Goal: Task Accomplishment & Management: Manage account settings

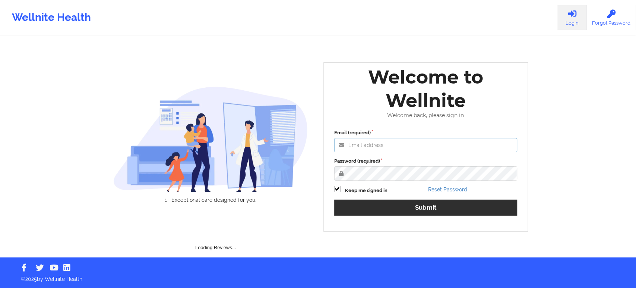
type input "[EMAIL_ADDRESS][DOMAIN_NAME]"
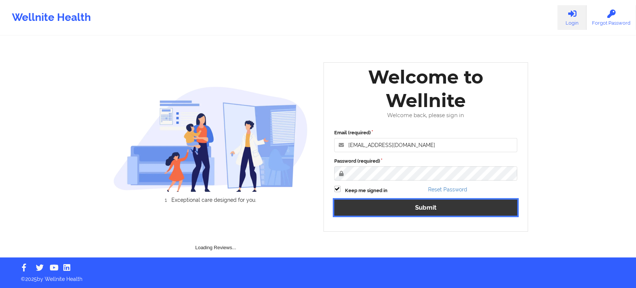
click at [365, 207] on button "Submit" at bounding box center [425, 207] width 183 height 16
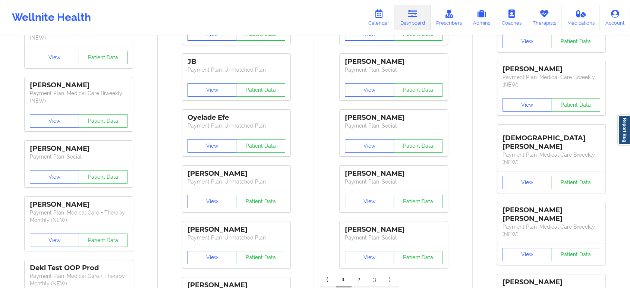
scroll to position [160, 0]
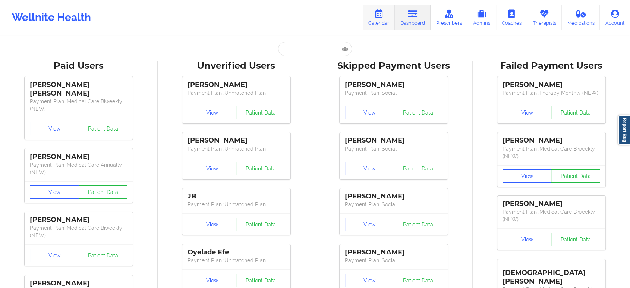
click at [381, 21] on link "Calendar" at bounding box center [379, 17] width 32 height 25
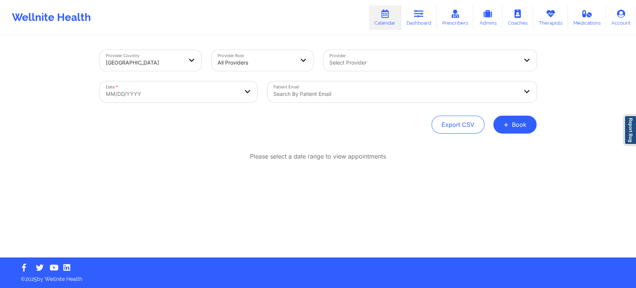
select select "2025-8"
select select "2025-9"
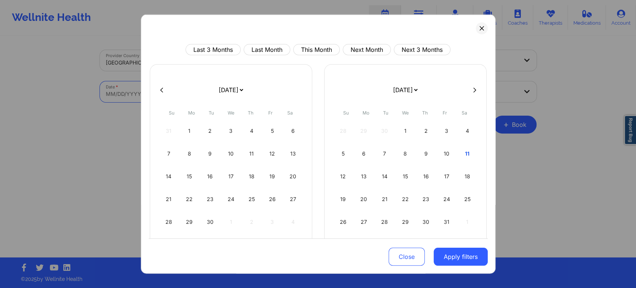
click at [169, 85] on body "Wellnite Health Calendar Dashboard Prescribers Admins Coaches Therapists Medica…" at bounding box center [318, 144] width 636 height 288
click at [319, 48] on button "This Month" at bounding box center [316, 49] width 47 height 11
select select "2025-9"
select select "2025-10"
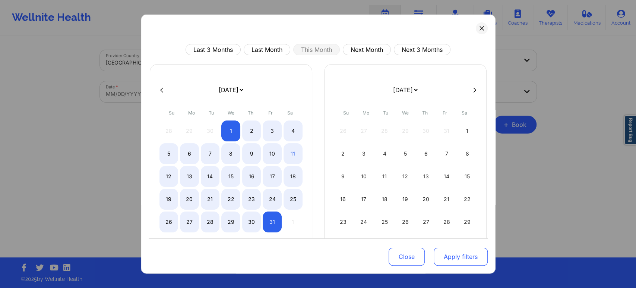
click at [442, 254] on button "Apply filters" at bounding box center [461, 256] width 54 height 18
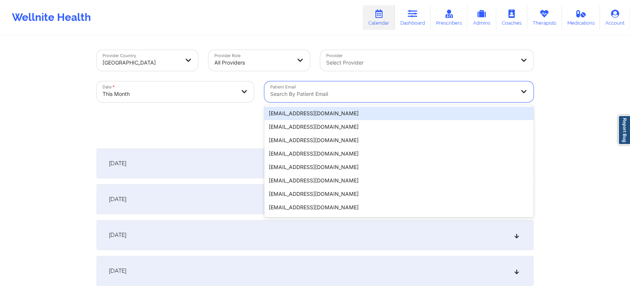
click at [322, 88] on div "Search by patient email" at bounding box center [389, 91] width 251 height 21
paste input "[PERSON_NAME][EMAIL_ADDRESS][DOMAIN_NAME]"
type input "[PERSON_NAME][EMAIL_ADDRESS][DOMAIN_NAME]"
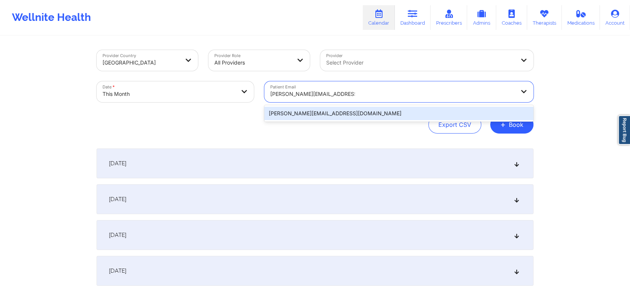
click at [405, 114] on div "[PERSON_NAME][EMAIL_ADDRESS][DOMAIN_NAME]" at bounding box center [398, 113] width 269 height 13
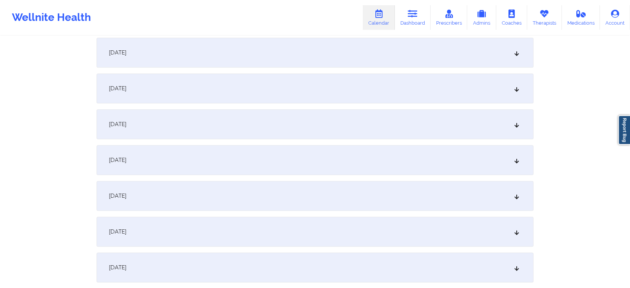
scroll to position [331, 0]
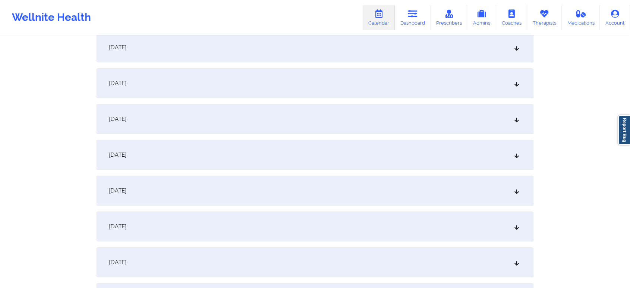
click at [285, 190] on div "[DATE]" at bounding box center [315, 191] width 437 height 30
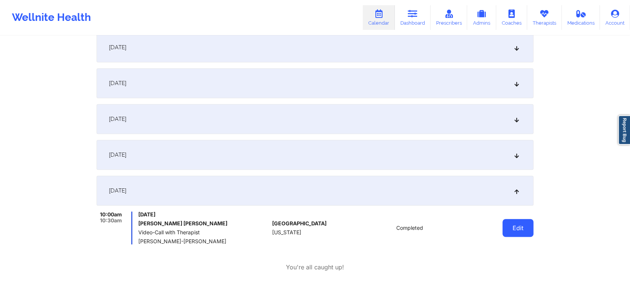
click at [513, 219] on button "Edit" at bounding box center [517, 228] width 31 height 18
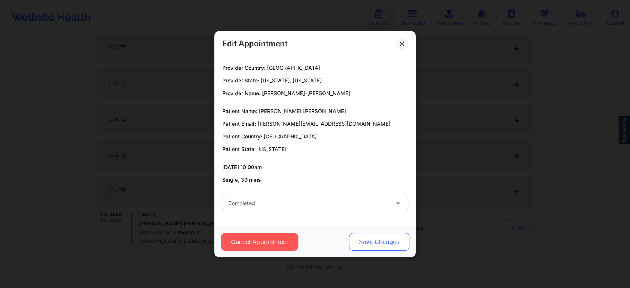
click at [364, 237] on button "Save Changes" at bounding box center [379, 242] width 60 height 18
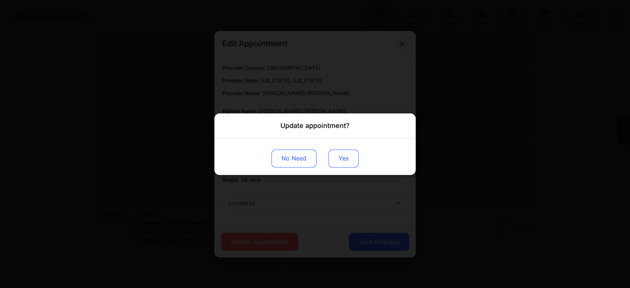
click at [343, 163] on button "Yes" at bounding box center [343, 158] width 30 height 18
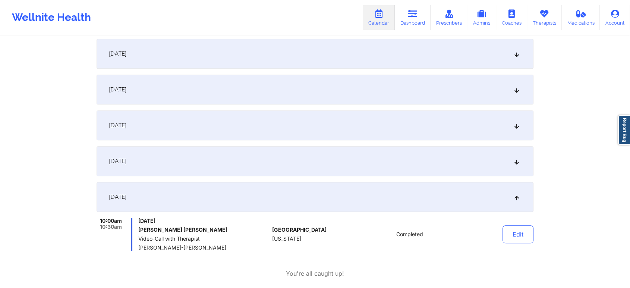
scroll to position [0, 0]
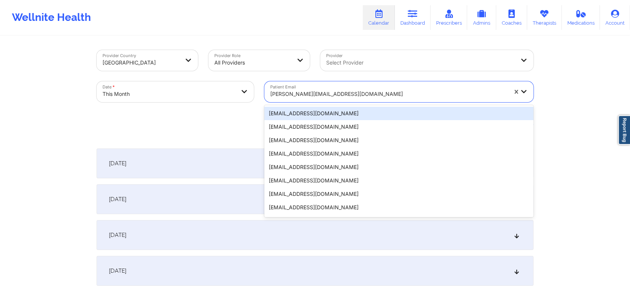
click at [284, 96] on div at bounding box center [388, 93] width 237 height 9
paste input "[EMAIL_ADDRESS][DOMAIN_NAME]"
type input "[EMAIL_ADDRESS][DOMAIN_NAME]"
click at [318, 95] on div at bounding box center [388, 93] width 237 height 9
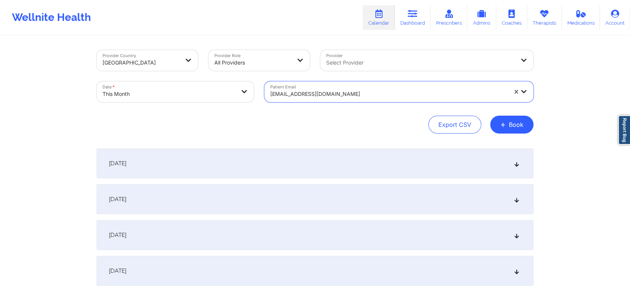
click at [318, 95] on div at bounding box center [388, 93] width 237 height 9
paste input "[EMAIL_ADDRESS][DOMAIN_NAME]"
type input "[EMAIL_ADDRESS][DOMAIN_NAME]"
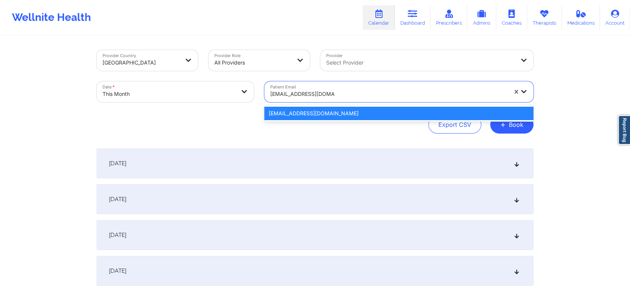
click at [312, 116] on div "[EMAIL_ADDRESS][DOMAIN_NAME]" at bounding box center [398, 113] width 269 height 13
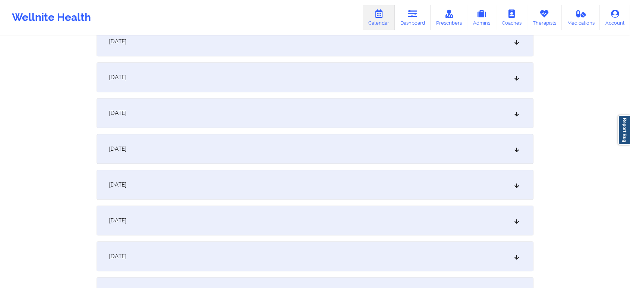
scroll to position [440, 0]
click at [301, 86] on div "[DATE]" at bounding box center [315, 81] width 437 height 30
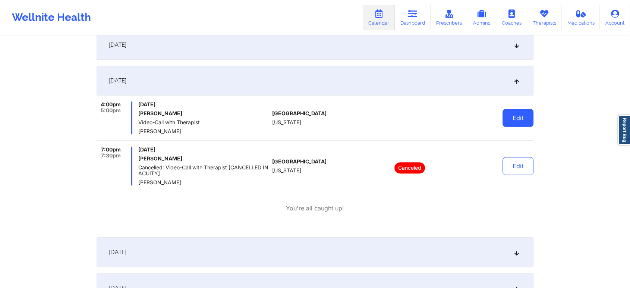
click at [516, 116] on button "Edit" at bounding box center [517, 118] width 31 height 18
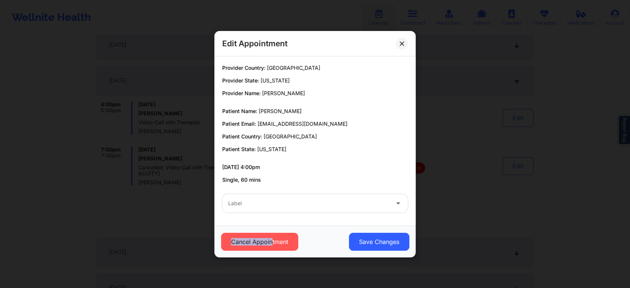
drag, startPoint x: 270, startPoint y: 251, endPoint x: 279, endPoint y: 222, distance: 30.9
click at [279, 222] on div "Edit Appointment Provider Country: [GEOGRAPHIC_DATA] Provider State: [US_STATE]…" at bounding box center [314, 144] width 201 height 226
click at [279, 222] on div "Provider Country: [GEOGRAPHIC_DATA] Provider State: [US_STATE] Provider Name: […" at bounding box center [314, 140] width 201 height 169
click at [259, 244] on button "Cancel Appointment" at bounding box center [259, 242] width 77 height 18
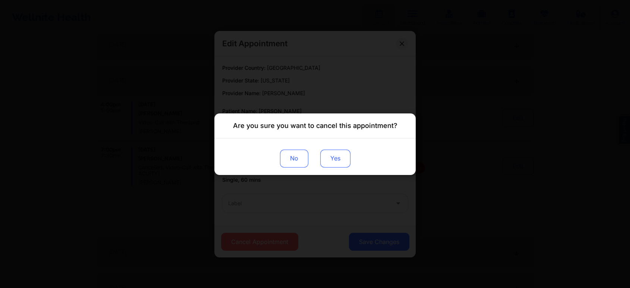
click at [328, 160] on button "Yes" at bounding box center [335, 158] width 30 height 18
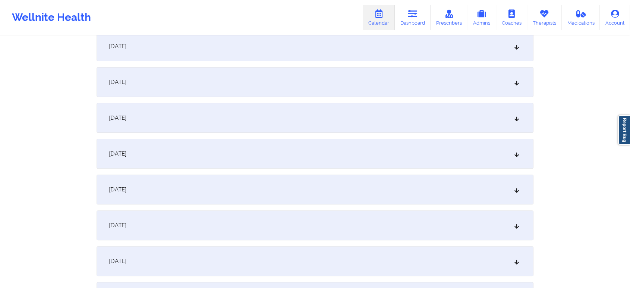
scroll to position [0, 0]
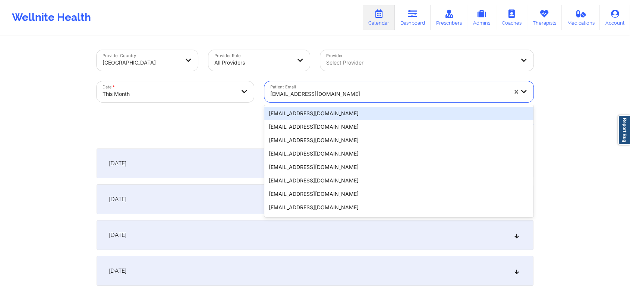
click at [299, 99] on div "[EMAIL_ADDRESS][DOMAIN_NAME]" at bounding box center [388, 94] width 237 height 16
paste input "[EMAIL_ADDRESS][DOMAIN_NAME]"
type input "[EMAIL_ADDRESS][DOMAIN_NAME]"
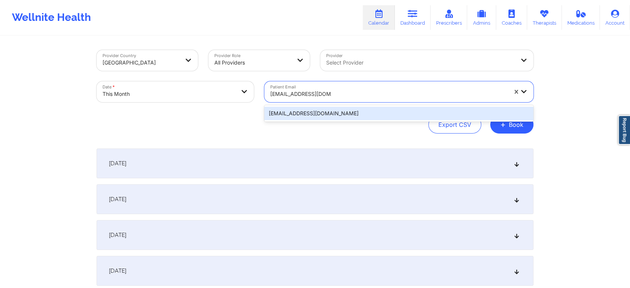
click at [288, 111] on div "[EMAIL_ADDRESS][DOMAIN_NAME]" at bounding box center [398, 113] width 269 height 13
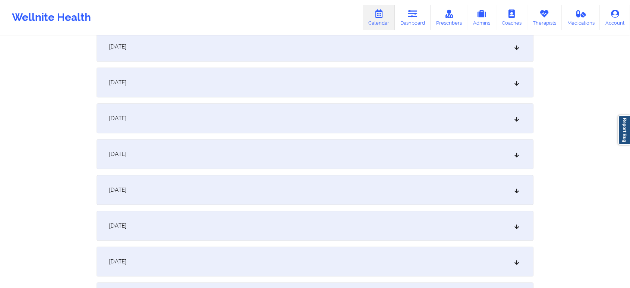
scroll to position [362, 0]
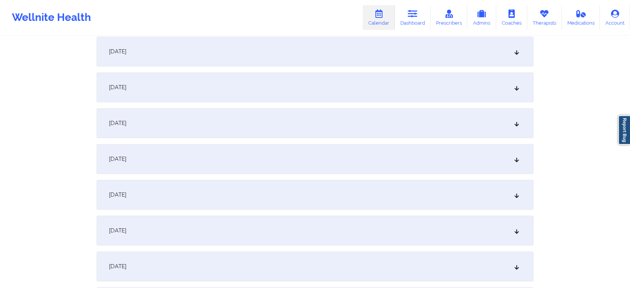
click at [302, 167] on div "[DATE]" at bounding box center [315, 159] width 437 height 30
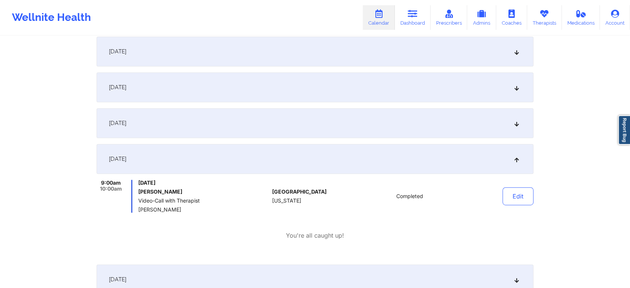
click at [516, 205] on div "Edit" at bounding box center [498, 196] width 69 height 33
click at [523, 201] on button "Edit" at bounding box center [517, 196] width 31 height 18
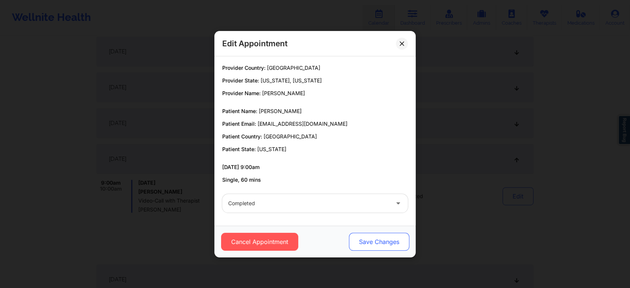
click at [388, 241] on button "Save Changes" at bounding box center [379, 242] width 60 height 18
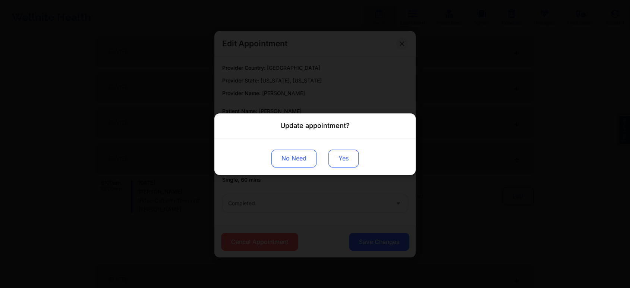
click at [338, 154] on button "Yes" at bounding box center [343, 158] width 30 height 18
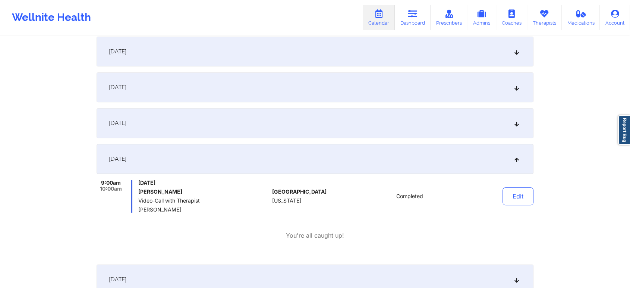
scroll to position [0, 0]
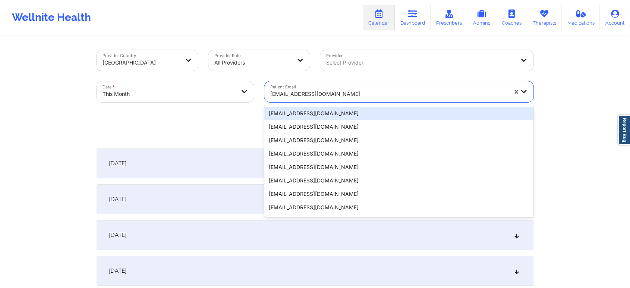
click at [282, 92] on div at bounding box center [388, 93] width 237 height 9
paste input "[PERSON_NAME][EMAIL_ADDRESS][DATE][DOMAIN_NAME]"
type input "[PERSON_NAME][EMAIL_ADDRESS][DATE][DOMAIN_NAME]"
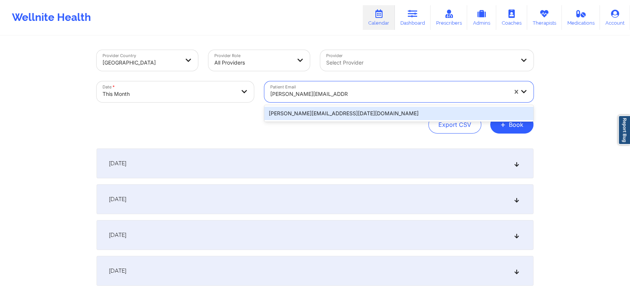
click at [277, 113] on div "[PERSON_NAME][EMAIL_ADDRESS][DATE][DOMAIN_NAME]" at bounding box center [398, 113] width 269 height 13
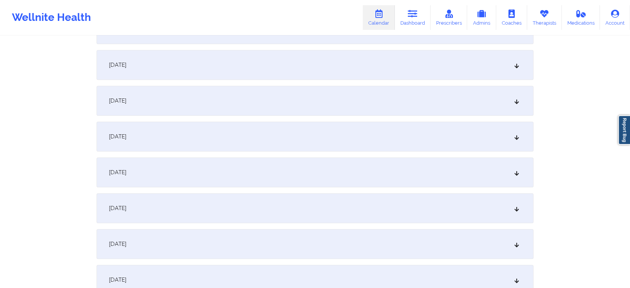
scroll to position [332, 0]
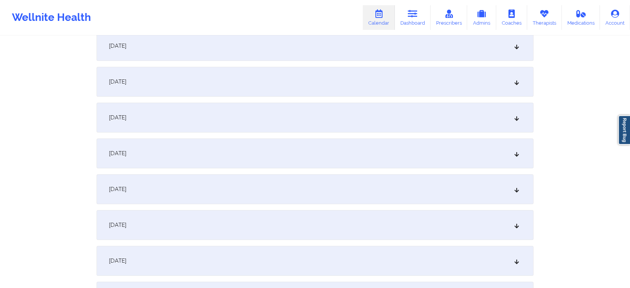
click at [275, 196] on div "[DATE]" at bounding box center [315, 189] width 437 height 30
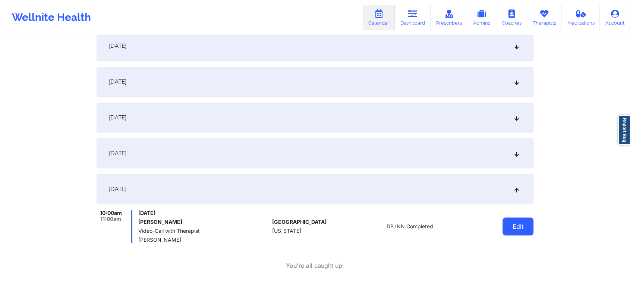
click at [513, 222] on button "Edit" at bounding box center [517, 226] width 31 height 18
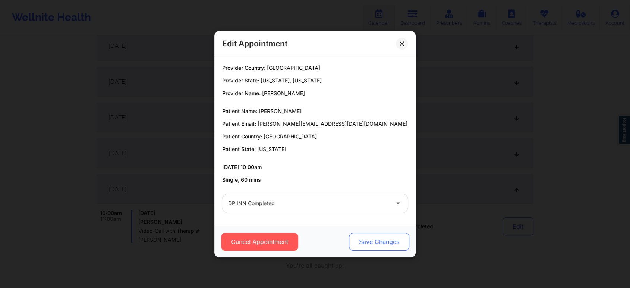
click at [364, 239] on button "Save Changes" at bounding box center [379, 242] width 60 height 18
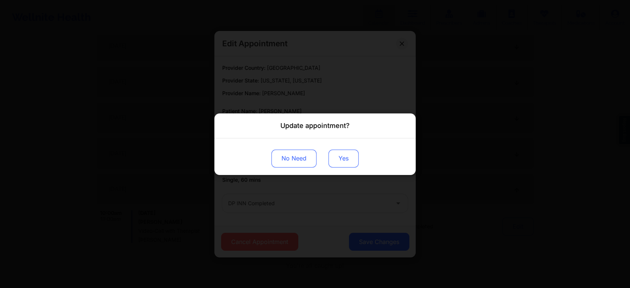
click at [338, 157] on button "Yes" at bounding box center [343, 158] width 30 height 18
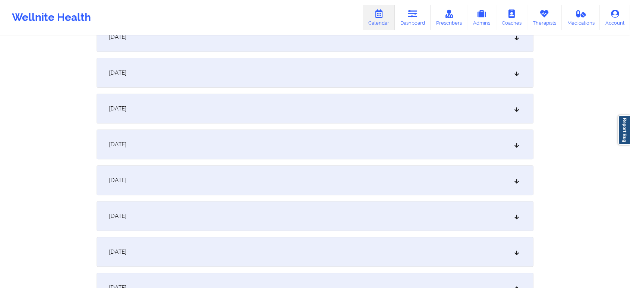
scroll to position [0, 0]
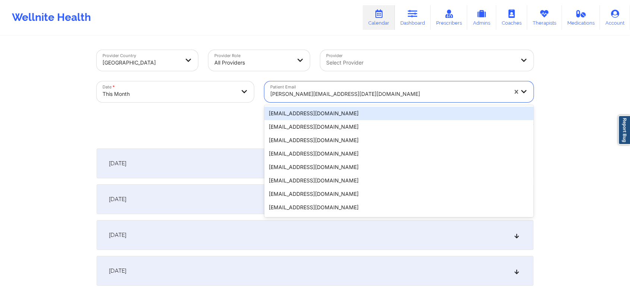
click at [326, 98] on div at bounding box center [388, 93] width 237 height 9
paste input "[EMAIL_ADDRESS][DOMAIN_NAME]"
type input "[EMAIL_ADDRESS][DOMAIN_NAME]"
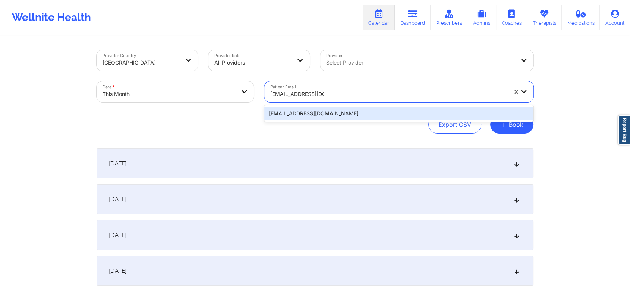
click at [318, 117] on div "[EMAIL_ADDRESS][DOMAIN_NAME]" at bounding box center [398, 113] width 269 height 13
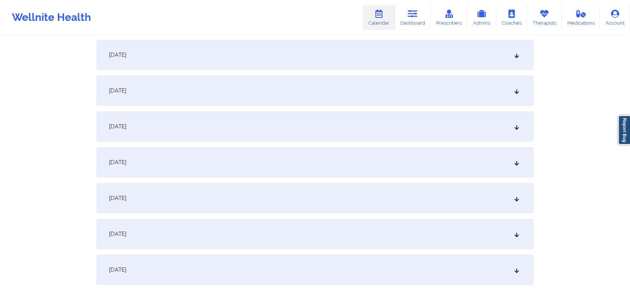
scroll to position [375, 0]
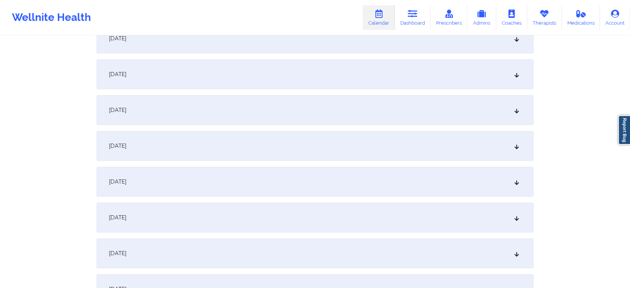
click at [289, 153] on div "[DATE]" at bounding box center [315, 146] width 437 height 30
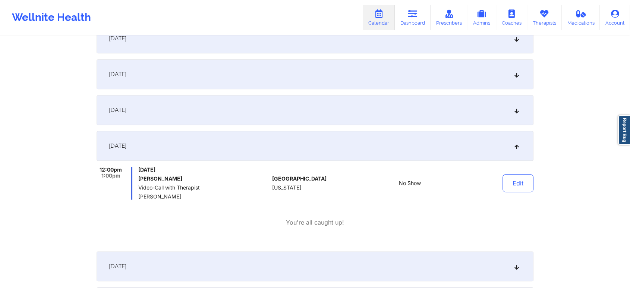
scroll to position [0, 0]
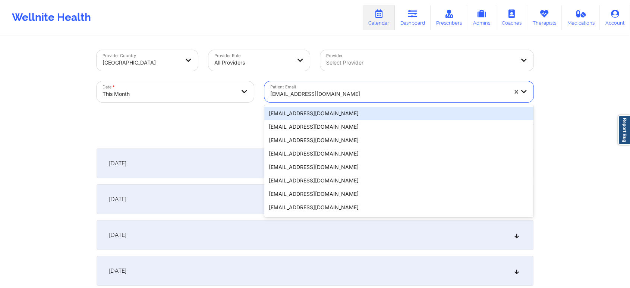
click at [307, 98] on div at bounding box center [388, 93] width 237 height 9
paste input "[EMAIL_ADDRESS][DOMAIN_NAME]"
type input "[EMAIL_ADDRESS][DOMAIN_NAME]"
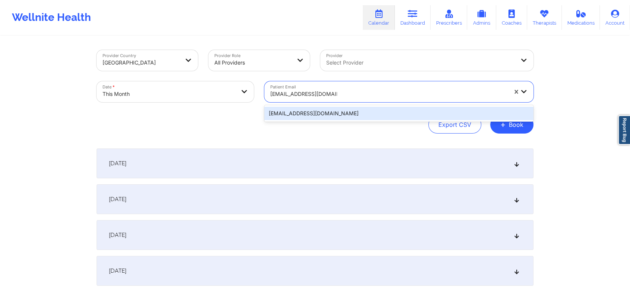
click at [305, 108] on div "[EMAIL_ADDRESS][DOMAIN_NAME]" at bounding box center [398, 113] width 269 height 13
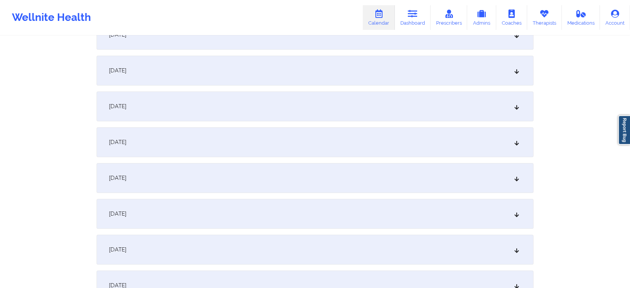
scroll to position [423, 0]
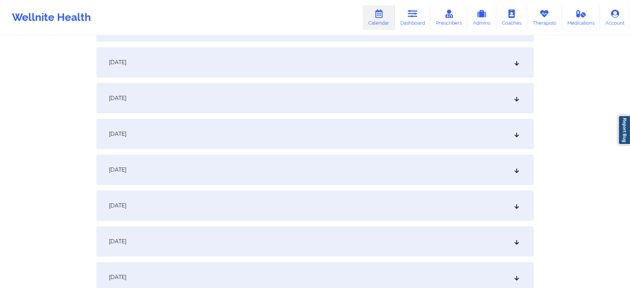
click at [417, 99] on div "[DATE]" at bounding box center [315, 98] width 437 height 30
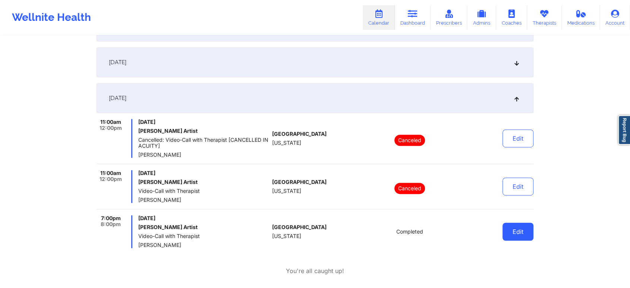
click at [514, 235] on button "Edit" at bounding box center [517, 231] width 31 height 18
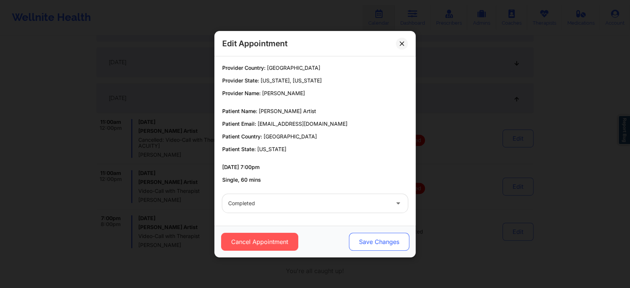
click at [383, 236] on button "Save Changes" at bounding box center [379, 242] width 60 height 18
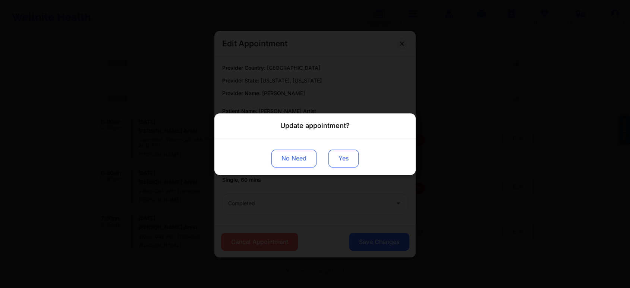
click at [355, 159] on button "Yes" at bounding box center [343, 158] width 30 height 18
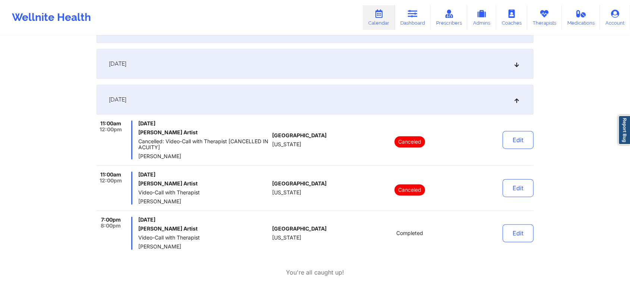
scroll to position [0, 0]
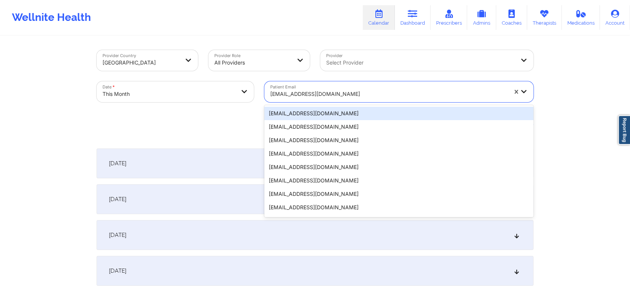
click at [342, 83] on div "[EMAIL_ADDRESS][DOMAIN_NAME]" at bounding box center [386, 91] width 244 height 21
paste input "[EMAIL_ADDRESS][DOMAIN_NAME]"
type input "[EMAIL_ADDRESS][DOMAIN_NAME]"
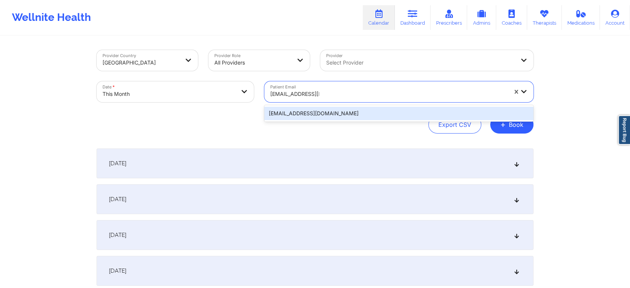
click at [322, 114] on div "[EMAIL_ADDRESS][DOMAIN_NAME]" at bounding box center [398, 113] width 269 height 13
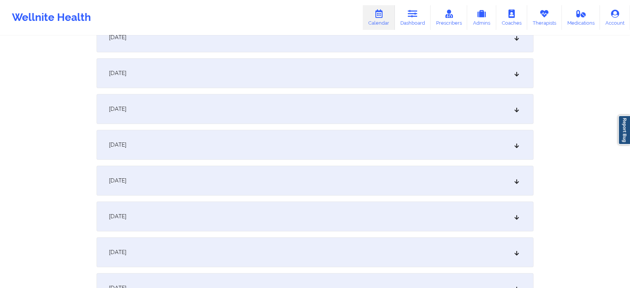
scroll to position [380, 0]
click at [425, 136] on div "[DATE]" at bounding box center [315, 141] width 437 height 30
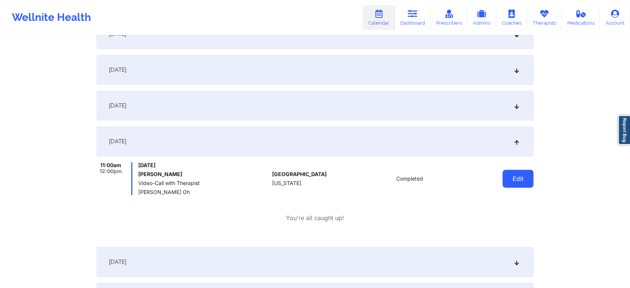
click at [522, 187] on button "Edit" at bounding box center [517, 179] width 31 height 18
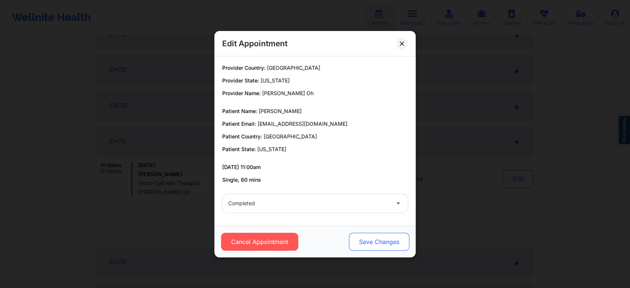
click at [397, 233] on button "Save Changes" at bounding box center [379, 242] width 60 height 18
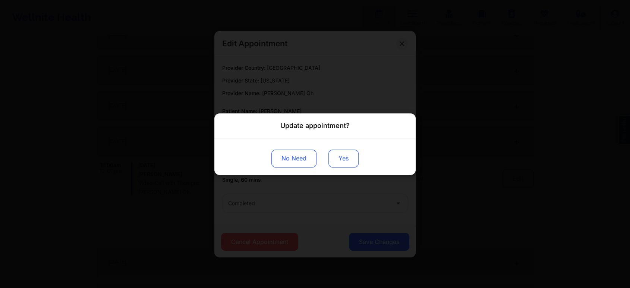
click at [346, 153] on button "Yes" at bounding box center [343, 158] width 30 height 18
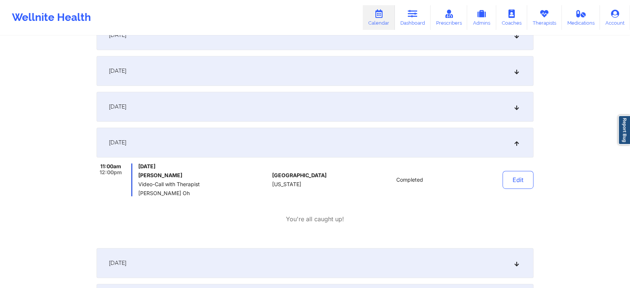
scroll to position [0, 0]
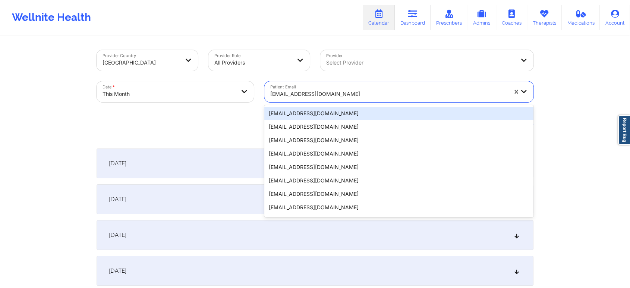
click at [311, 91] on div at bounding box center [388, 93] width 237 height 9
paste input "[EMAIL_ADDRESS][DOMAIN_NAME]"
type input "[EMAIL_ADDRESS][DOMAIN_NAME]"
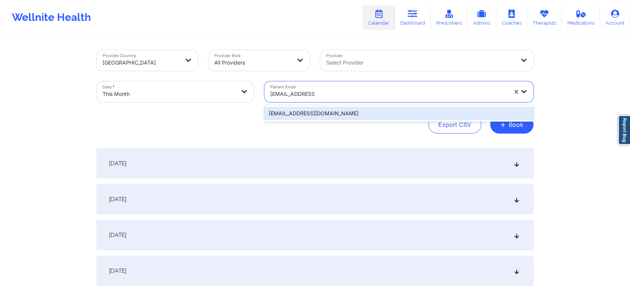
click at [304, 111] on div "[EMAIL_ADDRESS][DOMAIN_NAME]" at bounding box center [398, 113] width 269 height 13
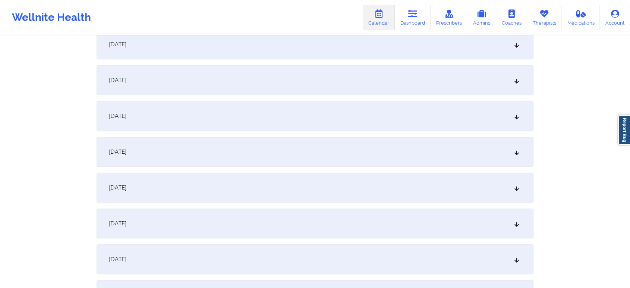
scroll to position [337, 0]
click at [389, 186] on div "[DATE]" at bounding box center [315, 184] width 437 height 30
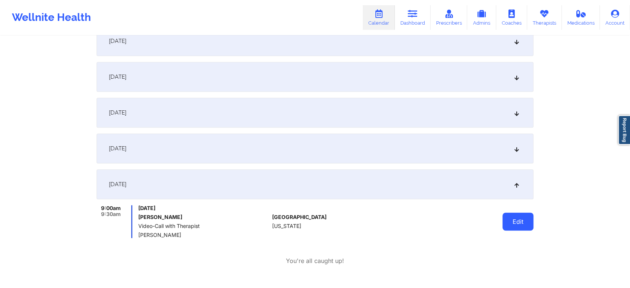
click at [505, 218] on button "Edit" at bounding box center [517, 221] width 31 height 18
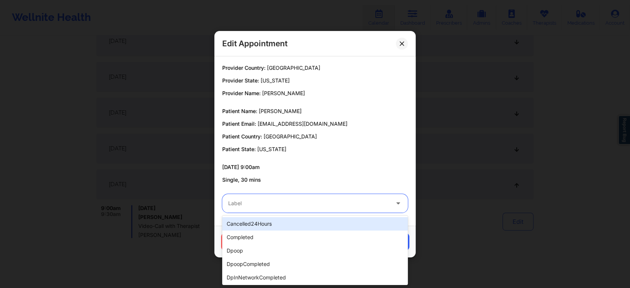
click at [290, 204] on div at bounding box center [308, 203] width 161 height 9
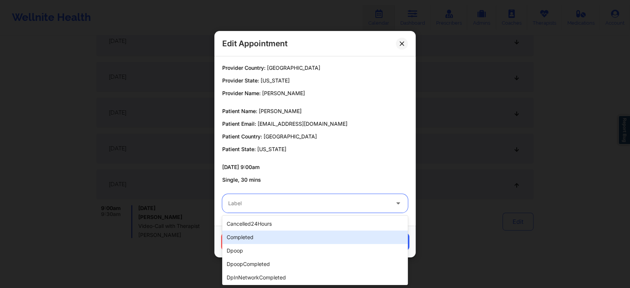
click at [268, 235] on div "completed" at bounding box center [315, 236] width 186 height 13
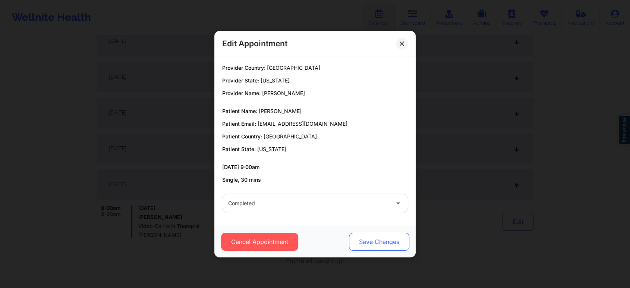
click at [363, 238] on button "Save Changes" at bounding box center [379, 242] width 60 height 18
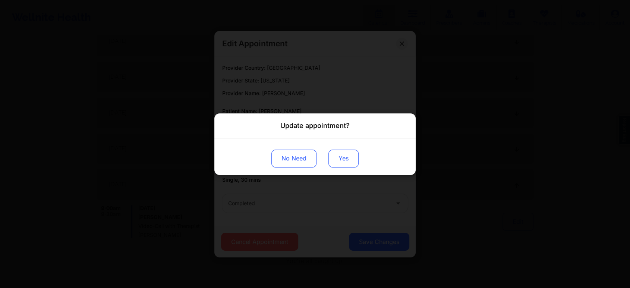
click at [339, 160] on button "Yes" at bounding box center [343, 158] width 30 height 18
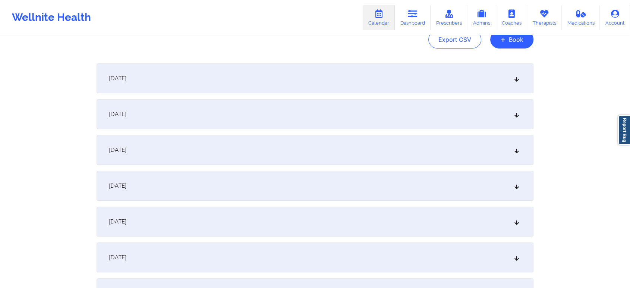
scroll to position [0, 0]
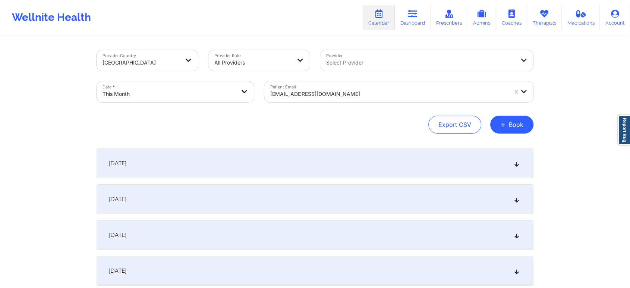
click at [364, 91] on div at bounding box center [388, 93] width 237 height 9
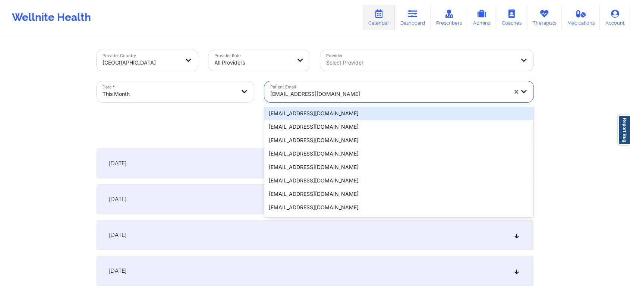
paste input "[EMAIL_ADDRESS][DOMAIN_NAME]"
type input "[EMAIL_ADDRESS][DOMAIN_NAME]"
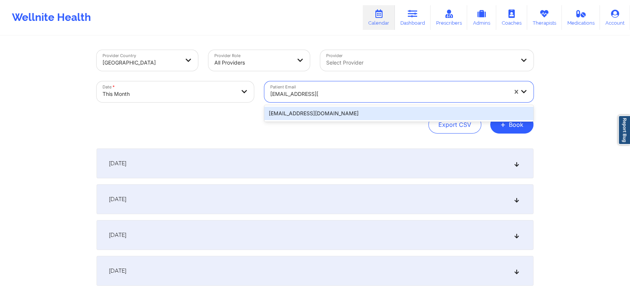
click at [330, 113] on div "[EMAIL_ADDRESS][DOMAIN_NAME]" at bounding box center [398, 113] width 269 height 13
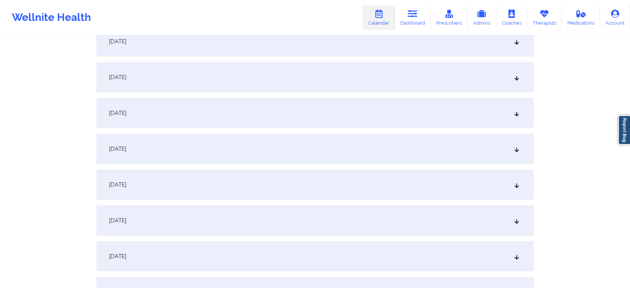
scroll to position [439, 0]
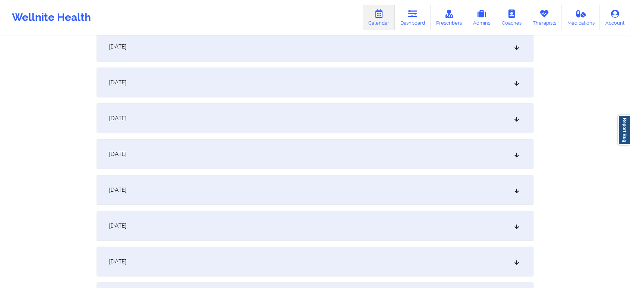
click at [458, 79] on div "[DATE]" at bounding box center [315, 82] width 437 height 30
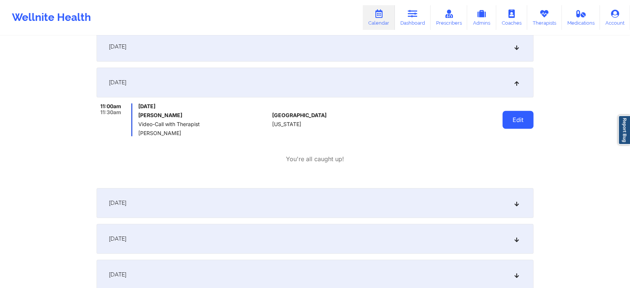
click at [514, 122] on button "Edit" at bounding box center [517, 120] width 31 height 18
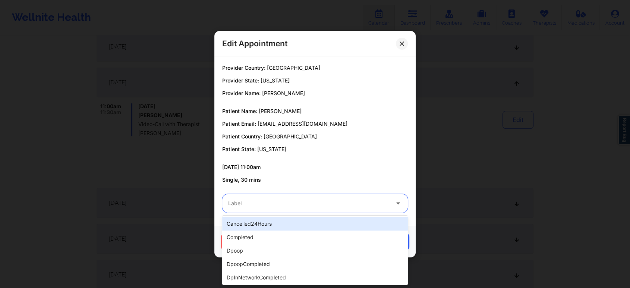
click at [338, 198] on div "Label" at bounding box center [306, 203] width 168 height 19
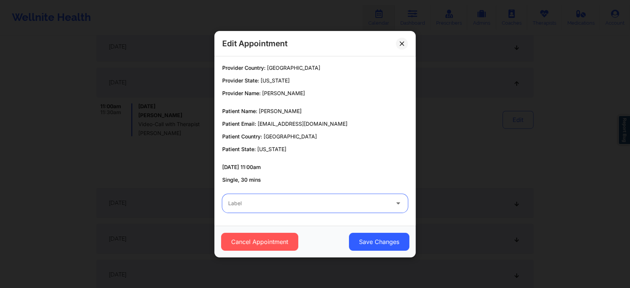
click at [338, 198] on div "Label" at bounding box center [306, 203] width 168 height 19
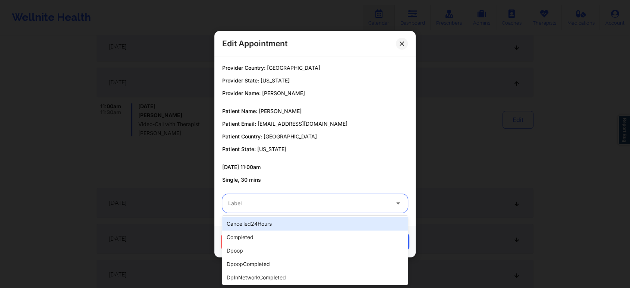
click at [338, 198] on div "Label" at bounding box center [306, 203] width 168 height 19
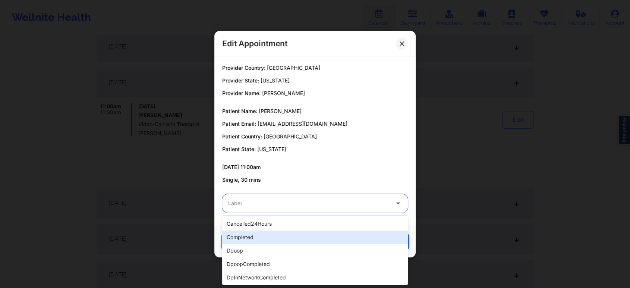
click at [304, 238] on div "completed" at bounding box center [315, 236] width 186 height 13
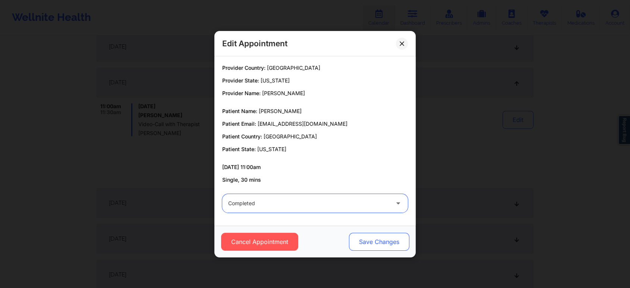
click at [379, 245] on button "Save Changes" at bounding box center [379, 242] width 60 height 18
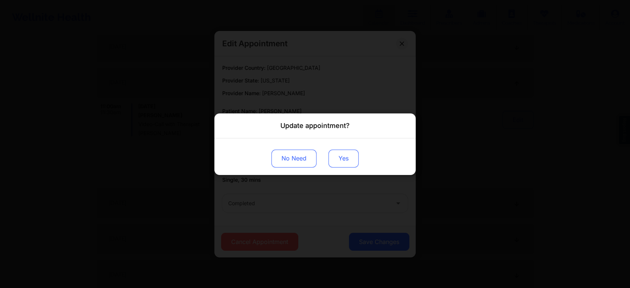
click at [342, 166] on button "Yes" at bounding box center [343, 158] width 30 height 18
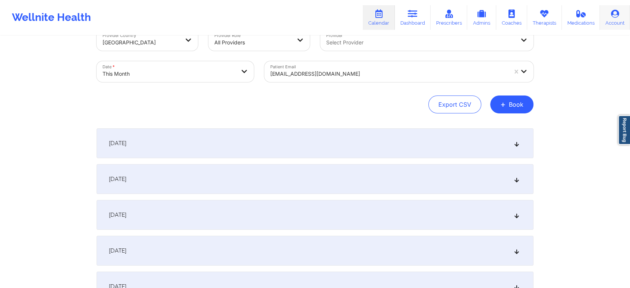
scroll to position [0, 0]
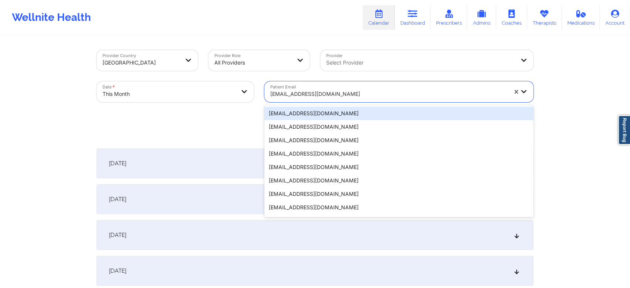
click at [354, 89] on div "[EMAIL_ADDRESS][DOMAIN_NAME]" at bounding box center [388, 94] width 237 height 16
paste input "[EMAIL_ADDRESS][DOMAIN_NAME]"
type input "[EMAIL_ADDRESS][DOMAIN_NAME]"
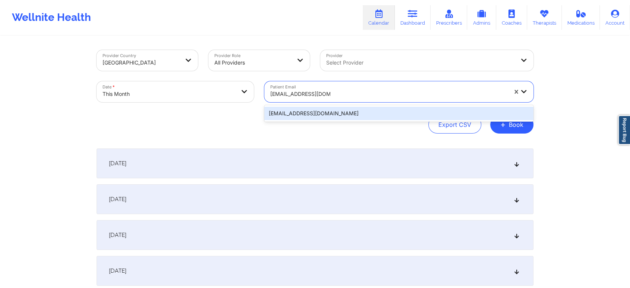
click at [329, 111] on div "[EMAIL_ADDRESS][DOMAIN_NAME]" at bounding box center [398, 113] width 269 height 13
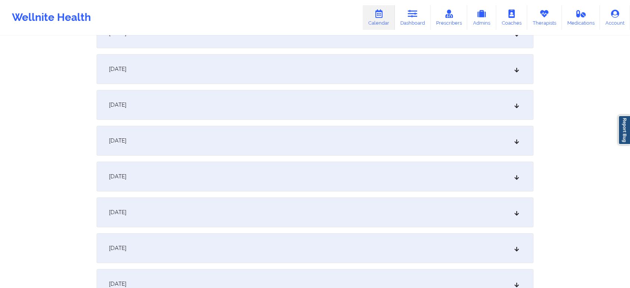
scroll to position [342, 0]
click at [390, 139] on div "[DATE]" at bounding box center [315, 144] width 437 height 30
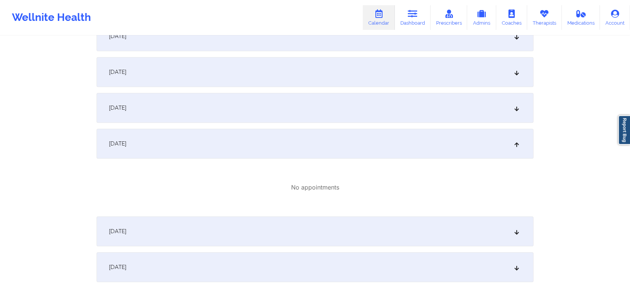
click at [292, 240] on div "[DATE]" at bounding box center [315, 231] width 437 height 30
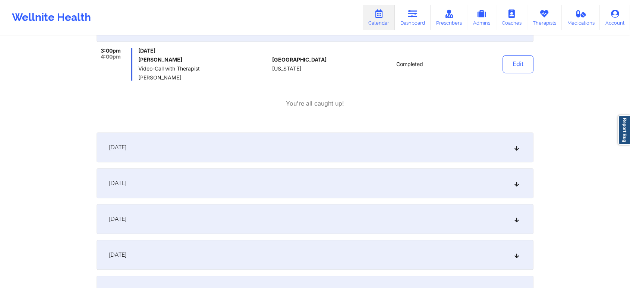
scroll to position [455, 0]
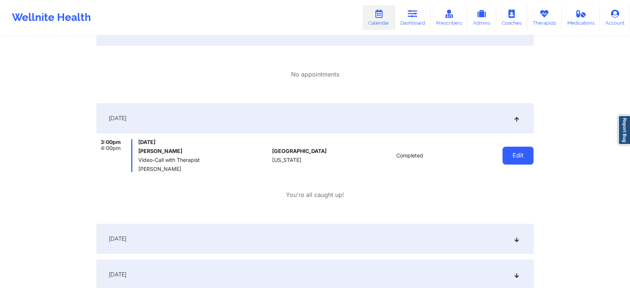
click at [528, 154] on button "Edit" at bounding box center [517, 155] width 31 height 18
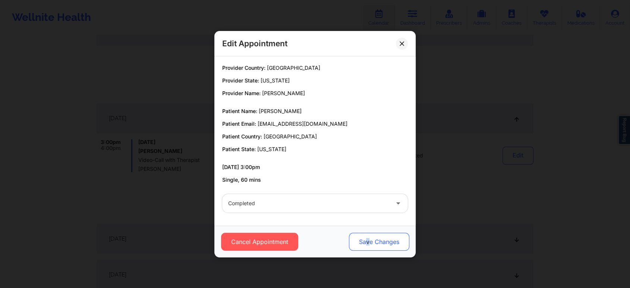
drag, startPoint x: 366, startPoint y: 250, endPoint x: 368, endPoint y: 246, distance: 4.4
click at [368, 246] on div "Cancel Appointment Save Changes" at bounding box center [314, 241] width 201 height 32
click at [368, 246] on button "Save Changes" at bounding box center [379, 242] width 60 height 18
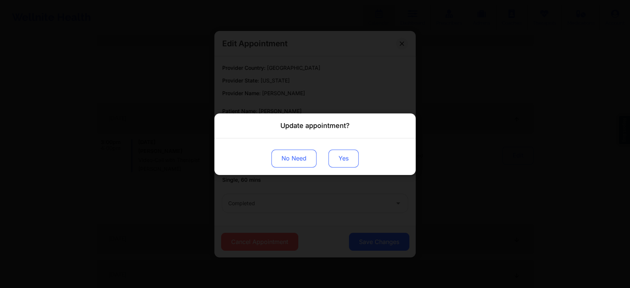
click at [338, 161] on button "Yes" at bounding box center [343, 158] width 30 height 18
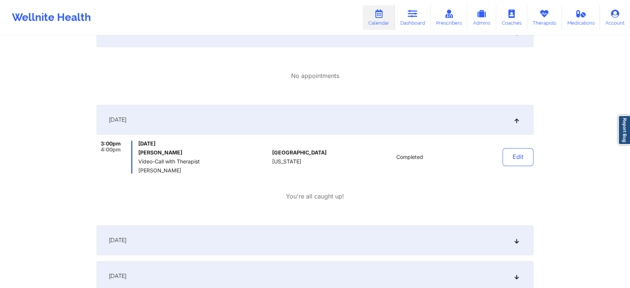
scroll to position [0, 0]
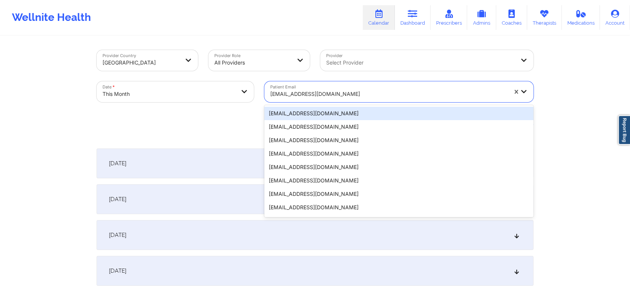
click at [328, 95] on div at bounding box center [388, 93] width 237 height 9
paste input "[EMAIL_ADDRESS][PERSON_NAME][DOMAIN_NAME]"
type input "[EMAIL_ADDRESS][PERSON_NAME][DOMAIN_NAME]"
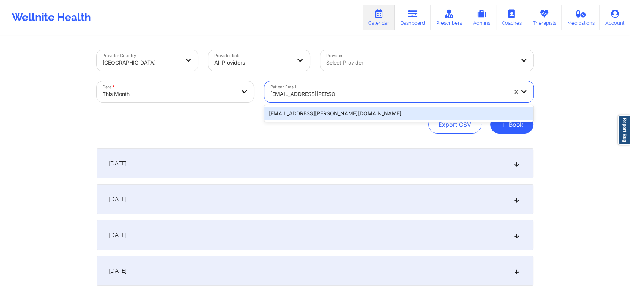
click at [289, 114] on div "[EMAIL_ADDRESS][PERSON_NAME][DOMAIN_NAME]" at bounding box center [398, 113] width 269 height 13
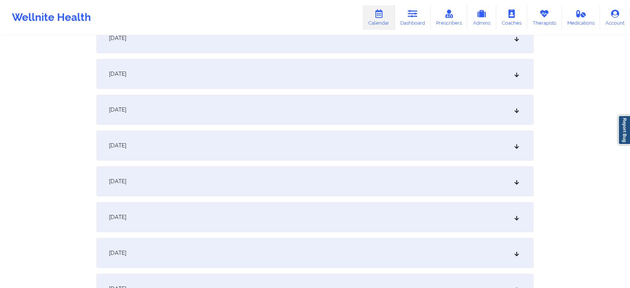
scroll to position [345, 0]
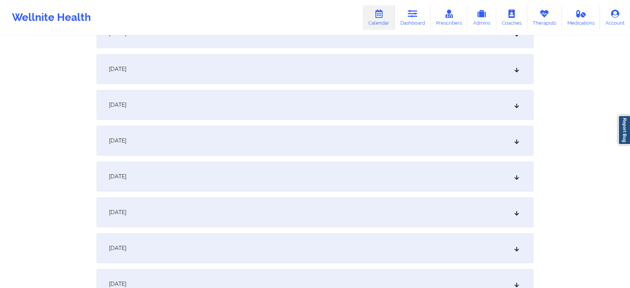
click at [301, 163] on div "[DATE]" at bounding box center [315, 176] width 437 height 30
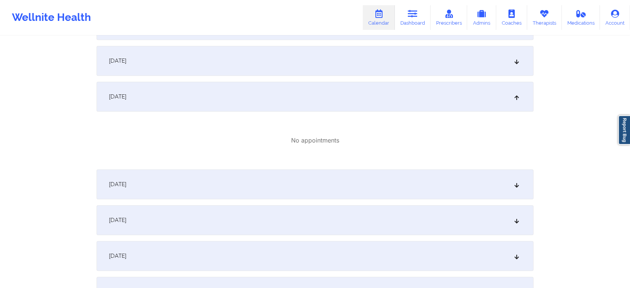
scroll to position [431, 0]
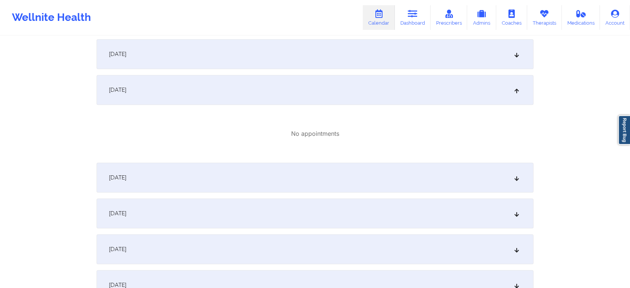
click at [487, 93] on div "[DATE]" at bounding box center [315, 90] width 437 height 30
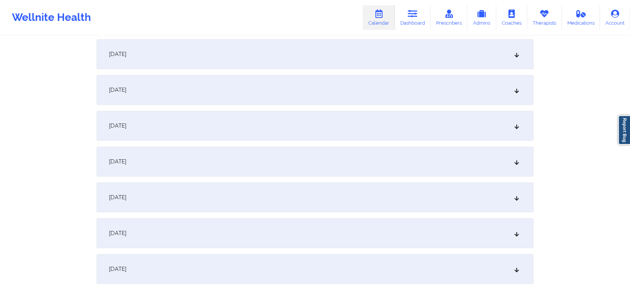
click at [487, 93] on div "[DATE]" at bounding box center [315, 90] width 437 height 30
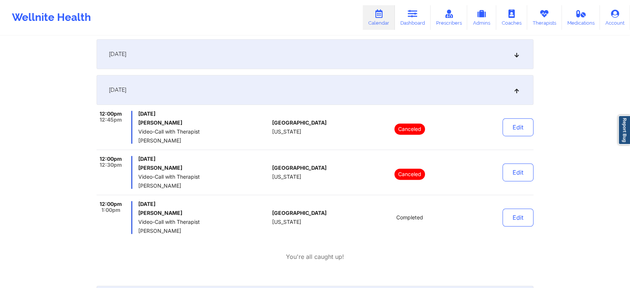
scroll to position [461, 0]
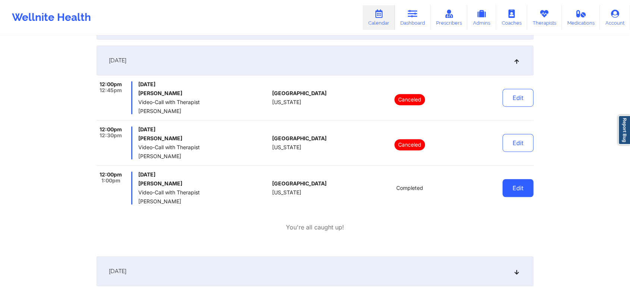
click at [529, 192] on button "Edit" at bounding box center [517, 188] width 31 height 18
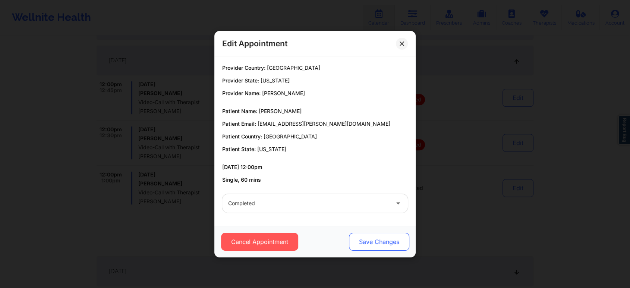
click at [363, 238] on button "Save Changes" at bounding box center [379, 242] width 60 height 18
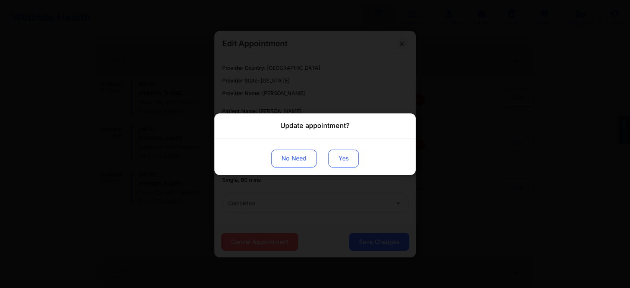
click at [339, 165] on button "Yes" at bounding box center [343, 158] width 30 height 18
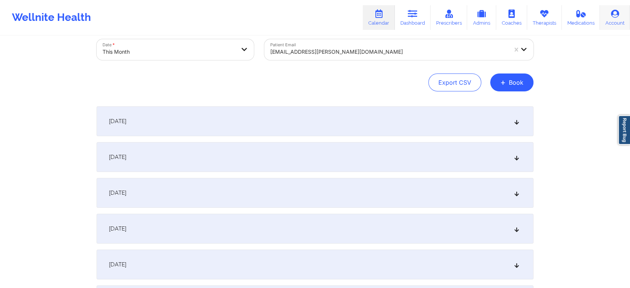
scroll to position [0, 0]
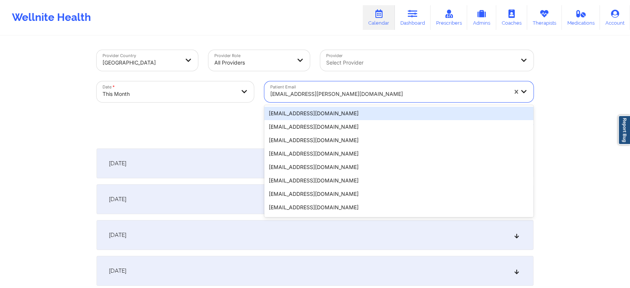
click at [277, 94] on div at bounding box center [388, 93] width 237 height 9
paste input "[EMAIL_ADDRESS][DOMAIN_NAME]"
type input "[EMAIL_ADDRESS][DOMAIN_NAME]"
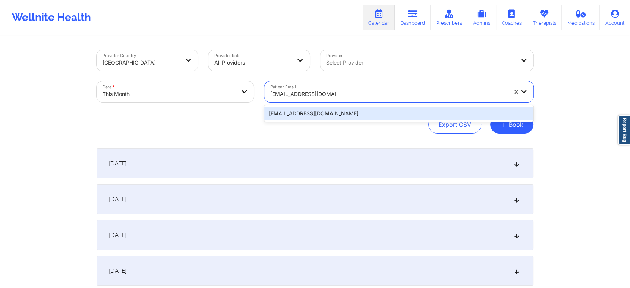
click at [285, 111] on div "[EMAIL_ADDRESS][DOMAIN_NAME]" at bounding box center [398, 113] width 269 height 13
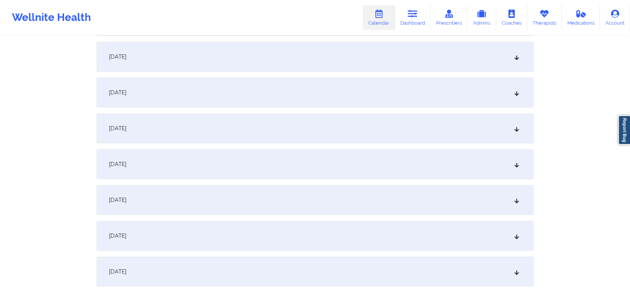
scroll to position [396, 0]
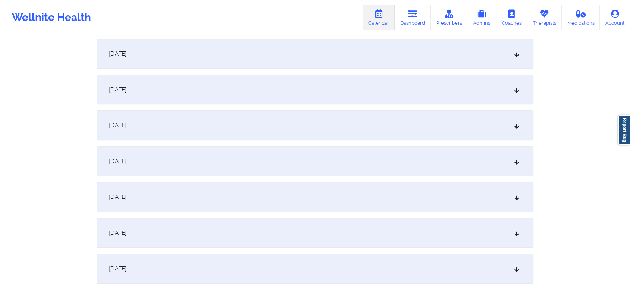
click at [235, 134] on div "[DATE]" at bounding box center [315, 125] width 437 height 30
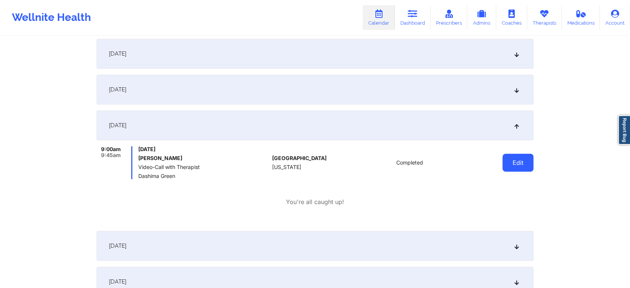
click at [517, 164] on button "Edit" at bounding box center [517, 163] width 31 height 18
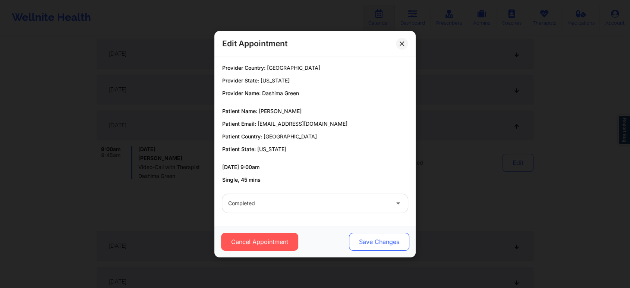
click at [382, 237] on button "Save Changes" at bounding box center [379, 242] width 60 height 18
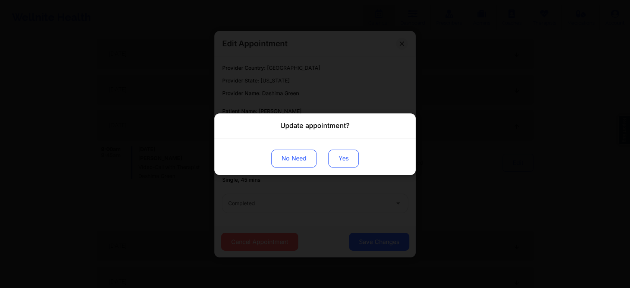
click at [338, 156] on button "Yes" at bounding box center [343, 158] width 30 height 18
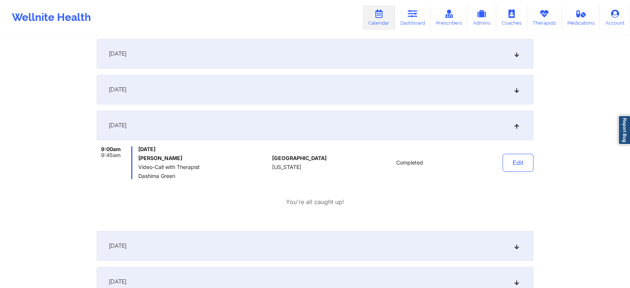
scroll to position [0, 0]
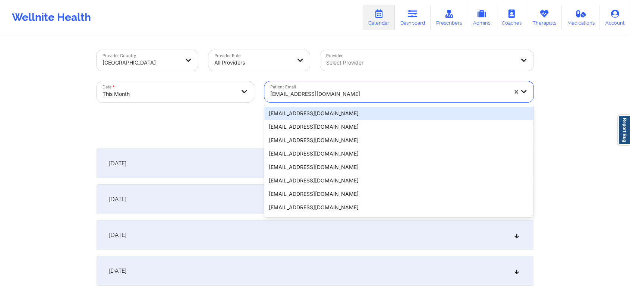
click at [305, 86] on div "[EMAIL_ADDRESS][DOMAIN_NAME]" at bounding box center [388, 94] width 237 height 16
paste input "[EMAIL_ADDRESS][DOMAIN_NAME]"
type input "[EMAIL_ADDRESS][DOMAIN_NAME]"
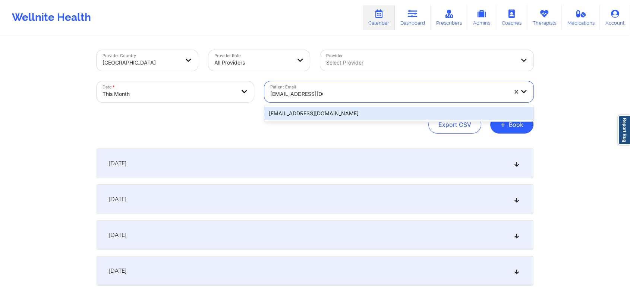
click at [301, 115] on div "[EMAIL_ADDRESS][DOMAIN_NAME]" at bounding box center [398, 113] width 269 height 13
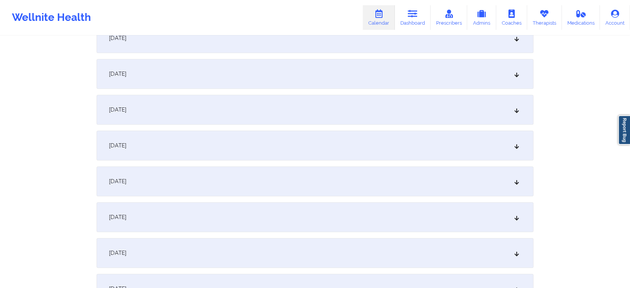
scroll to position [345, 0]
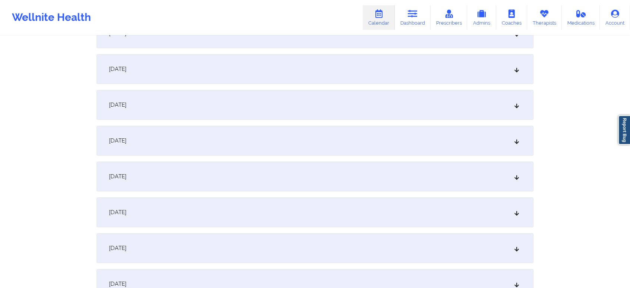
click at [388, 168] on div "[DATE]" at bounding box center [315, 176] width 437 height 30
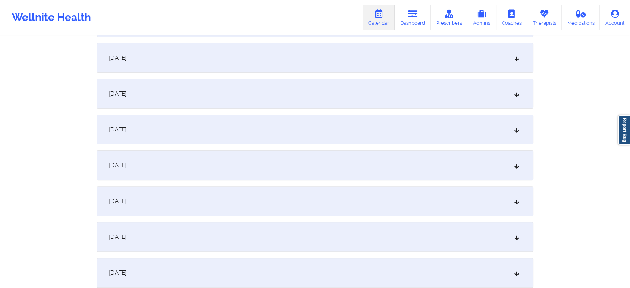
scroll to position [164, 0]
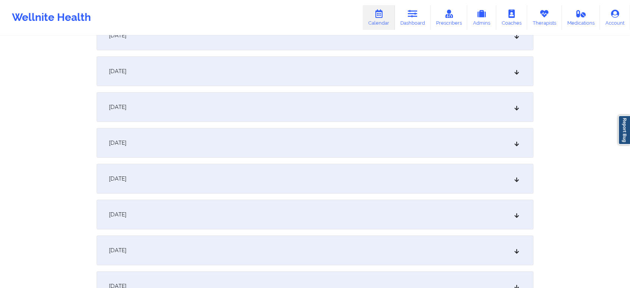
click at [382, 94] on div "[DATE]" at bounding box center [315, 107] width 437 height 30
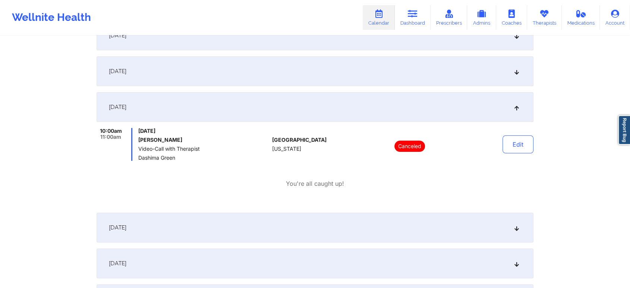
click at [342, 234] on div "[DATE]" at bounding box center [315, 227] width 437 height 30
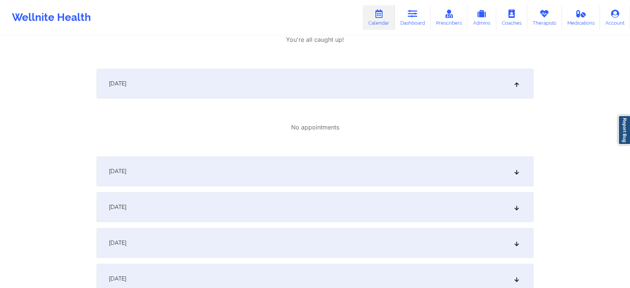
scroll to position [330, 0]
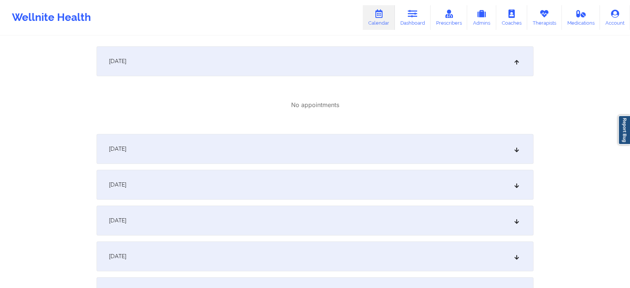
click at [466, 161] on div "[DATE]" at bounding box center [315, 149] width 437 height 30
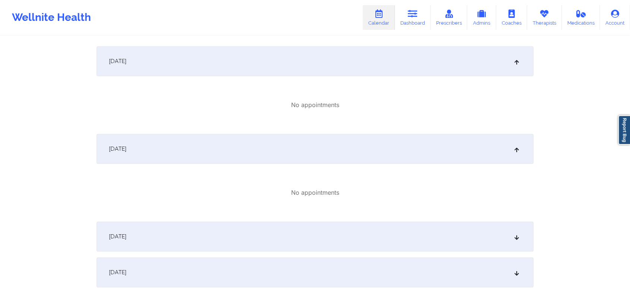
click at [510, 233] on div "[DATE]" at bounding box center [315, 236] width 437 height 30
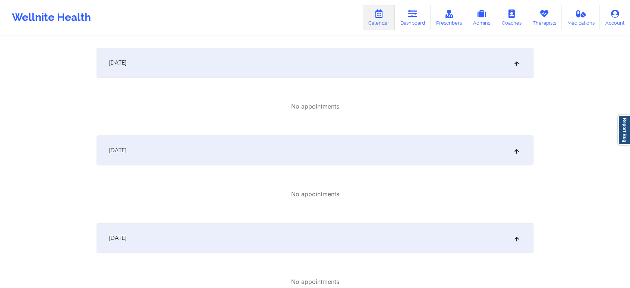
scroll to position [559, 0]
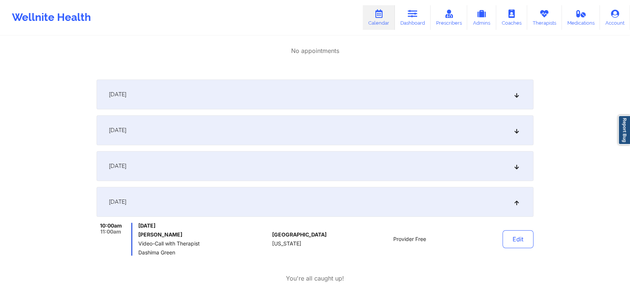
click at [461, 80] on div "[DATE]" at bounding box center [315, 94] width 437 height 30
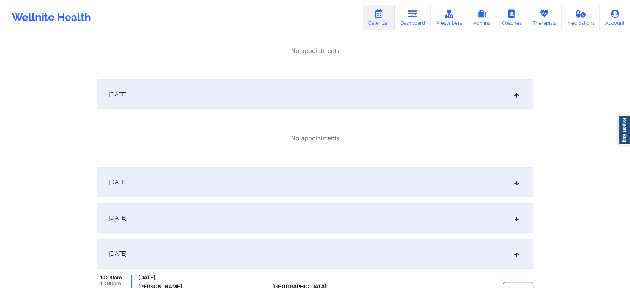
click at [384, 187] on div "[DATE]" at bounding box center [315, 182] width 437 height 30
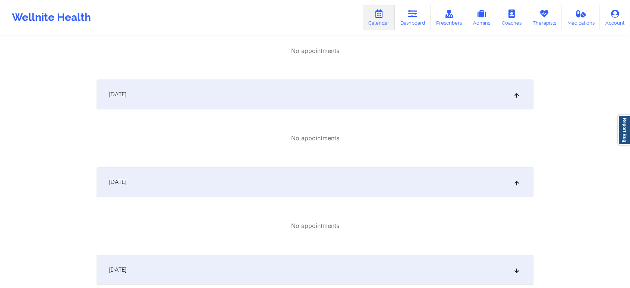
scroll to position [680, 0]
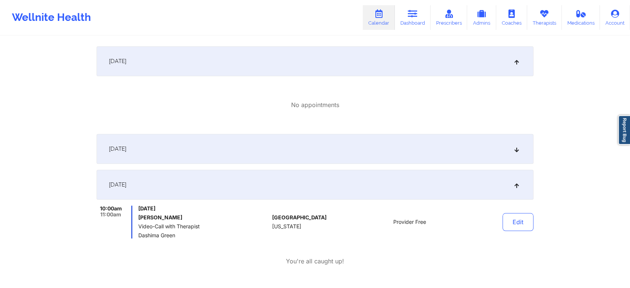
click at [478, 145] on div "[DATE]" at bounding box center [315, 149] width 437 height 30
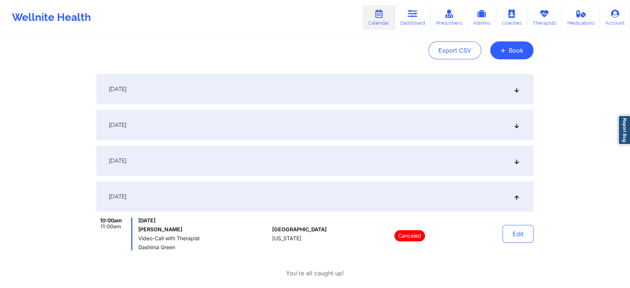
scroll to position [80, 0]
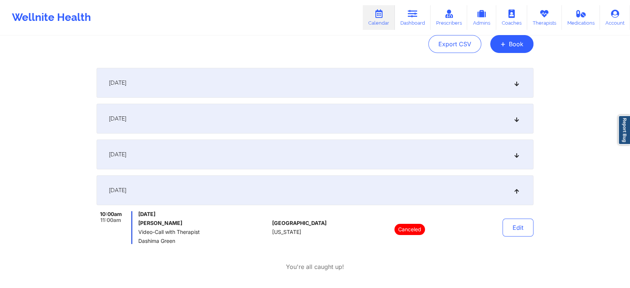
click at [459, 85] on div "[DATE]" at bounding box center [315, 83] width 437 height 30
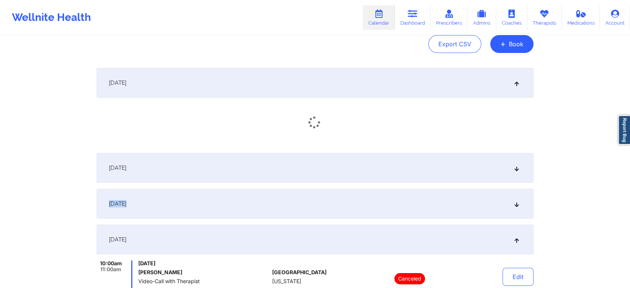
drag, startPoint x: 451, startPoint y: 155, endPoint x: 423, endPoint y: 200, distance: 52.0
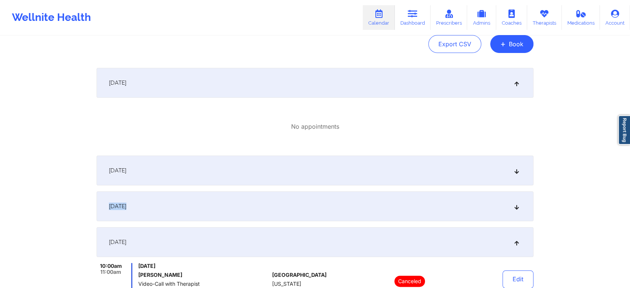
click at [423, 200] on div "[DATE]" at bounding box center [315, 206] width 437 height 30
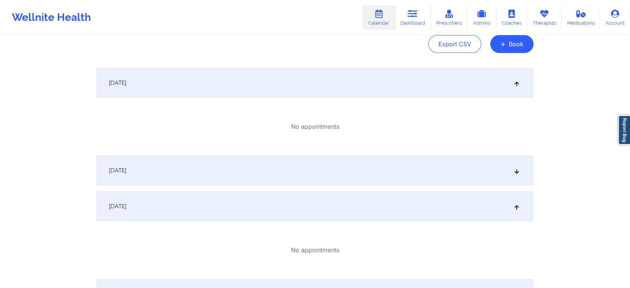
click at [363, 179] on div "[DATE]" at bounding box center [315, 170] width 437 height 30
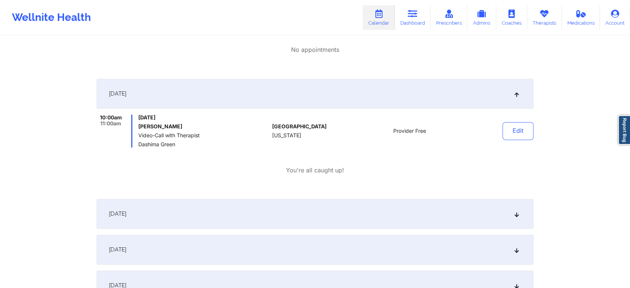
scroll to position [971, 0]
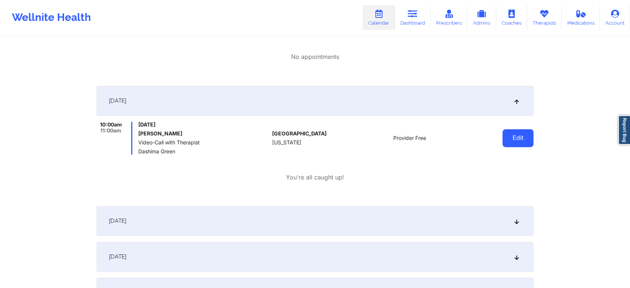
click at [512, 135] on button "Edit" at bounding box center [517, 138] width 31 height 18
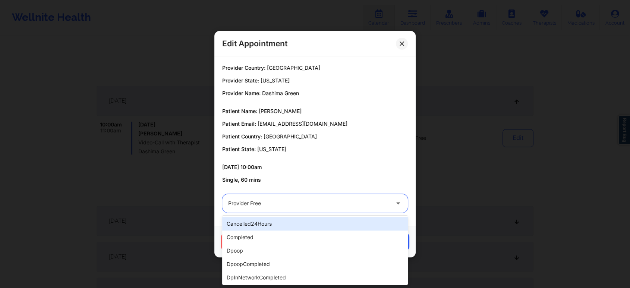
click at [299, 202] on div at bounding box center [308, 203] width 161 height 9
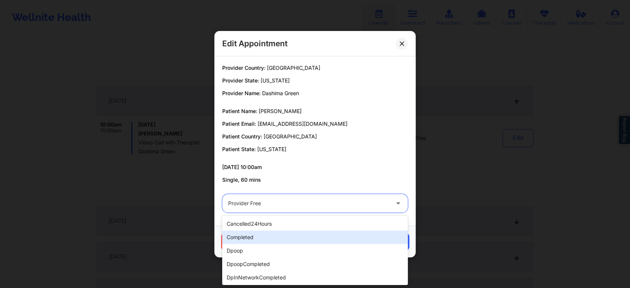
click at [256, 235] on div "completed" at bounding box center [315, 236] width 186 height 13
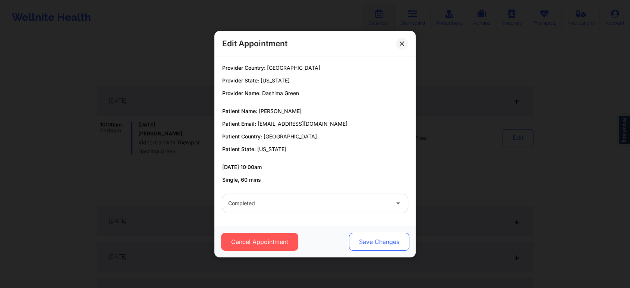
click at [377, 239] on button "Save Changes" at bounding box center [379, 242] width 60 height 18
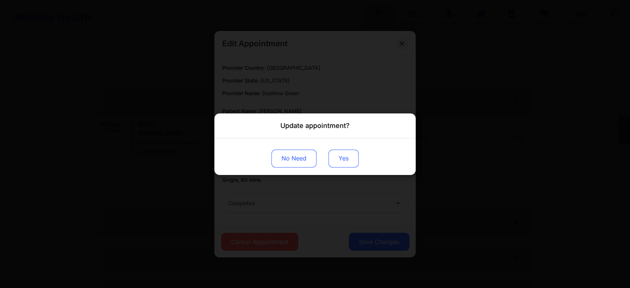
click at [342, 153] on button "Yes" at bounding box center [343, 158] width 30 height 18
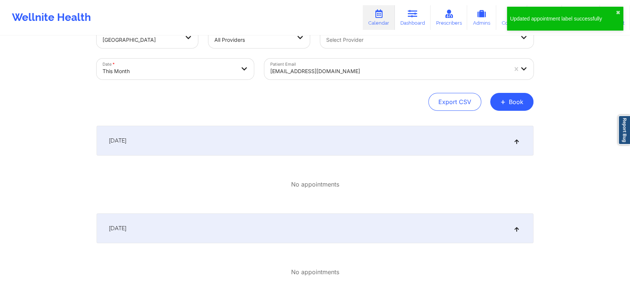
scroll to position [18, 0]
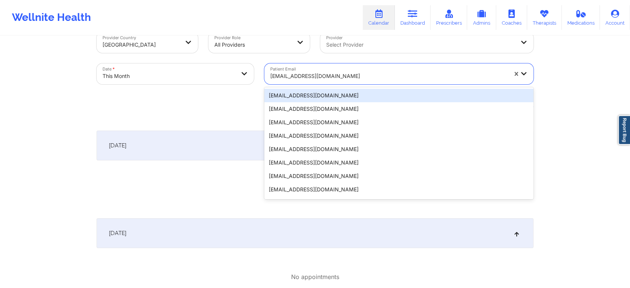
click at [315, 78] on div at bounding box center [388, 76] width 237 height 9
paste input "[EMAIL_ADDRESS][DOMAIN_NAME]"
type input "[EMAIL_ADDRESS][DOMAIN_NAME]"
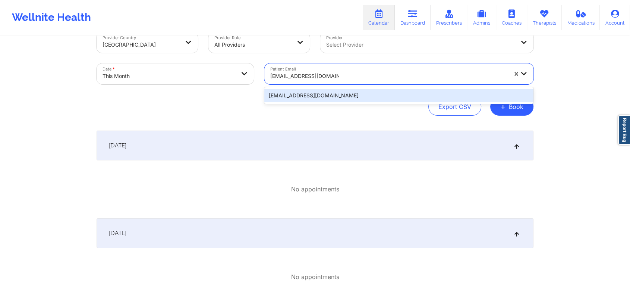
click at [303, 92] on div "[EMAIL_ADDRESS][DOMAIN_NAME]" at bounding box center [398, 95] width 269 height 13
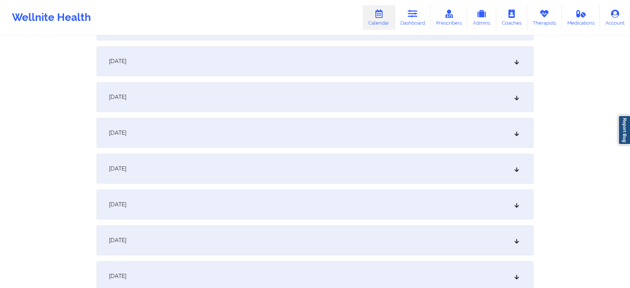
scroll to position [422, 0]
click at [232, 96] on div "[DATE]" at bounding box center [315, 99] width 437 height 30
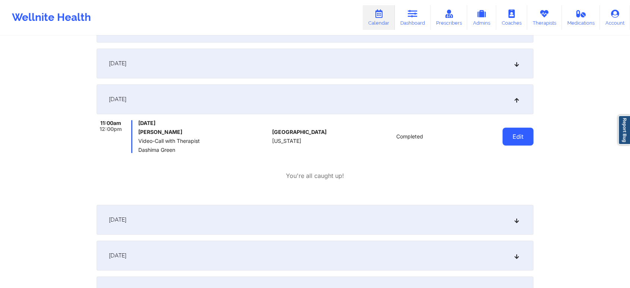
click at [508, 130] on button "Edit" at bounding box center [517, 136] width 31 height 18
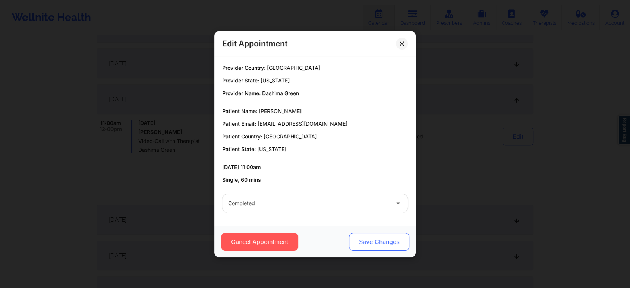
click at [368, 239] on button "Save Changes" at bounding box center [379, 242] width 60 height 18
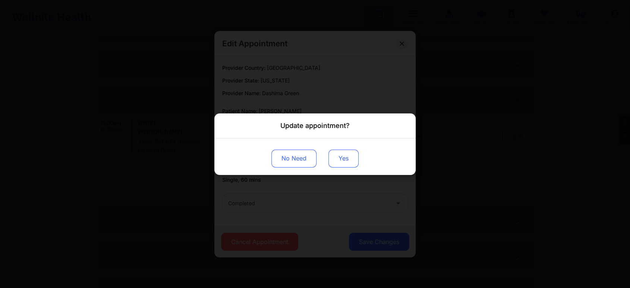
click at [337, 153] on button "Yes" at bounding box center [343, 158] width 30 height 18
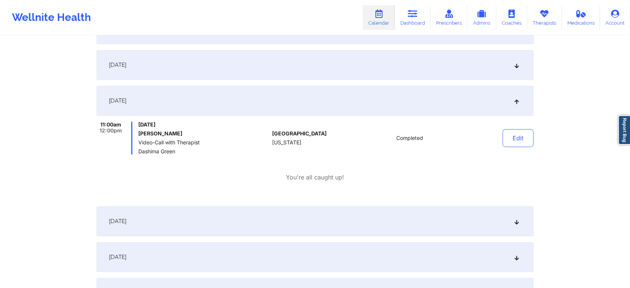
scroll to position [0, 0]
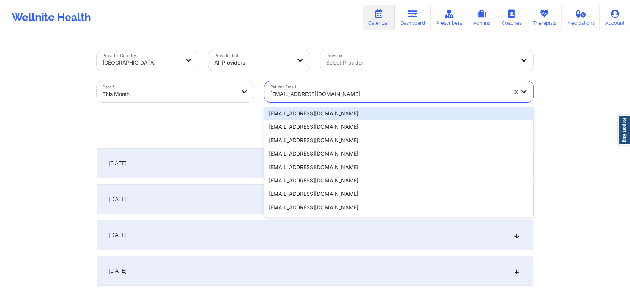
click at [319, 92] on div at bounding box center [388, 93] width 237 height 9
paste input "[EMAIL_ADDRESS][DOMAIN_NAME]"
type input "[EMAIL_ADDRESS][DOMAIN_NAME]"
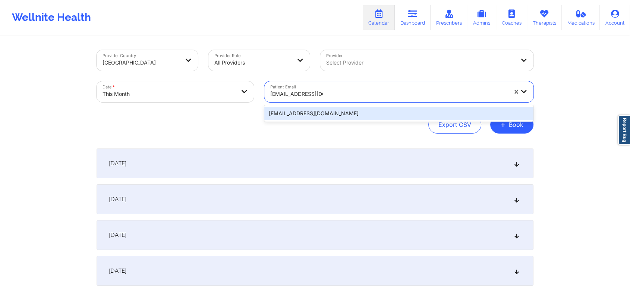
click at [288, 111] on div "[EMAIL_ADDRESS][DOMAIN_NAME]" at bounding box center [398, 113] width 269 height 13
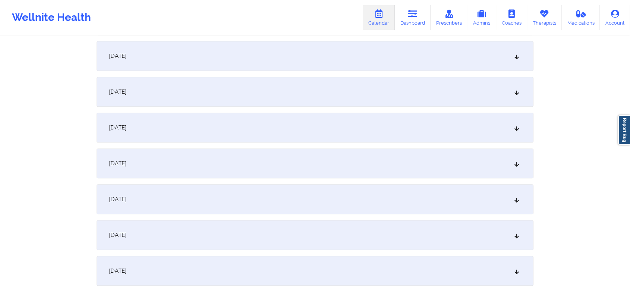
scroll to position [366, 0]
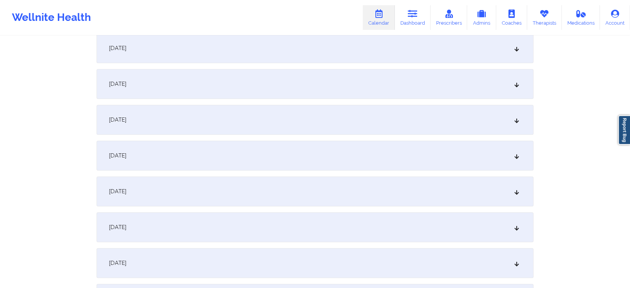
click at [416, 158] on div "[DATE]" at bounding box center [315, 155] width 437 height 30
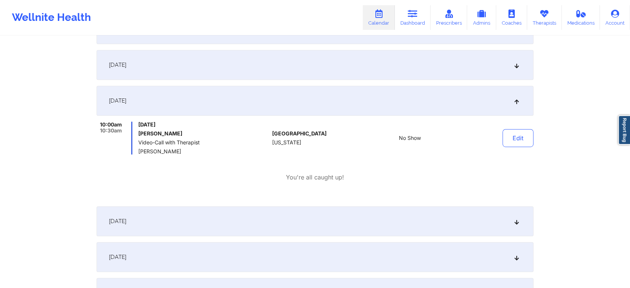
scroll to position [415, 0]
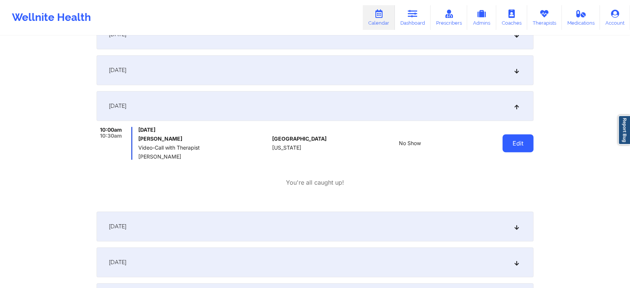
click at [521, 140] on button "Edit" at bounding box center [517, 143] width 31 height 18
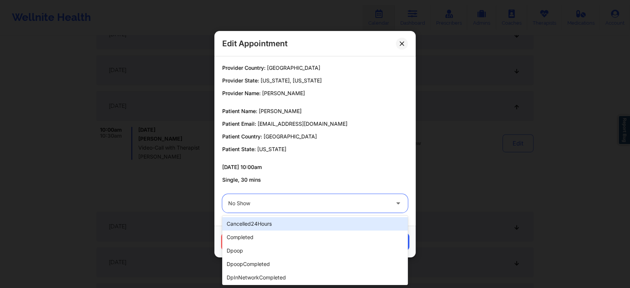
click at [256, 205] on div at bounding box center [308, 203] width 161 height 9
type input "tec"
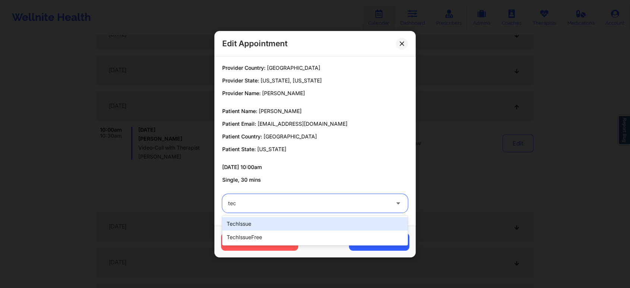
click at [241, 222] on div "techIssue" at bounding box center [315, 223] width 186 height 13
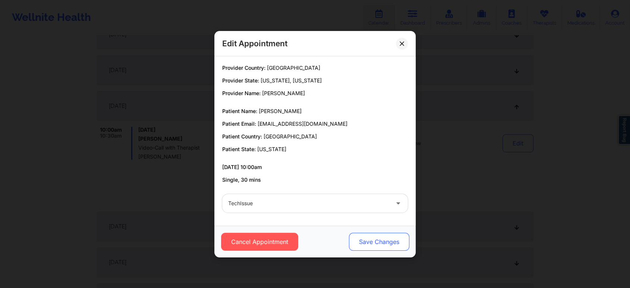
click at [355, 242] on button "Save Changes" at bounding box center [379, 242] width 60 height 18
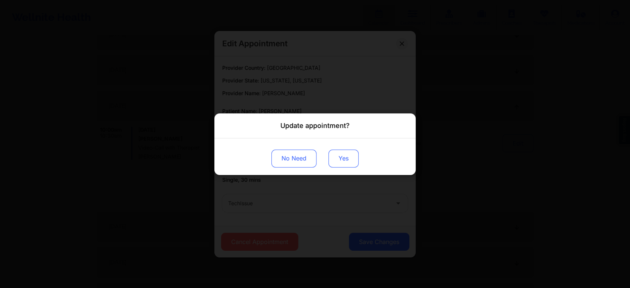
drag, startPoint x: 335, startPoint y: 147, endPoint x: 337, endPoint y: 154, distance: 7.5
click at [337, 154] on div "No Need Yes" at bounding box center [314, 156] width 201 height 37
click at [337, 154] on button "Yes" at bounding box center [343, 158] width 30 height 18
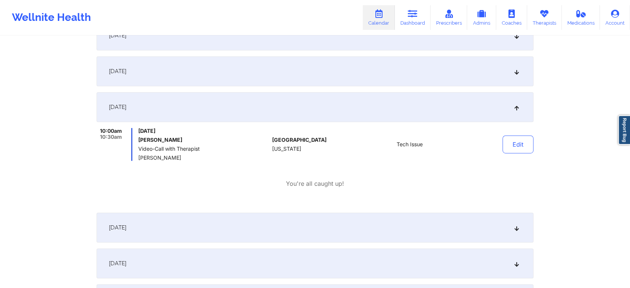
scroll to position [0, 0]
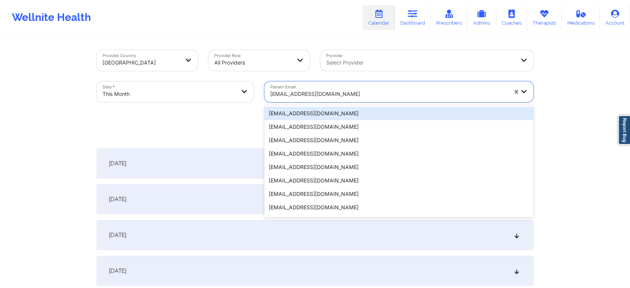
click at [296, 86] on div "[EMAIL_ADDRESS][DOMAIN_NAME]" at bounding box center [388, 94] width 237 height 16
paste input "[EMAIL_ADDRESS][DOMAIN_NAME]"
type input "[EMAIL_ADDRESS][DOMAIN_NAME]"
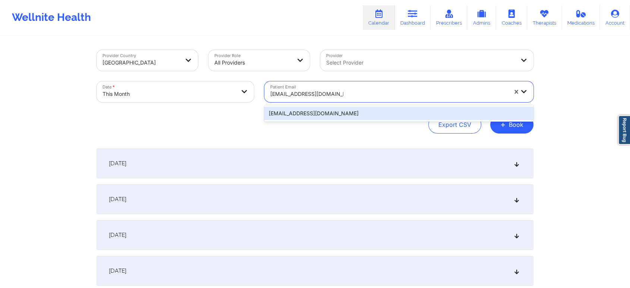
click at [303, 111] on div "[EMAIL_ADDRESS][DOMAIN_NAME]" at bounding box center [398, 113] width 269 height 13
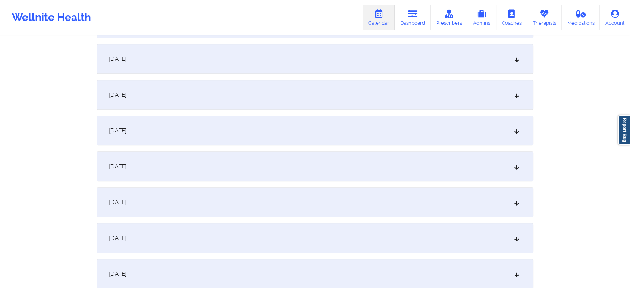
scroll to position [402, 0]
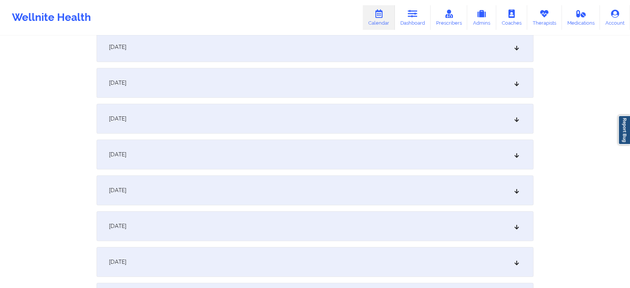
click at [437, 109] on div "[DATE]" at bounding box center [315, 119] width 437 height 30
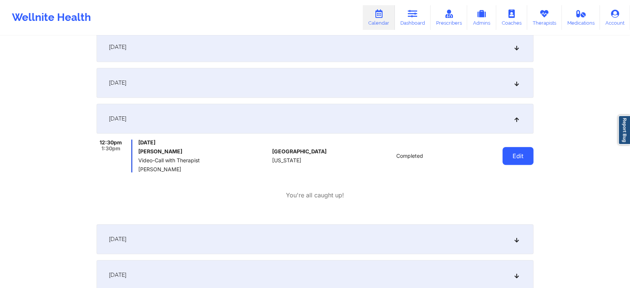
click at [513, 149] on button "Edit" at bounding box center [517, 156] width 31 height 18
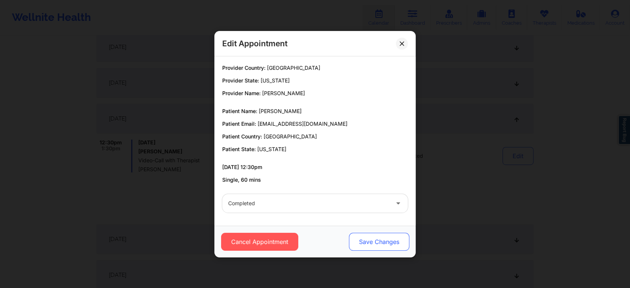
click at [385, 238] on button "Save Changes" at bounding box center [379, 242] width 60 height 18
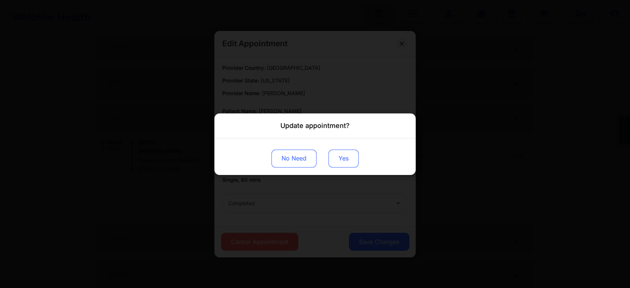
click at [346, 159] on button "Yes" at bounding box center [343, 158] width 30 height 18
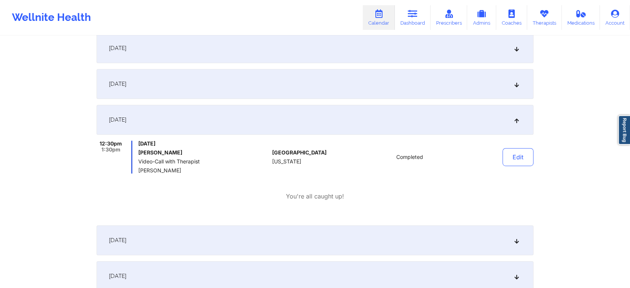
scroll to position [0, 0]
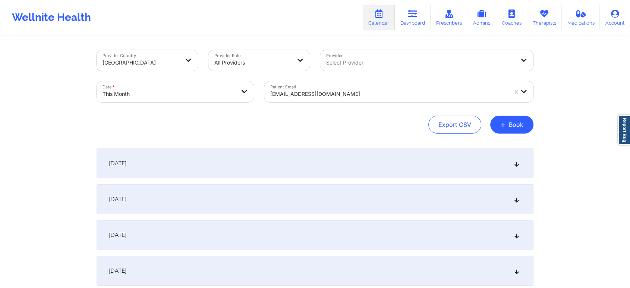
click at [313, 88] on div "[EMAIL_ADDRESS][DOMAIN_NAME]" at bounding box center [388, 94] width 237 height 16
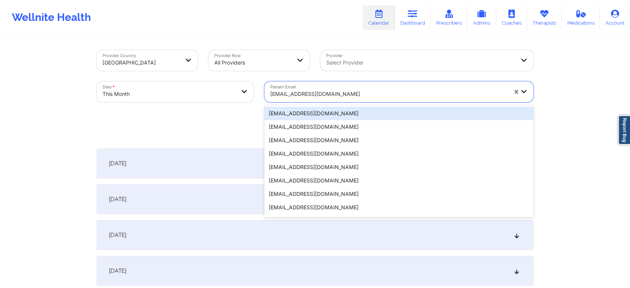
paste input "[EMAIL_ADDRESS][DOMAIN_NAME]"
type input "[EMAIL_ADDRESS][DOMAIN_NAME]"
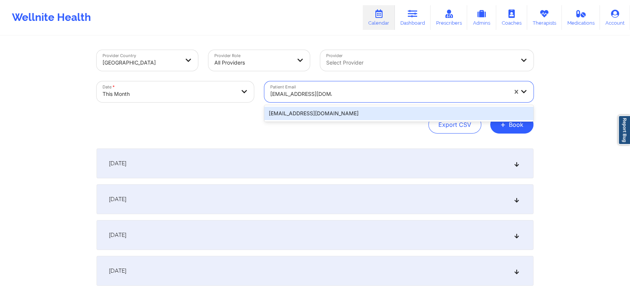
click at [348, 117] on div "[EMAIL_ADDRESS][DOMAIN_NAME]" at bounding box center [398, 113] width 269 height 13
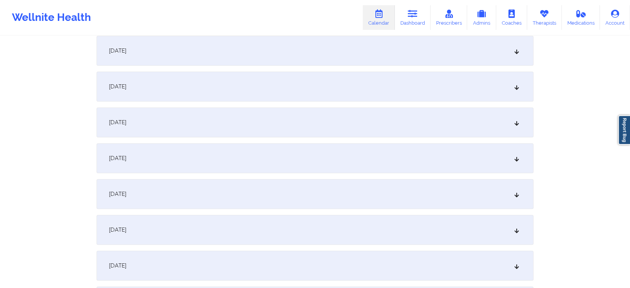
scroll to position [361, 0]
click at [481, 157] on div "[DATE]" at bounding box center [315, 160] width 437 height 30
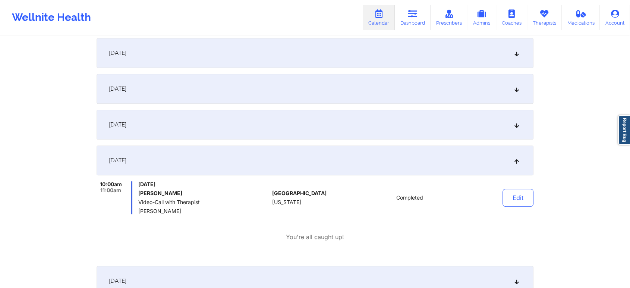
scroll to position [424, 0]
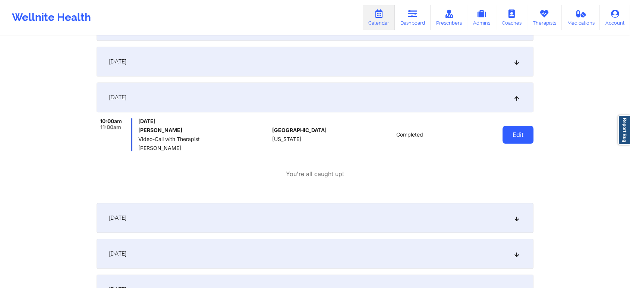
click at [515, 130] on button "Edit" at bounding box center [517, 135] width 31 height 18
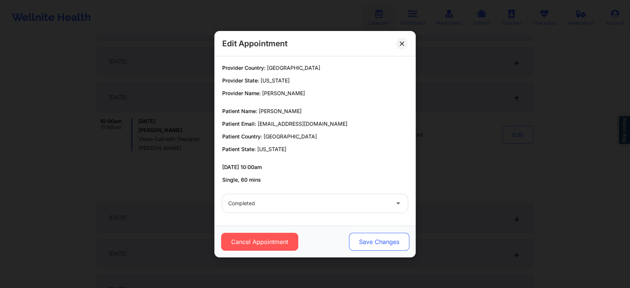
click at [376, 238] on button "Save Changes" at bounding box center [379, 242] width 60 height 18
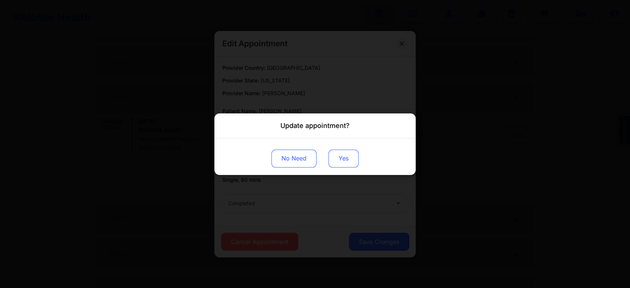
click at [342, 160] on button "Yes" at bounding box center [343, 158] width 30 height 18
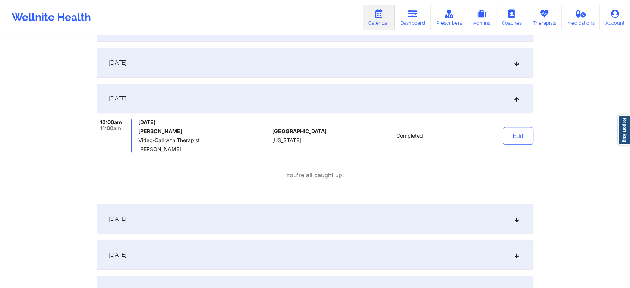
scroll to position [0, 0]
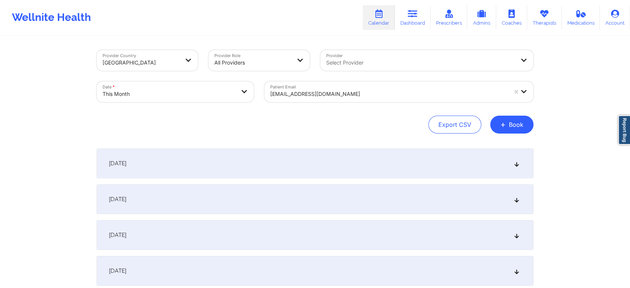
click at [304, 90] on div at bounding box center [388, 93] width 237 height 9
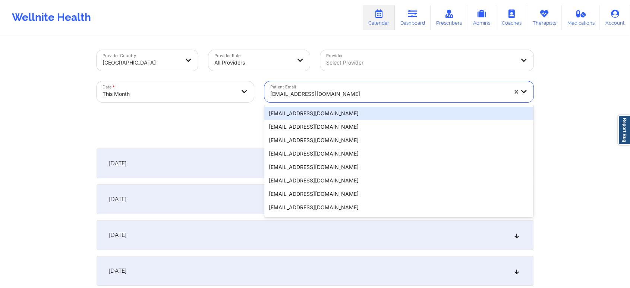
paste input "[EMAIL_ADDRESS][DOMAIN_NAME]"
type input "[EMAIL_ADDRESS][DOMAIN_NAME]"
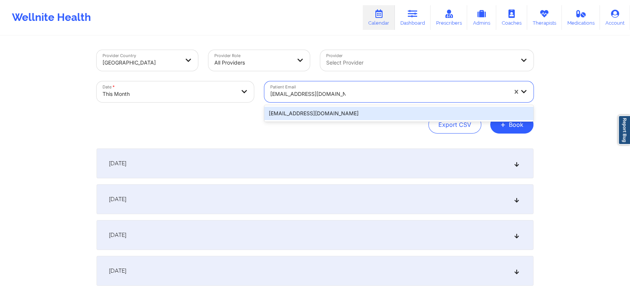
click at [328, 117] on div "[EMAIL_ADDRESS][DOMAIN_NAME]" at bounding box center [398, 113] width 269 height 13
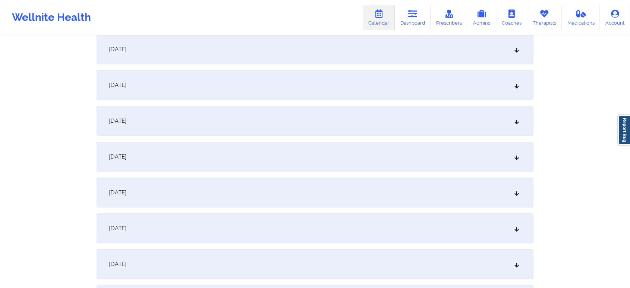
scroll to position [431, 0]
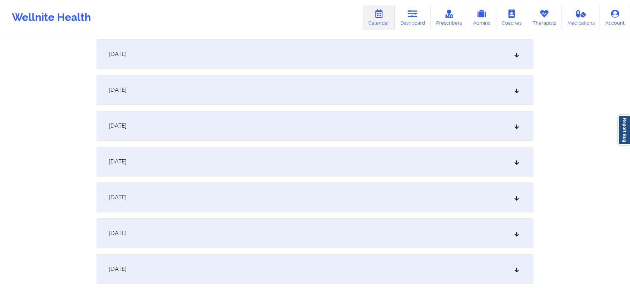
click at [349, 101] on div "[DATE]" at bounding box center [315, 90] width 437 height 30
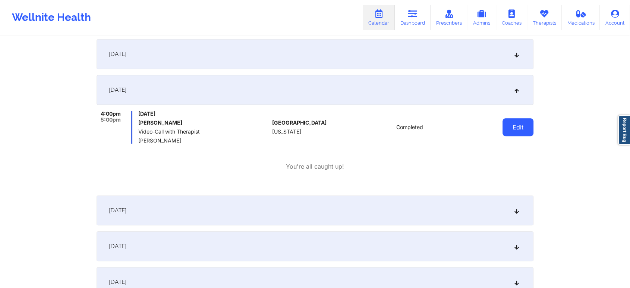
click at [512, 124] on button "Edit" at bounding box center [517, 127] width 31 height 18
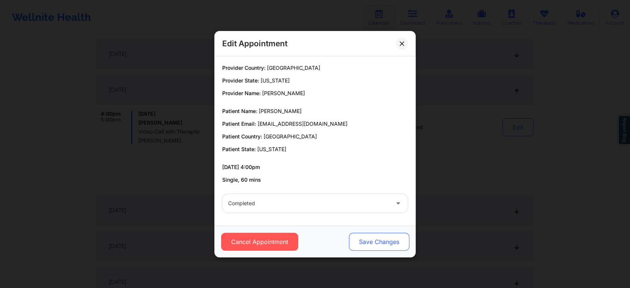
click at [383, 235] on button "Save Changes" at bounding box center [379, 242] width 60 height 18
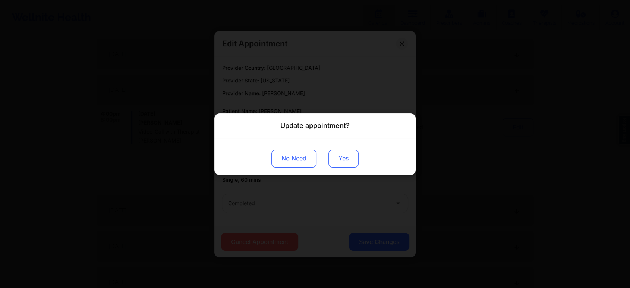
click at [337, 157] on button "Yes" at bounding box center [343, 158] width 30 height 18
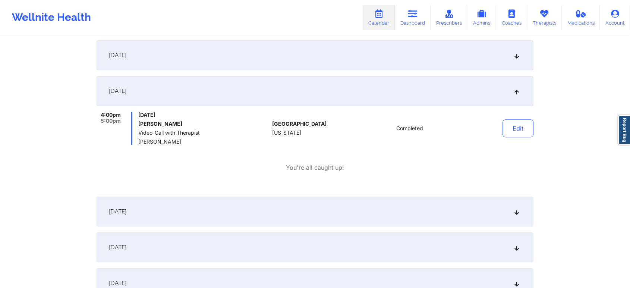
scroll to position [0, 0]
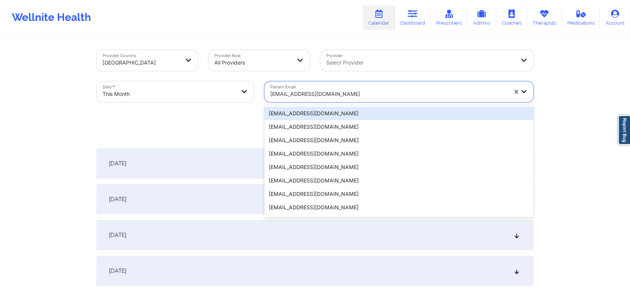
click at [282, 92] on div at bounding box center [388, 93] width 237 height 9
paste input "[EMAIL_ADDRESS][DOMAIN_NAME]"
type input "[EMAIL_ADDRESS][DOMAIN_NAME]"
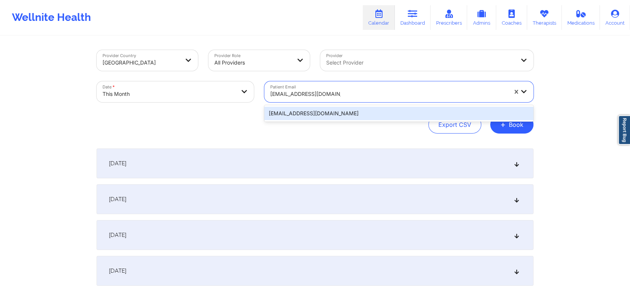
click at [311, 114] on div "[EMAIL_ADDRESS][DOMAIN_NAME]" at bounding box center [398, 113] width 269 height 13
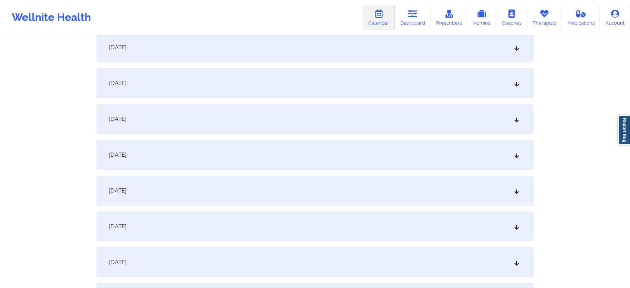
scroll to position [404, 0]
click at [342, 112] on div "[DATE]" at bounding box center [315, 117] width 437 height 30
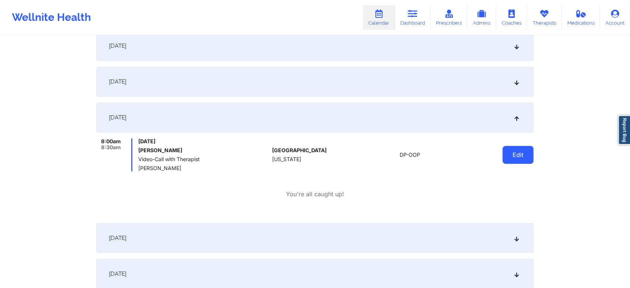
click at [518, 148] on button "Edit" at bounding box center [517, 155] width 31 height 18
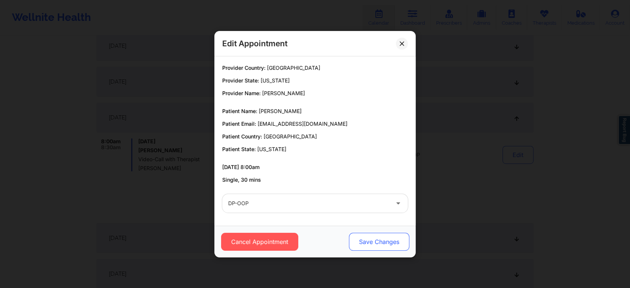
click at [370, 242] on button "Save Changes" at bounding box center [379, 242] width 60 height 18
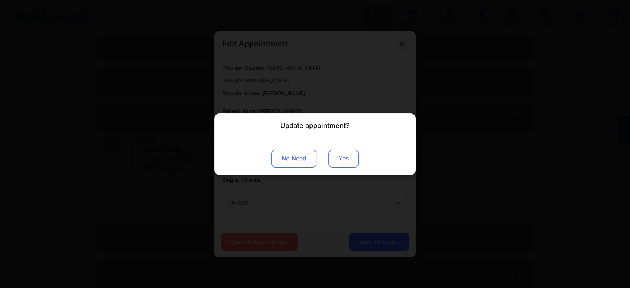
click at [342, 153] on button "Yes" at bounding box center [343, 158] width 30 height 18
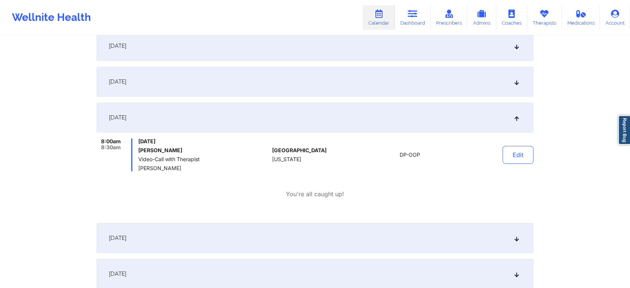
scroll to position [0, 0]
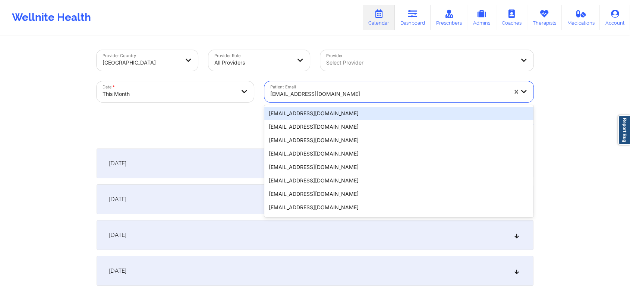
click at [348, 97] on div at bounding box center [388, 93] width 237 height 9
paste input "[PERSON_NAME][EMAIL_ADDRESS][DOMAIN_NAME]"
type input "[PERSON_NAME][EMAIL_ADDRESS][DOMAIN_NAME]"
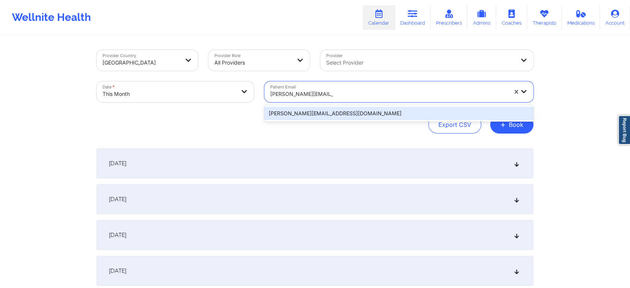
click at [333, 113] on div "[PERSON_NAME][EMAIL_ADDRESS][DOMAIN_NAME]" at bounding box center [398, 113] width 269 height 13
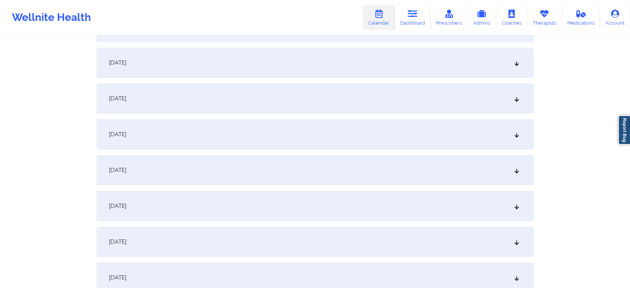
scroll to position [348, 0]
click at [382, 127] on div "[DATE]" at bounding box center [315, 137] width 437 height 30
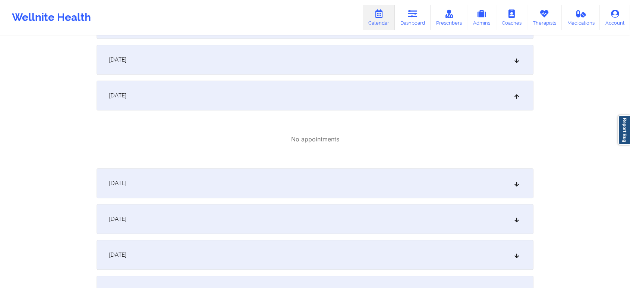
scroll to position [391, 0]
click at [459, 192] on div "[DATE]" at bounding box center [315, 182] width 437 height 30
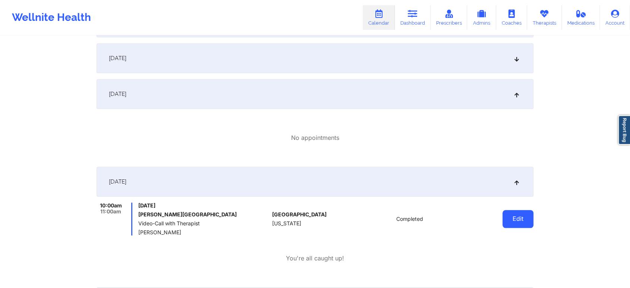
click at [512, 218] on button "Edit" at bounding box center [517, 219] width 31 height 18
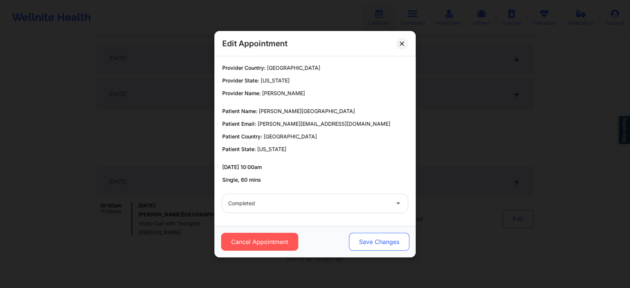
click at [379, 239] on button "Save Changes" at bounding box center [379, 242] width 60 height 18
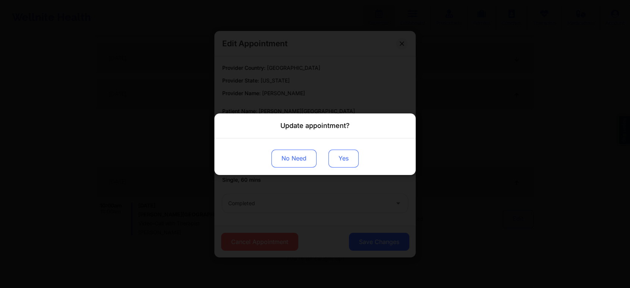
click at [334, 154] on button "Yes" at bounding box center [343, 158] width 30 height 18
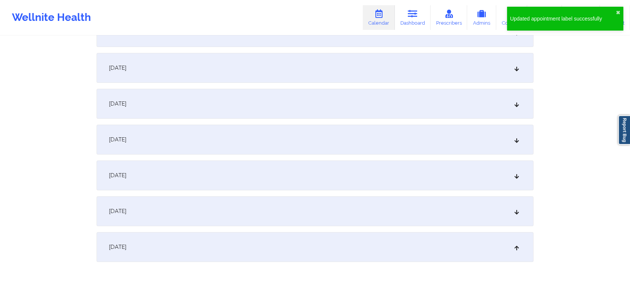
scroll to position [0, 0]
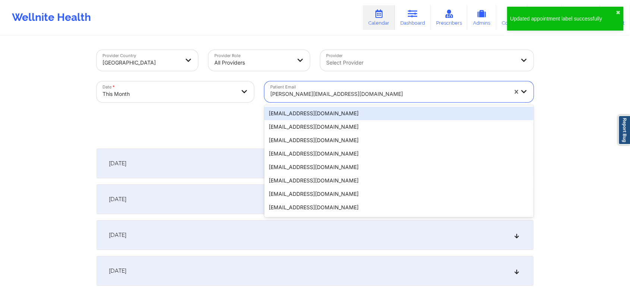
click at [294, 89] on div at bounding box center [388, 93] width 237 height 9
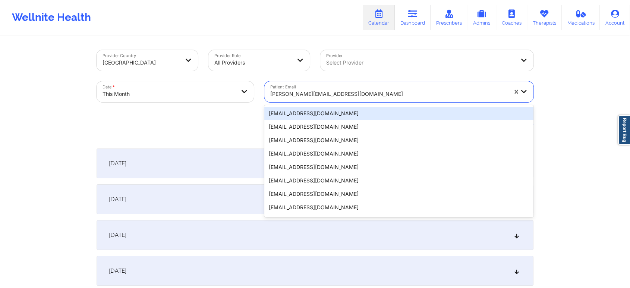
paste input "[EMAIL_ADDRESS][DOMAIN_NAME]"
type input "[EMAIL_ADDRESS][DOMAIN_NAME]"
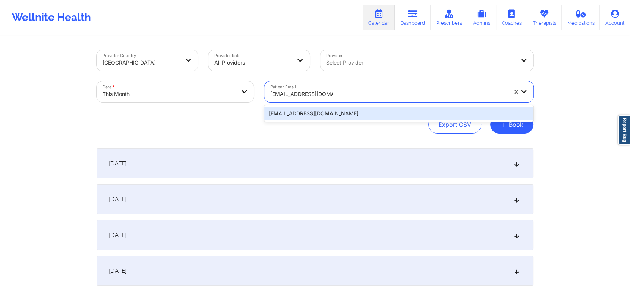
click at [291, 112] on div "[EMAIL_ADDRESS][DOMAIN_NAME]" at bounding box center [398, 113] width 269 height 13
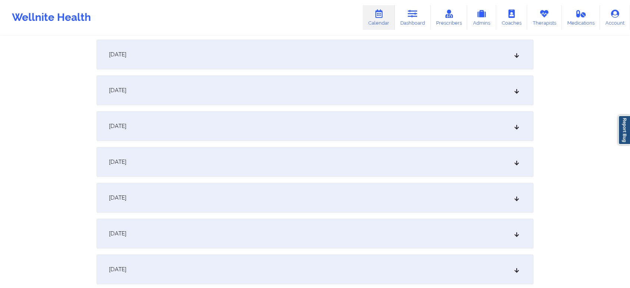
scroll to position [429, 0]
click at [399, 89] on div "[DATE]" at bounding box center [315, 92] width 437 height 30
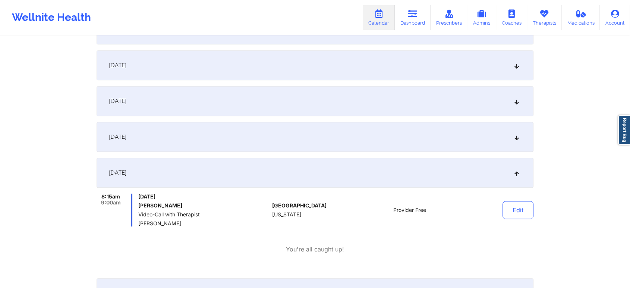
scroll to position [304, 0]
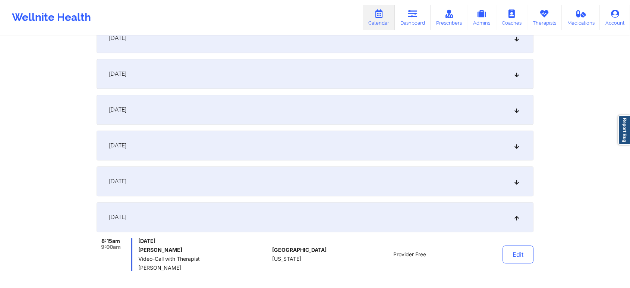
click at [466, 145] on div "[DATE]" at bounding box center [315, 145] width 437 height 30
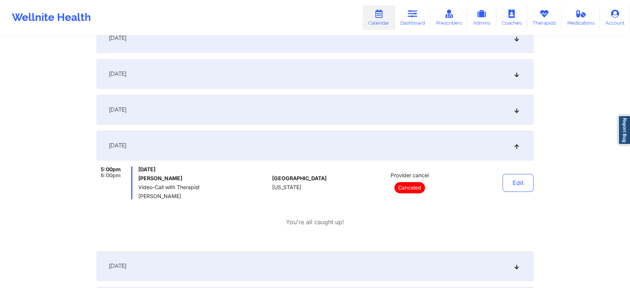
click at [375, 119] on div "[DATE]" at bounding box center [315, 110] width 437 height 30
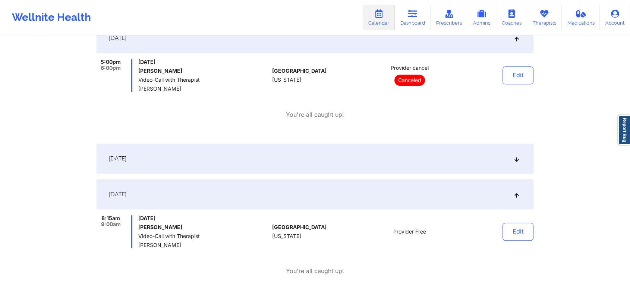
scroll to position [465, 0]
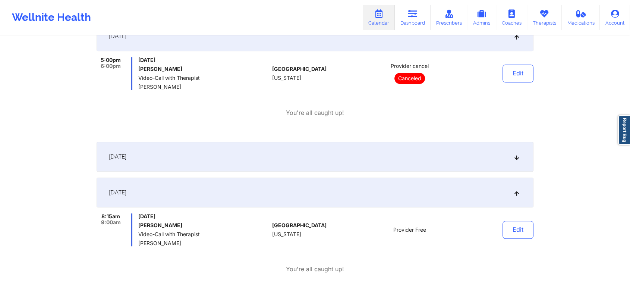
click at [400, 154] on div "[DATE]" at bounding box center [315, 157] width 437 height 30
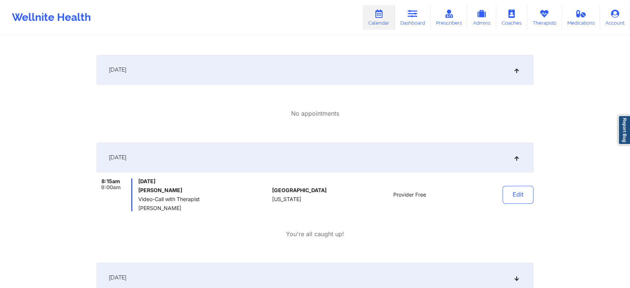
scroll to position [583, 0]
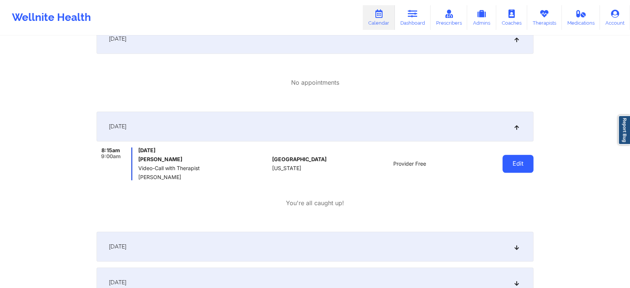
click at [521, 157] on button "Edit" at bounding box center [517, 164] width 31 height 18
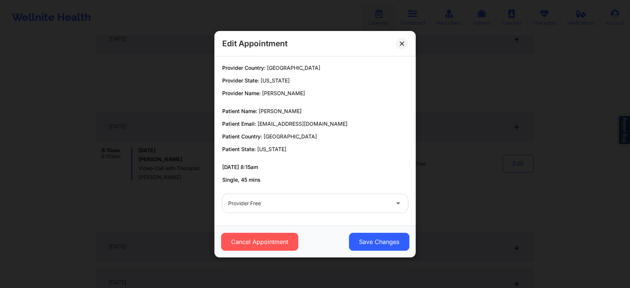
click at [241, 190] on div "Provider Free" at bounding box center [315, 203] width 196 height 29
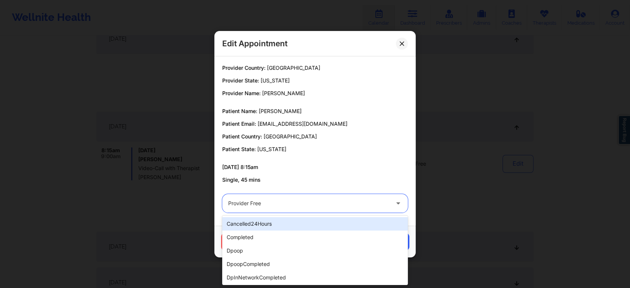
click at [250, 196] on div "Provider Free" at bounding box center [308, 203] width 161 height 19
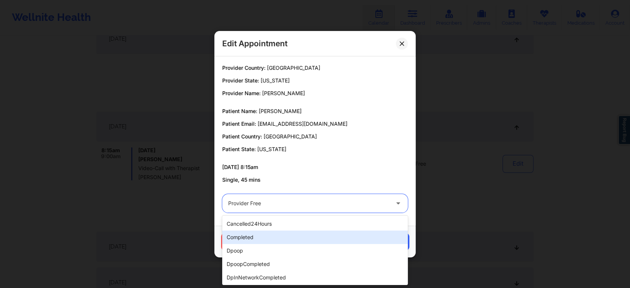
click at [272, 236] on div "completed" at bounding box center [315, 236] width 186 height 13
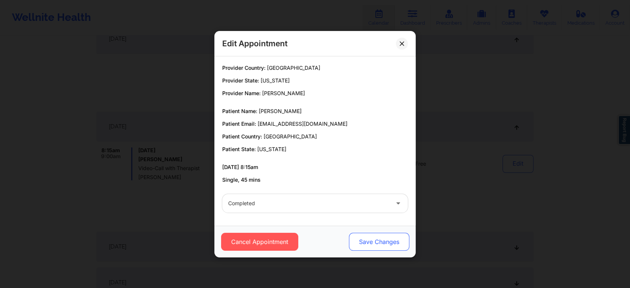
click at [394, 237] on button "Save Changes" at bounding box center [379, 242] width 60 height 18
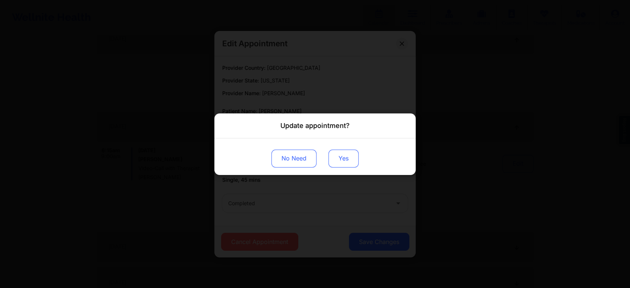
click at [342, 161] on button "Yes" at bounding box center [343, 158] width 30 height 18
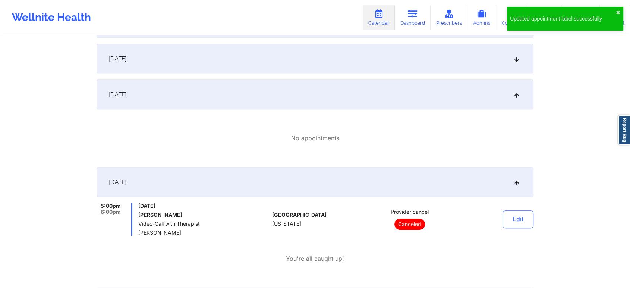
scroll to position [347, 0]
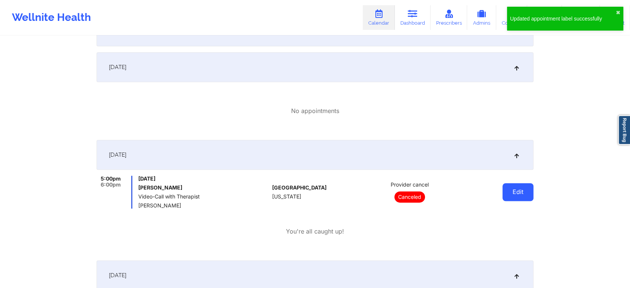
click at [515, 184] on button "Edit" at bounding box center [517, 192] width 31 height 18
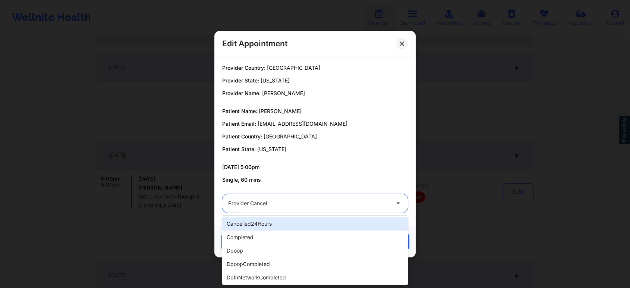
click at [334, 199] on div at bounding box center [308, 203] width 161 height 9
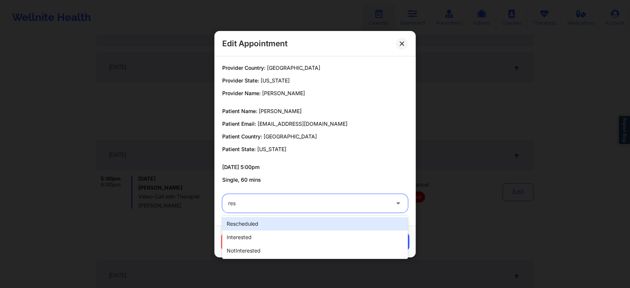
type input "resc"
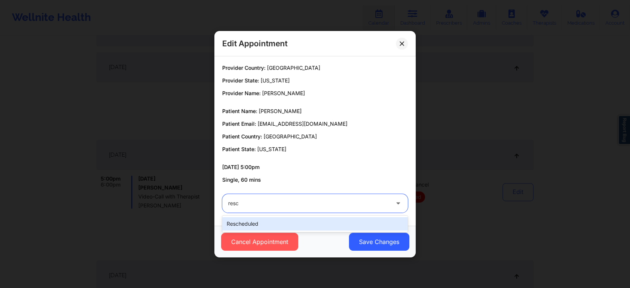
click at [325, 222] on div "rescheduled" at bounding box center [315, 223] width 186 height 13
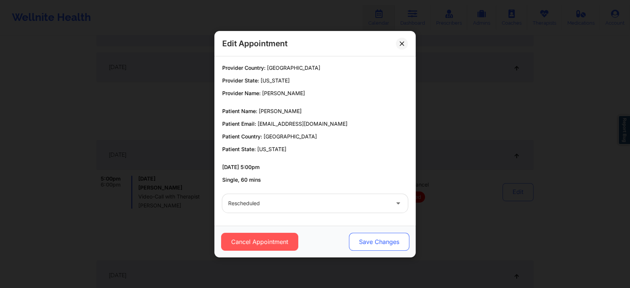
click at [378, 235] on button "Save Changes" at bounding box center [379, 242] width 60 height 18
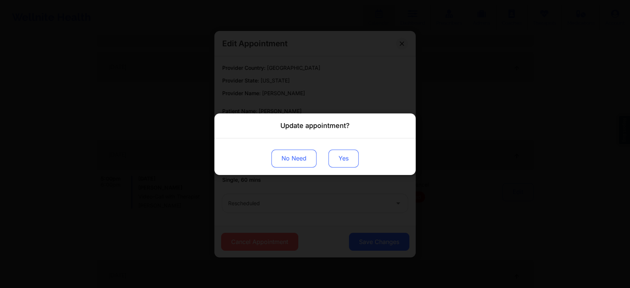
click at [345, 162] on button "Yes" at bounding box center [343, 158] width 30 height 18
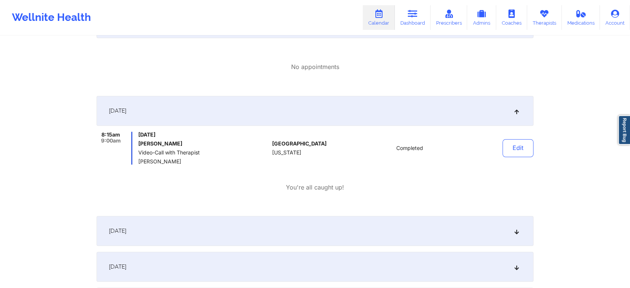
scroll to position [0, 0]
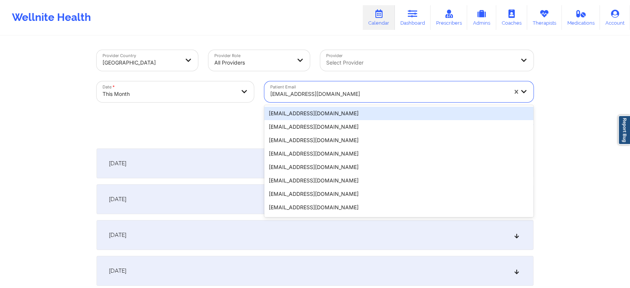
click at [288, 95] on div at bounding box center [388, 93] width 237 height 9
paste input "[EMAIL_ADDRESS][DOMAIN_NAME]"
type input "[EMAIL_ADDRESS][DOMAIN_NAME]"
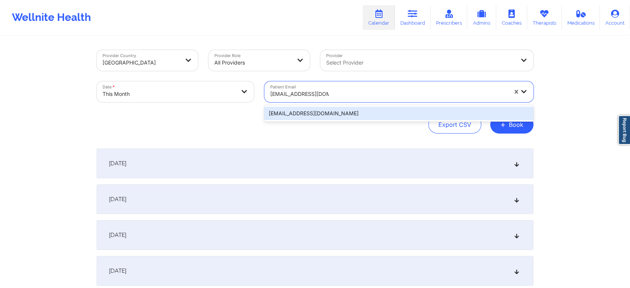
click at [302, 108] on div "[EMAIL_ADDRESS][DOMAIN_NAME]" at bounding box center [398, 113] width 269 height 13
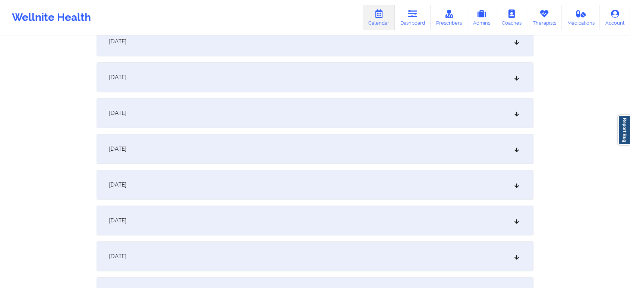
scroll to position [440, 0]
click at [427, 99] on div "[DATE] No appointments [DATE] No appointments [DATE] No appointments [DATE] No …" at bounding box center [315, 259] width 437 height 1103
click at [385, 80] on div "[DATE]" at bounding box center [315, 81] width 437 height 30
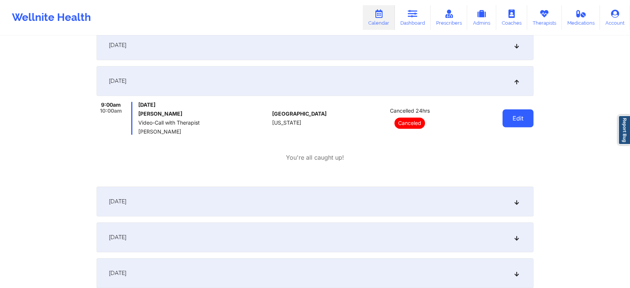
click at [527, 124] on button "Edit" at bounding box center [517, 118] width 31 height 18
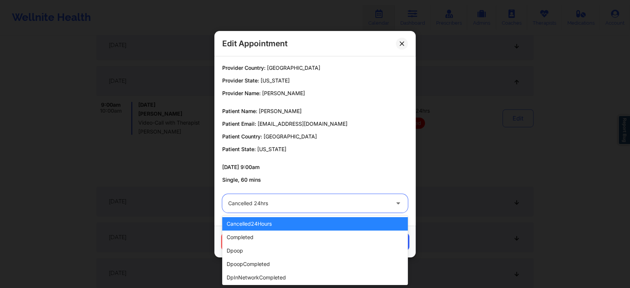
click at [290, 198] on div "Cancelled 24hrs" at bounding box center [308, 203] width 161 height 19
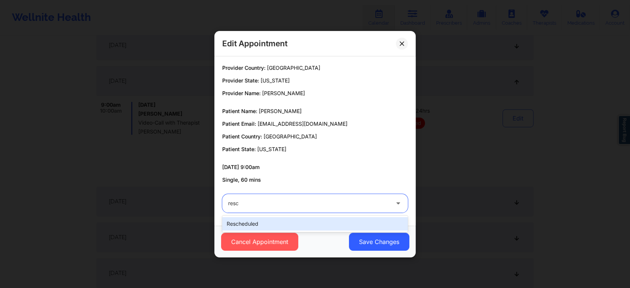
type input "[PERSON_NAME]"
click at [289, 221] on div "rescheduled" at bounding box center [315, 223] width 186 height 13
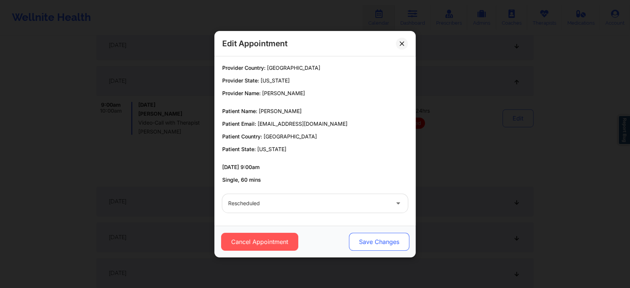
click at [367, 241] on button "Save Changes" at bounding box center [379, 242] width 60 height 18
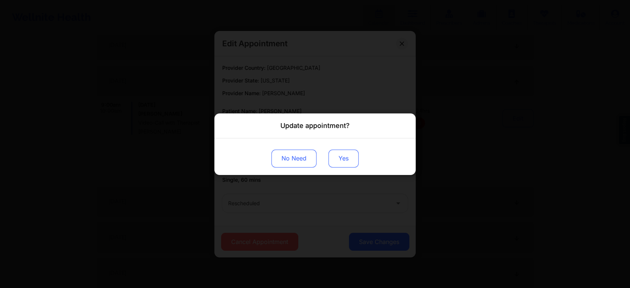
click at [352, 159] on button "Yes" at bounding box center [343, 158] width 30 height 18
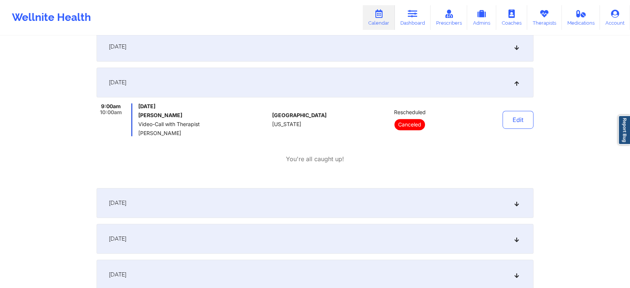
scroll to position [0, 0]
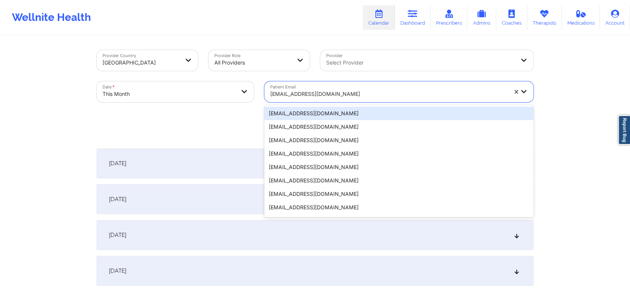
click at [281, 89] on div "[EMAIL_ADDRESS][DOMAIN_NAME]" at bounding box center [388, 94] width 237 height 16
paste input "[EMAIL_ADDRESS][DOMAIN_NAME]"
type input "[EMAIL_ADDRESS][DOMAIN_NAME]"
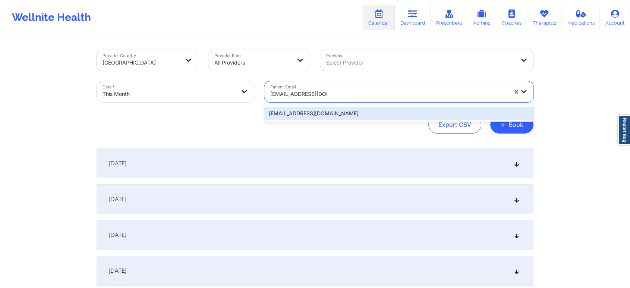
click at [306, 113] on div "[EMAIL_ADDRESS][DOMAIN_NAME]" at bounding box center [398, 113] width 269 height 13
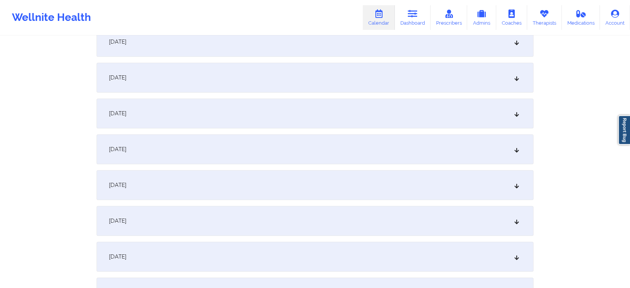
scroll to position [411, 0]
click at [304, 97] on div "[DATE]" at bounding box center [315, 110] width 437 height 30
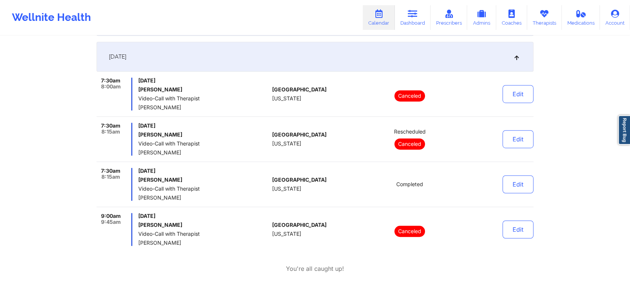
scroll to position [461, 0]
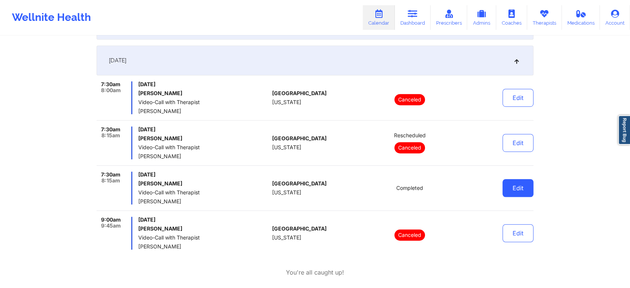
click at [510, 187] on button "Edit" at bounding box center [517, 188] width 31 height 18
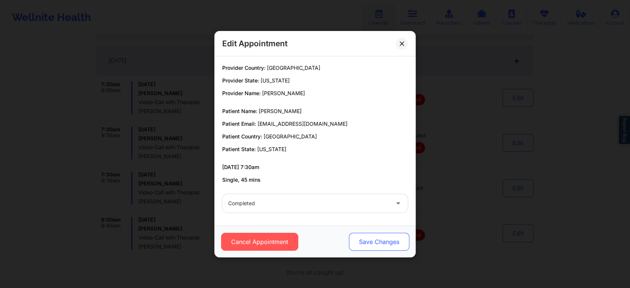
click at [373, 239] on button "Save Changes" at bounding box center [379, 242] width 60 height 18
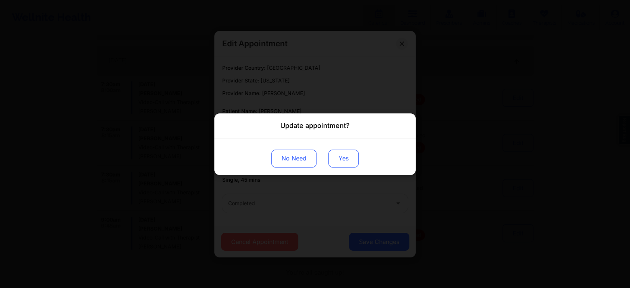
click at [346, 156] on button "Yes" at bounding box center [343, 158] width 30 height 18
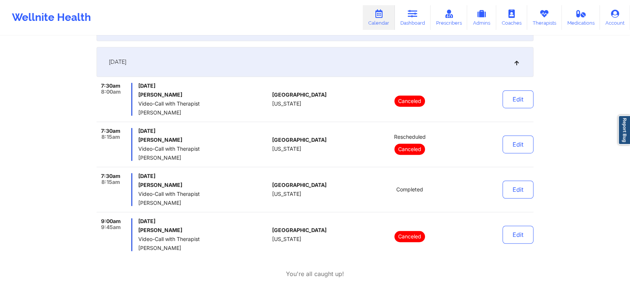
scroll to position [0, 0]
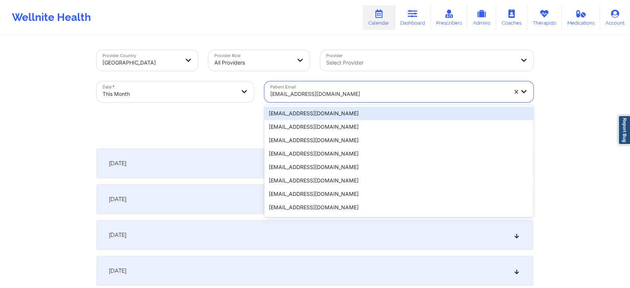
click at [301, 93] on div at bounding box center [388, 93] width 237 height 9
paste input "[EMAIL_ADDRESS][DOMAIN_NAME]"
type input "[EMAIL_ADDRESS][DOMAIN_NAME]"
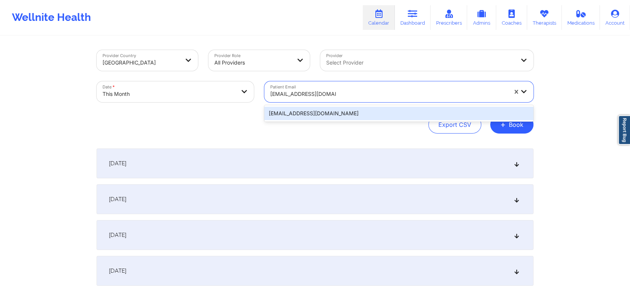
click at [301, 115] on div "[EMAIL_ADDRESS][DOMAIN_NAME]" at bounding box center [398, 113] width 269 height 13
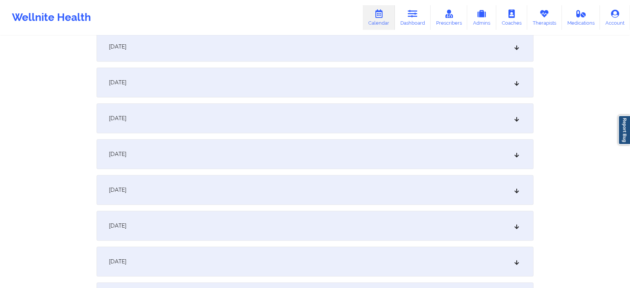
scroll to position [445, 0]
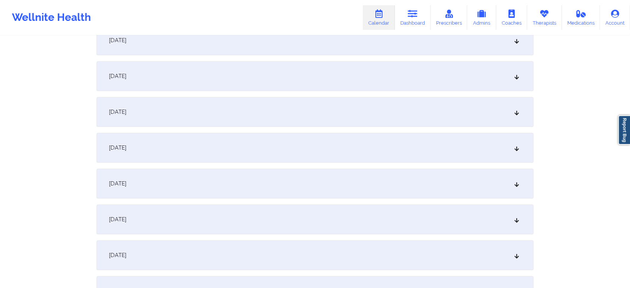
click at [435, 72] on div "[DATE]" at bounding box center [315, 76] width 437 height 30
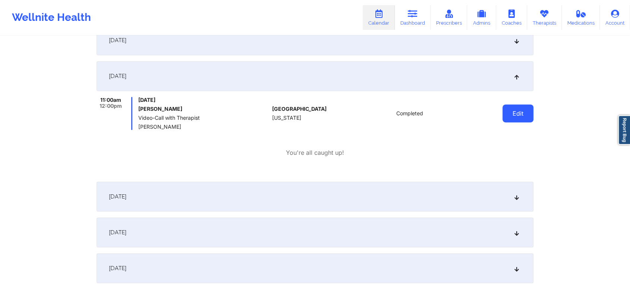
click at [514, 117] on button "Edit" at bounding box center [517, 113] width 31 height 18
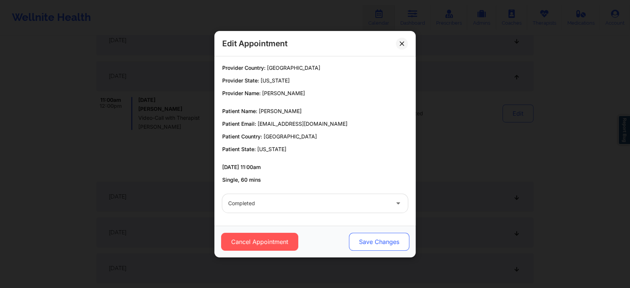
click at [388, 240] on button "Save Changes" at bounding box center [379, 242] width 60 height 18
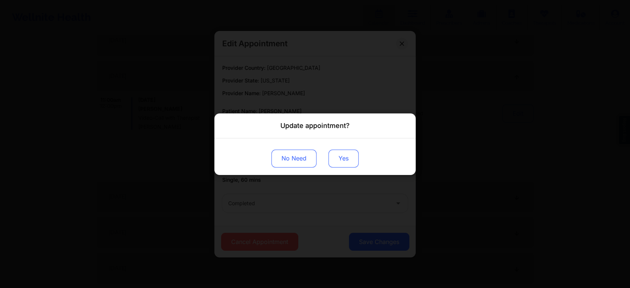
click at [345, 155] on button "Yes" at bounding box center [343, 158] width 30 height 18
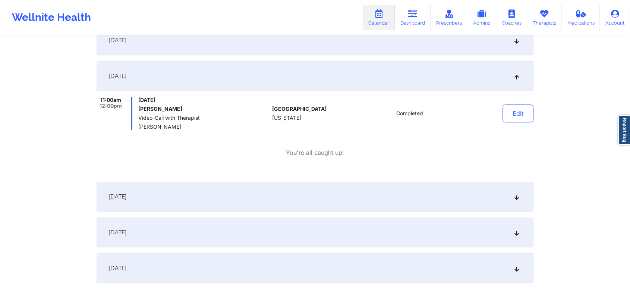
scroll to position [0, 0]
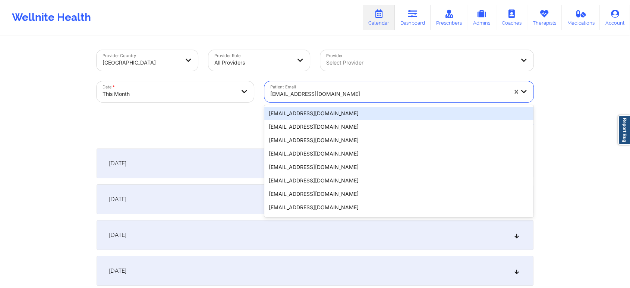
click at [293, 94] on div at bounding box center [388, 93] width 237 height 9
paste input "[EMAIL_ADDRESS][DOMAIN_NAME]"
type input "[EMAIL_ADDRESS][DOMAIN_NAME]"
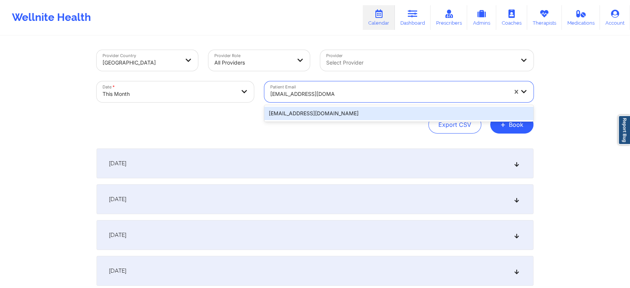
click at [319, 118] on div "[EMAIL_ADDRESS][DOMAIN_NAME]" at bounding box center [398, 113] width 269 height 13
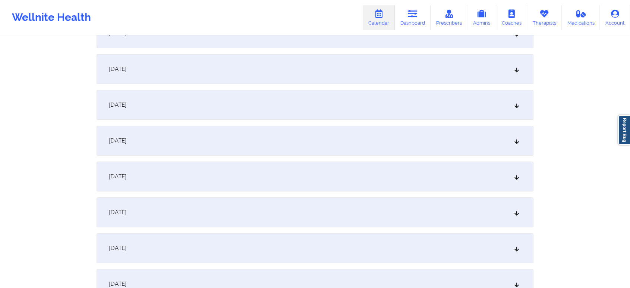
scroll to position [249, 0]
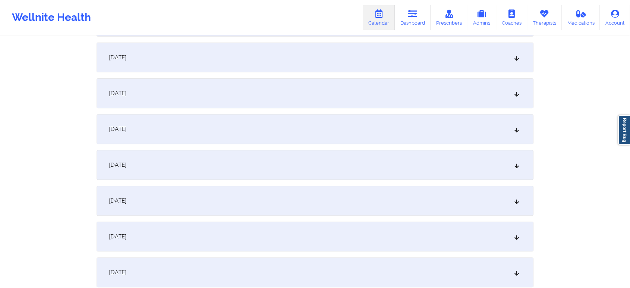
click at [363, 174] on div "[DATE]" at bounding box center [315, 165] width 437 height 30
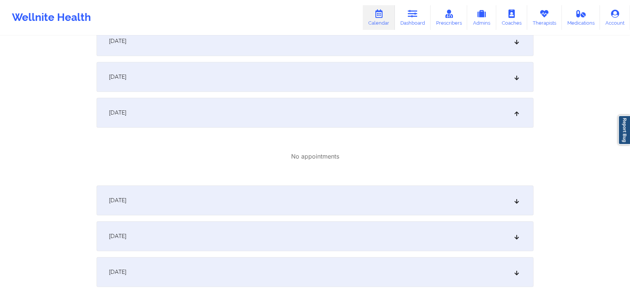
scroll to position [324, 0]
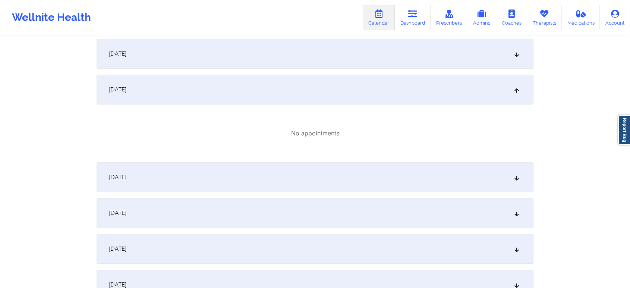
click at [361, 221] on div "[DATE]" at bounding box center [315, 213] width 437 height 30
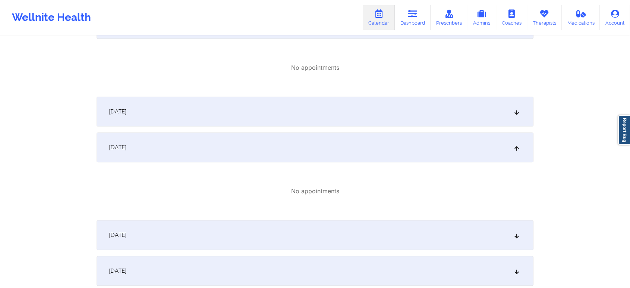
scroll to position [450, 0]
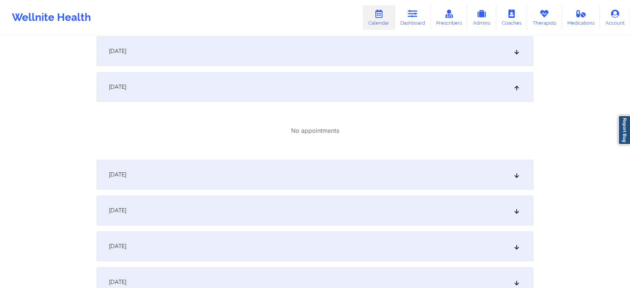
click at [454, 174] on div "[DATE]" at bounding box center [315, 174] width 437 height 30
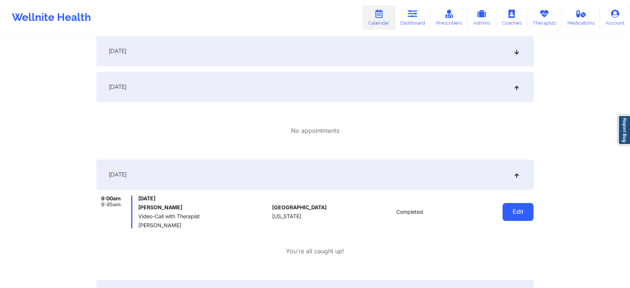
click at [518, 209] on button "Edit" at bounding box center [517, 212] width 31 height 18
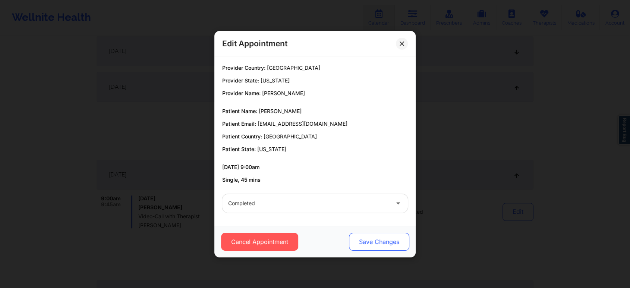
click at [381, 240] on button "Save Changes" at bounding box center [379, 242] width 60 height 18
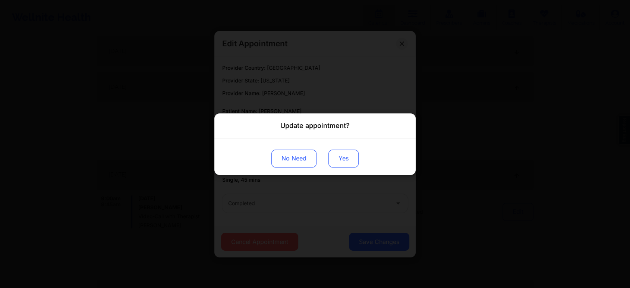
click at [331, 161] on button "Yes" at bounding box center [343, 158] width 30 height 18
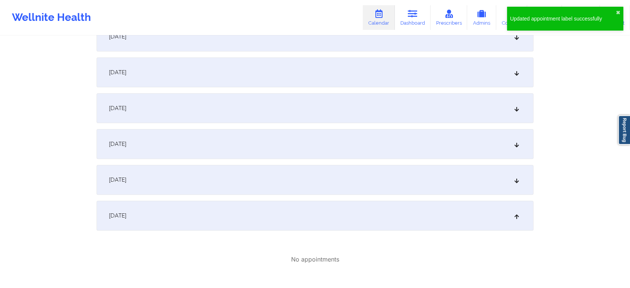
scroll to position [0, 0]
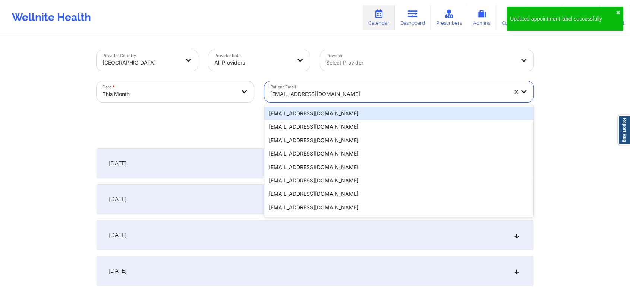
click at [307, 90] on div at bounding box center [388, 93] width 237 height 9
paste input "[EMAIL_ADDRESS][DOMAIN_NAME]"
type input "[EMAIL_ADDRESS][DOMAIN_NAME]"
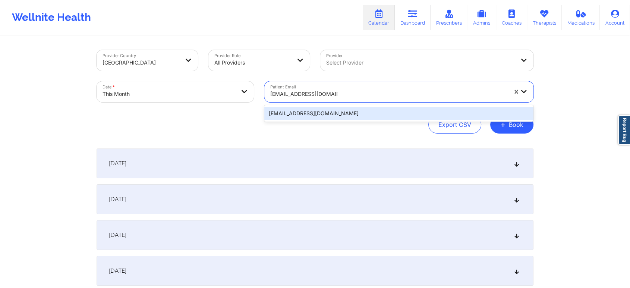
click at [304, 108] on div "[EMAIL_ADDRESS][DOMAIN_NAME]" at bounding box center [398, 113] width 269 height 13
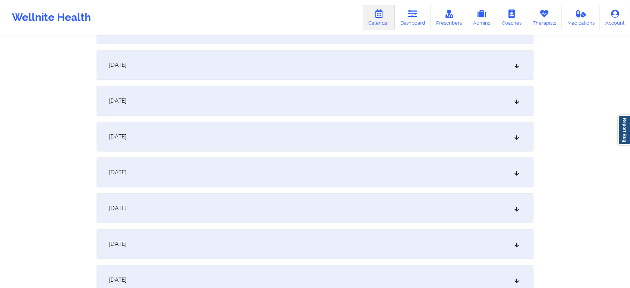
scroll to position [386, 0]
click at [373, 145] on div "[DATE]" at bounding box center [315, 135] width 437 height 30
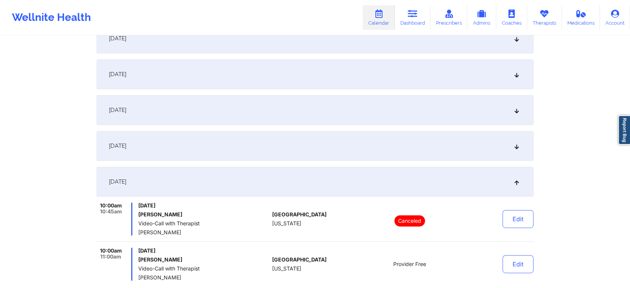
scroll to position [336, 0]
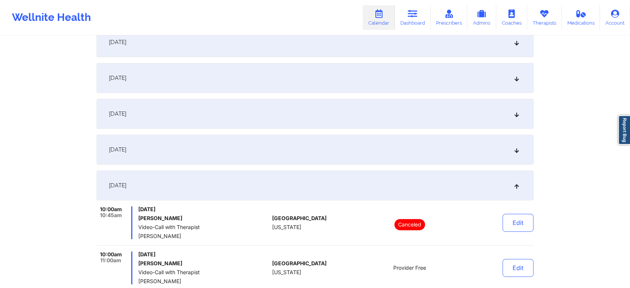
click at [417, 77] on div "[DATE]" at bounding box center [315, 78] width 437 height 30
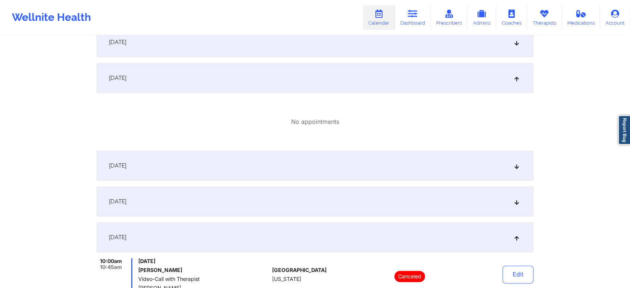
click at [360, 164] on div "[DATE]" at bounding box center [315, 166] width 437 height 30
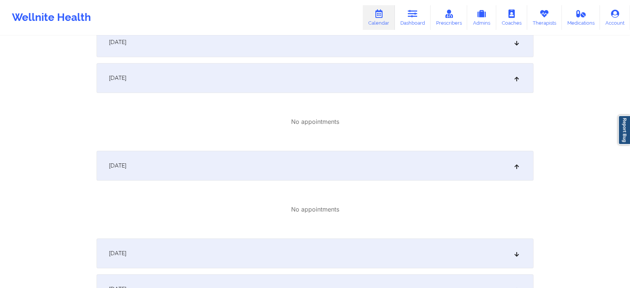
scroll to position [230, 0]
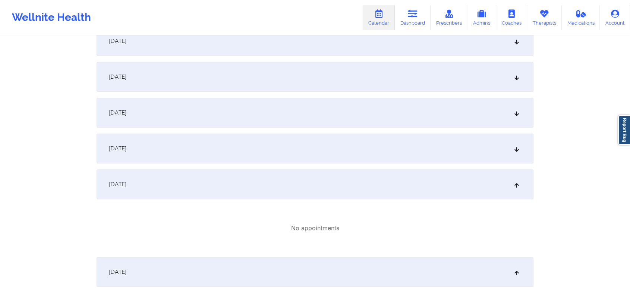
click at [352, 86] on div "[DATE]" at bounding box center [315, 77] width 437 height 30
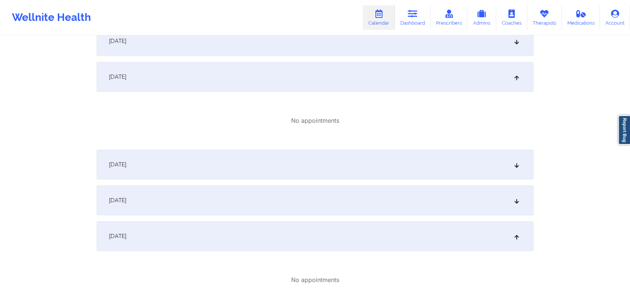
click at [327, 44] on div "[DATE]" at bounding box center [315, 41] width 437 height 30
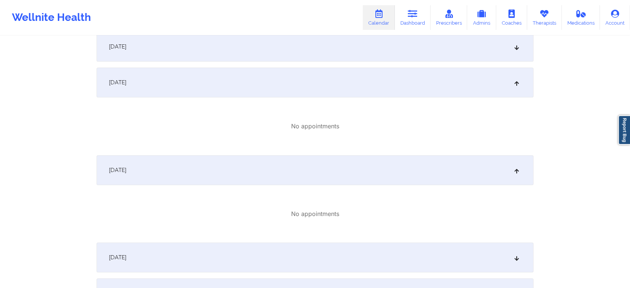
scroll to position [433, 0]
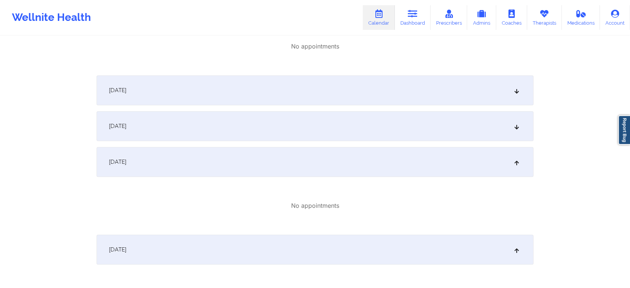
click at [424, 89] on div "[DATE]" at bounding box center [315, 90] width 437 height 30
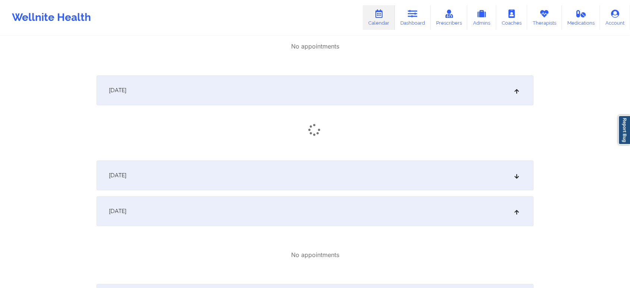
click at [424, 89] on div "[DATE]" at bounding box center [315, 90] width 437 height 30
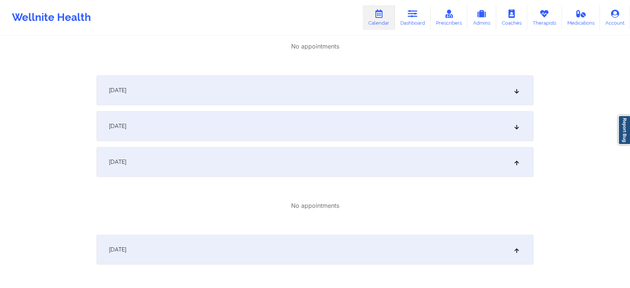
click at [427, 132] on div "[DATE]" at bounding box center [315, 126] width 437 height 30
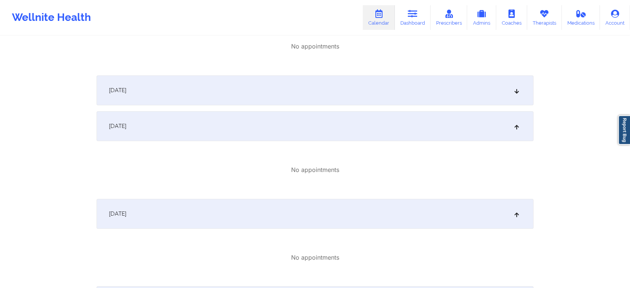
click at [324, 98] on div "[DATE]" at bounding box center [315, 90] width 437 height 30
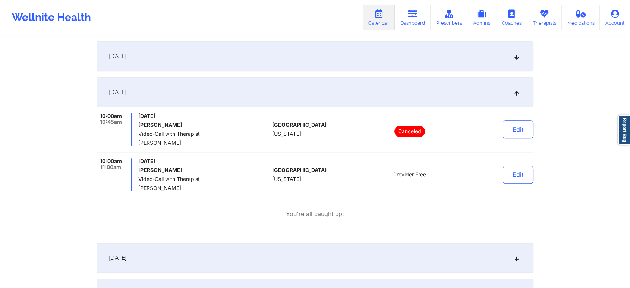
scroll to position [755, 0]
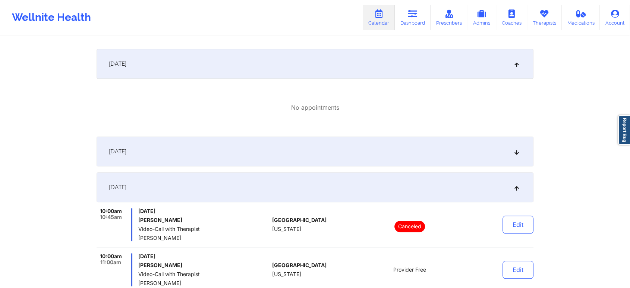
click at [357, 168] on div "[DATE] No appointments [DATE] No appointments [DATE] No appointments [DATE] 10:…" at bounding box center [315, 220] width 437 height 1654
drag, startPoint x: 417, startPoint y: 133, endPoint x: 422, endPoint y: 144, distance: 11.7
click at [422, 144] on div "[DATE] No appointments [DATE] No appointments [DATE] No appointments [DATE] 10:…" at bounding box center [315, 220] width 437 height 1654
click at [422, 144] on div "[DATE]" at bounding box center [315, 151] width 437 height 30
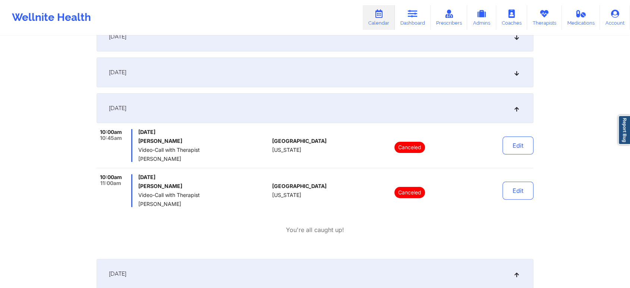
scroll to position [0, 0]
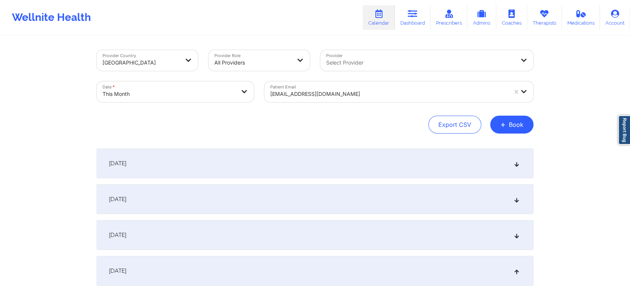
click at [366, 155] on div "[DATE]" at bounding box center [315, 163] width 437 height 30
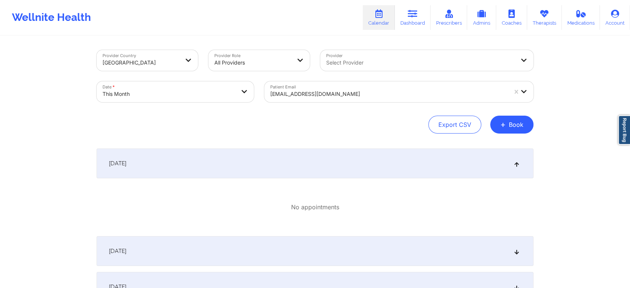
click at [339, 253] on div "[DATE]" at bounding box center [315, 251] width 437 height 30
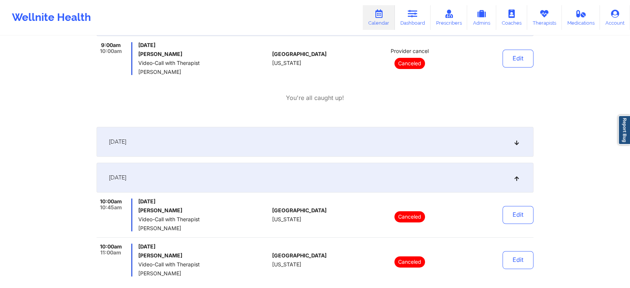
scroll to position [235, 0]
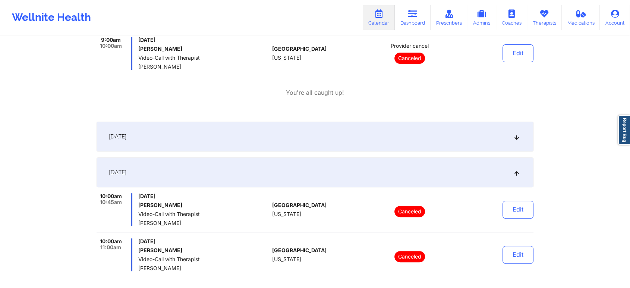
click at [408, 138] on div "[DATE]" at bounding box center [315, 136] width 437 height 30
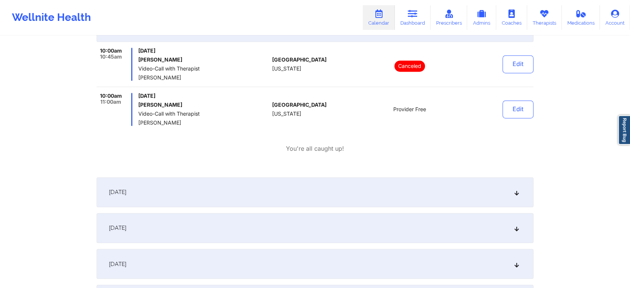
scroll to position [1125, 0]
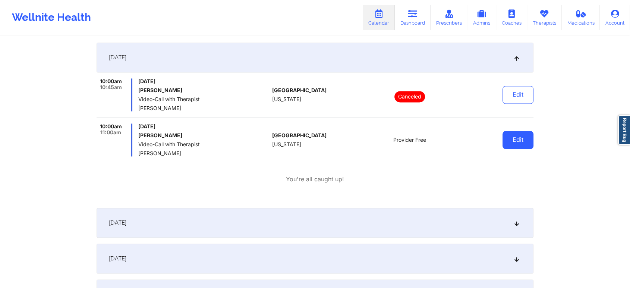
click at [527, 146] on button "Edit" at bounding box center [517, 140] width 31 height 18
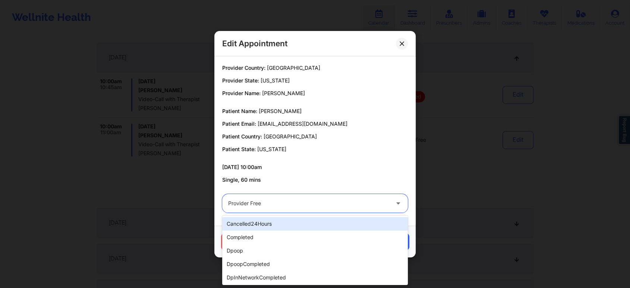
click at [326, 200] on div at bounding box center [308, 203] width 161 height 9
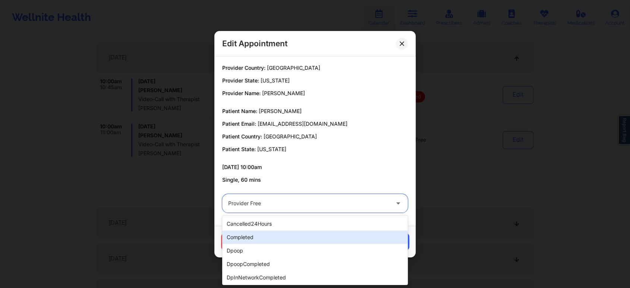
click at [285, 233] on div "completed" at bounding box center [315, 236] width 186 height 13
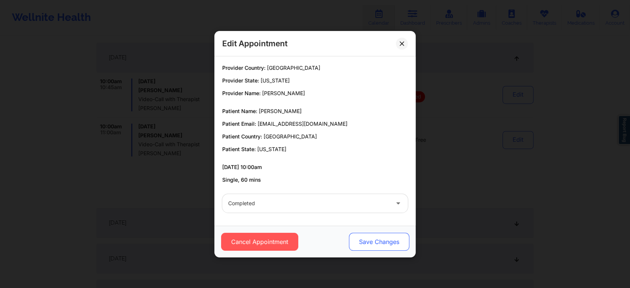
click at [368, 236] on button "Save Changes" at bounding box center [379, 242] width 60 height 18
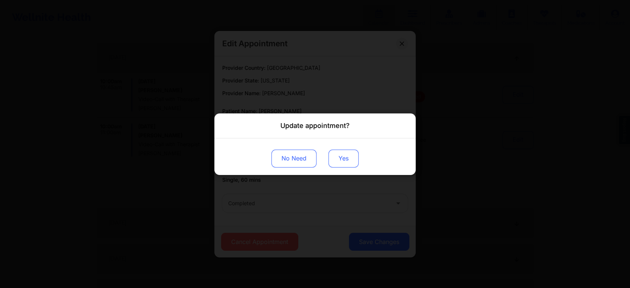
click at [343, 158] on button "Yes" at bounding box center [343, 158] width 30 height 18
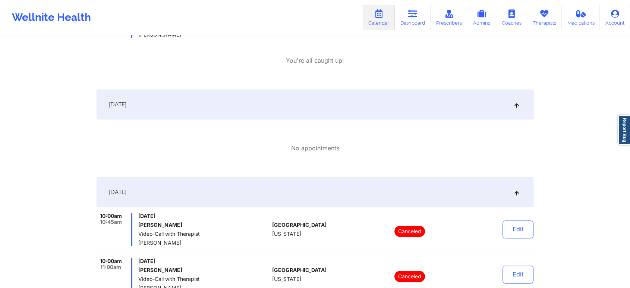
scroll to position [0, 0]
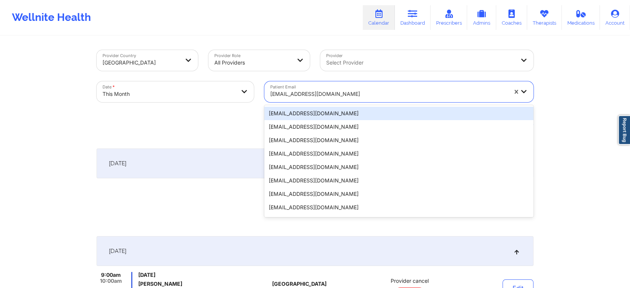
click at [331, 98] on div at bounding box center [388, 93] width 237 height 9
paste input "[PERSON_NAME][EMAIL_ADDRESS][PERSON_NAME][DOMAIN_NAME]"
type input "[PERSON_NAME][EMAIL_ADDRESS][PERSON_NAME][DOMAIN_NAME]"
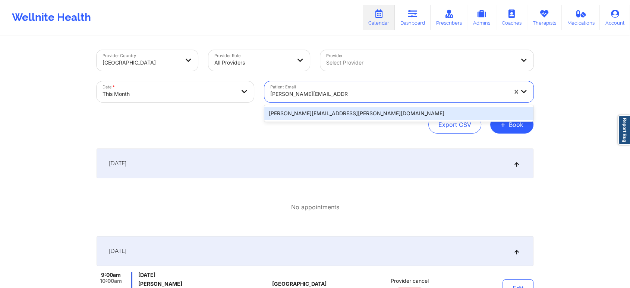
click at [346, 110] on div "[PERSON_NAME][EMAIL_ADDRESS][PERSON_NAME][DOMAIN_NAME]" at bounding box center [398, 113] width 269 height 13
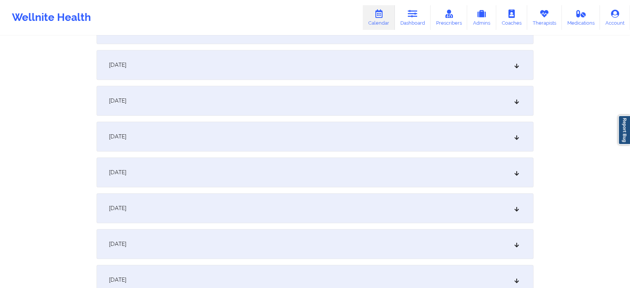
scroll to position [348, 0]
click at [370, 182] on div "[DATE]" at bounding box center [315, 173] width 437 height 30
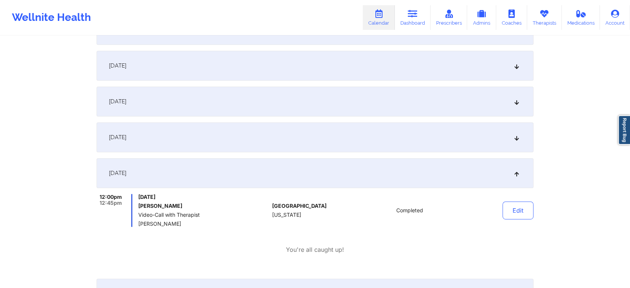
scroll to position [418, 0]
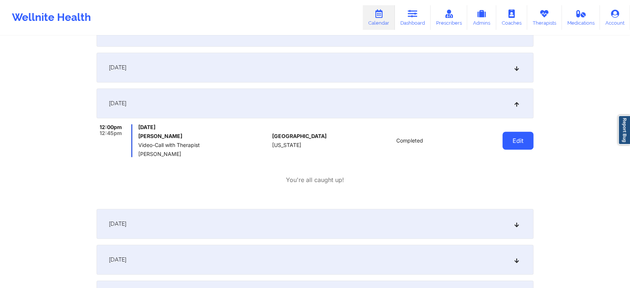
click at [515, 140] on button "Edit" at bounding box center [517, 141] width 31 height 18
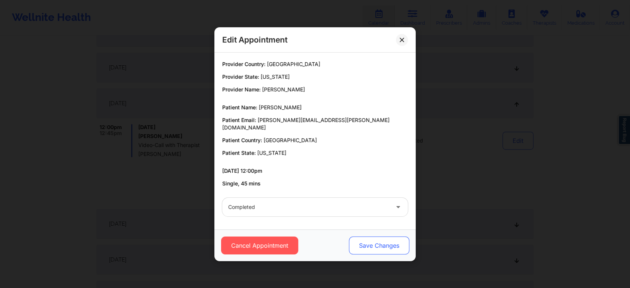
click at [360, 243] on button "Save Changes" at bounding box center [379, 245] width 60 height 18
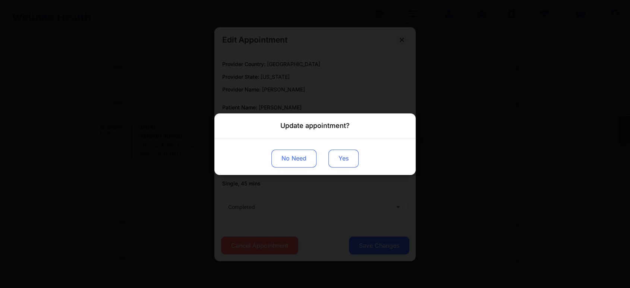
click at [343, 156] on button "Yes" at bounding box center [343, 158] width 30 height 18
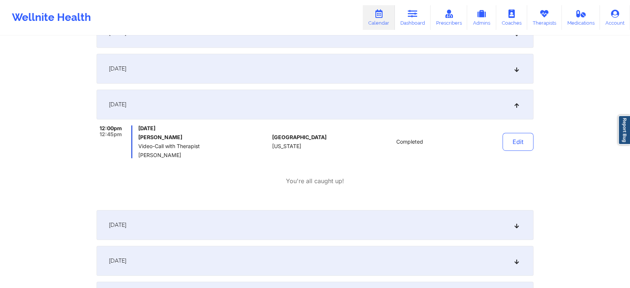
scroll to position [0, 0]
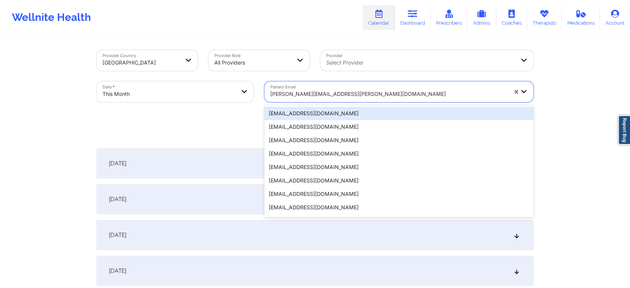
click at [318, 82] on div "[PERSON_NAME][EMAIL_ADDRESS][PERSON_NAME][DOMAIN_NAME]" at bounding box center [386, 91] width 244 height 21
paste input "[EMAIL_ADDRESS][DOMAIN_NAME]"
type input "[EMAIL_ADDRESS][DOMAIN_NAME]"
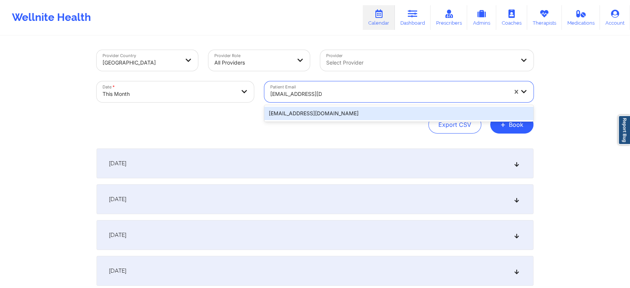
click at [324, 108] on div "[EMAIL_ADDRESS][DOMAIN_NAME]" at bounding box center [398, 113] width 269 height 13
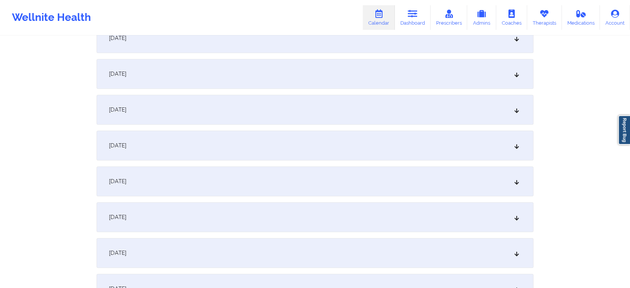
scroll to position [418, 0]
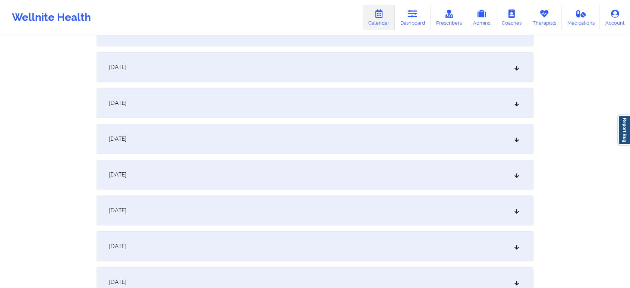
click at [333, 99] on div "[DATE]" at bounding box center [315, 103] width 437 height 30
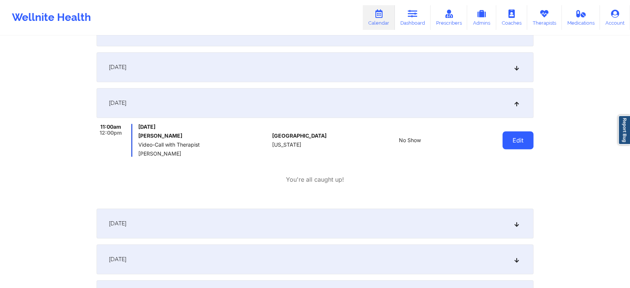
click at [519, 136] on button "Edit" at bounding box center [517, 140] width 31 height 18
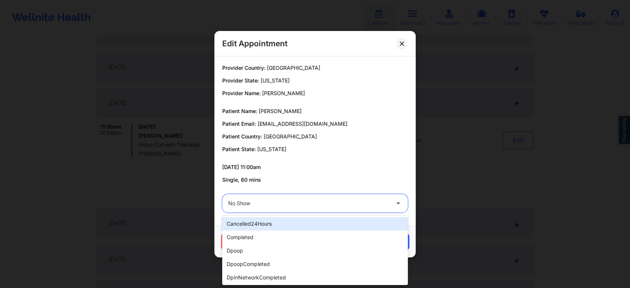
click at [327, 203] on div at bounding box center [308, 203] width 161 height 9
type input "dp"
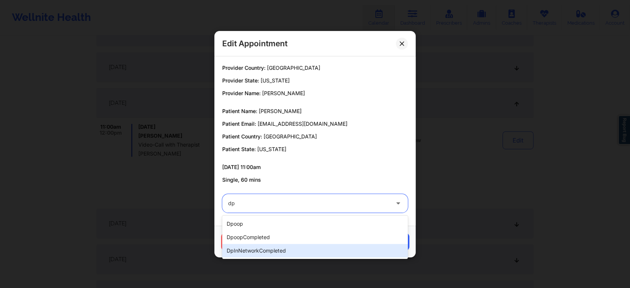
click at [284, 245] on div "dpInNetworkCompleted" at bounding box center [315, 250] width 186 height 13
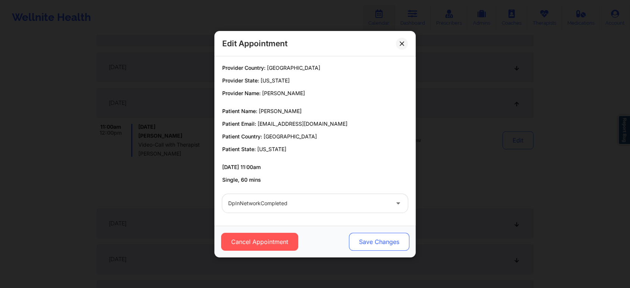
click at [364, 240] on button "Save Changes" at bounding box center [379, 242] width 60 height 18
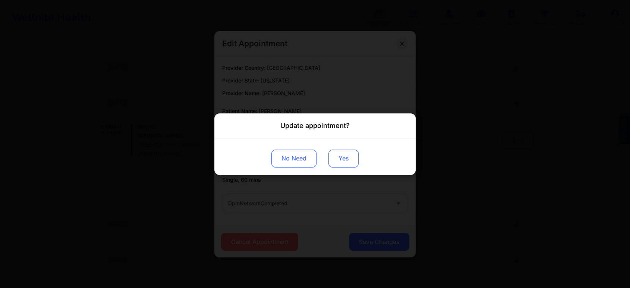
click at [338, 162] on button "Yes" at bounding box center [343, 158] width 30 height 18
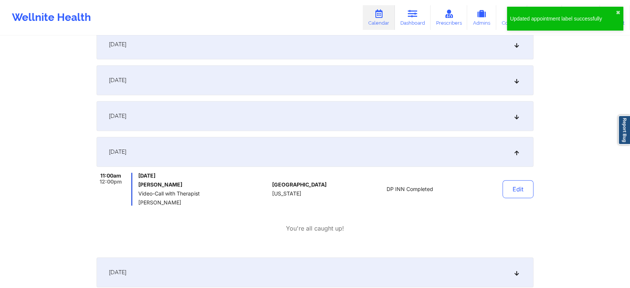
scroll to position [0, 0]
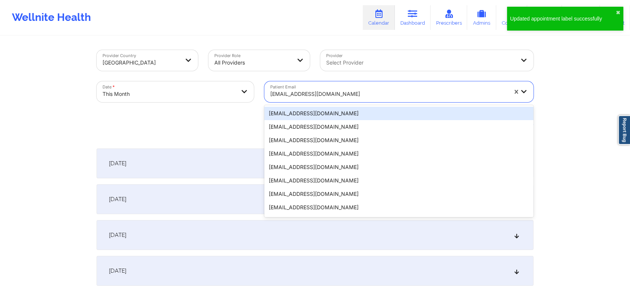
click at [281, 86] on div "[EMAIL_ADDRESS][DOMAIN_NAME]" at bounding box center [388, 94] width 237 height 16
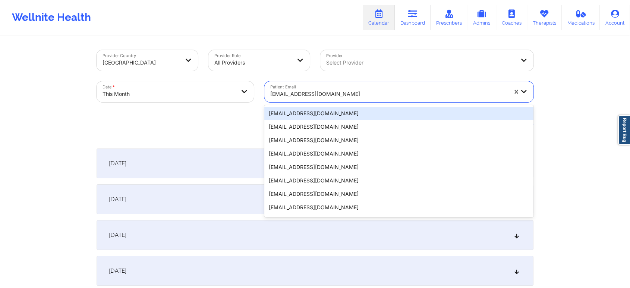
paste input "[EMAIL_ADDRESS][DOMAIN_NAME]"
type input "[EMAIL_ADDRESS][DOMAIN_NAME]"
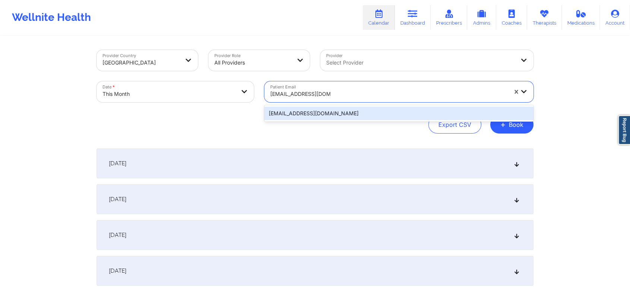
click at [300, 117] on div "[EMAIL_ADDRESS][DOMAIN_NAME]" at bounding box center [398, 113] width 269 height 13
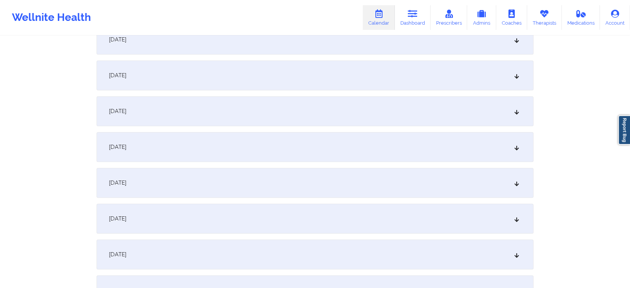
scroll to position [340, 0]
click at [429, 146] on div "[DATE]" at bounding box center [315, 145] width 437 height 30
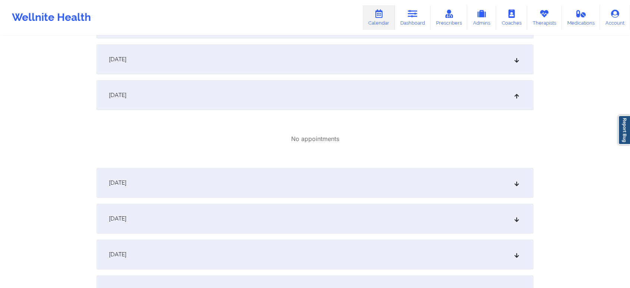
scroll to position [398, 0]
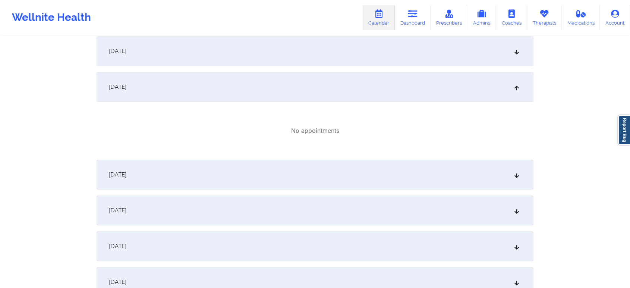
click at [465, 189] on div "[DATE]" at bounding box center [315, 174] width 437 height 30
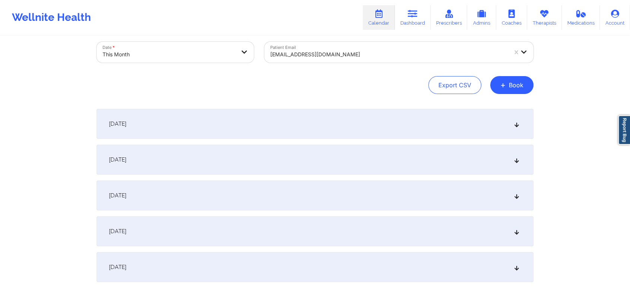
scroll to position [0, 0]
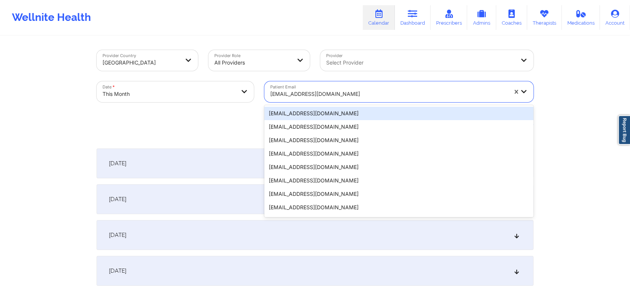
click at [306, 85] on div "[EMAIL_ADDRESS][DOMAIN_NAME]" at bounding box center [386, 91] width 244 height 21
paste input "[PERSON_NAME][EMAIL_ADDRESS][DOMAIN_NAME]"
type input "[PERSON_NAME][EMAIL_ADDRESS][DOMAIN_NAME]"
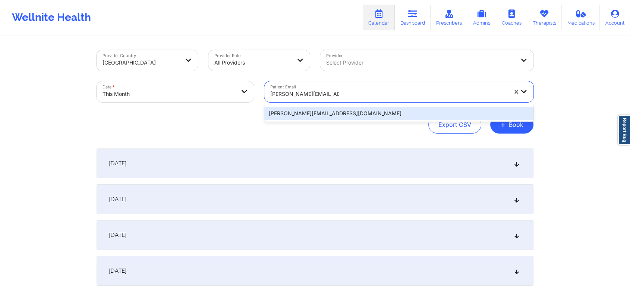
click at [319, 112] on div "[PERSON_NAME][EMAIL_ADDRESS][DOMAIN_NAME]" at bounding box center [398, 113] width 269 height 13
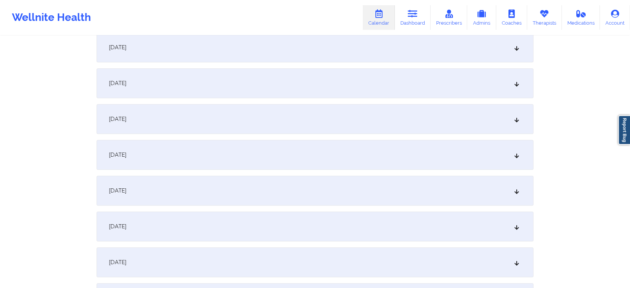
scroll to position [415, 0]
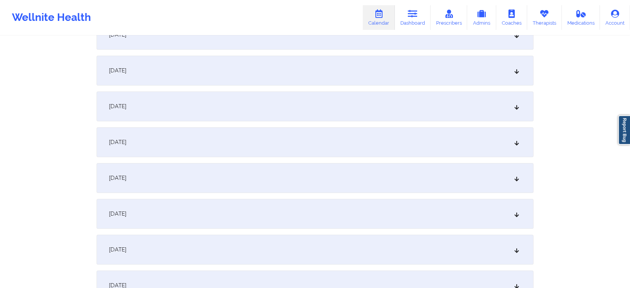
click at [388, 101] on div "[DATE]" at bounding box center [315, 106] width 437 height 30
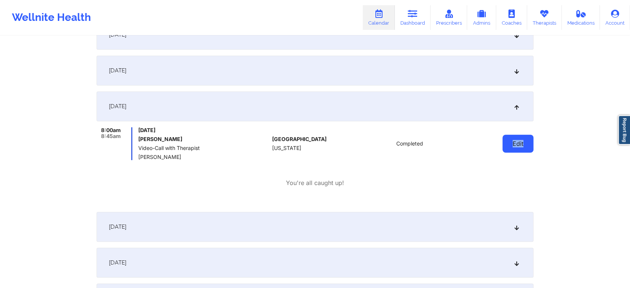
drag, startPoint x: 537, startPoint y: 139, endPoint x: 505, endPoint y: 142, distance: 32.2
click at [505, 142] on div "Provider Country [GEOGRAPHIC_DATA] Provider Role All Providers Provider Select …" at bounding box center [314, 286] width 447 height 1329
click at [505, 142] on button "Edit" at bounding box center [517, 144] width 31 height 18
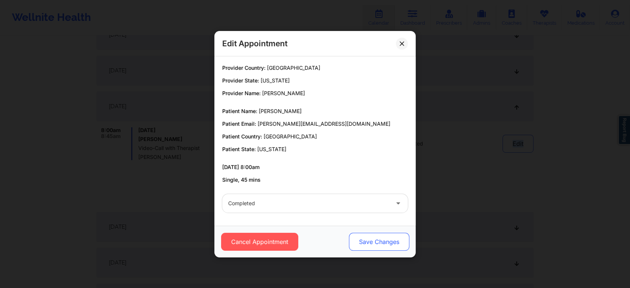
click at [381, 236] on button "Save Changes" at bounding box center [379, 242] width 60 height 18
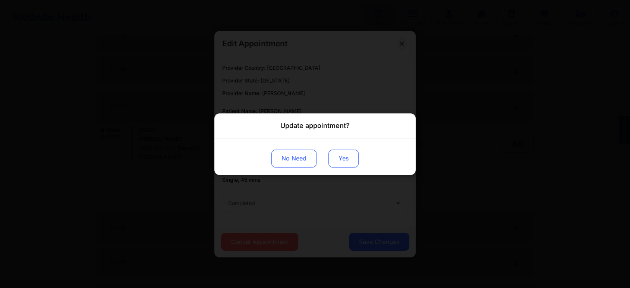
click at [331, 153] on button "Yes" at bounding box center [343, 158] width 30 height 18
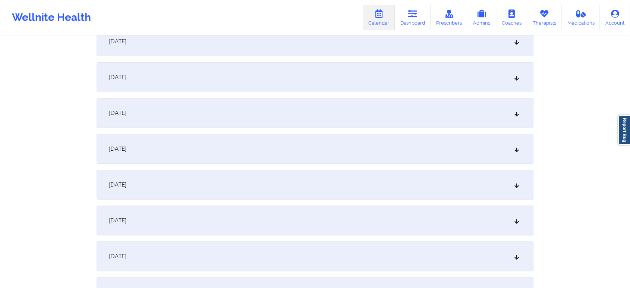
scroll to position [0, 0]
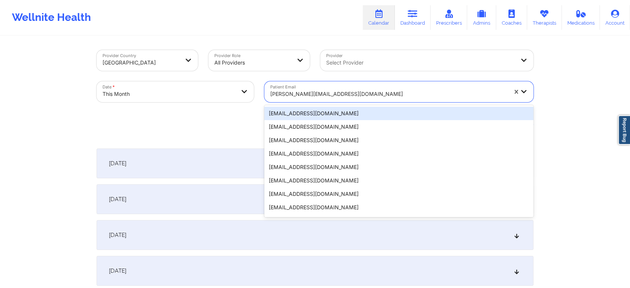
click at [302, 91] on div at bounding box center [388, 93] width 237 height 9
paste input "[PERSON_NAME][EMAIL_ADDRESS][PERSON_NAME][DOMAIN_NAME]"
type input "[PERSON_NAME][EMAIL_ADDRESS][PERSON_NAME][DOMAIN_NAME]"
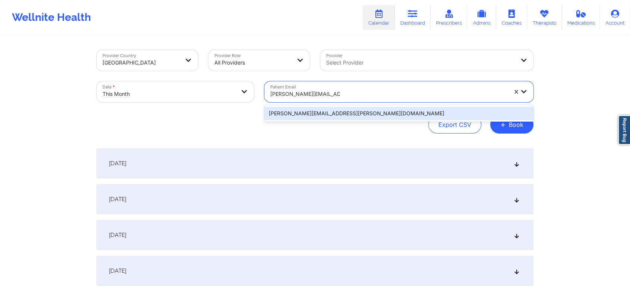
click at [333, 114] on div "[PERSON_NAME][EMAIL_ADDRESS][PERSON_NAME][DOMAIN_NAME]" at bounding box center [398, 113] width 269 height 13
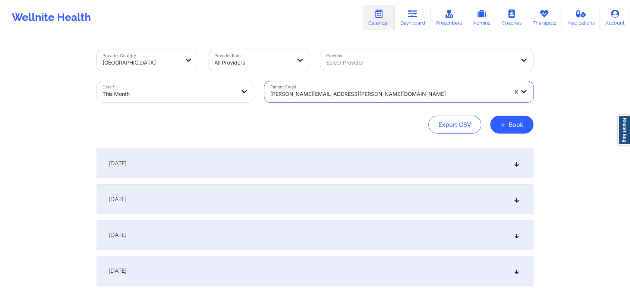
scroll to position [310, 0]
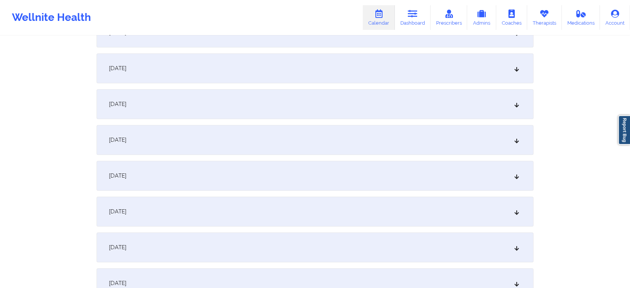
click at [264, 72] on div "[DATE]" at bounding box center [315, 68] width 437 height 30
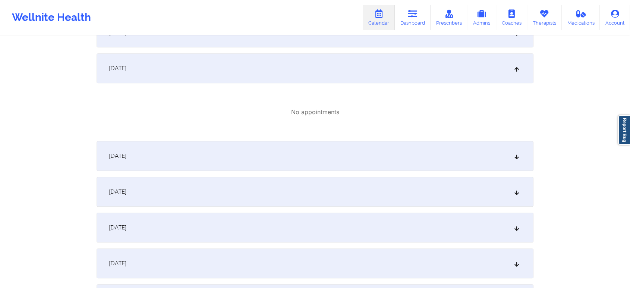
click at [258, 163] on div "[DATE]" at bounding box center [315, 156] width 437 height 30
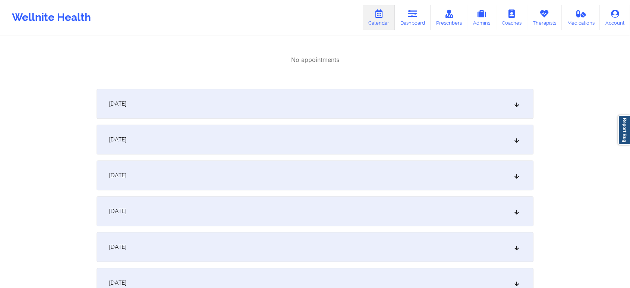
scroll to position [463, 0]
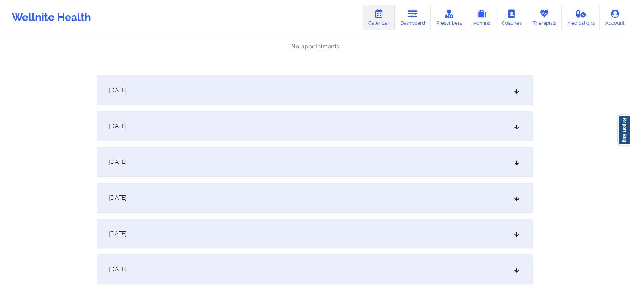
click at [417, 159] on div "[DATE]" at bounding box center [315, 162] width 437 height 30
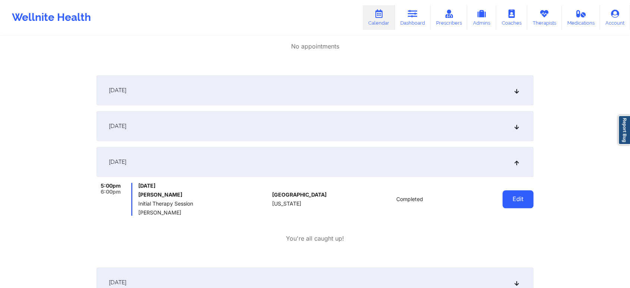
click at [524, 198] on button "Edit" at bounding box center [517, 199] width 31 height 18
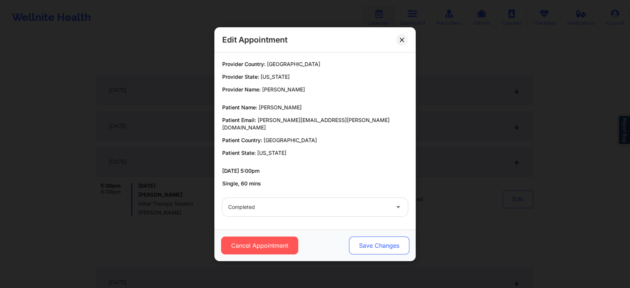
click at [372, 248] on button "Save Changes" at bounding box center [379, 245] width 60 height 18
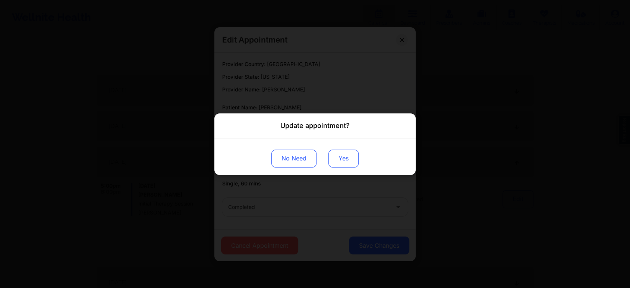
click at [350, 161] on button "Yes" at bounding box center [343, 158] width 30 height 18
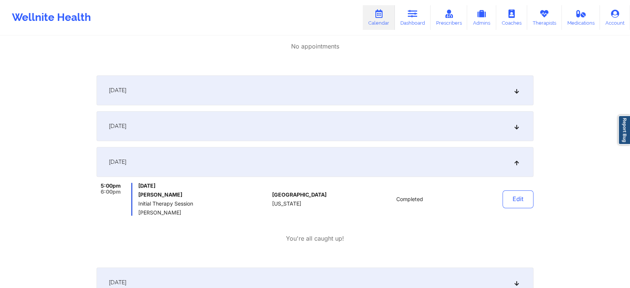
drag, startPoint x: 627, startPoint y: 104, endPoint x: 635, endPoint y: 109, distance: 9.7
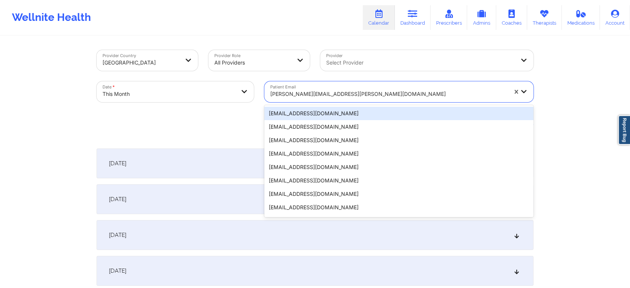
click at [298, 92] on div at bounding box center [388, 93] width 237 height 9
paste input "[EMAIL_ADDRESS][DOMAIN_NAME]"
type input "[EMAIL_ADDRESS][DOMAIN_NAME]"
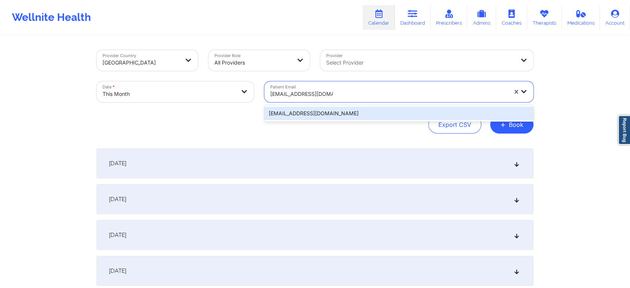
click at [304, 110] on div "[EMAIL_ADDRESS][DOMAIN_NAME]" at bounding box center [398, 113] width 269 height 13
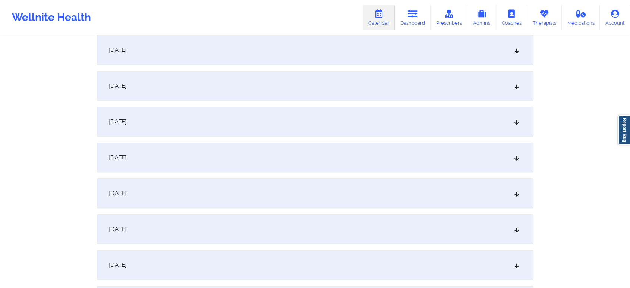
scroll to position [361, 0]
click at [349, 186] on div "[DATE]" at bounding box center [315, 196] width 437 height 30
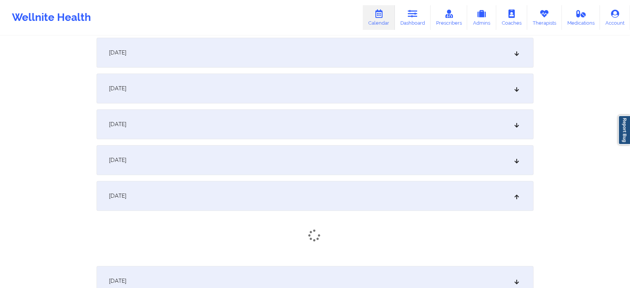
click at [325, 163] on div "[DATE]" at bounding box center [315, 160] width 437 height 30
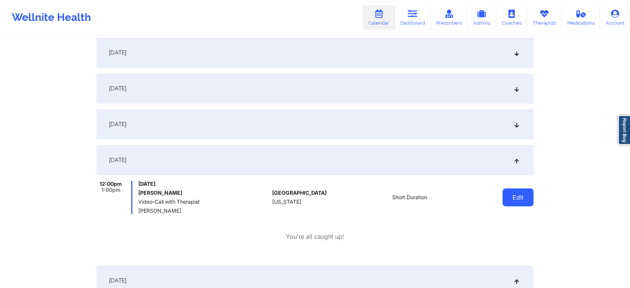
click at [530, 197] on button "Edit" at bounding box center [517, 197] width 31 height 18
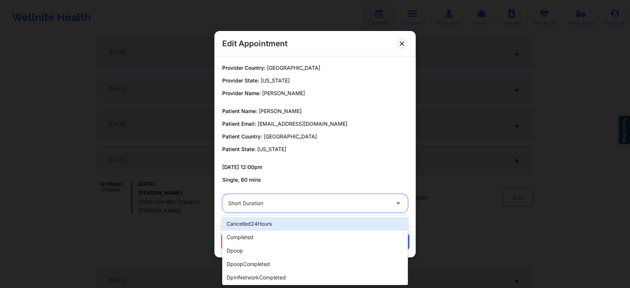
click at [364, 196] on div "Short Duration" at bounding box center [308, 203] width 161 height 19
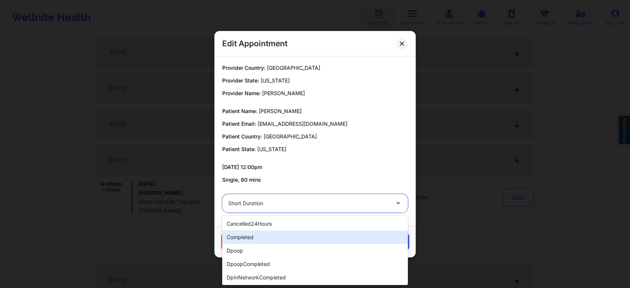
click at [312, 234] on div "completed" at bounding box center [315, 236] width 186 height 13
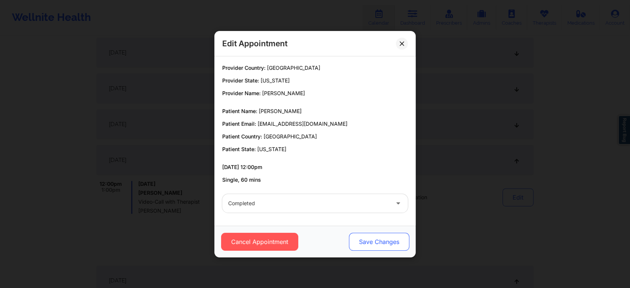
click at [373, 242] on button "Save Changes" at bounding box center [379, 242] width 60 height 18
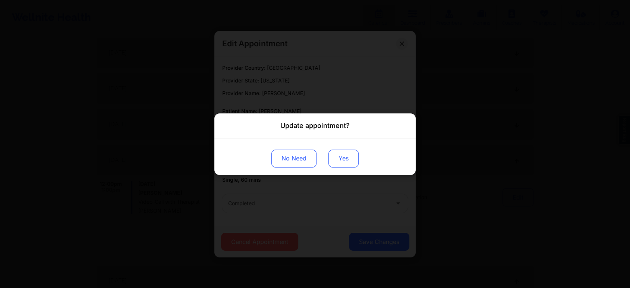
click at [338, 156] on button "Yes" at bounding box center [343, 158] width 30 height 18
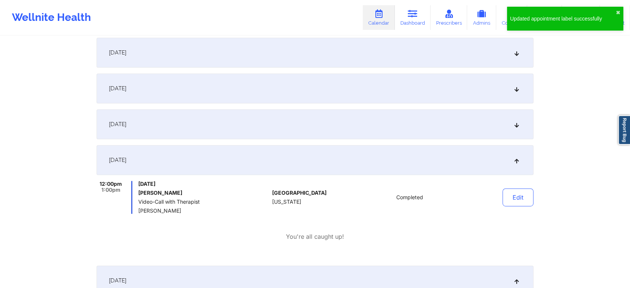
scroll to position [0, 0]
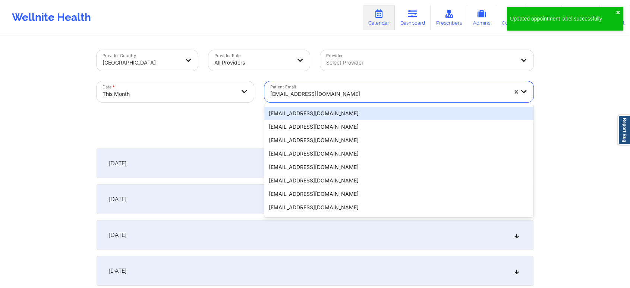
click at [304, 95] on div at bounding box center [388, 93] width 237 height 9
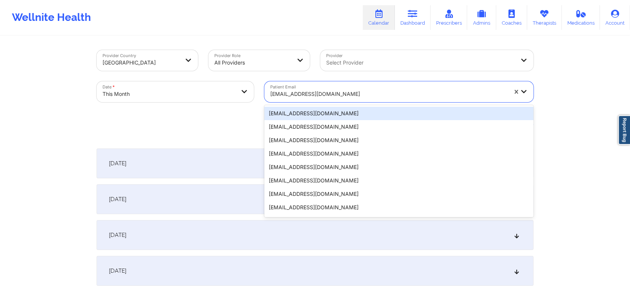
paste input "[EMAIL_ADDRESS][DOMAIN_NAME]"
type input "[EMAIL_ADDRESS][DOMAIN_NAME]"
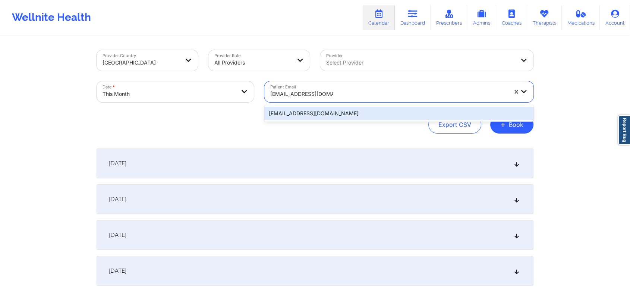
click at [327, 116] on div "[EMAIL_ADDRESS][DOMAIN_NAME]" at bounding box center [398, 113] width 269 height 13
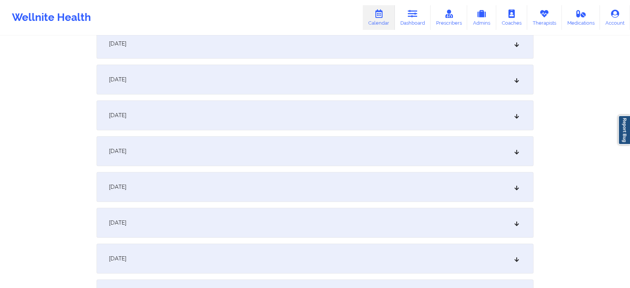
scroll to position [396, 0]
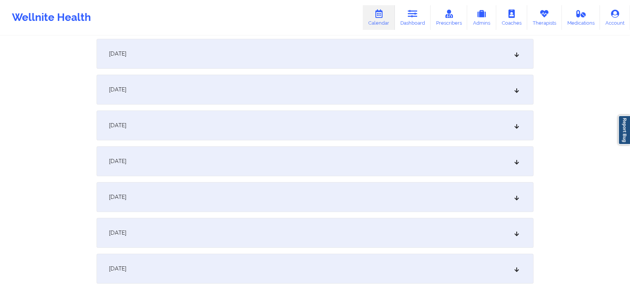
click at [374, 112] on div "[DATE]" at bounding box center [315, 125] width 437 height 30
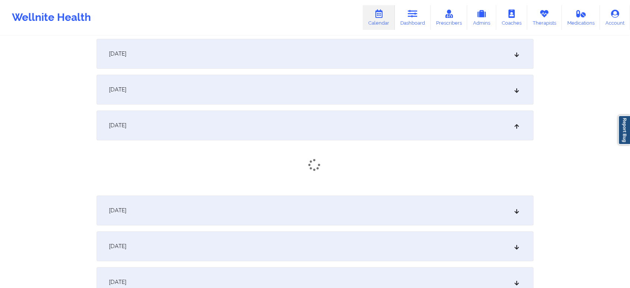
click at [374, 112] on div "[DATE]" at bounding box center [315, 125] width 437 height 30
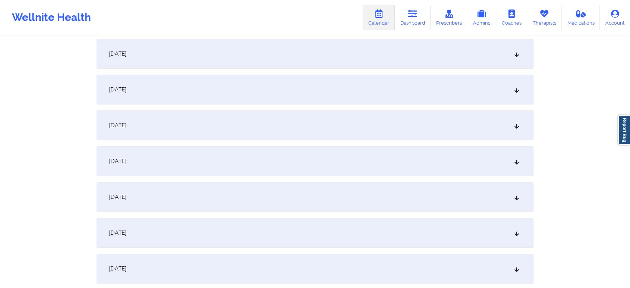
click at [374, 112] on div "[DATE]" at bounding box center [315, 125] width 437 height 30
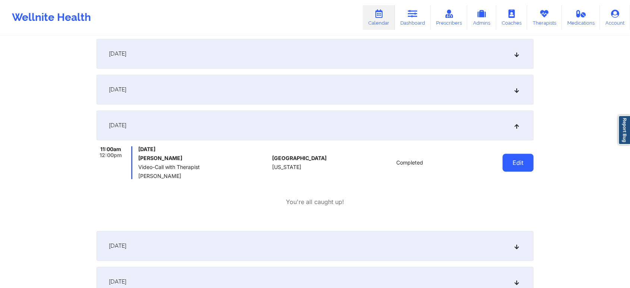
click at [510, 159] on button "Edit" at bounding box center [517, 163] width 31 height 18
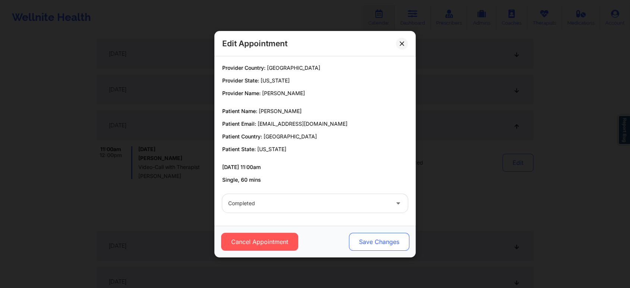
click at [385, 249] on button "Save Changes" at bounding box center [379, 242] width 60 height 18
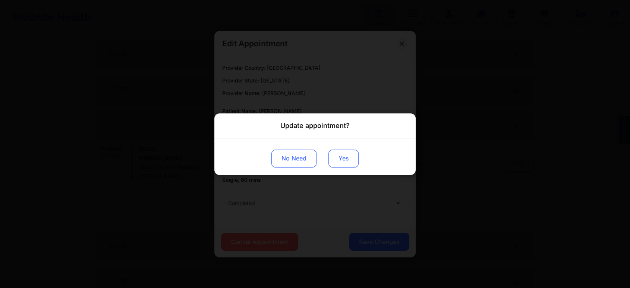
click at [345, 165] on button "Yes" at bounding box center [343, 158] width 30 height 18
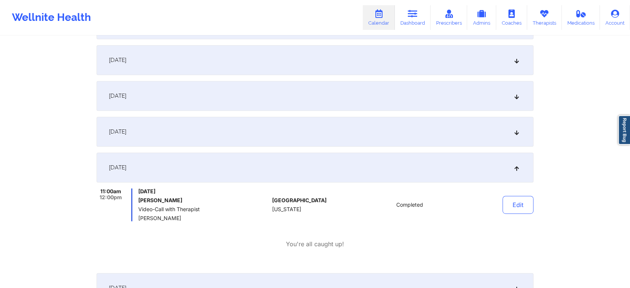
scroll to position [0, 0]
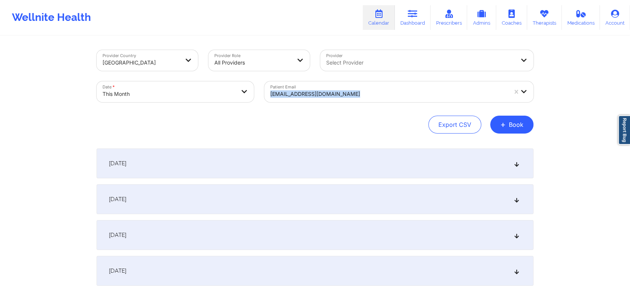
drag, startPoint x: 303, startPoint y: 78, endPoint x: 303, endPoint y: 101, distance: 22.4
click at [303, 101] on div "Patient Email [EMAIL_ADDRESS][DOMAIN_NAME]" at bounding box center [398, 91] width 279 height 31
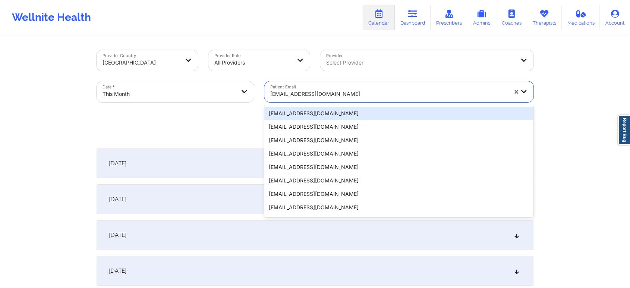
click at [303, 101] on div "[EMAIL_ADDRESS][DOMAIN_NAME]" at bounding box center [388, 94] width 237 height 16
paste input "[EMAIL_ADDRESS][DOMAIN_NAME]"
type input "[EMAIL_ADDRESS][DOMAIN_NAME]"
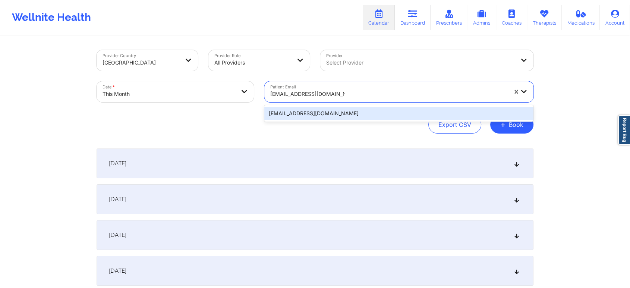
click at [315, 110] on div "[EMAIL_ADDRESS][DOMAIN_NAME]" at bounding box center [398, 113] width 269 height 13
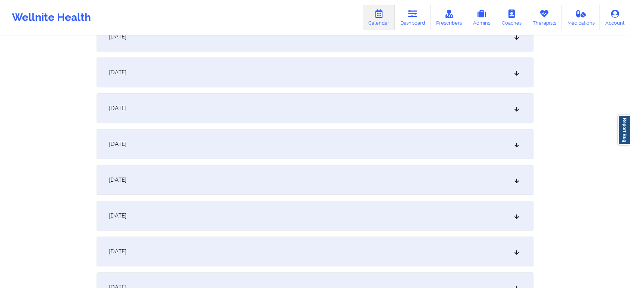
scroll to position [404, 0]
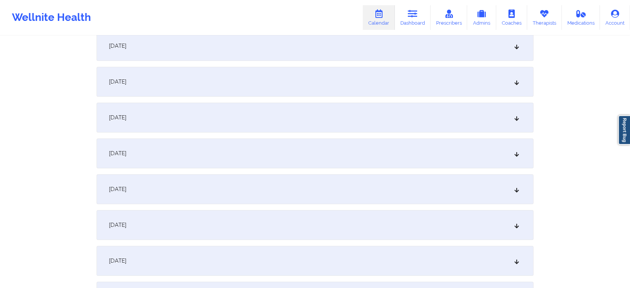
click at [319, 122] on div "[DATE]" at bounding box center [315, 117] width 437 height 30
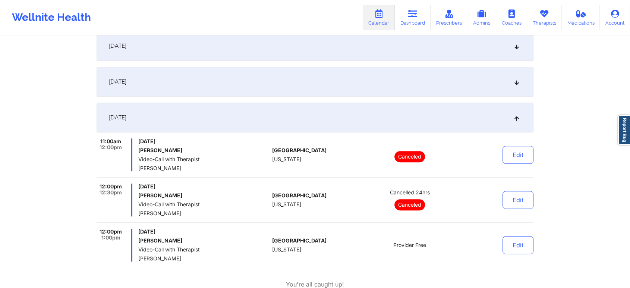
scroll to position [314, 0]
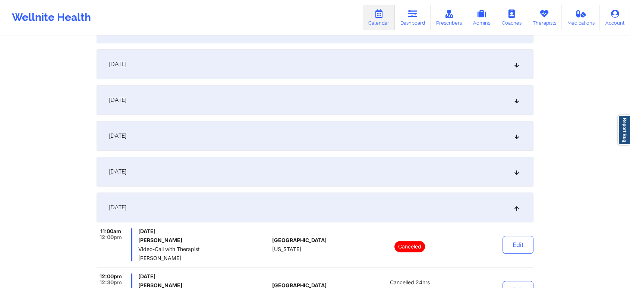
click at [397, 180] on div "[DATE]" at bounding box center [315, 172] width 437 height 30
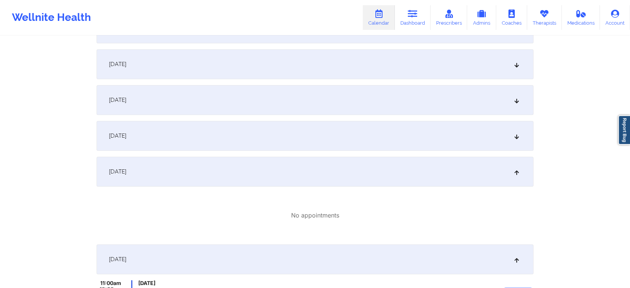
click at [289, 131] on div "[DATE]" at bounding box center [315, 136] width 437 height 30
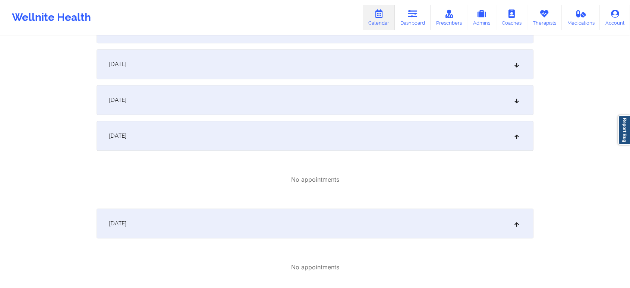
click at [281, 100] on div "[DATE]" at bounding box center [315, 100] width 437 height 30
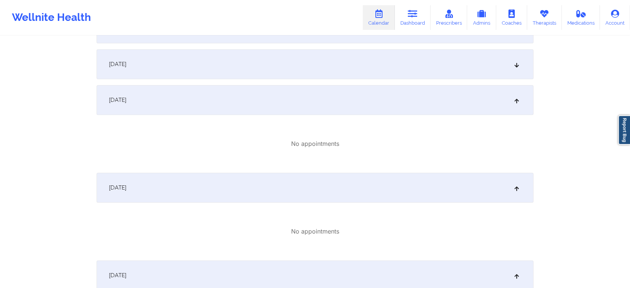
click at [225, 67] on div "[DATE]" at bounding box center [315, 64] width 437 height 30
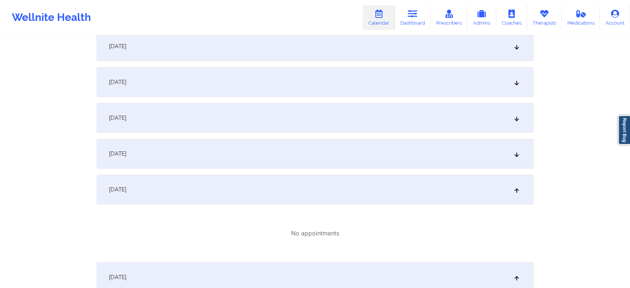
scroll to position [187, 0]
click at [368, 143] on div "[DATE]" at bounding box center [315, 155] width 437 height 30
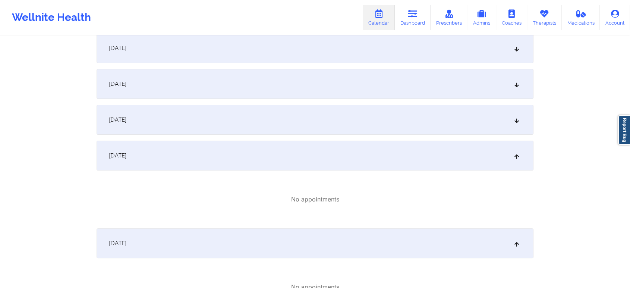
click at [331, 107] on div "[DATE]" at bounding box center [315, 120] width 437 height 30
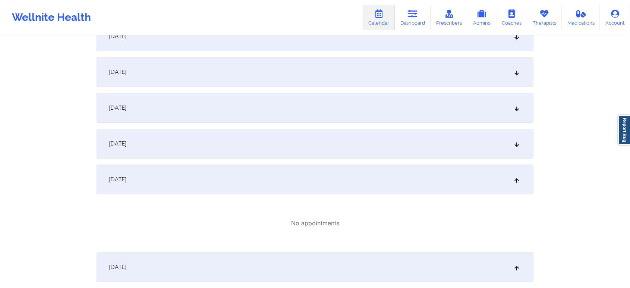
scroll to position [145, 0]
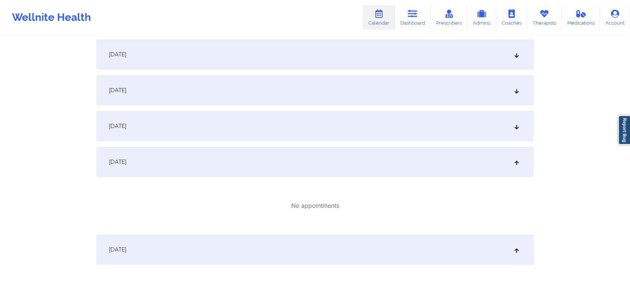
click at [370, 138] on div "[DATE]" at bounding box center [315, 126] width 437 height 30
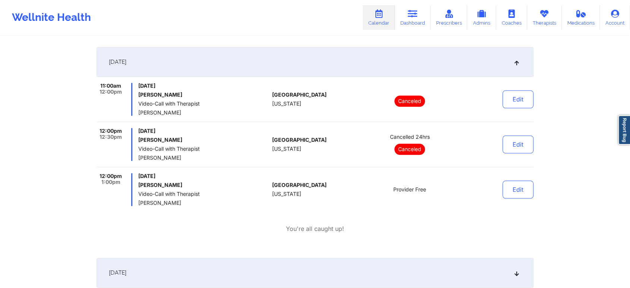
scroll to position [847, 0]
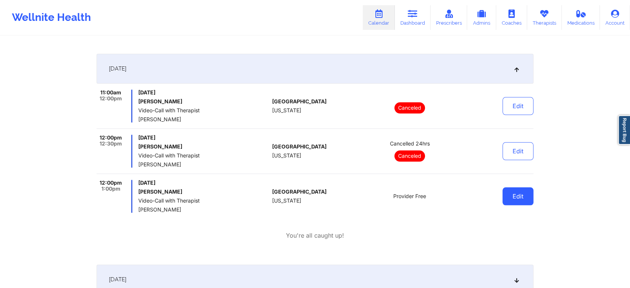
click at [517, 198] on button "Edit" at bounding box center [517, 196] width 31 height 18
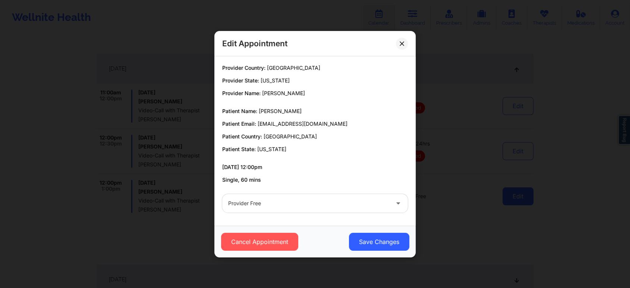
click at [517, 198] on div "Edit Appointment Provider Country: [GEOGRAPHIC_DATA] Provider State: [US_STATE]…" at bounding box center [315, 144] width 630 height 288
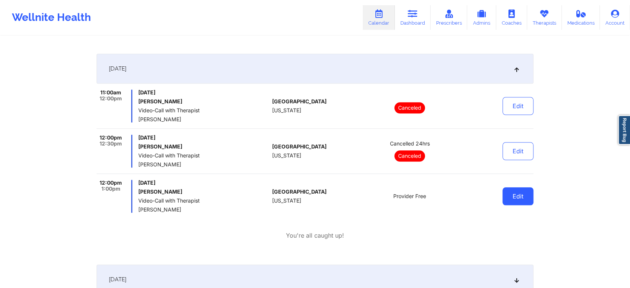
click at [517, 198] on button "Edit" at bounding box center [517, 196] width 31 height 18
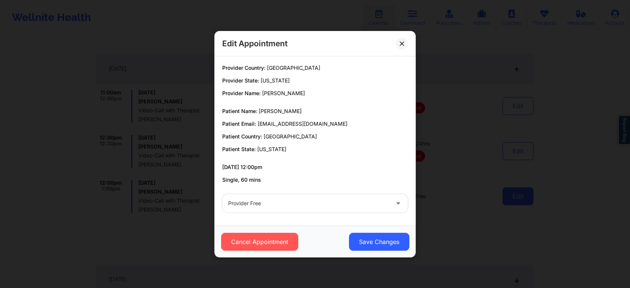
click at [517, 198] on div "Edit Appointment Provider Country: [GEOGRAPHIC_DATA] Provider State: [US_STATE]…" at bounding box center [315, 144] width 630 height 288
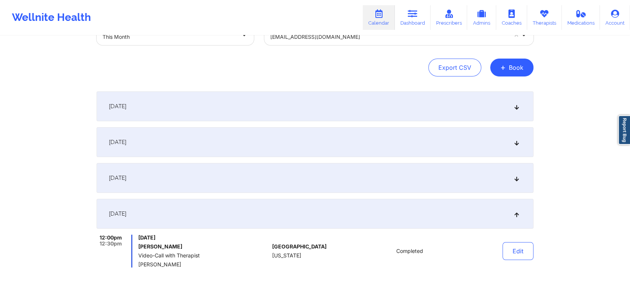
scroll to position [66, 0]
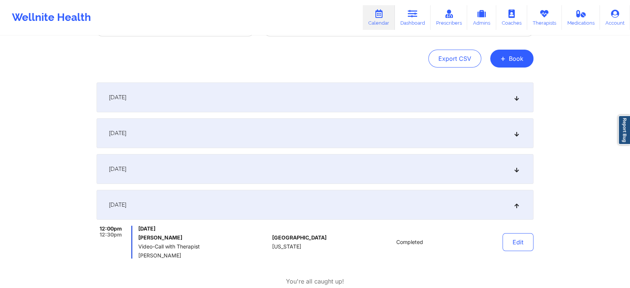
click at [426, 105] on div "[DATE]" at bounding box center [315, 97] width 437 height 30
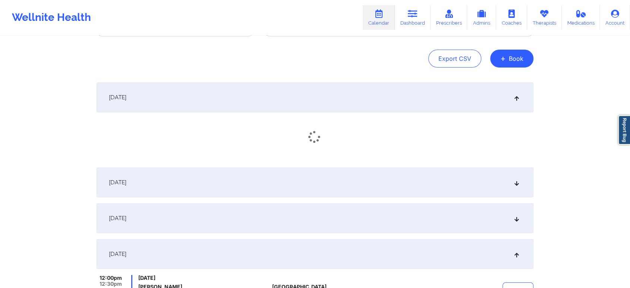
click at [382, 174] on div "[DATE]" at bounding box center [315, 182] width 437 height 30
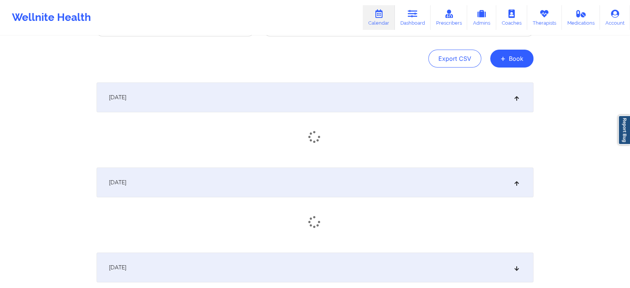
click at [410, 269] on div "[DATE]" at bounding box center [315, 267] width 437 height 30
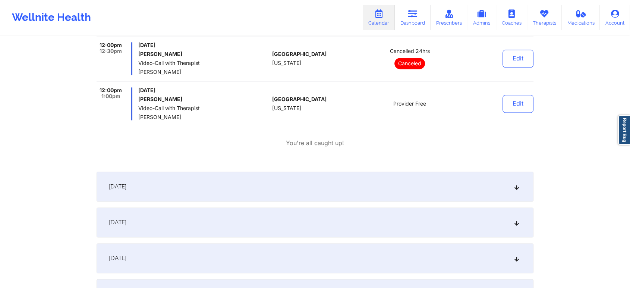
scroll to position [1100, 0]
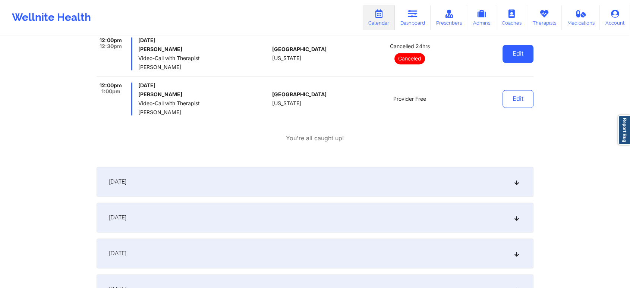
click at [522, 53] on button "Edit" at bounding box center [517, 54] width 31 height 18
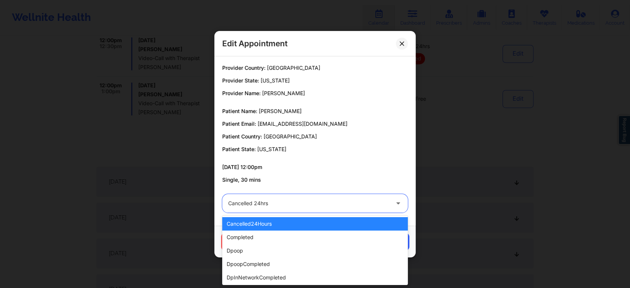
click at [307, 200] on div at bounding box center [308, 203] width 161 height 9
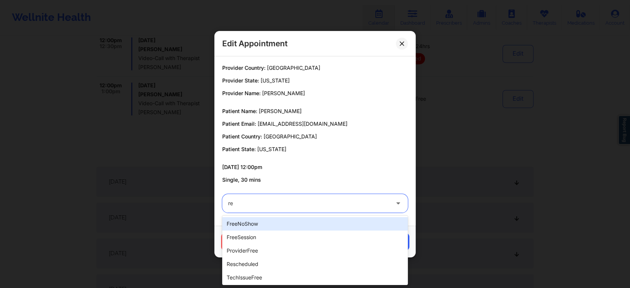
type input "res"
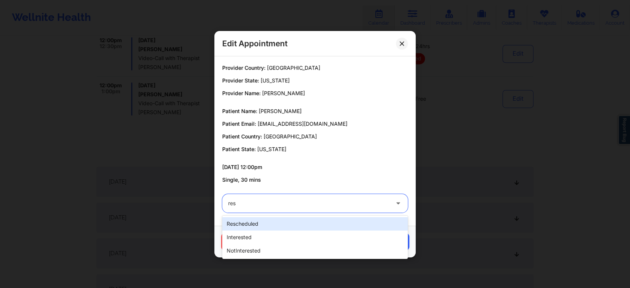
click at [268, 222] on div "rescheduled" at bounding box center [315, 223] width 186 height 13
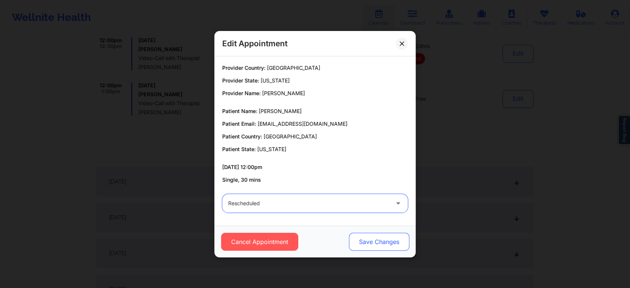
click at [366, 237] on button "Save Changes" at bounding box center [379, 242] width 60 height 18
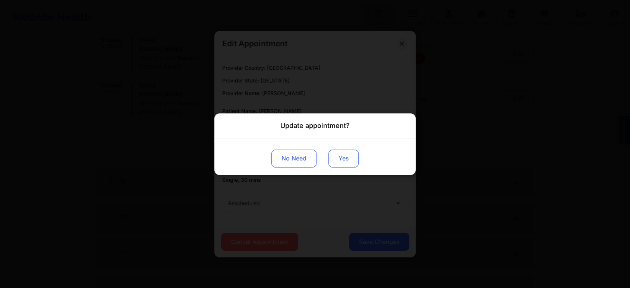
click at [340, 154] on button "Yes" at bounding box center [343, 158] width 30 height 18
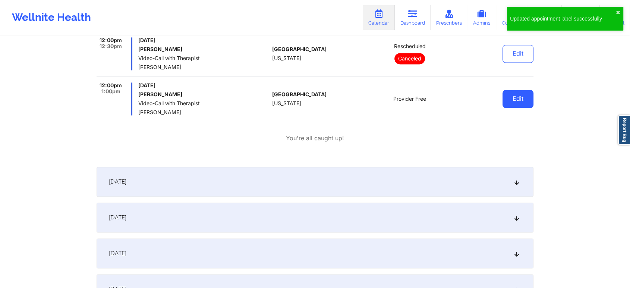
click at [509, 92] on button "Edit" at bounding box center [517, 99] width 31 height 18
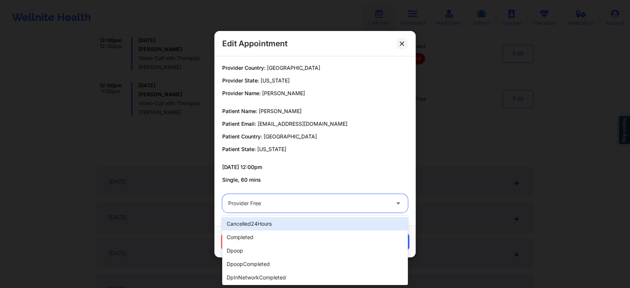
click at [279, 197] on div "Provider Free" at bounding box center [308, 203] width 161 height 19
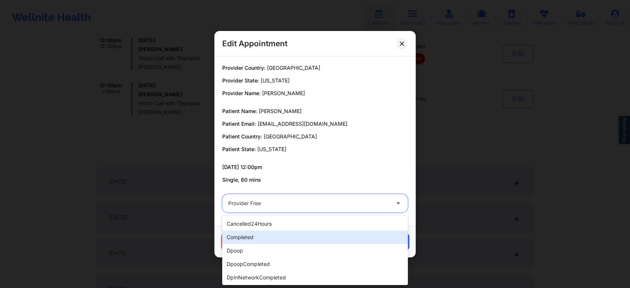
click at [249, 234] on div "completed" at bounding box center [315, 236] width 186 height 13
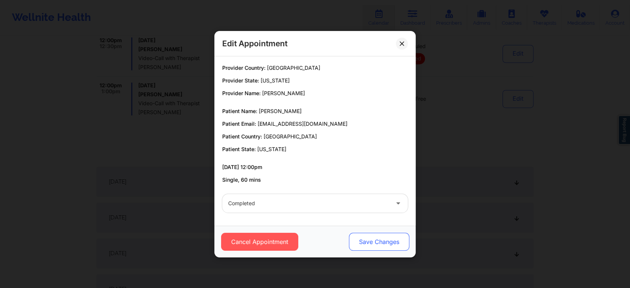
click at [375, 246] on button "Save Changes" at bounding box center [379, 242] width 60 height 18
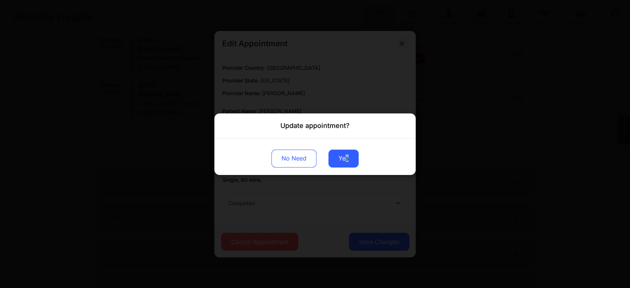
drag, startPoint x: 356, startPoint y: 174, endPoint x: 343, endPoint y: 139, distance: 37.0
click at [343, 139] on div "No Need Yes" at bounding box center [314, 156] width 201 height 37
click at [343, 151] on button "Yes" at bounding box center [343, 158] width 30 height 18
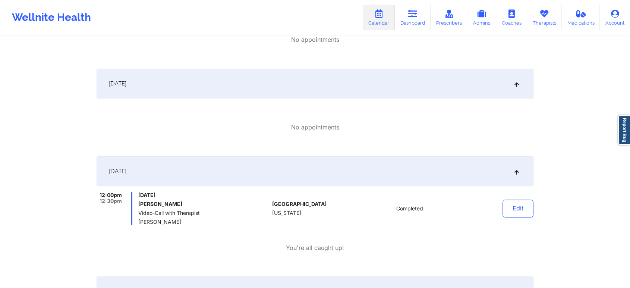
scroll to position [0, 0]
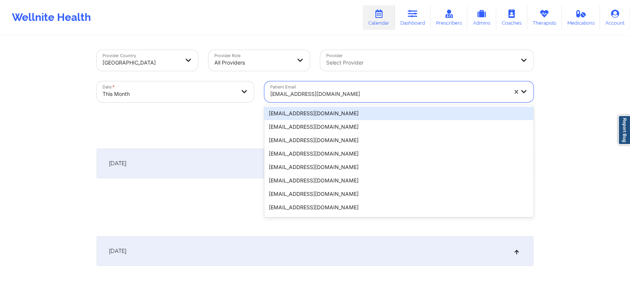
click at [298, 100] on div "[EMAIL_ADDRESS][DOMAIN_NAME]" at bounding box center [388, 94] width 237 height 16
paste input "[EMAIL_ADDRESS][DOMAIN_NAME]"
type input "[EMAIL_ADDRESS][DOMAIN_NAME]"
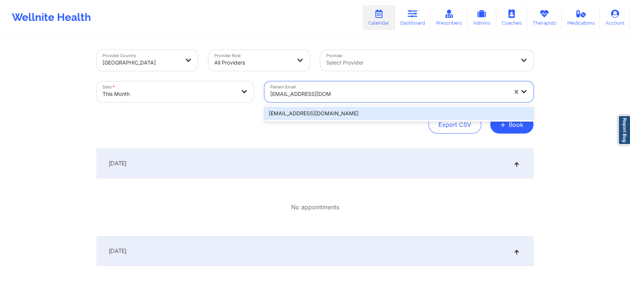
click at [328, 119] on div "[EMAIL_ADDRESS][DOMAIN_NAME]" at bounding box center [398, 113] width 269 height 13
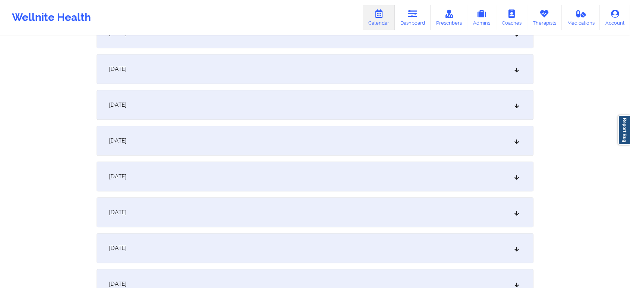
scroll to position [836, 0]
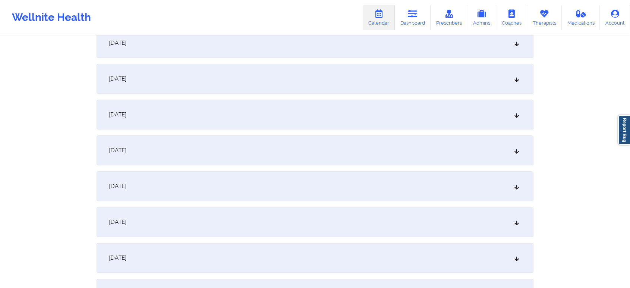
drag, startPoint x: 627, startPoint y: 199, endPoint x: 635, endPoint y: 208, distance: 12.4
click at [444, 145] on div "[DATE]" at bounding box center [315, 149] width 437 height 30
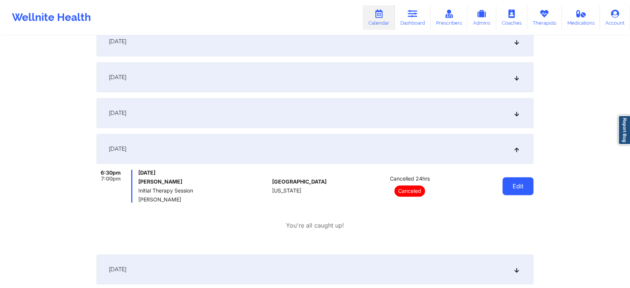
click at [517, 182] on button "Edit" at bounding box center [517, 186] width 31 height 18
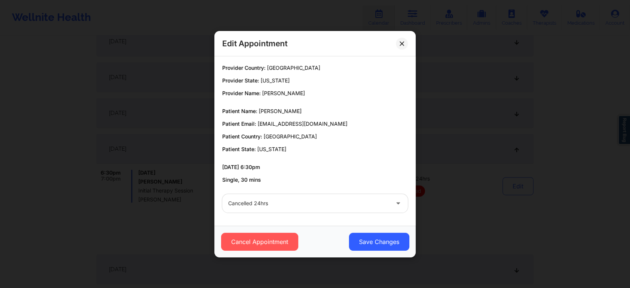
click at [275, 192] on div "Cancelled 24hrs" at bounding box center [315, 203] width 196 height 29
click at [263, 196] on div "Cancelled 24hrs" at bounding box center [308, 203] width 161 height 19
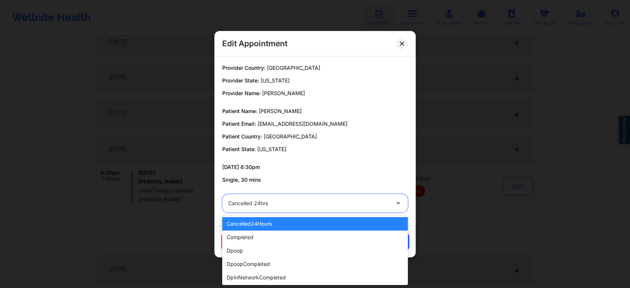
click at [263, 196] on div "Cancelled 24hrs" at bounding box center [308, 203] width 161 height 19
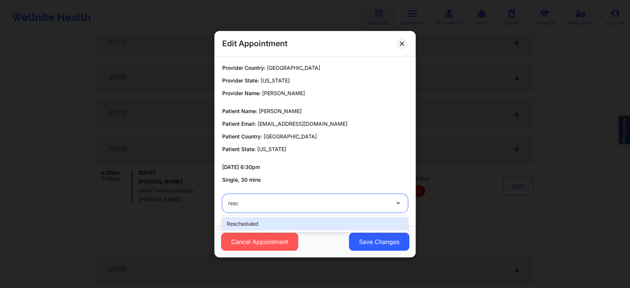
type input "[PERSON_NAME]"
click at [239, 228] on div "rescheduled" at bounding box center [315, 223] width 186 height 13
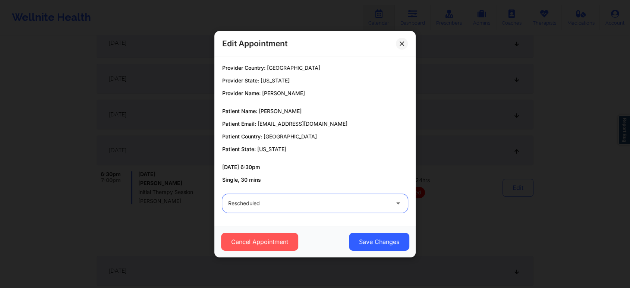
scroll to position [399, 0]
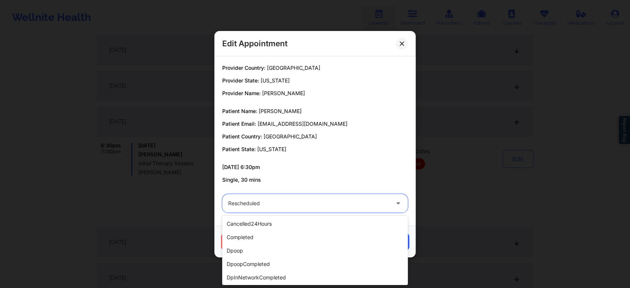
click at [370, 203] on div at bounding box center [308, 203] width 161 height 9
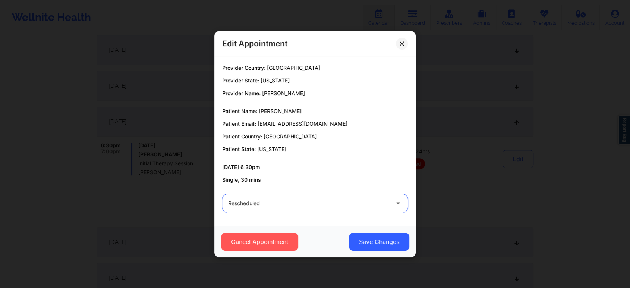
click at [370, 203] on div at bounding box center [308, 203] width 161 height 9
click at [364, 233] on button "Save Changes" at bounding box center [379, 242] width 60 height 18
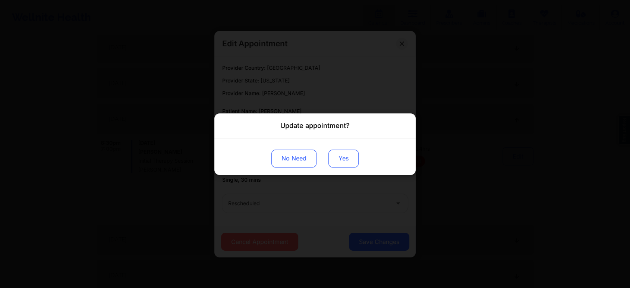
click at [346, 159] on button "Yes" at bounding box center [343, 158] width 30 height 18
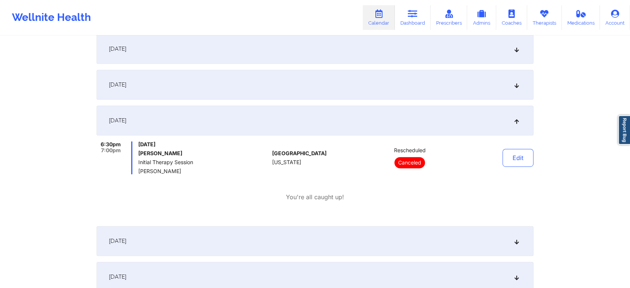
scroll to position [0, 0]
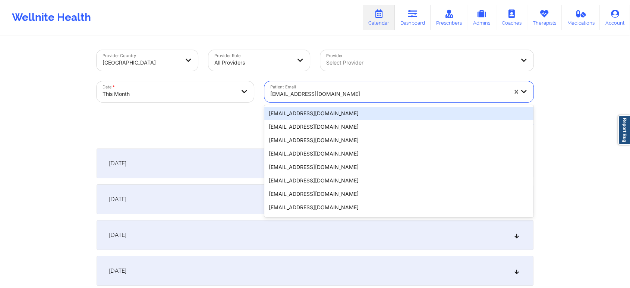
click at [301, 97] on div at bounding box center [388, 93] width 237 height 9
paste input "[EMAIL_ADDRESS][DOMAIN_NAME]"
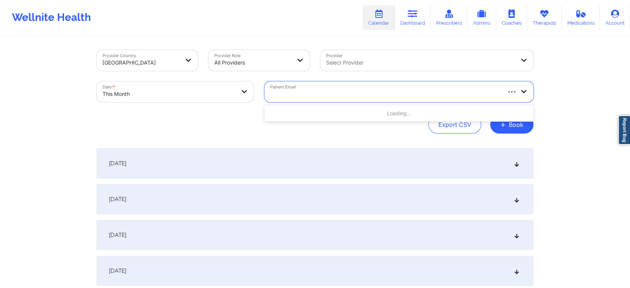
type input "[EMAIL_ADDRESS][DOMAIN_NAME]"
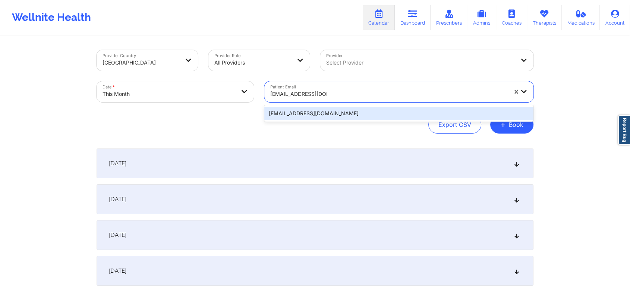
click at [319, 110] on div "[EMAIL_ADDRESS][DOMAIN_NAME]" at bounding box center [398, 113] width 269 height 13
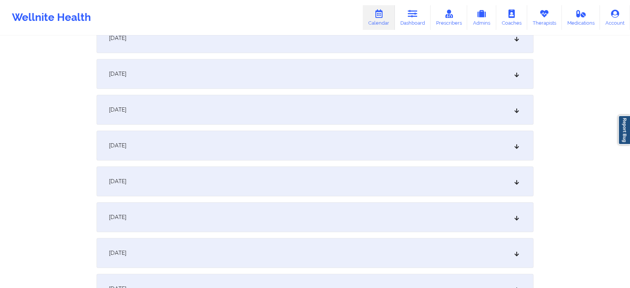
scroll to position [342, 0]
click at [522, 169] on div "[DATE]" at bounding box center [315, 179] width 437 height 30
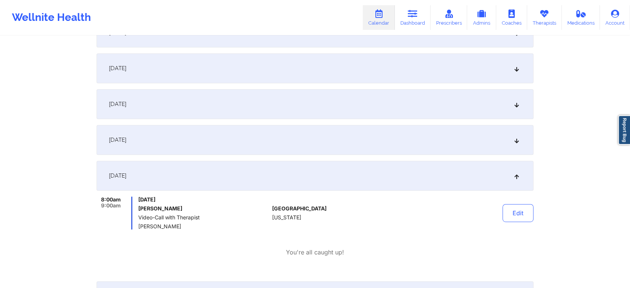
scroll to position [350, 0]
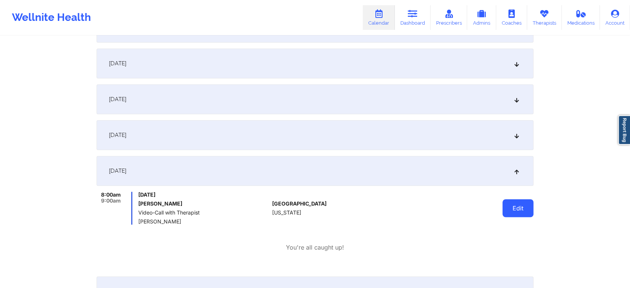
click at [507, 211] on button "Edit" at bounding box center [517, 208] width 31 height 18
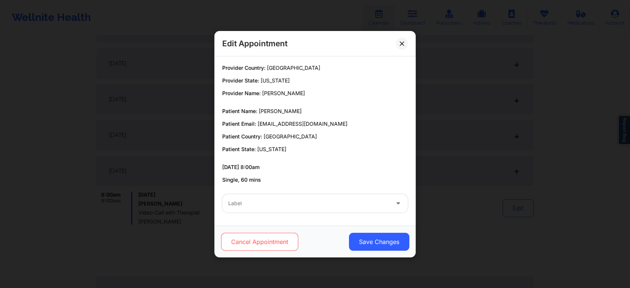
click at [264, 237] on button "Cancel Appointment" at bounding box center [259, 242] width 77 height 18
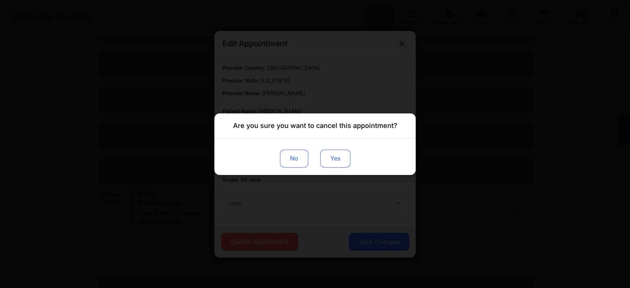
click at [334, 164] on button "Yes" at bounding box center [335, 158] width 30 height 18
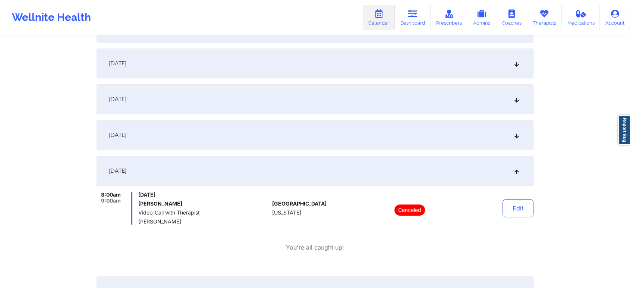
scroll to position [0, 0]
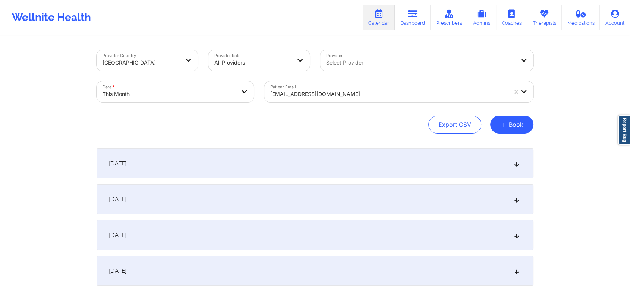
click at [313, 98] on div at bounding box center [388, 93] width 237 height 9
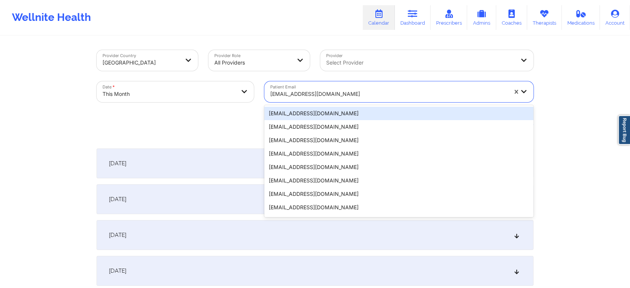
paste input "[EMAIL_ADDRESS][DOMAIN_NAME]"
type input "[EMAIL_ADDRESS][DOMAIN_NAME]"
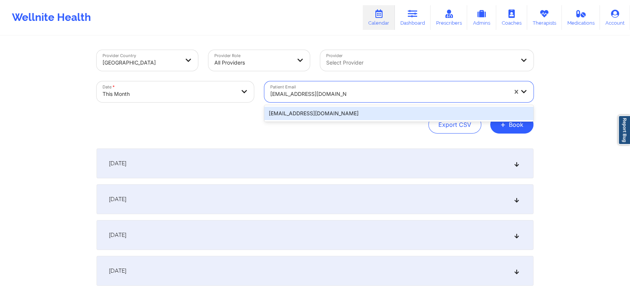
click at [310, 110] on div "[EMAIL_ADDRESS][DOMAIN_NAME]" at bounding box center [398, 113] width 269 height 13
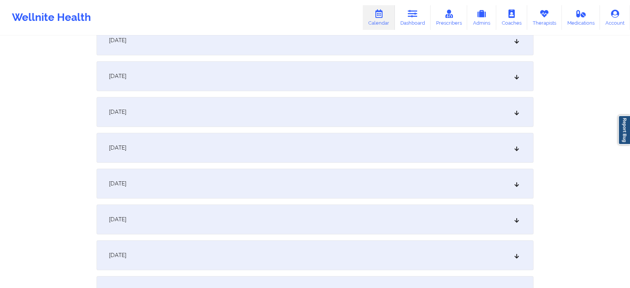
scroll to position [375, 0]
click at [491, 145] on div "[DATE]" at bounding box center [315, 146] width 437 height 30
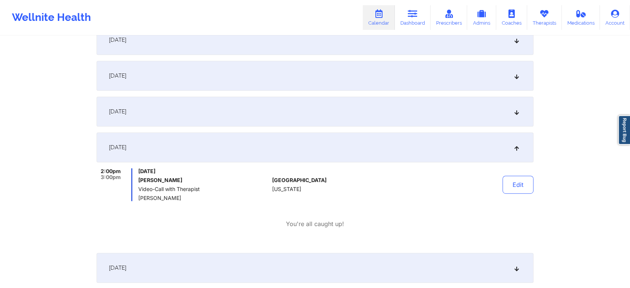
scroll to position [0, 0]
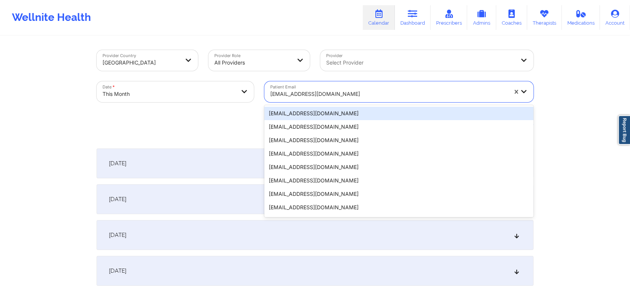
click at [305, 92] on div at bounding box center [388, 93] width 237 height 9
paste input "[EMAIL_ADDRESS][DOMAIN_NAME]"
type input "[EMAIL_ADDRESS][DOMAIN_NAME]"
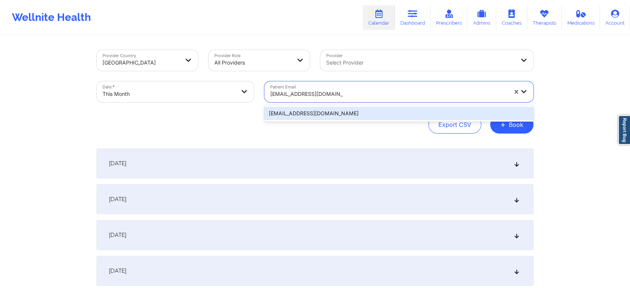
click at [328, 114] on div "[EMAIL_ADDRESS][DOMAIN_NAME]" at bounding box center [398, 113] width 269 height 13
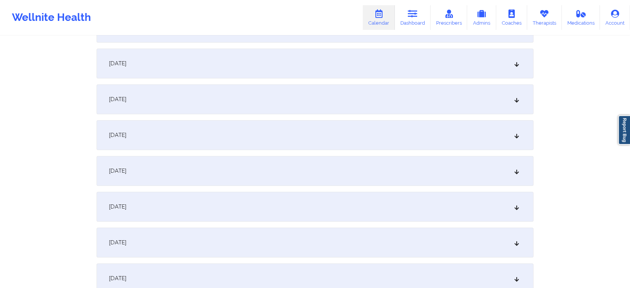
scroll to position [389, 0]
click at [381, 139] on div "[DATE]" at bounding box center [315, 132] width 437 height 30
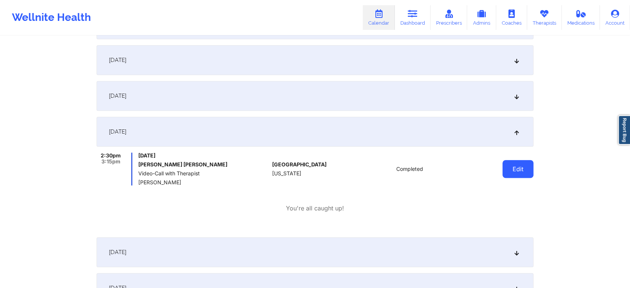
drag, startPoint x: 497, startPoint y: 162, endPoint x: 520, endPoint y: 167, distance: 22.9
click at [520, 167] on div "Edit" at bounding box center [498, 168] width 69 height 33
click at [520, 167] on button "Edit" at bounding box center [517, 169] width 31 height 18
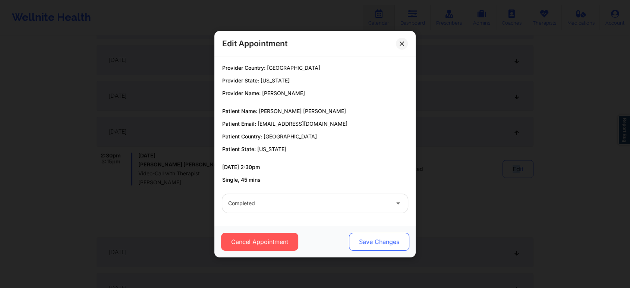
click at [389, 236] on button "Save Changes" at bounding box center [379, 242] width 60 height 18
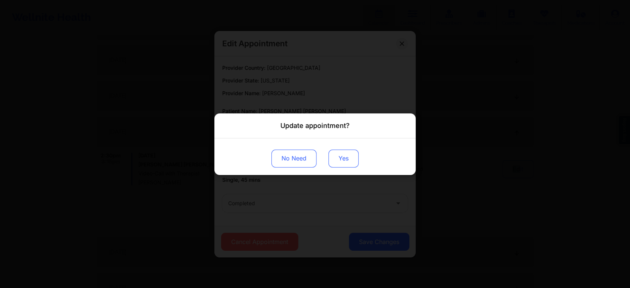
click at [337, 157] on button "Yes" at bounding box center [343, 158] width 30 height 18
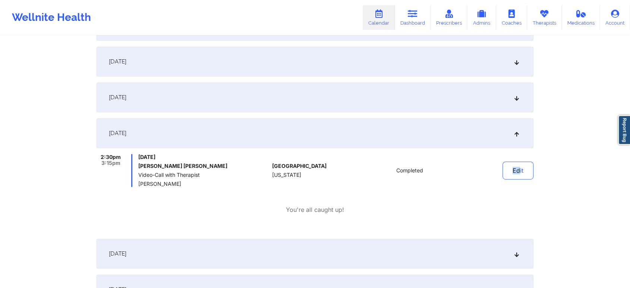
scroll to position [0, 0]
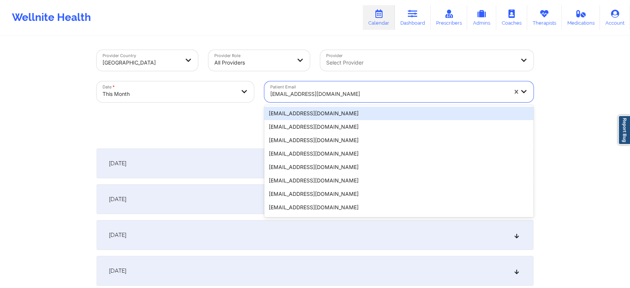
click at [301, 93] on div at bounding box center [388, 93] width 237 height 9
paste input "[EMAIL_ADDRESS][DOMAIN_NAME]"
type input "[EMAIL_ADDRESS][DOMAIN_NAME]"
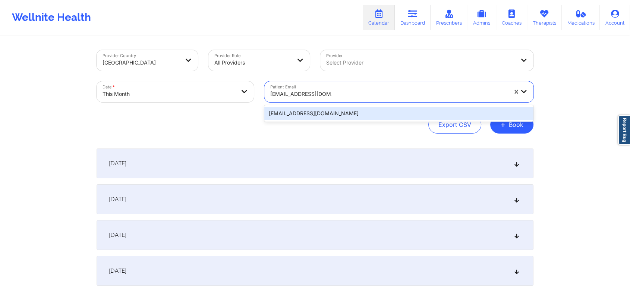
click at [318, 109] on div "[EMAIL_ADDRESS][DOMAIN_NAME]" at bounding box center [398, 113] width 269 height 13
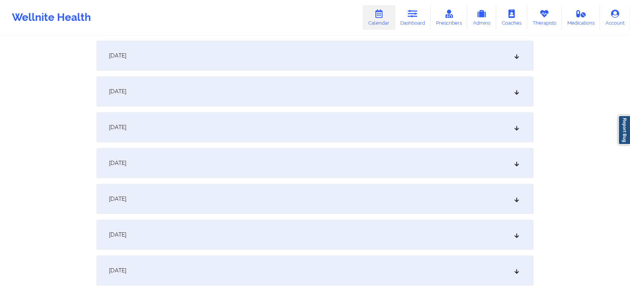
scroll to position [358, 0]
click at [345, 160] on div "[DATE]" at bounding box center [315, 163] width 437 height 30
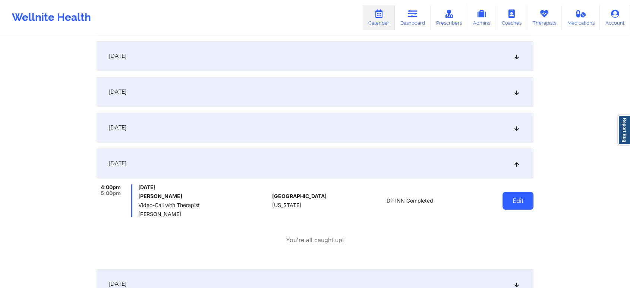
click at [513, 192] on button "Edit" at bounding box center [517, 201] width 31 height 18
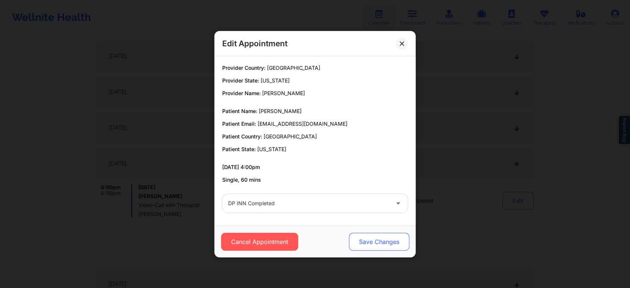
click at [379, 243] on button "Save Changes" at bounding box center [379, 242] width 60 height 18
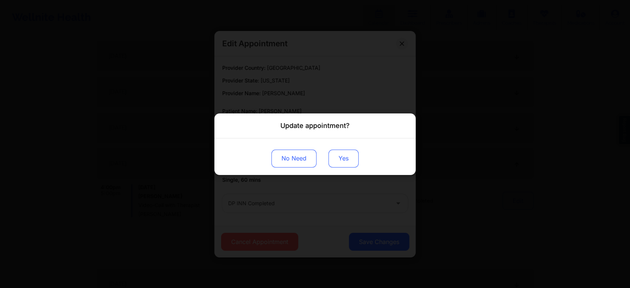
click at [347, 156] on button "Yes" at bounding box center [343, 158] width 30 height 18
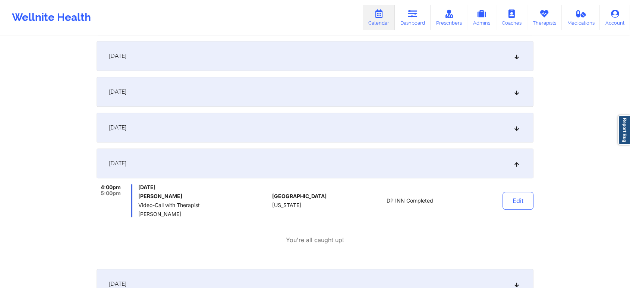
scroll to position [0, 0]
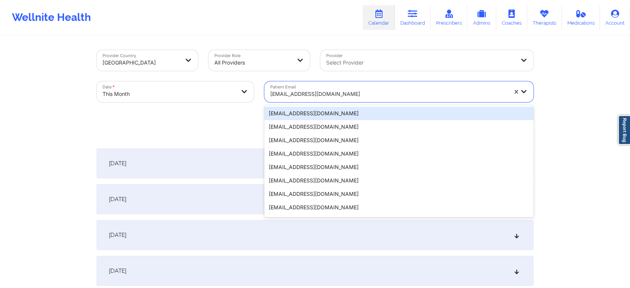
click at [328, 94] on div at bounding box center [388, 93] width 237 height 9
paste input "[EMAIL_ADDRESS][DOMAIN_NAME]"
type input "[EMAIL_ADDRESS][DOMAIN_NAME]"
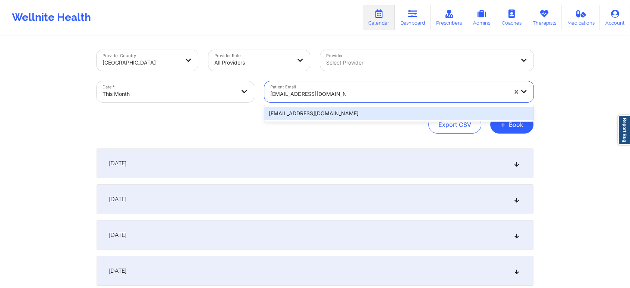
click at [340, 114] on div "[EMAIL_ADDRESS][DOMAIN_NAME]" at bounding box center [398, 113] width 269 height 13
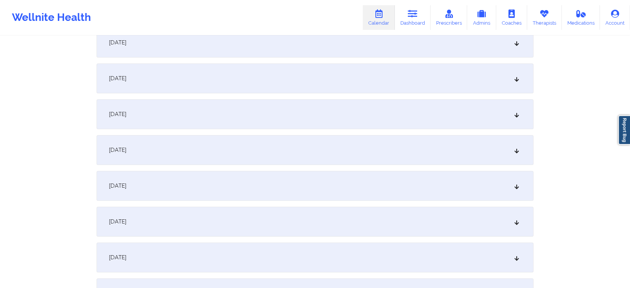
scroll to position [415, 0]
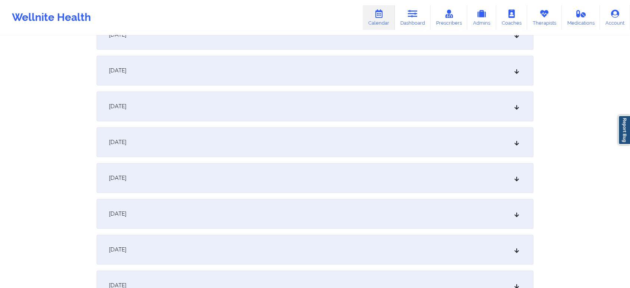
click at [367, 116] on div "[DATE]" at bounding box center [315, 106] width 437 height 30
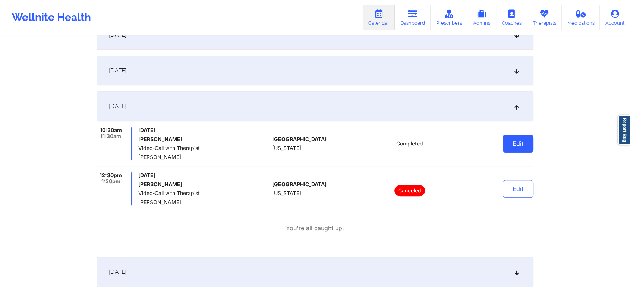
click at [522, 140] on button "Edit" at bounding box center [517, 144] width 31 height 18
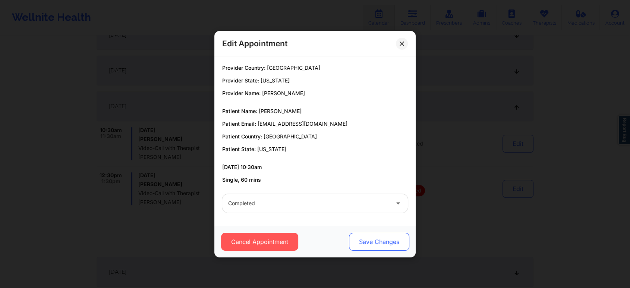
click at [376, 241] on button "Save Changes" at bounding box center [379, 242] width 60 height 18
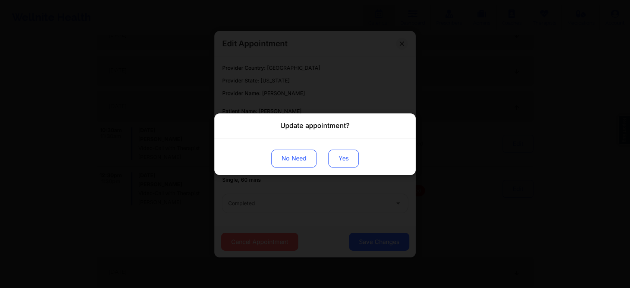
click at [346, 163] on button "Yes" at bounding box center [343, 158] width 30 height 18
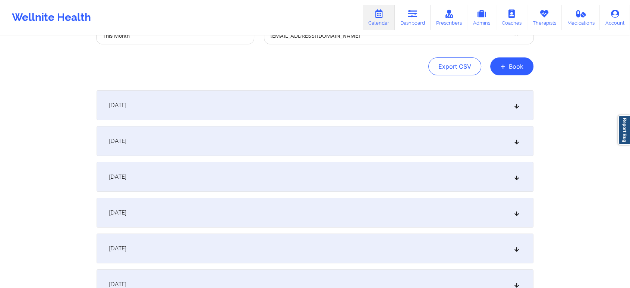
scroll to position [0, 0]
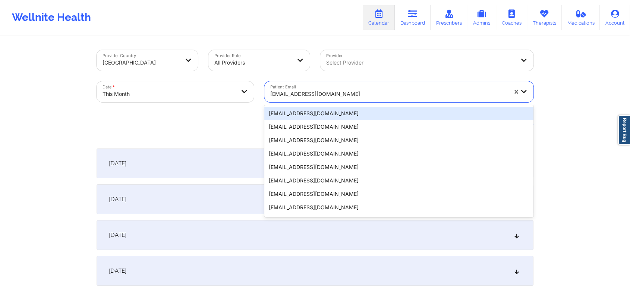
click at [317, 99] on div "[EMAIL_ADDRESS][DOMAIN_NAME]" at bounding box center [388, 94] width 237 height 16
paste input "[EMAIL_ADDRESS][PERSON_NAME][DOMAIN_NAME]"
type input "[EMAIL_ADDRESS][PERSON_NAME][DOMAIN_NAME]"
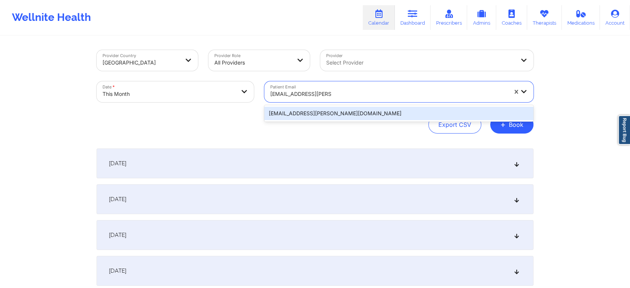
click at [337, 109] on div "[EMAIL_ADDRESS][PERSON_NAME][DOMAIN_NAME]" at bounding box center [398, 113] width 269 height 13
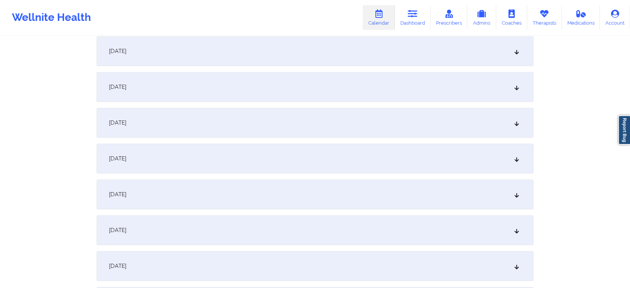
scroll to position [369, 0]
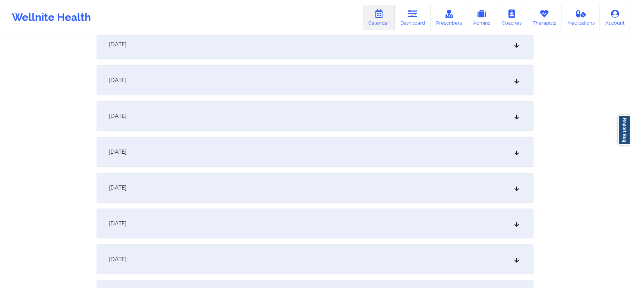
click at [258, 150] on div "[DATE]" at bounding box center [315, 152] width 437 height 30
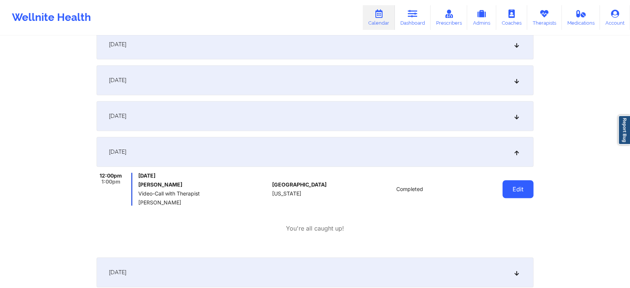
click at [517, 190] on button "Edit" at bounding box center [517, 189] width 31 height 18
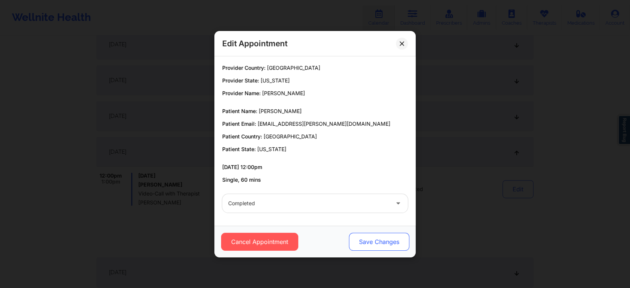
click at [381, 246] on button "Save Changes" at bounding box center [379, 242] width 60 height 18
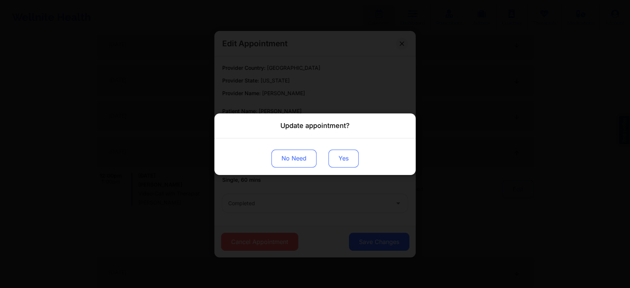
click at [338, 156] on button "Yes" at bounding box center [343, 158] width 30 height 18
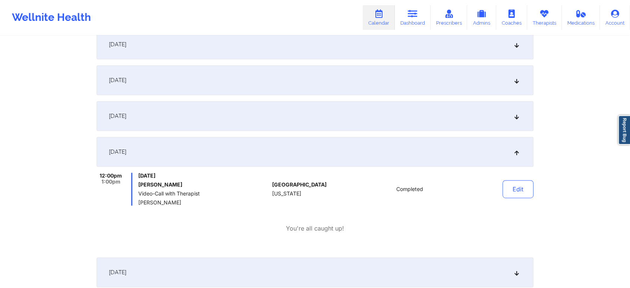
scroll to position [0, 0]
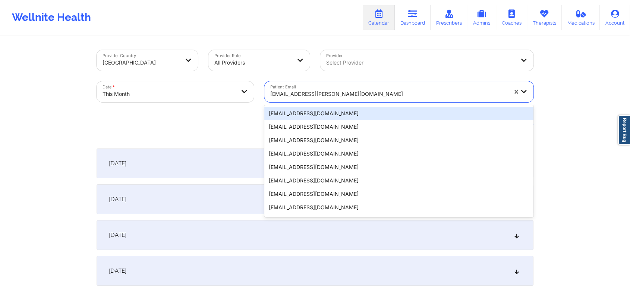
click at [300, 91] on div at bounding box center [388, 93] width 237 height 9
paste input "[EMAIL_ADDRESS][DOMAIN_NAME]"
type input "[EMAIL_ADDRESS][DOMAIN_NAME]"
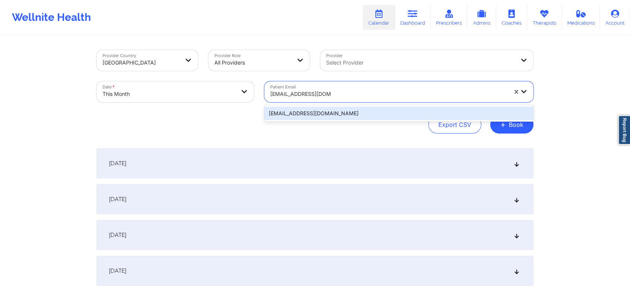
click at [317, 112] on div "[EMAIL_ADDRESS][DOMAIN_NAME]" at bounding box center [398, 113] width 269 height 13
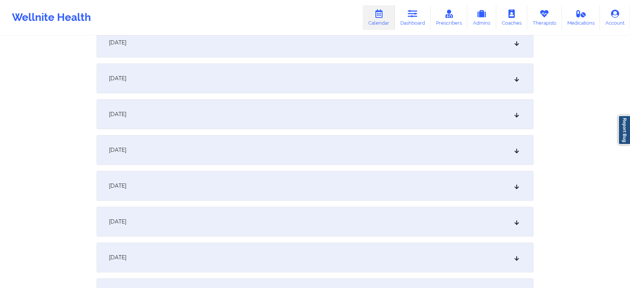
scroll to position [434, 0]
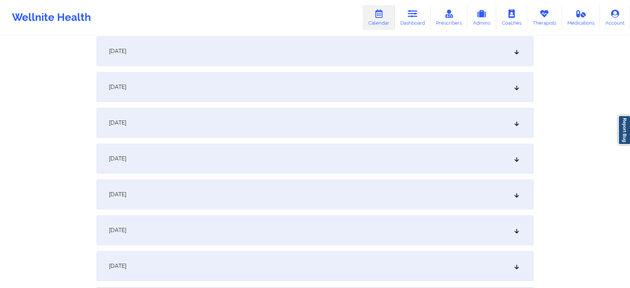
click at [339, 97] on div "[DATE]" at bounding box center [315, 87] width 437 height 30
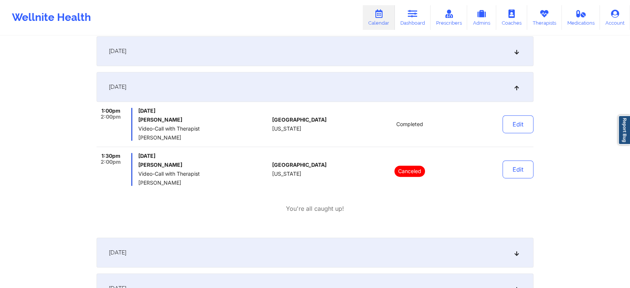
click at [510, 113] on div "Edit" at bounding box center [498, 124] width 69 height 33
drag, startPoint x: 510, startPoint y: 113, endPoint x: 510, endPoint y: 128, distance: 15.3
click at [510, 128] on div "Edit" at bounding box center [498, 124] width 69 height 33
click at [510, 128] on button "Edit" at bounding box center [517, 124] width 31 height 18
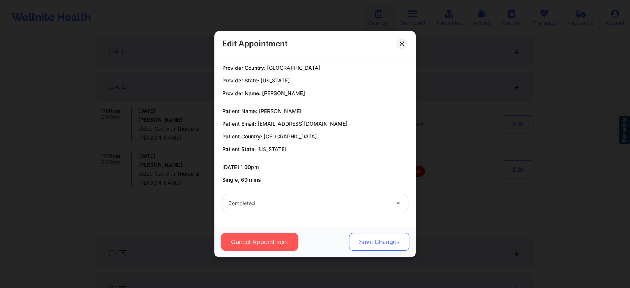
click at [379, 238] on button "Save Changes" at bounding box center [379, 242] width 60 height 18
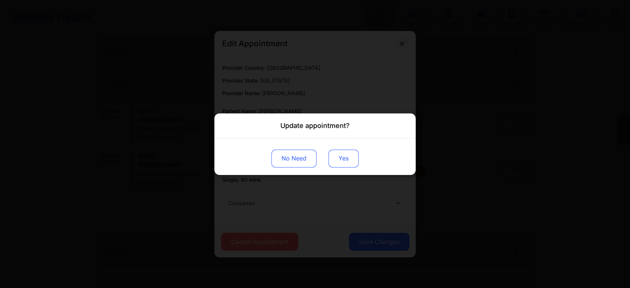
click at [337, 163] on button "Yes" at bounding box center [343, 158] width 30 height 18
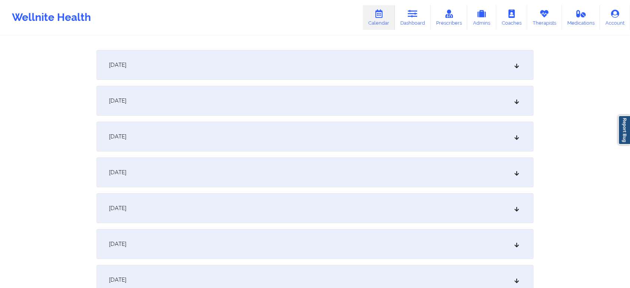
scroll to position [0, 0]
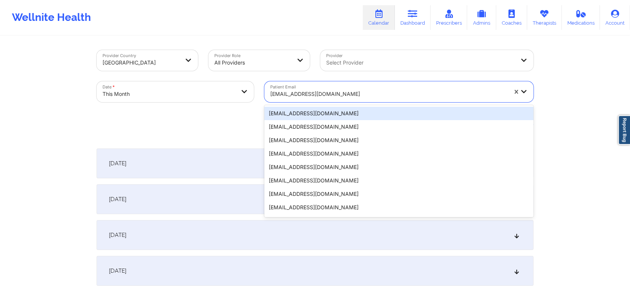
click at [291, 95] on div at bounding box center [388, 93] width 237 height 9
paste input "[EMAIL_ADDRESS][DOMAIN_NAME]"
type input "[EMAIL_ADDRESS][DOMAIN_NAME]"
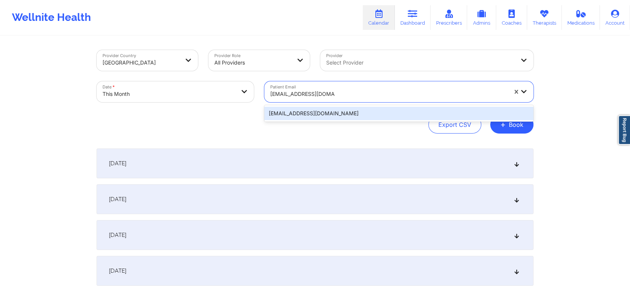
click at [308, 107] on div "[EMAIL_ADDRESS][DOMAIN_NAME]" at bounding box center [398, 113] width 269 height 13
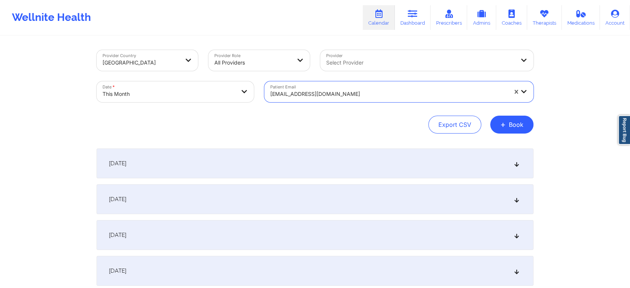
scroll to position [396, 0]
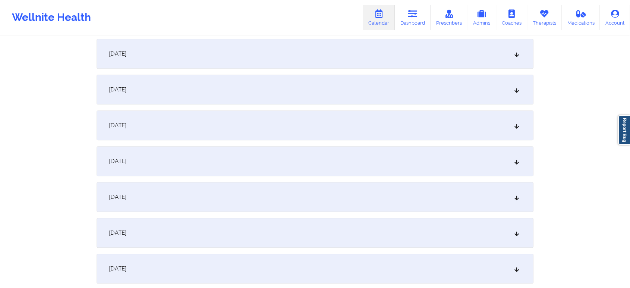
click at [231, 117] on div "[DATE]" at bounding box center [315, 125] width 437 height 30
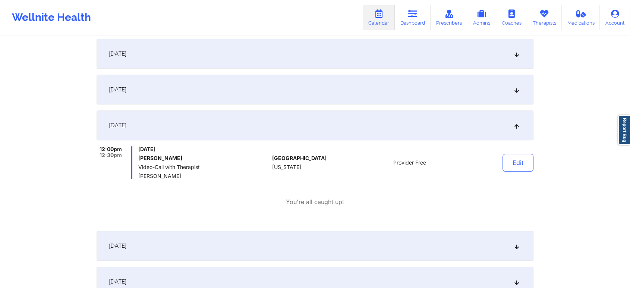
click at [362, 97] on div "[DATE]" at bounding box center [315, 90] width 437 height 30
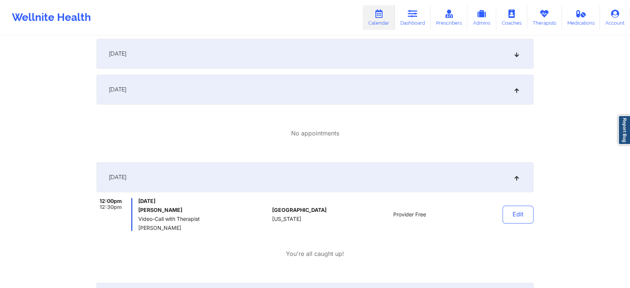
scroll to position [339, 0]
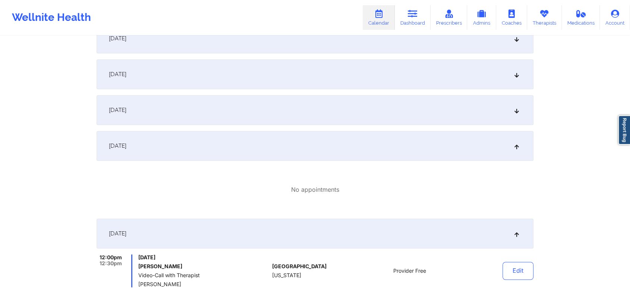
click at [408, 113] on div "[DATE]" at bounding box center [315, 110] width 437 height 30
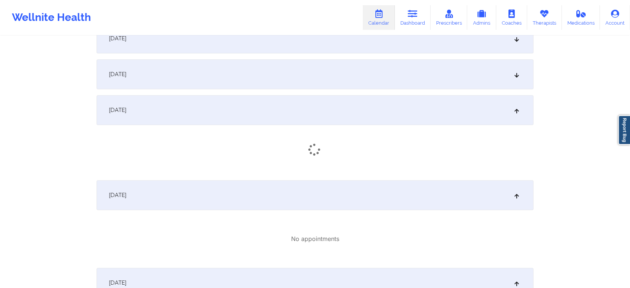
click at [333, 79] on div "[DATE]" at bounding box center [315, 74] width 437 height 30
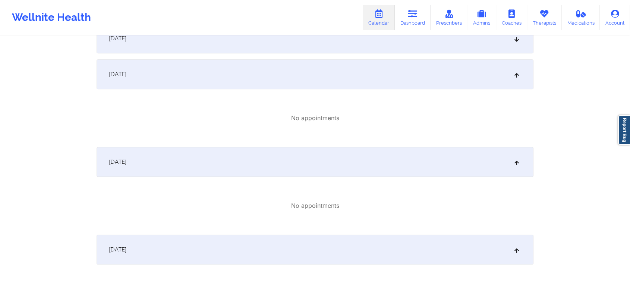
scroll to position [270, 0]
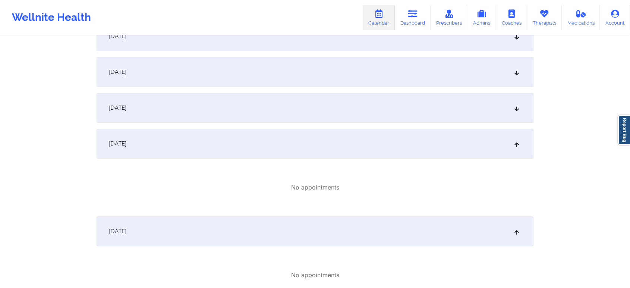
click at [426, 107] on div "[DATE]" at bounding box center [315, 108] width 437 height 30
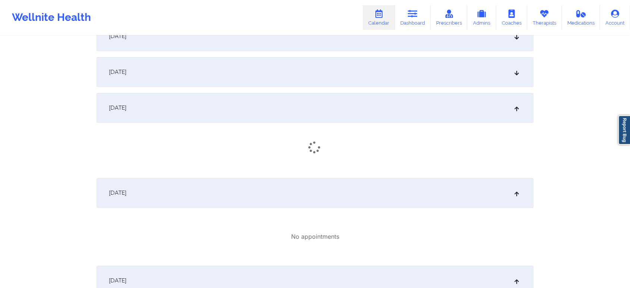
click at [300, 68] on div "[DATE]" at bounding box center [315, 72] width 437 height 30
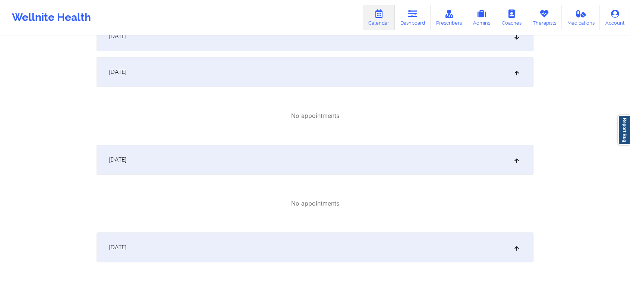
scroll to position [215, 0]
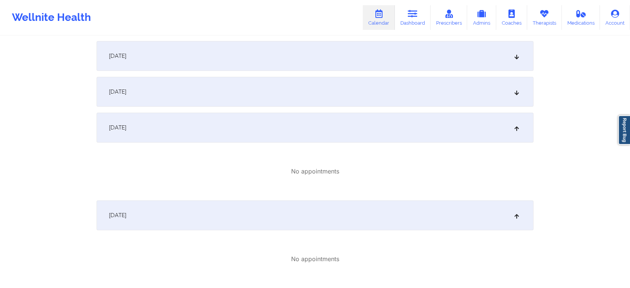
click at [431, 94] on div "[DATE]" at bounding box center [315, 92] width 437 height 30
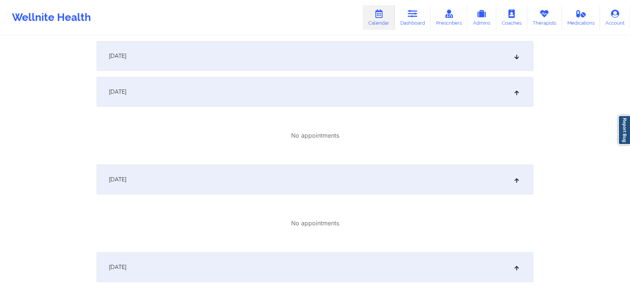
click at [300, 70] on div "[DATE]" at bounding box center [315, 56] width 437 height 30
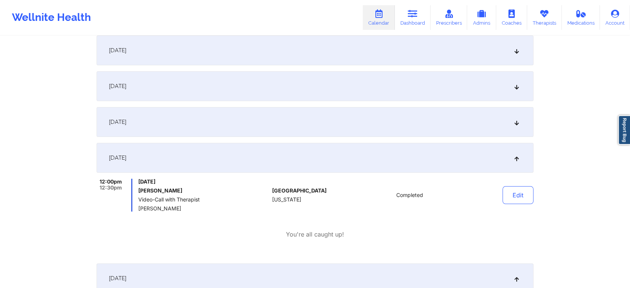
scroll to position [110, 0]
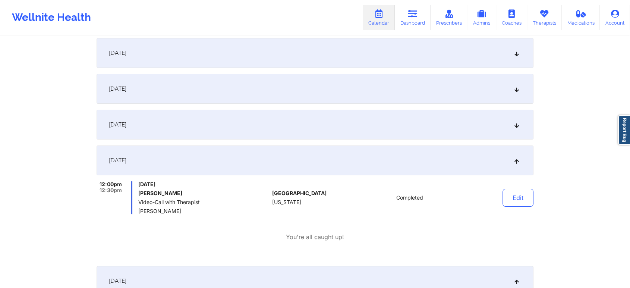
click at [348, 102] on div "[DATE]" at bounding box center [315, 89] width 437 height 30
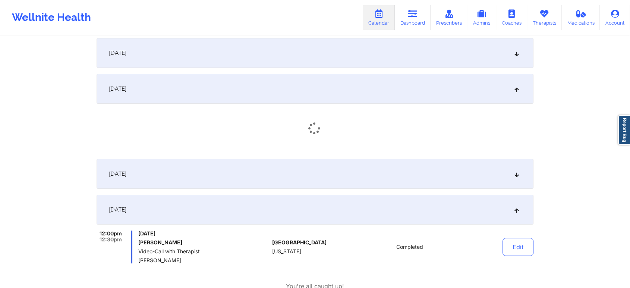
click at [386, 41] on div "[DATE]" at bounding box center [315, 53] width 437 height 30
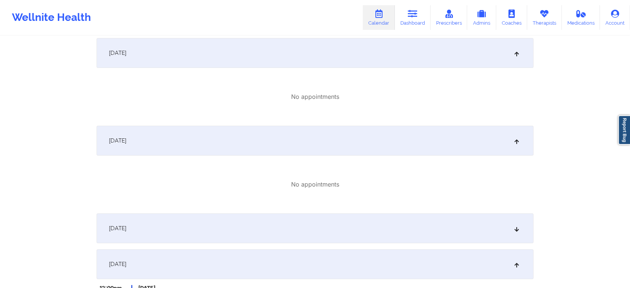
click at [417, 234] on div "[DATE]" at bounding box center [315, 228] width 437 height 30
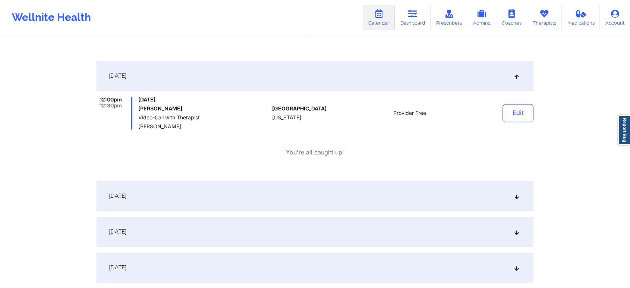
scroll to position [991, 0]
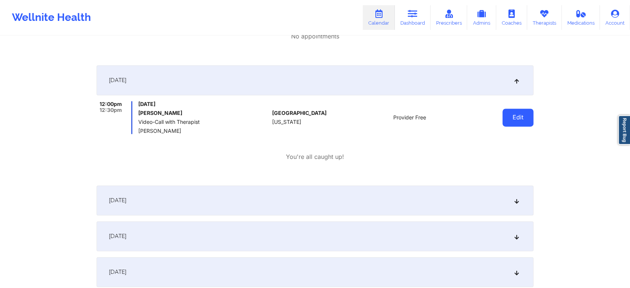
click at [521, 117] on button "Edit" at bounding box center [517, 117] width 31 height 18
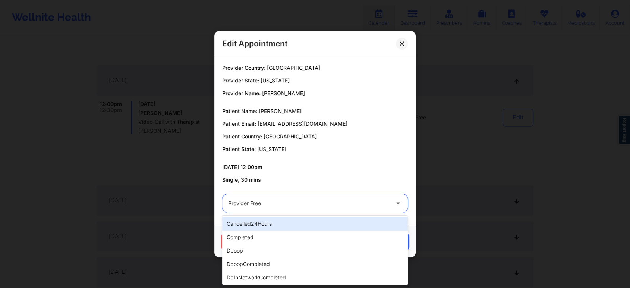
click at [308, 196] on div "Provider Free" at bounding box center [308, 203] width 161 height 19
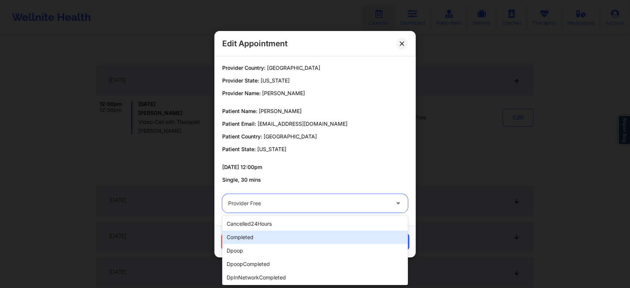
click at [286, 235] on div "completed" at bounding box center [315, 236] width 186 height 13
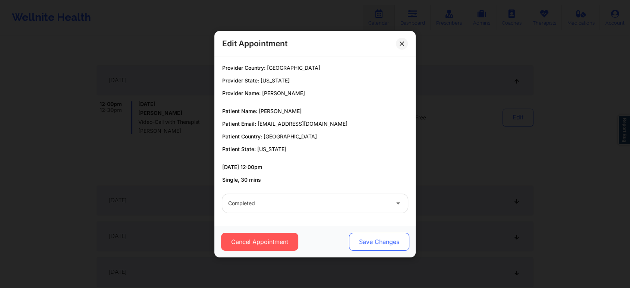
click at [373, 241] on button "Save Changes" at bounding box center [379, 242] width 60 height 18
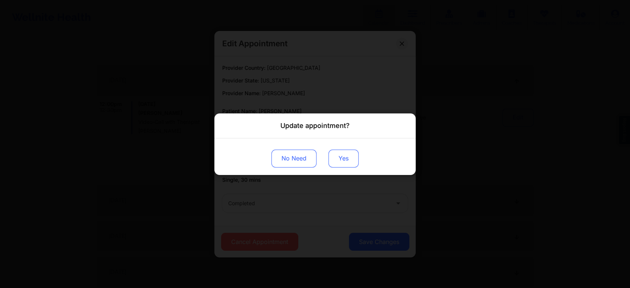
click at [337, 159] on button "Yes" at bounding box center [343, 158] width 30 height 18
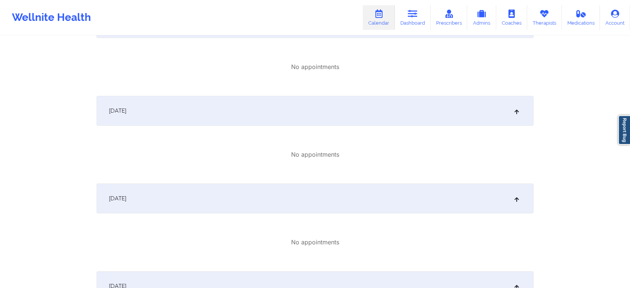
scroll to position [0, 0]
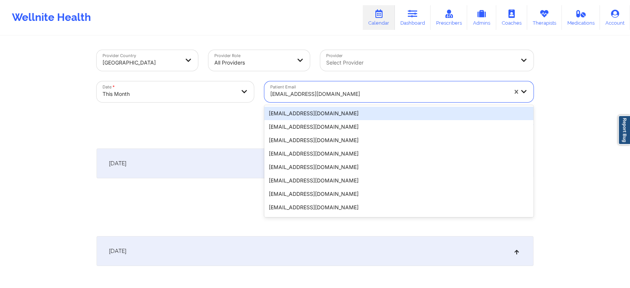
click at [322, 89] on div "[EMAIL_ADDRESS][DOMAIN_NAME]" at bounding box center [388, 94] width 237 height 16
paste input "[EMAIL_ADDRESS][DOMAIN_NAME]"
type input "[EMAIL_ADDRESS][DOMAIN_NAME]"
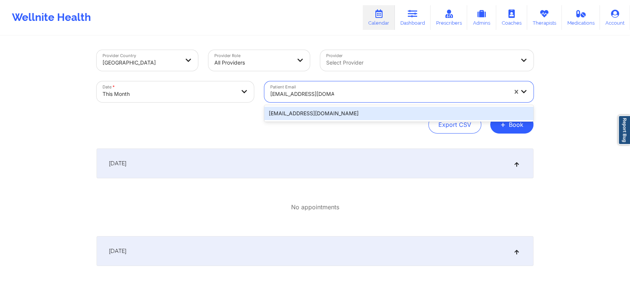
click at [338, 109] on div "[EMAIL_ADDRESS][DOMAIN_NAME]" at bounding box center [398, 113] width 269 height 13
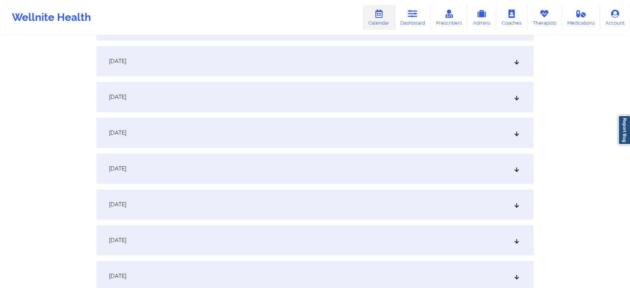
scroll to position [376, 0]
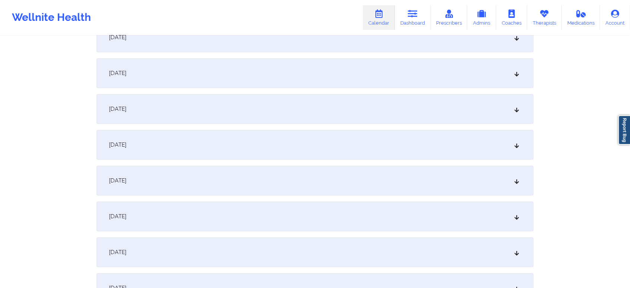
click at [455, 152] on div "[DATE]" at bounding box center [315, 145] width 437 height 30
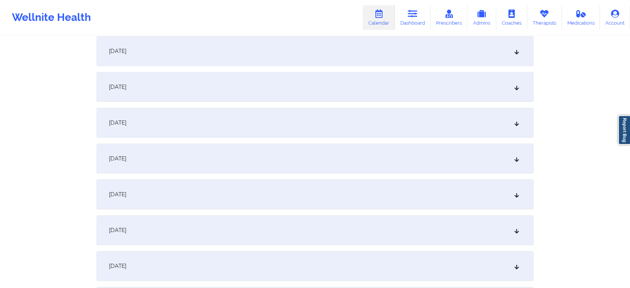
scroll to position [149, 0]
click at [410, 122] on div "[DATE]" at bounding box center [315, 121] width 437 height 30
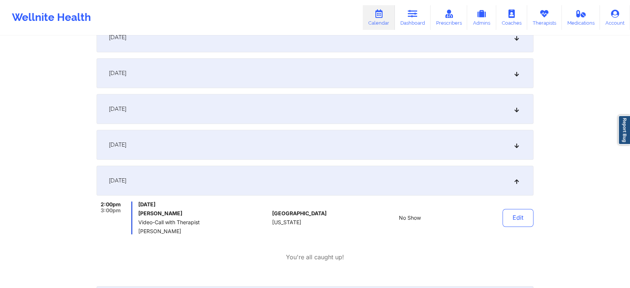
scroll to position [452, 0]
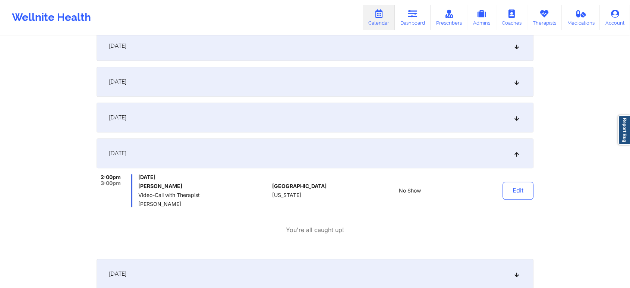
click at [437, 126] on div "[DATE]" at bounding box center [315, 117] width 437 height 30
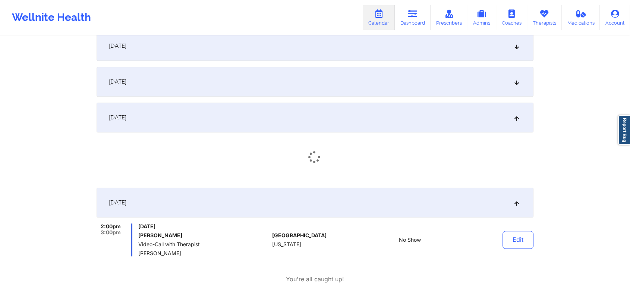
click at [382, 80] on div "[DATE]" at bounding box center [315, 82] width 437 height 30
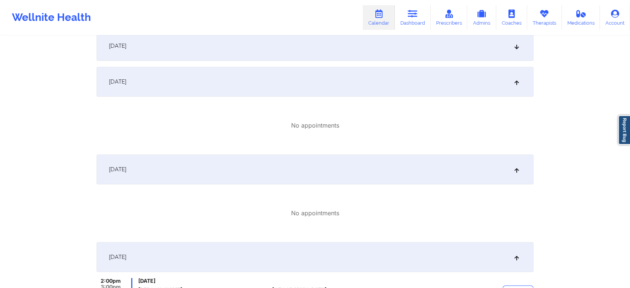
click at [430, 55] on div "[DATE]" at bounding box center [315, 46] width 437 height 30
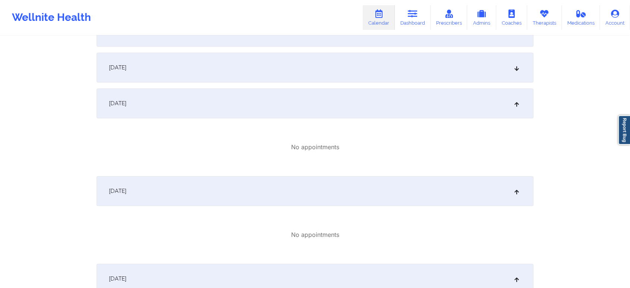
scroll to position [377, 0]
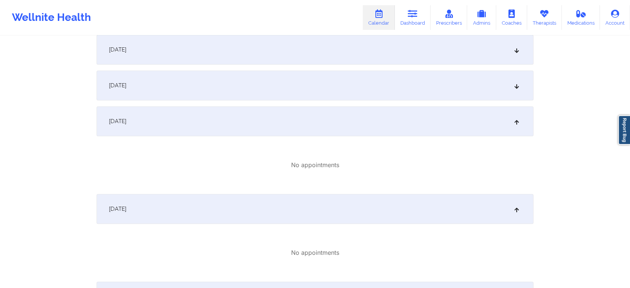
click at [427, 82] on div "[DATE]" at bounding box center [315, 85] width 437 height 30
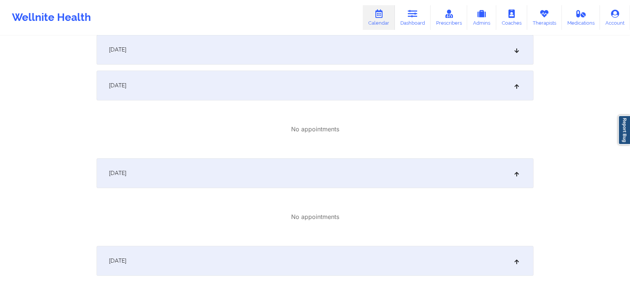
click at [395, 55] on div "[DATE]" at bounding box center [315, 50] width 437 height 30
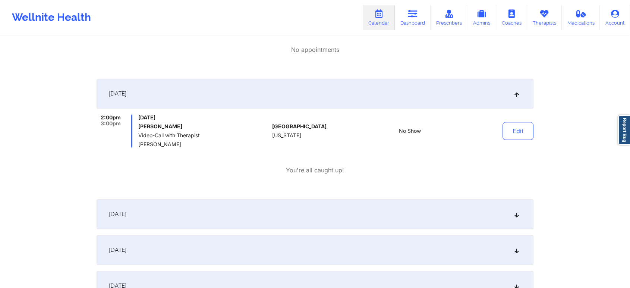
scroll to position [775, 0]
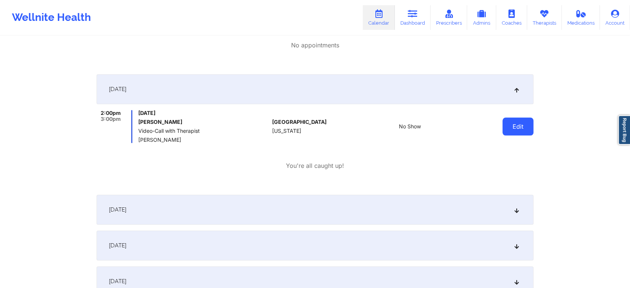
click at [517, 133] on button "Edit" at bounding box center [517, 126] width 31 height 18
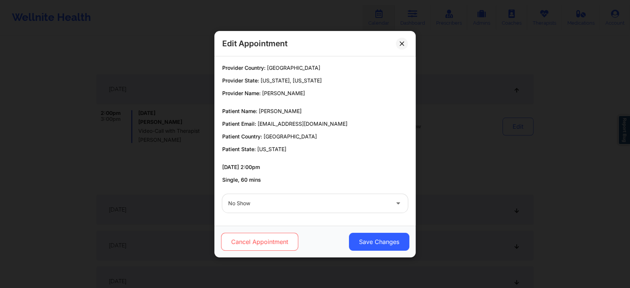
click at [284, 240] on button "Cancel Appointment" at bounding box center [259, 242] width 77 height 18
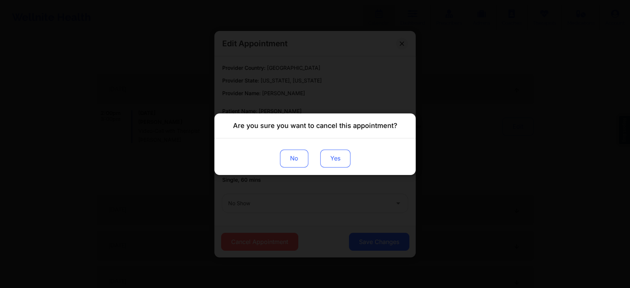
click at [336, 155] on button "Yes" at bounding box center [335, 158] width 30 height 18
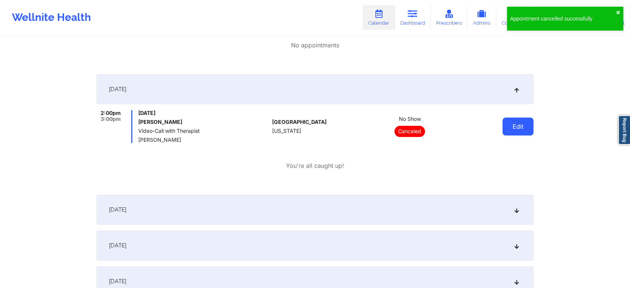
click at [533, 124] on button "Edit" at bounding box center [517, 126] width 31 height 18
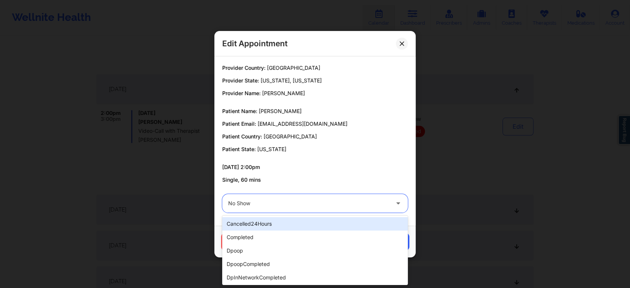
click at [300, 194] on div "No Show" at bounding box center [308, 203] width 161 height 19
type input "res"
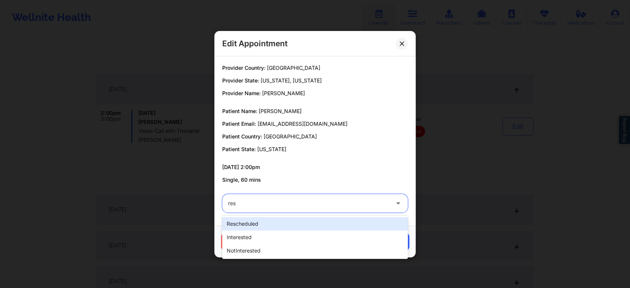
click at [278, 227] on div "rescheduled" at bounding box center [315, 223] width 186 height 13
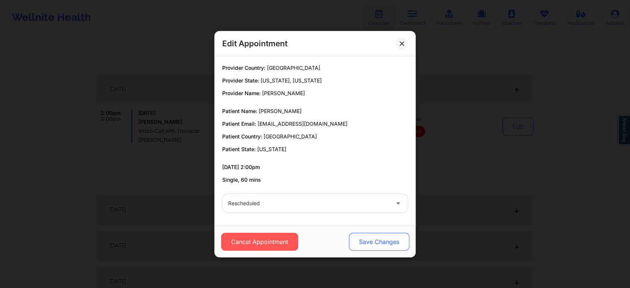
click at [374, 235] on button "Save Changes" at bounding box center [379, 242] width 60 height 18
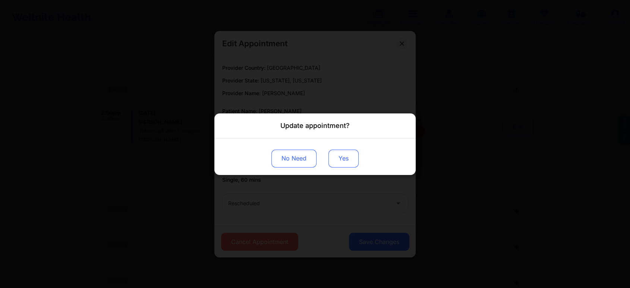
click at [342, 151] on button "Yes" at bounding box center [343, 158] width 30 height 18
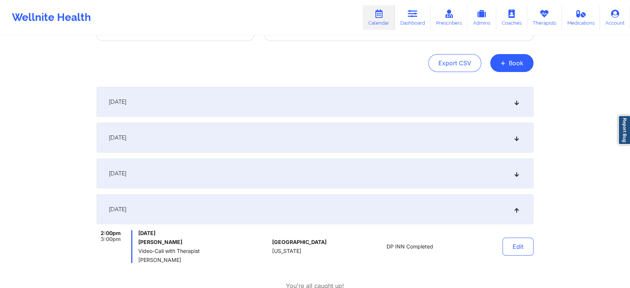
scroll to position [0, 0]
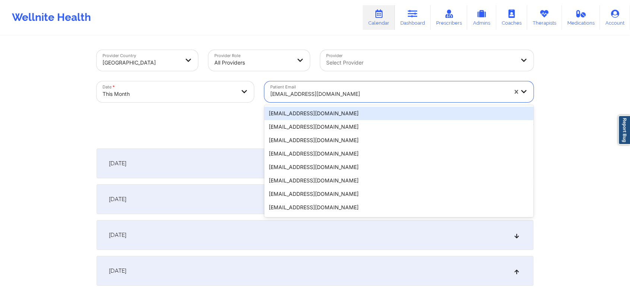
click at [316, 83] on div "[EMAIL_ADDRESS][DOMAIN_NAME]" at bounding box center [386, 91] width 244 height 21
paste input "[EMAIL_ADDRESS][DOMAIN_NAME]"
type input "[EMAIL_ADDRESS][DOMAIN_NAME]"
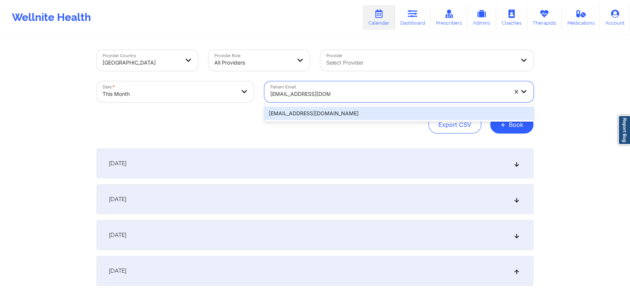
click at [327, 119] on div "[EMAIL_ADDRESS][DOMAIN_NAME]" at bounding box center [398, 113] width 269 height 13
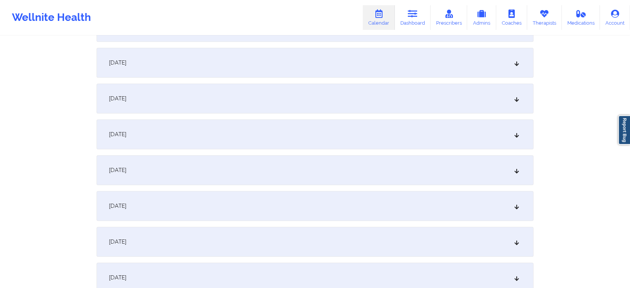
scroll to position [362, 0]
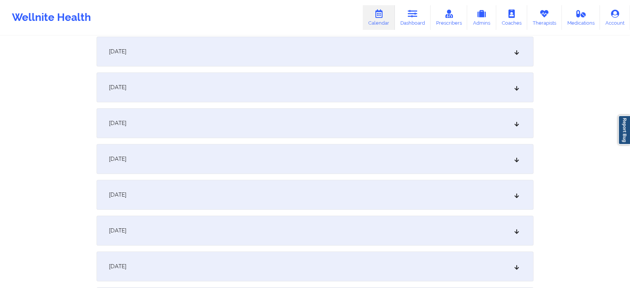
click at [360, 161] on div "[DATE]" at bounding box center [315, 159] width 437 height 30
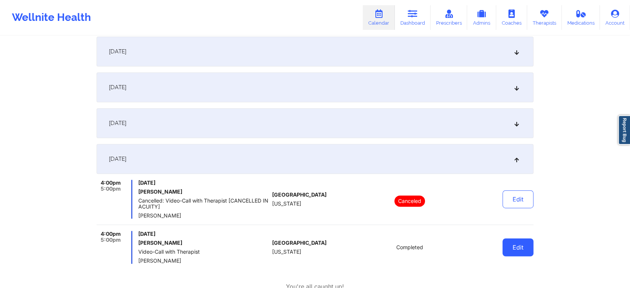
click at [528, 253] on button "Edit" at bounding box center [517, 247] width 31 height 18
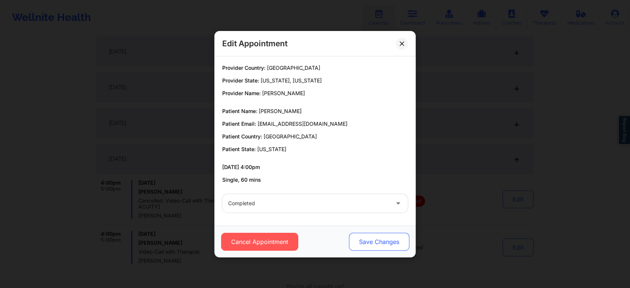
click at [373, 245] on button "Save Changes" at bounding box center [379, 242] width 60 height 18
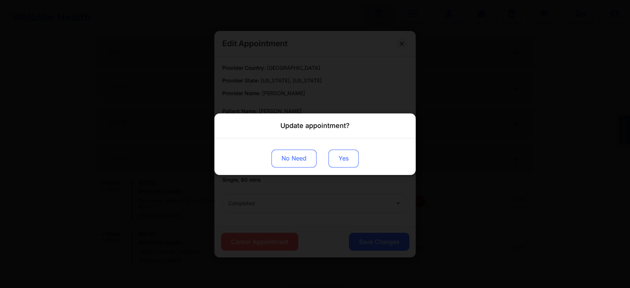
click at [345, 167] on button "Yes" at bounding box center [343, 158] width 30 height 18
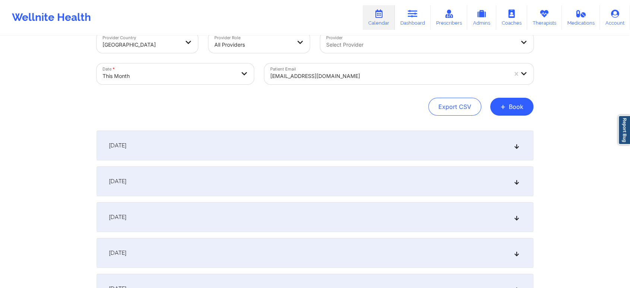
scroll to position [0, 0]
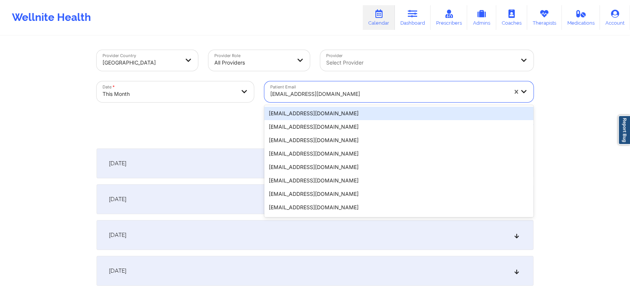
click at [301, 92] on div at bounding box center [388, 93] width 237 height 9
paste input "[EMAIL_ADDRESS][DOMAIN_NAME]"
type input "[EMAIL_ADDRESS][DOMAIN_NAME]"
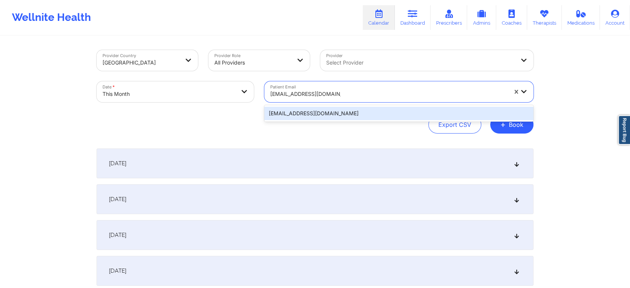
click at [306, 111] on div "[EMAIL_ADDRESS][DOMAIN_NAME]" at bounding box center [398, 113] width 269 height 13
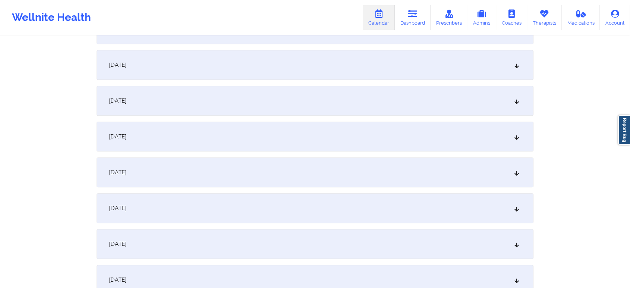
scroll to position [327, 0]
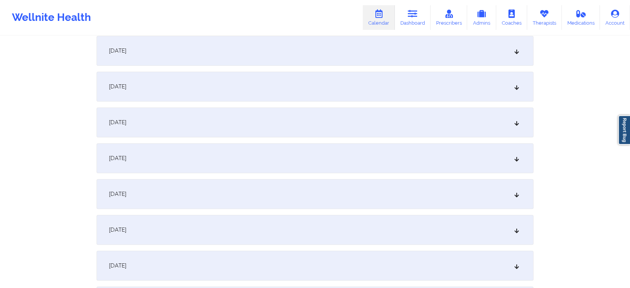
click at [442, 184] on div "[DATE]" at bounding box center [315, 194] width 437 height 30
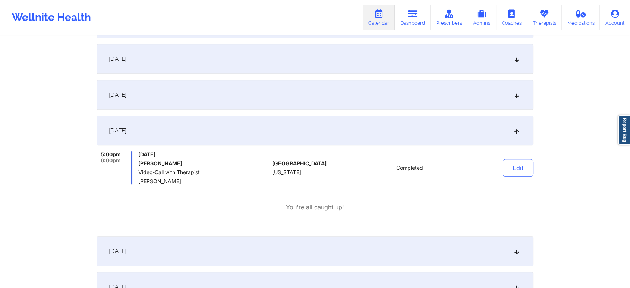
scroll to position [395, 0]
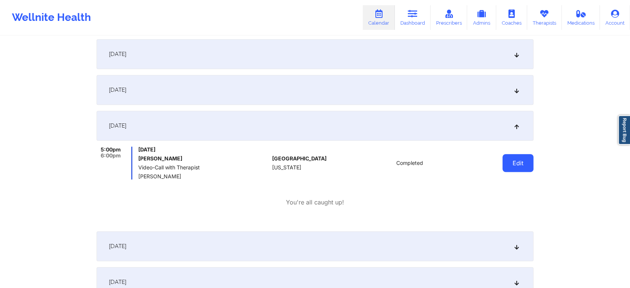
click at [502, 167] on button "Edit" at bounding box center [517, 163] width 31 height 18
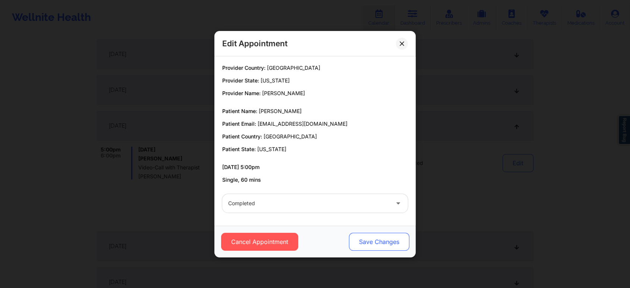
click at [371, 243] on button "Save Changes" at bounding box center [379, 242] width 60 height 18
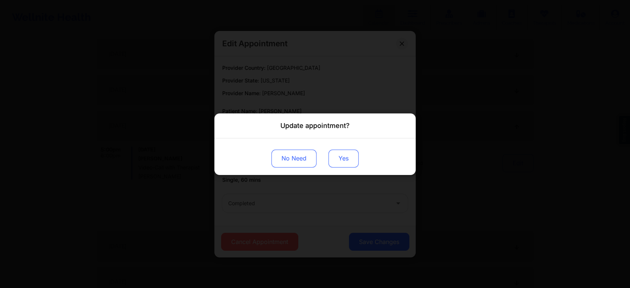
click at [334, 155] on button "Yes" at bounding box center [343, 158] width 30 height 18
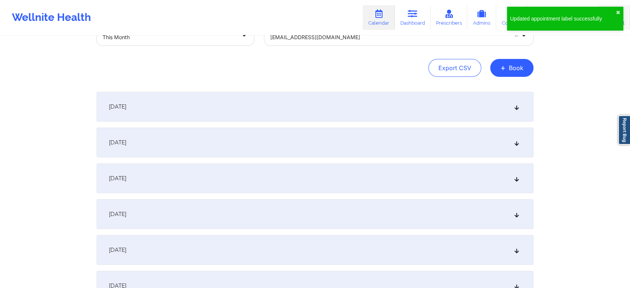
scroll to position [0, 0]
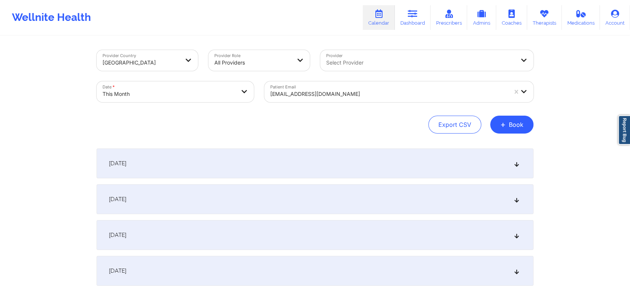
click at [290, 104] on div "Patient Email [EMAIL_ADDRESS][DOMAIN_NAME]" at bounding box center [398, 91] width 279 height 31
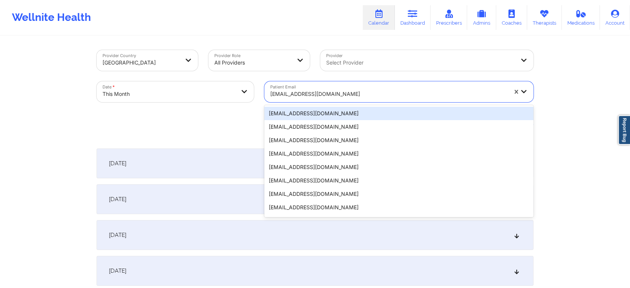
click at [306, 98] on div at bounding box center [388, 93] width 237 height 9
paste input "[PERSON_NAME][EMAIL_ADDRESS][PERSON_NAME][DOMAIN_NAME]"
type input "[PERSON_NAME][EMAIL_ADDRESS][PERSON_NAME][DOMAIN_NAME]"
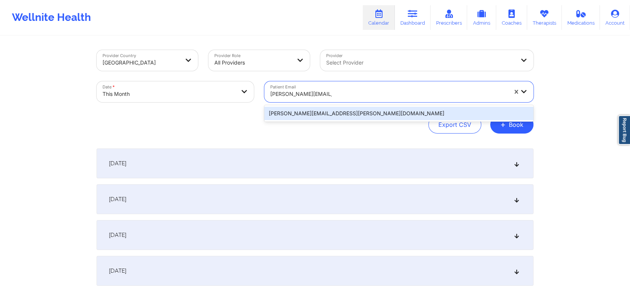
click at [325, 110] on div "[PERSON_NAME][EMAIL_ADDRESS][PERSON_NAME][DOMAIN_NAME]" at bounding box center [398, 113] width 269 height 13
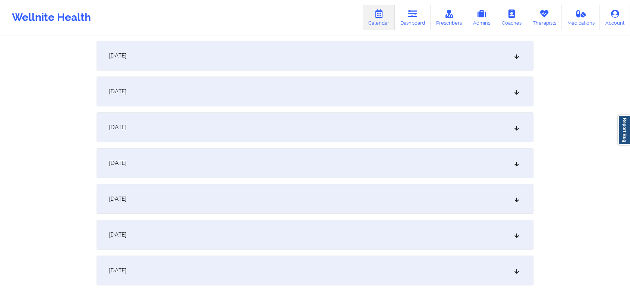
scroll to position [396, 0]
click at [446, 122] on div "[DATE]" at bounding box center [315, 125] width 437 height 30
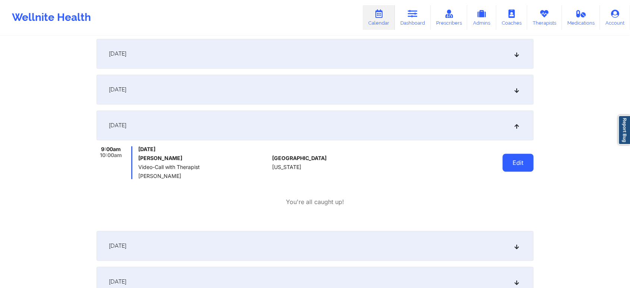
click at [512, 168] on button "Edit" at bounding box center [517, 163] width 31 height 18
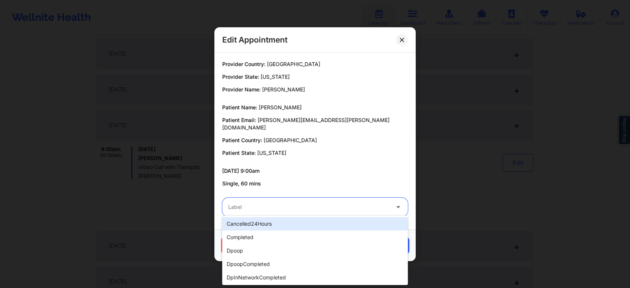
click at [294, 198] on div "Label" at bounding box center [306, 207] width 168 height 19
type input "dp"
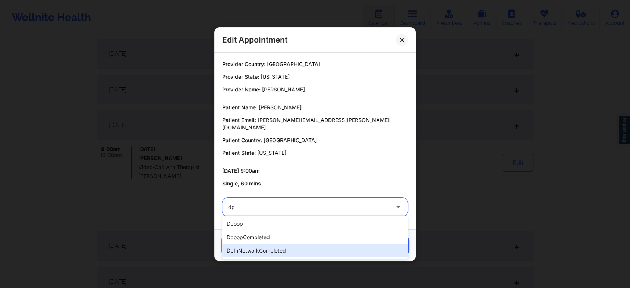
click at [246, 256] on div "dpInNetworkCompleted" at bounding box center [315, 250] width 186 height 13
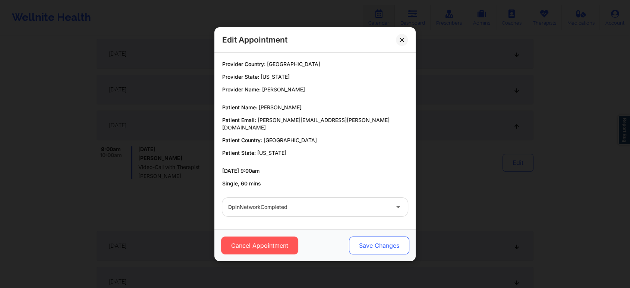
click at [379, 242] on button "Save Changes" at bounding box center [379, 245] width 60 height 18
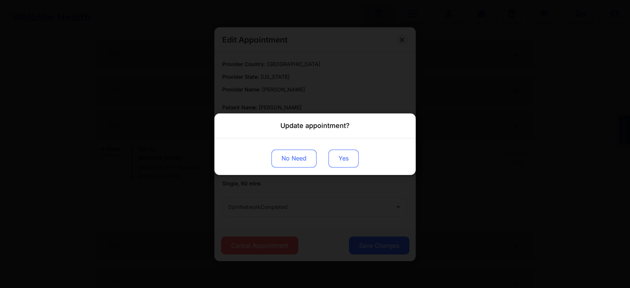
click at [339, 160] on button "Yes" at bounding box center [343, 158] width 30 height 18
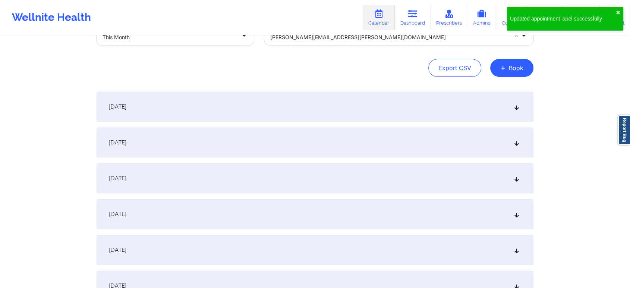
scroll to position [0, 0]
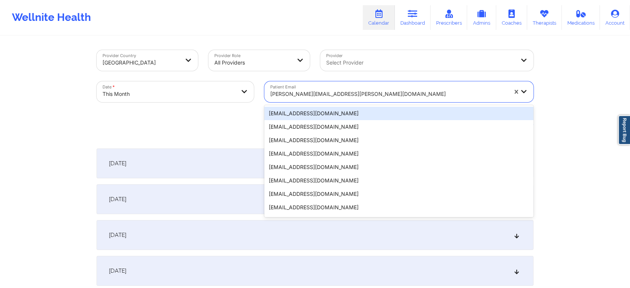
click at [294, 94] on div at bounding box center [388, 93] width 237 height 9
paste input "[EMAIL_ADDRESS][DOMAIN_NAME]"
type input "[EMAIL_ADDRESS][DOMAIN_NAME]"
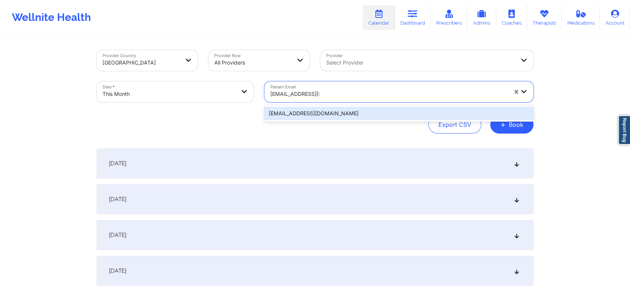
click at [316, 111] on div "[EMAIL_ADDRESS][DOMAIN_NAME]" at bounding box center [398, 113] width 269 height 13
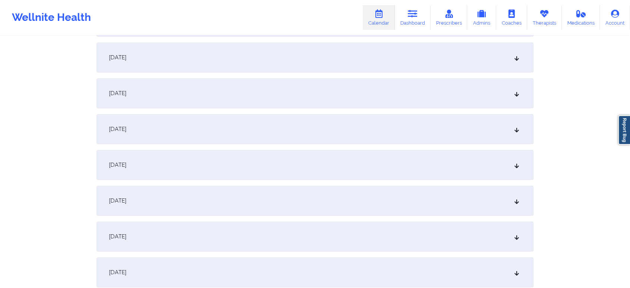
scroll to position [383, 0]
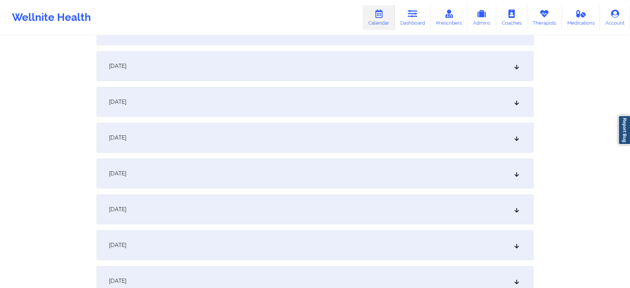
drag, startPoint x: 290, startPoint y: 145, endPoint x: 373, endPoint y: 157, distance: 83.6
click at [271, 141] on div "[DATE]" at bounding box center [315, 138] width 437 height 30
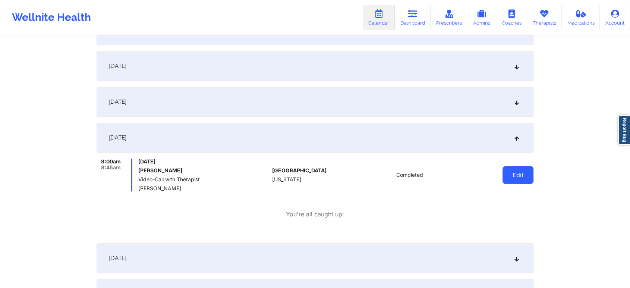
click at [513, 169] on button "Edit" at bounding box center [517, 175] width 31 height 18
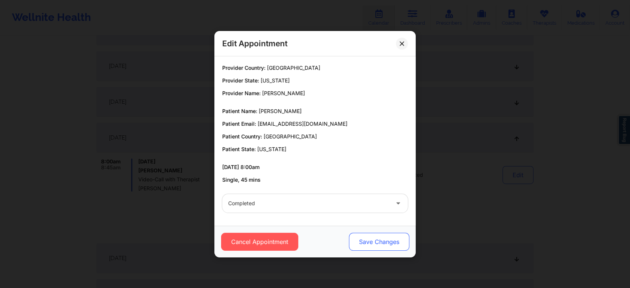
click at [377, 241] on button "Save Changes" at bounding box center [379, 242] width 60 height 18
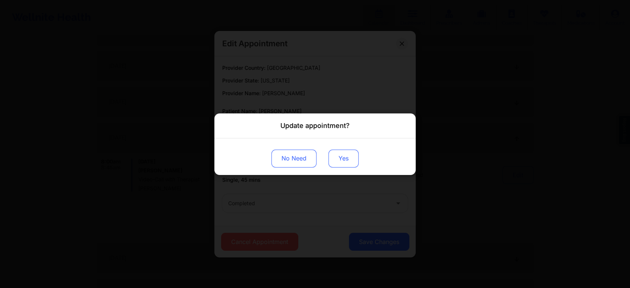
click at [350, 152] on button "Yes" at bounding box center [343, 158] width 30 height 18
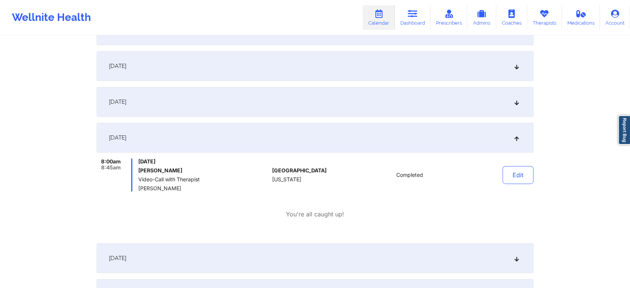
scroll to position [0, 0]
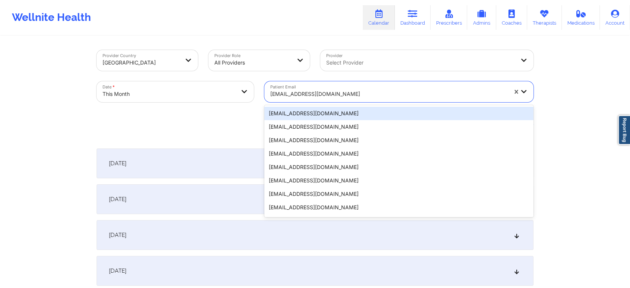
click at [291, 90] on div at bounding box center [388, 93] width 237 height 9
paste input "[EMAIL_ADDRESS][DOMAIN_NAME]"
type input "[EMAIL_ADDRESS][DOMAIN_NAME]"
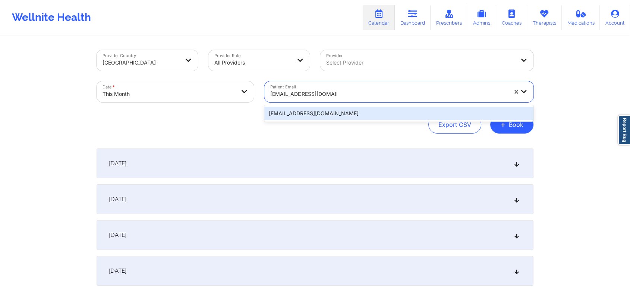
click at [316, 108] on div "[EMAIL_ADDRESS][DOMAIN_NAME]" at bounding box center [398, 113] width 269 height 13
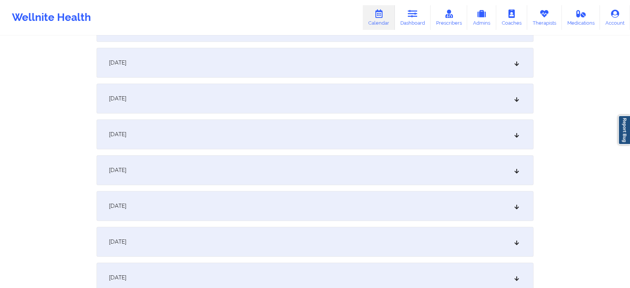
scroll to position [361, 0]
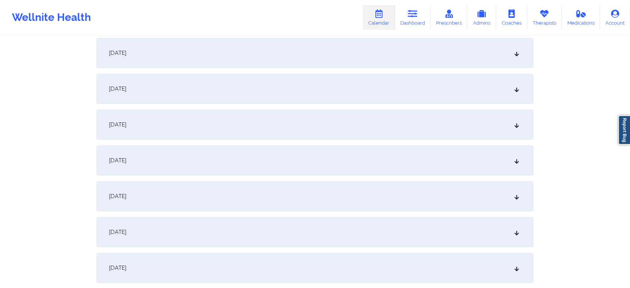
click at [426, 160] on div "[DATE]" at bounding box center [315, 160] width 437 height 30
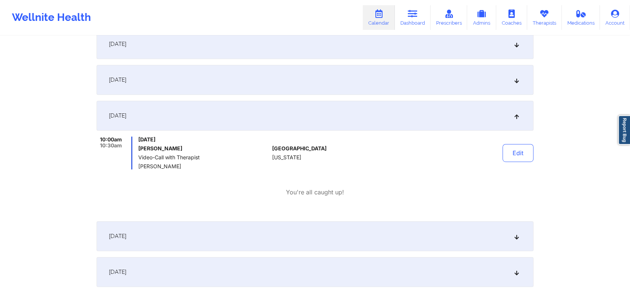
scroll to position [407, 0]
click at [512, 151] on button "Edit" at bounding box center [517, 151] width 31 height 18
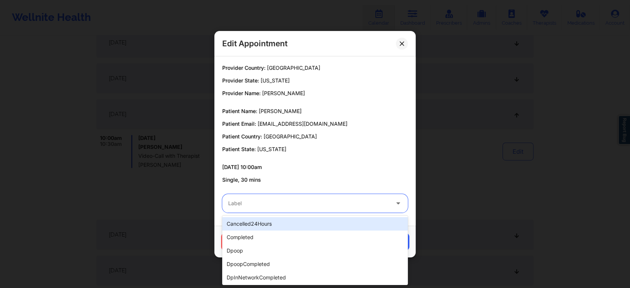
click at [300, 204] on div at bounding box center [308, 203] width 161 height 9
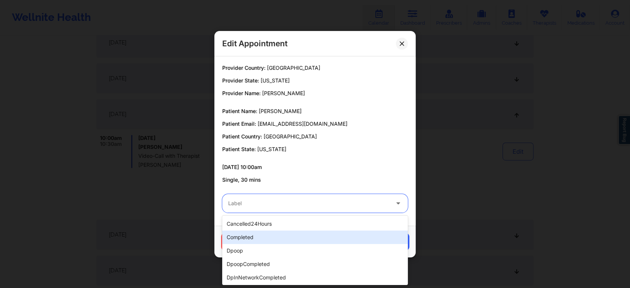
click at [255, 238] on div "completed" at bounding box center [315, 236] width 186 height 13
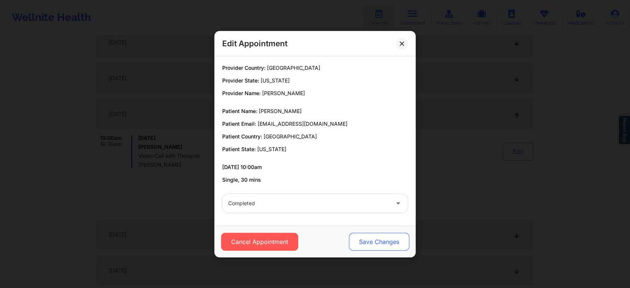
click at [370, 243] on button "Save Changes" at bounding box center [379, 242] width 60 height 18
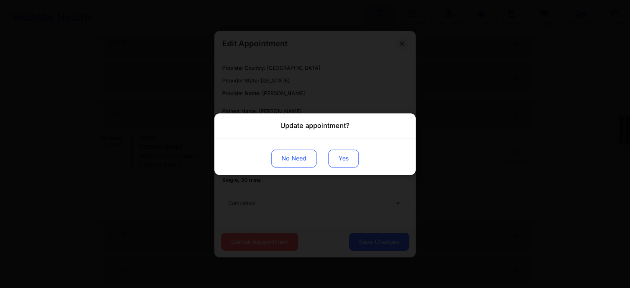
click at [352, 162] on button "Yes" at bounding box center [343, 158] width 30 height 18
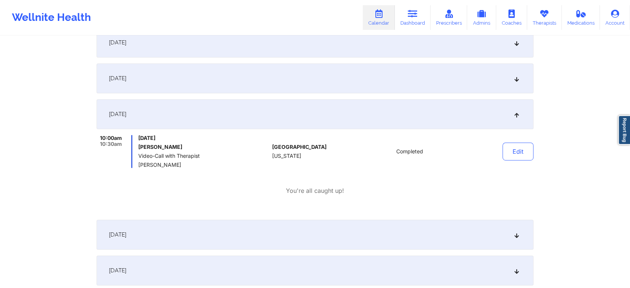
scroll to position [0, 0]
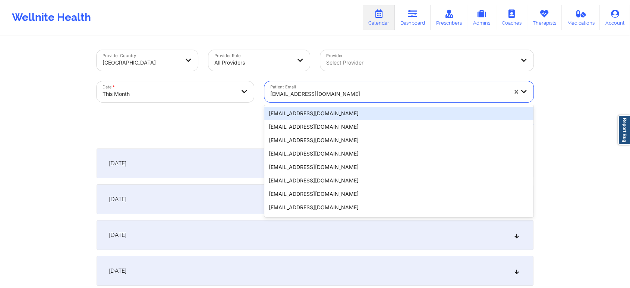
click at [309, 95] on div at bounding box center [388, 93] width 237 height 9
paste input "[EMAIL_ADDRESS][DOMAIN_NAME]"
type input "[EMAIL_ADDRESS][DOMAIN_NAME]"
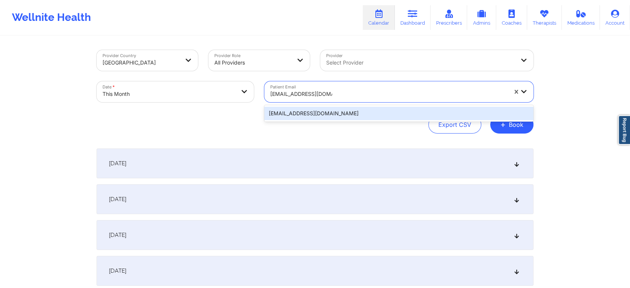
click at [353, 114] on div "[EMAIL_ADDRESS][DOMAIN_NAME]" at bounding box center [398, 113] width 269 height 13
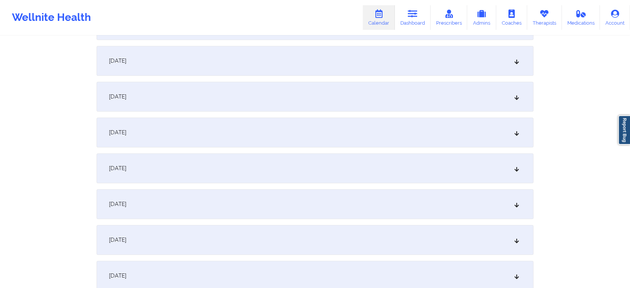
scroll to position [426, 0]
click at [417, 95] on div "[DATE]" at bounding box center [315, 95] width 437 height 30
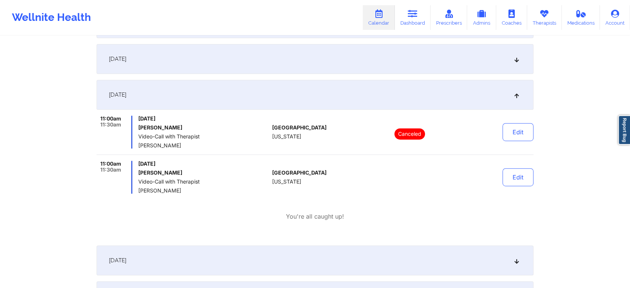
click at [544, 176] on div "Provider Country [GEOGRAPHIC_DATA] Provider Role All Providers Provider Select …" at bounding box center [315, 279] width 630 height 1411
click at [528, 181] on button "Edit" at bounding box center [517, 177] width 31 height 18
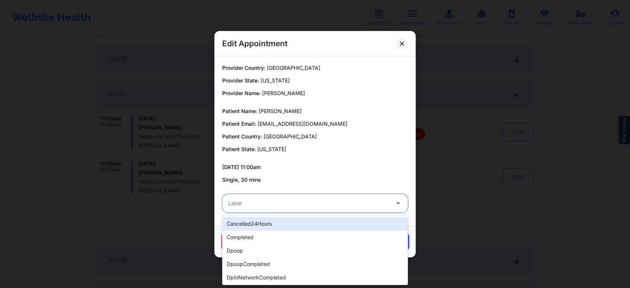
click at [326, 210] on div "Label" at bounding box center [306, 203] width 168 height 19
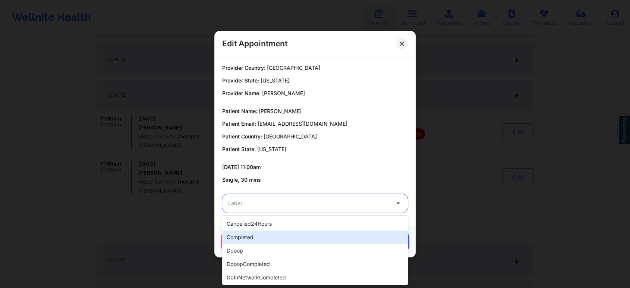
click at [279, 234] on div "completed" at bounding box center [315, 236] width 186 height 13
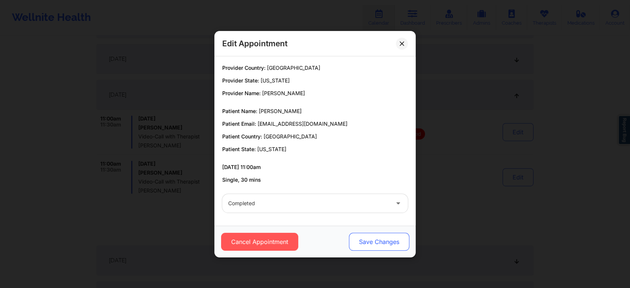
click at [382, 241] on button "Save Changes" at bounding box center [379, 242] width 60 height 18
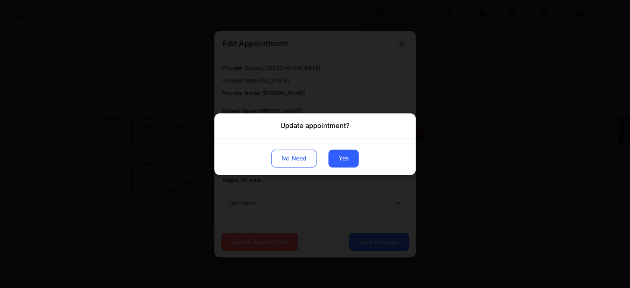
click at [346, 168] on div "No Need Yes" at bounding box center [314, 156] width 201 height 37
click at [348, 162] on button "Yes" at bounding box center [343, 158] width 30 height 18
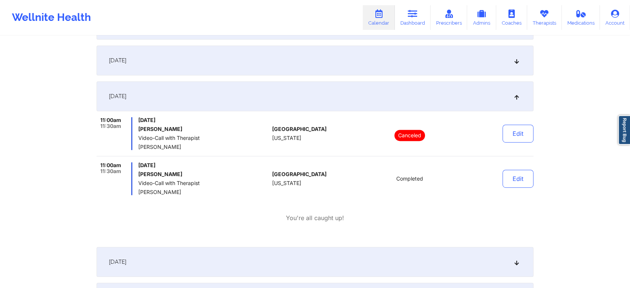
scroll to position [0, 0]
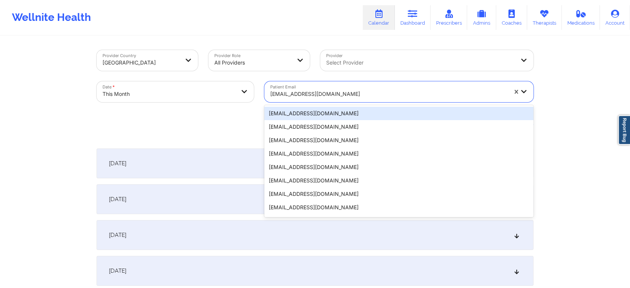
click at [293, 97] on div at bounding box center [388, 93] width 237 height 9
paste input "[PERSON_NAME][EMAIL_ADDRESS][PERSON_NAME][DOMAIN_NAME]"
type input "[PERSON_NAME][EMAIL_ADDRESS][PERSON_NAME][DOMAIN_NAME]"
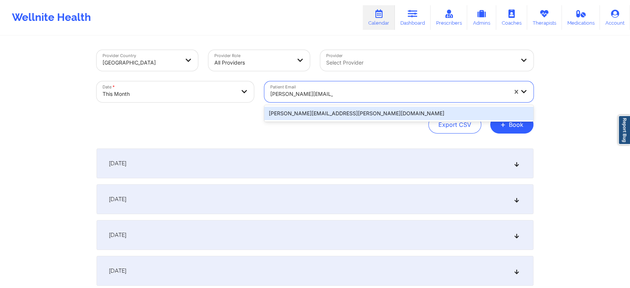
click at [316, 111] on div "[PERSON_NAME][EMAIL_ADDRESS][PERSON_NAME][DOMAIN_NAME]" at bounding box center [398, 113] width 269 height 13
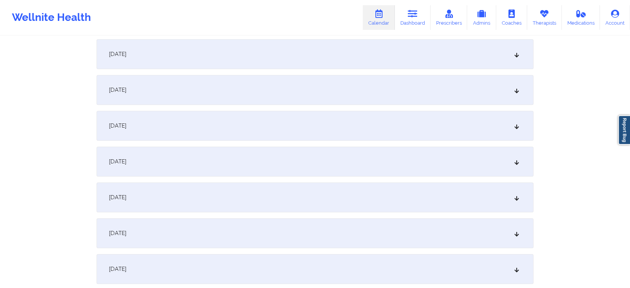
scroll to position [423, 0]
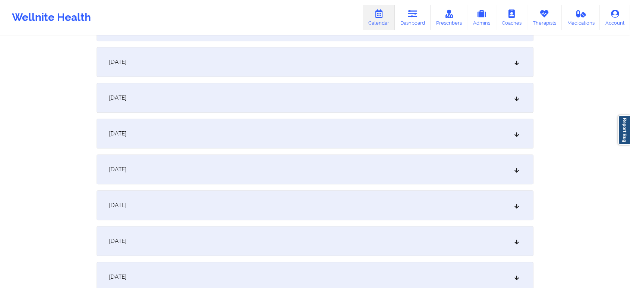
click at [412, 108] on div "[DATE]" at bounding box center [315, 98] width 437 height 30
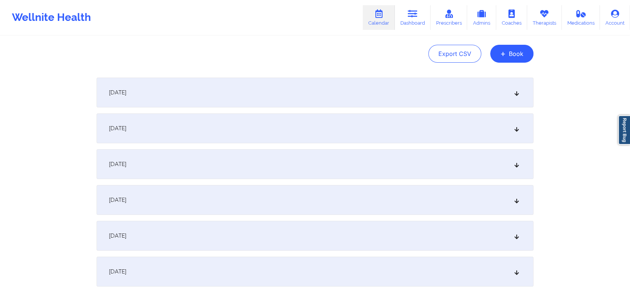
scroll to position [0, 0]
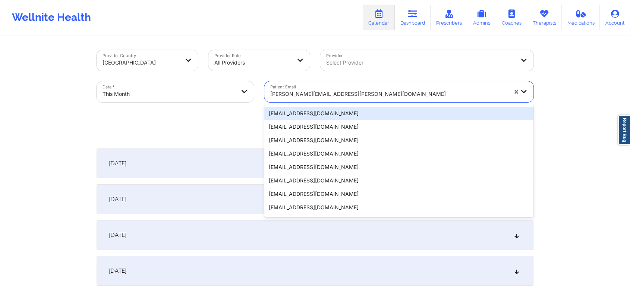
click at [313, 84] on div "[PERSON_NAME][EMAIL_ADDRESS][PERSON_NAME][DOMAIN_NAME]" at bounding box center [386, 91] width 244 height 21
paste input "[PERSON_NAME][EMAIL_ADDRESS][PERSON_NAME][DOMAIN_NAME]"
type input "[PERSON_NAME][EMAIL_ADDRESS][PERSON_NAME][DOMAIN_NAME]"
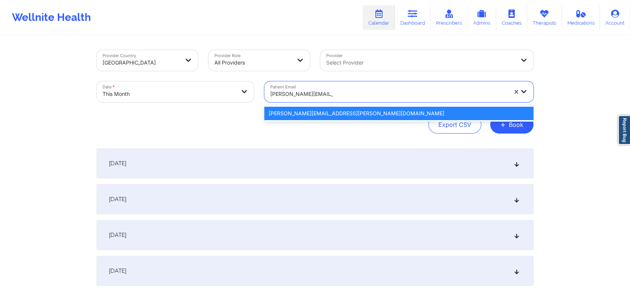
click at [320, 108] on div "[PERSON_NAME][EMAIL_ADDRESS][PERSON_NAME][DOMAIN_NAME]" at bounding box center [398, 113] width 269 height 13
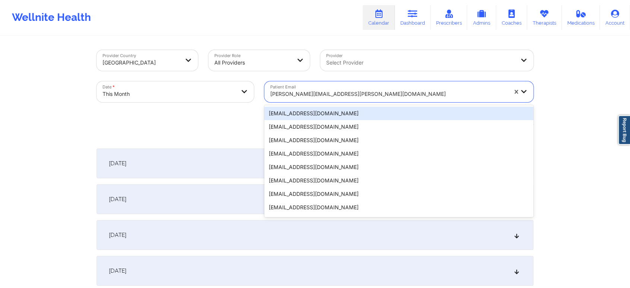
click at [317, 85] on div "[PERSON_NAME][EMAIL_ADDRESS][PERSON_NAME][DOMAIN_NAME]" at bounding box center [386, 91] width 244 height 21
paste input "[EMAIL_ADDRESS][DOMAIN_NAME]"
type input "[EMAIL_ADDRESS][DOMAIN_NAME]"
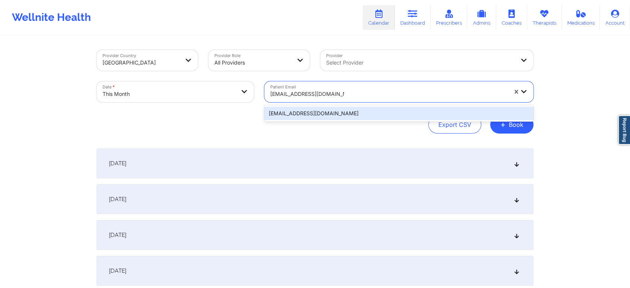
click at [334, 113] on div "[EMAIL_ADDRESS][DOMAIN_NAME]" at bounding box center [398, 113] width 269 height 13
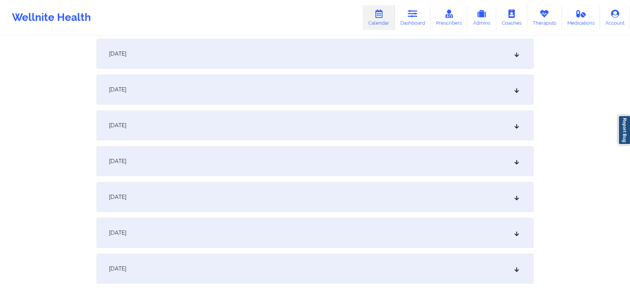
scroll to position [327, 0]
click at [417, 186] on div "[DATE]" at bounding box center [315, 194] width 437 height 30
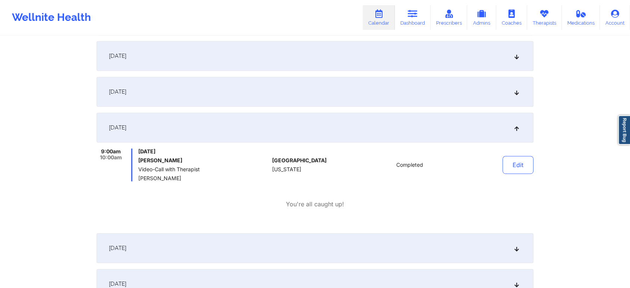
scroll to position [401, 0]
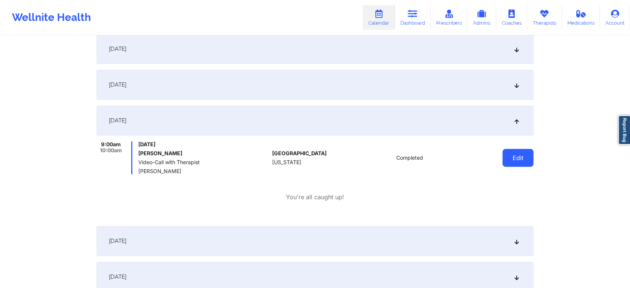
click at [511, 158] on button "Edit" at bounding box center [517, 158] width 31 height 18
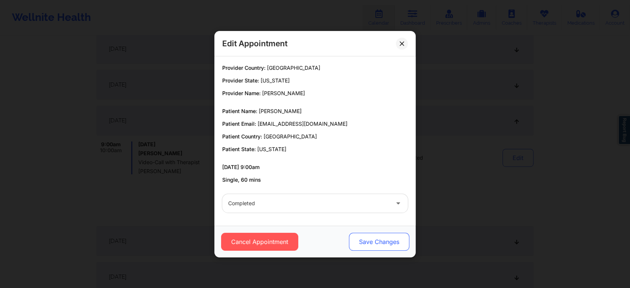
click at [379, 243] on button "Save Changes" at bounding box center [379, 242] width 60 height 18
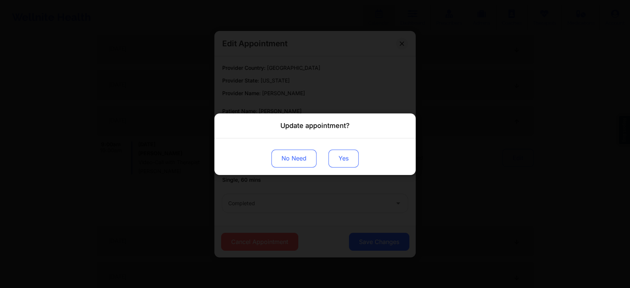
click at [345, 150] on button "Yes" at bounding box center [343, 158] width 30 height 18
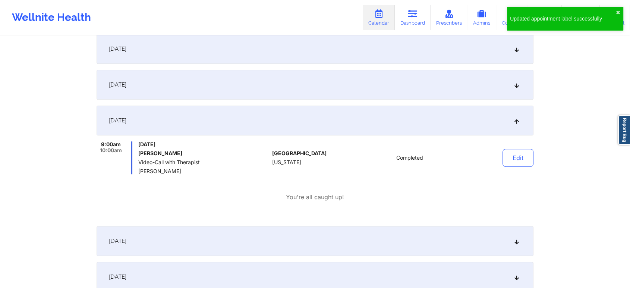
scroll to position [0, 0]
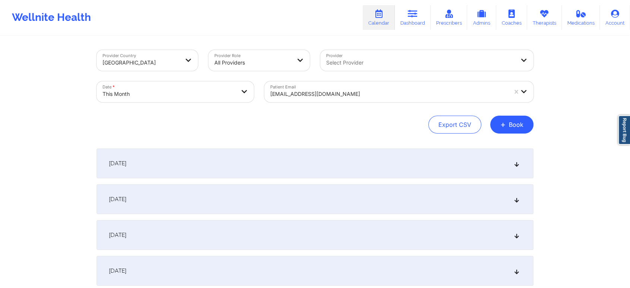
click at [332, 89] on div at bounding box center [388, 93] width 237 height 9
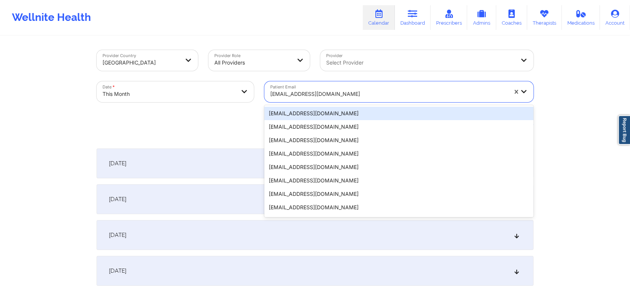
paste input "[EMAIL_ADDRESS][DOMAIN_NAME]"
type input "[EMAIL_ADDRESS][DOMAIN_NAME]"
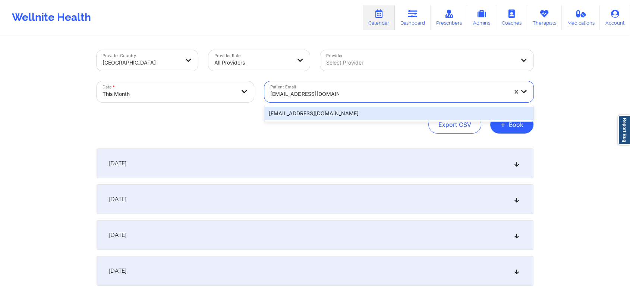
click at [342, 114] on div "[EMAIL_ADDRESS][DOMAIN_NAME]" at bounding box center [398, 113] width 269 height 13
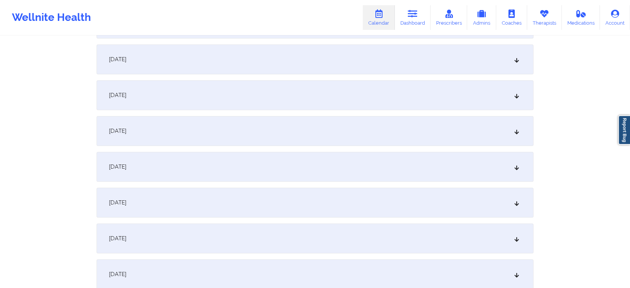
scroll to position [373, 0]
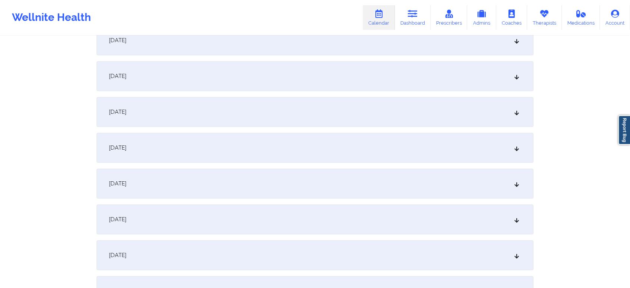
click at [297, 138] on div "[DATE]" at bounding box center [315, 148] width 437 height 30
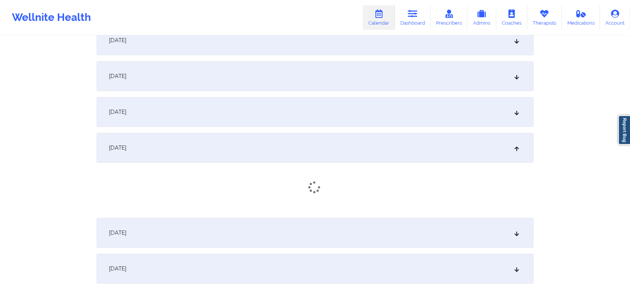
click at [297, 138] on div "[DATE]" at bounding box center [315, 148] width 437 height 30
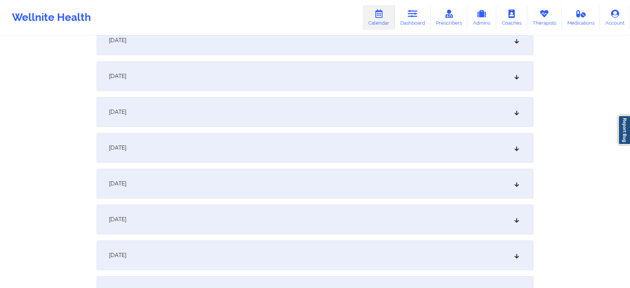
click at [335, 136] on div "[DATE]" at bounding box center [315, 148] width 437 height 30
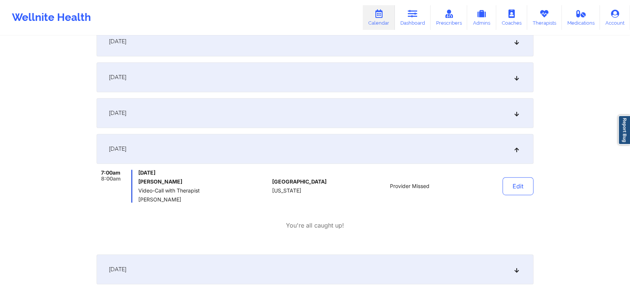
scroll to position [0, 0]
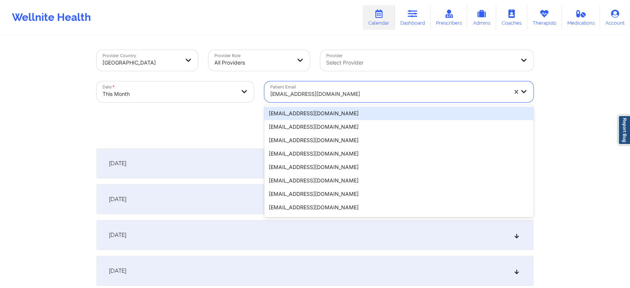
click at [310, 89] on div "[EMAIL_ADDRESS][DOMAIN_NAME]" at bounding box center [388, 94] width 237 height 16
paste input "[EMAIL_ADDRESS][DOMAIN_NAME]"
type input "[EMAIL_ADDRESS][DOMAIN_NAME]"
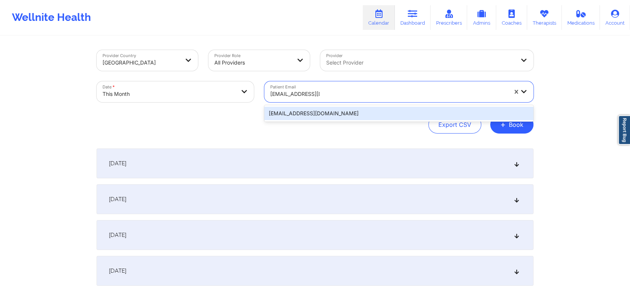
click at [331, 114] on div "[EMAIL_ADDRESS][DOMAIN_NAME]" at bounding box center [398, 113] width 269 height 13
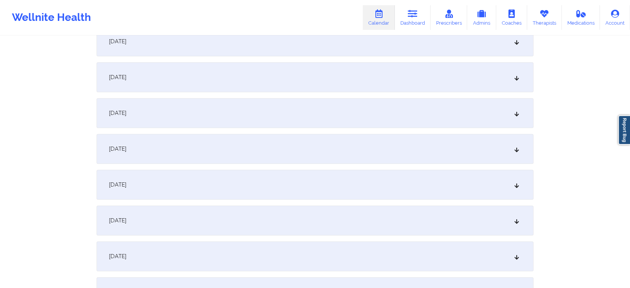
scroll to position [323, 0]
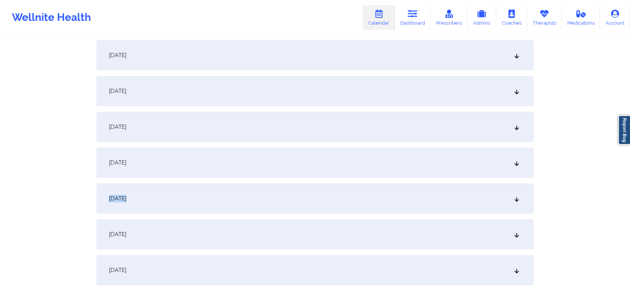
drag, startPoint x: 399, startPoint y: 179, endPoint x: 398, endPoint y: 187, distance: 8.6
click at [398, 187] on div "[DATE]" at bounding box center [315, 198] width 437 height 30
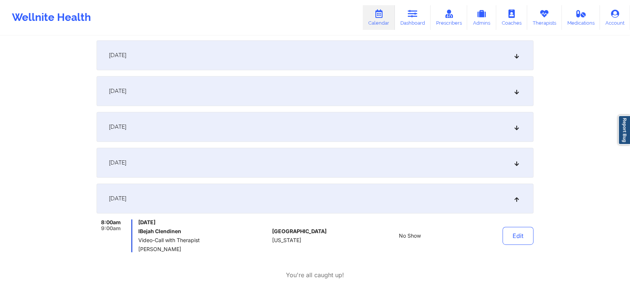
scroll to position [0, 0]
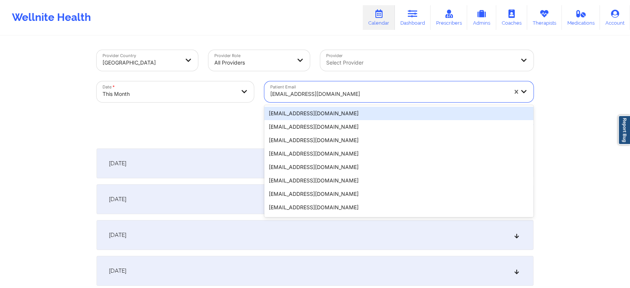
click at [326, 92] on div at bounding box center [388, 93] width 237 height 9
paste input "[EMAIL_ADDRESS][DOMAIN_NAME]"
type input "[EMAIL_ADDRESS][DOMAIN_NAME]"
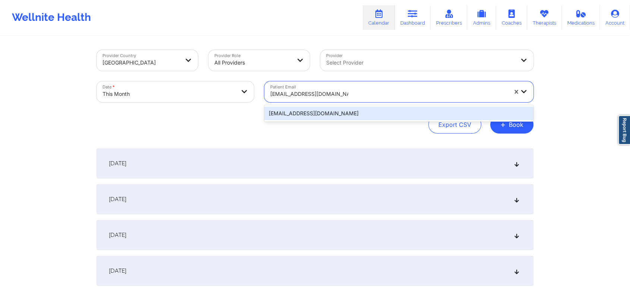
click at [337, 114] on div "[EMAIL_ADDRESS][DOMAIN_NAME]" at bounding box center [398, 113] width 269 height 13
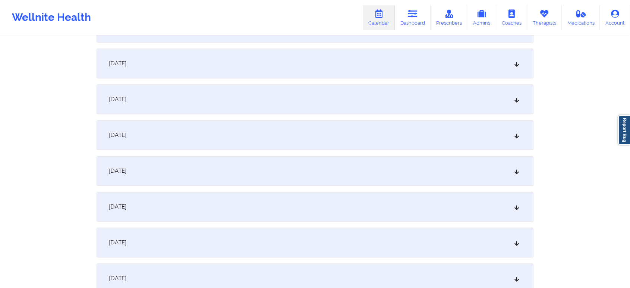
scroll to position [402, 0]
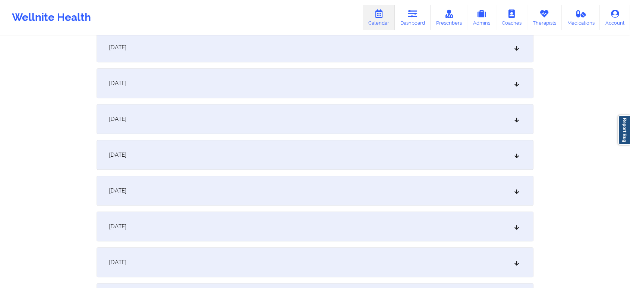
click at [307, 123] on div "[DATE]" at bounding box center [315, 119] width 437 height 30
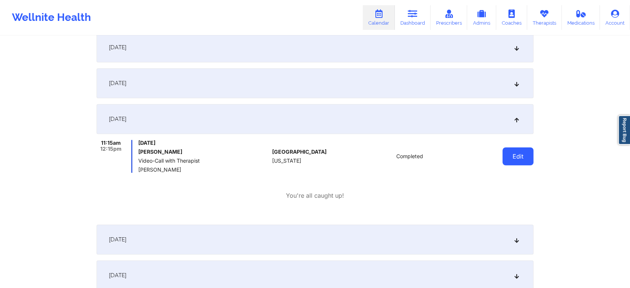
click at [504, 148] on button "Edit" at bounding box center [517, 156] width 31 height 18
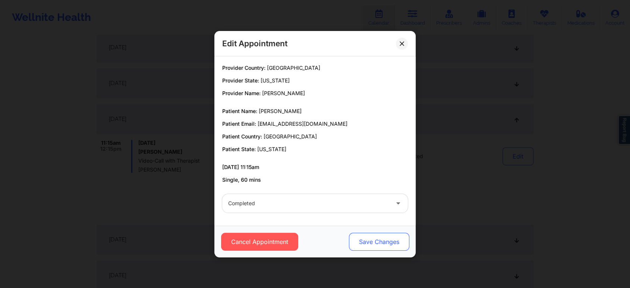
click at [383, 241] on button "Save Changes" at bounding box center [379, 242] width 60 height 18
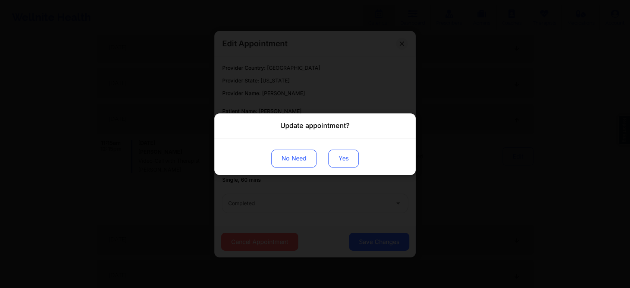
click at [339, 157] on button "Yes" at bounding box center [343, 158] width 30 height 18
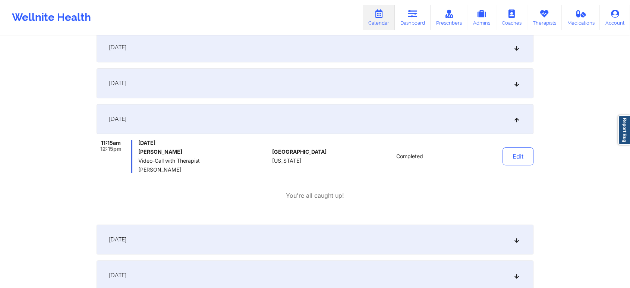
scroll to position [0, 0]
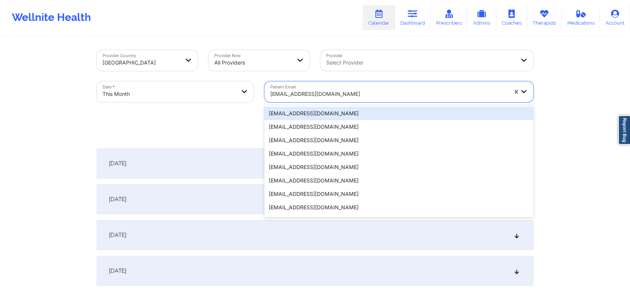
click at [304, 92] on div at bounding box center [388, 93] width 237 height 9
paste input "[EMAIL_ADDRESS][PERSON_NAME][DOMAIN_NAME]"
type input "[EMAIL_ADDRESS][PERSON_NAME][DOMAIN_NAME]"
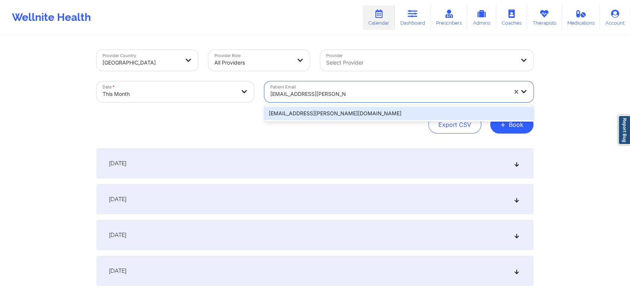
click at [337, 111] on div "[EMAIL_ADDRESS][PERSON_NAME][DOMAIN_NAME]" at bounding box center [398, 113] width 269 height 13
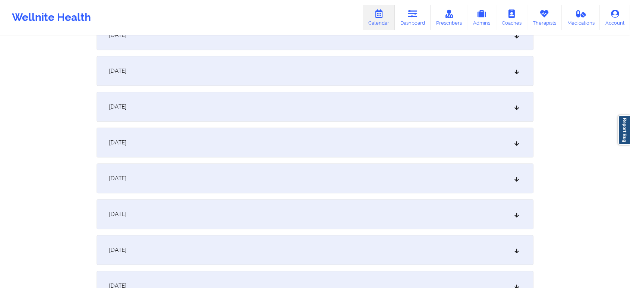
scroll to position [359, 0]
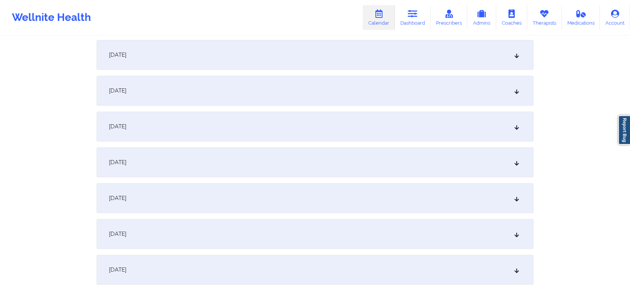
click at [315, 156] on div "[DATE]" at bounding box center [315, 162] width 437 height 30
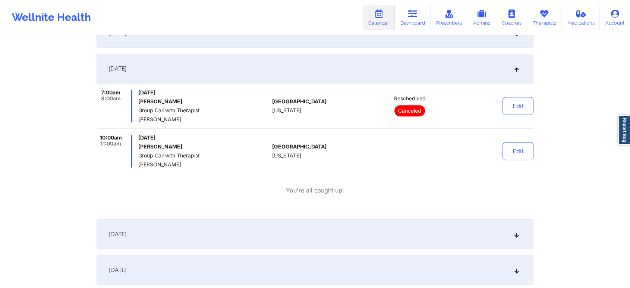
scroll to position [0, 0]
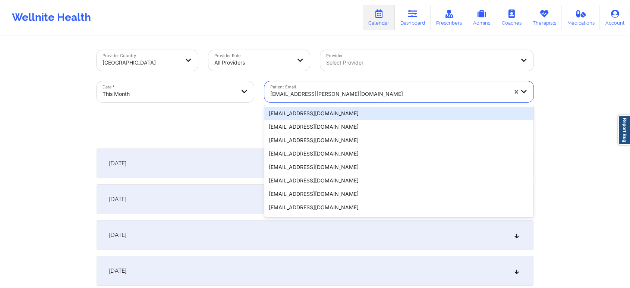
click at [325, 93] on div at bounding box center [388, 93] width 237 height 9
paste input "[EMAIL_ADDRESS][DOMAIN_NAME]"
type input "[EMAIL_ADDRESS][DOMAIN_NAME]"
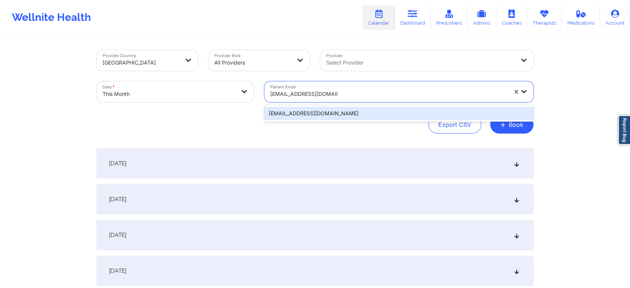
click at [353, 117] on div "[EMAIL_ADDRESS][DOMAIN_NAME]" at bounding box center [398, 113] width 269 height 13
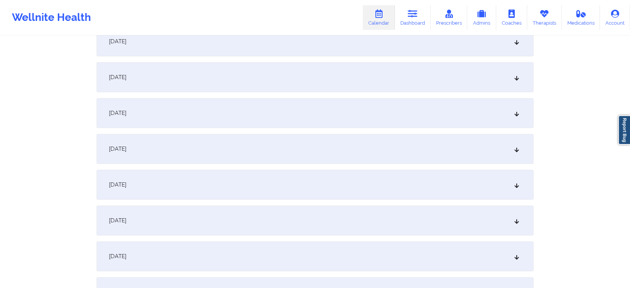
scroll to position [284, 0]
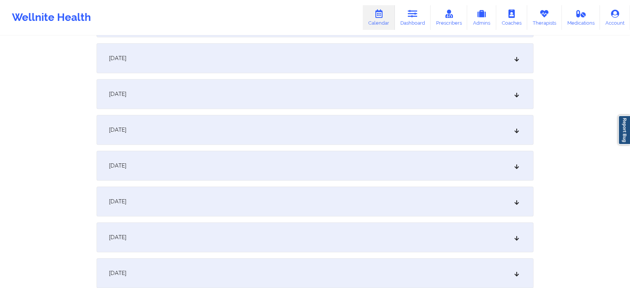
click at [371, 235] on div "[DATE]" at bounding box center [315, 237] width 437 height 30
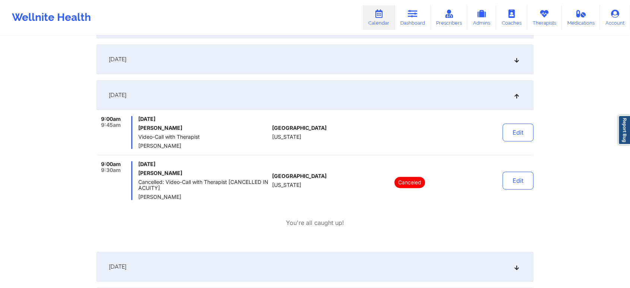
scroll to position [0, 0]
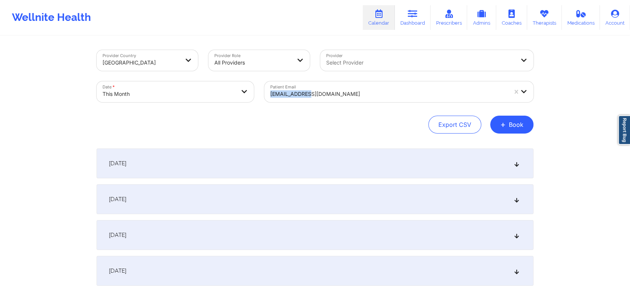
drag, startPoint x: 307, startPoint y: 103, endPoint x: 337, endPoint y: 80, distance: 37.4
click at [337, 80] on div "Patient Email [EMAIL_ADDRESS][DOMAIN_NAME]" at bounding box center [398, 91] width 279 height 31
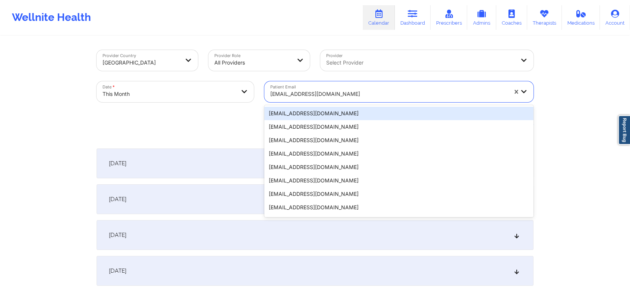
click at [329, 85] on div "[EMAIL_ADDRESS][DOMAIN_NAME]" at bounding box center [386, 91] width 244 height 21
paste input "[EMAIL_ADDRESS][DOMAIN_NAME]"
type input "[EMAIL_ADDRESS][DOMAIN_NAME]"
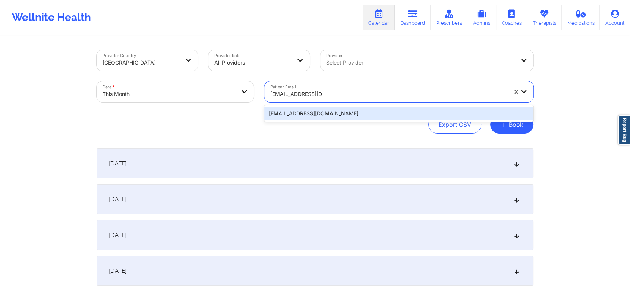
click at [335, 110] on div "[EMAIL_ADDRESS][DOMAIN_NAME]" at bounding box center [398, 113] width 269 height 13
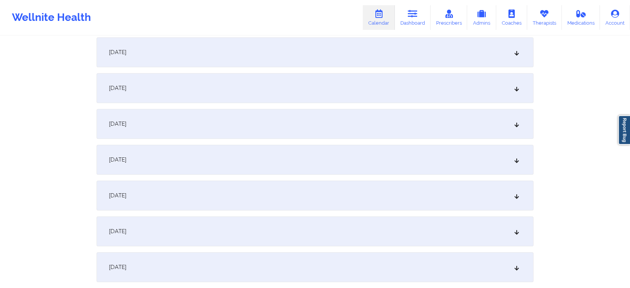
scroll to position [420, 0]
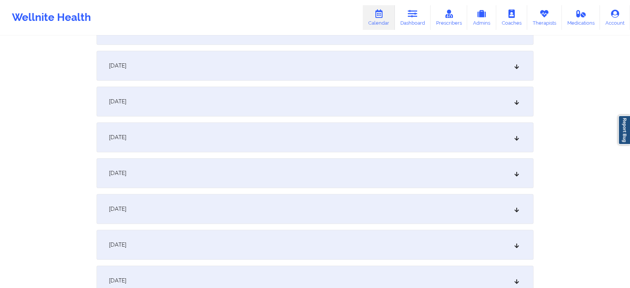
click at [448, 122] on div "[DATE]" at bounding box center [315, 137] width 437 height 30
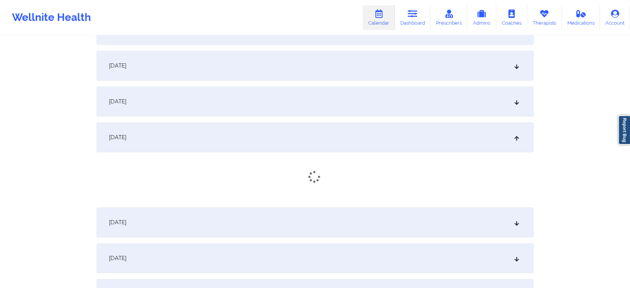
click at [414, 110] on div "[DATE]" at bounding box center [315, 101] width 437 height 30
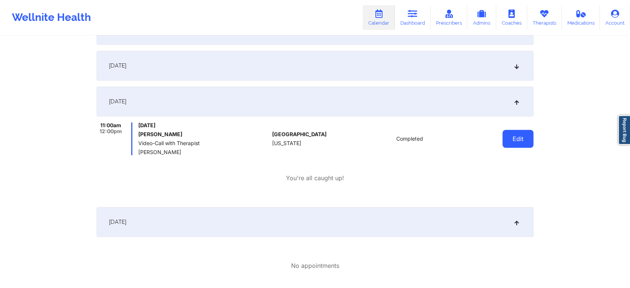
click at [516, 136] on button "Edit" at bounding box center [517, 139] width 31 height 18
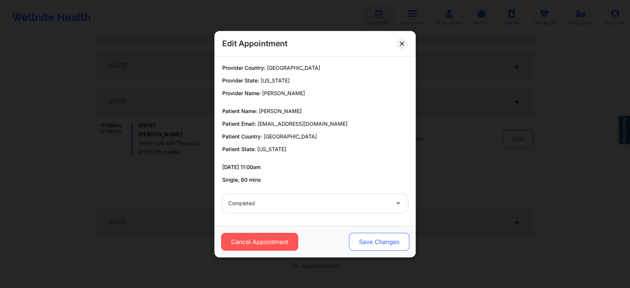
click at [388, 239] on button "Save Changes" at bounding box center [379, 242] width 60 height 18
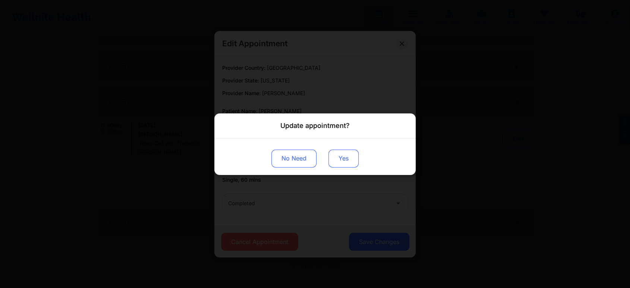
click at [355, 158] on button "Yes" at bounding box center [343, 158] width 30 height 18
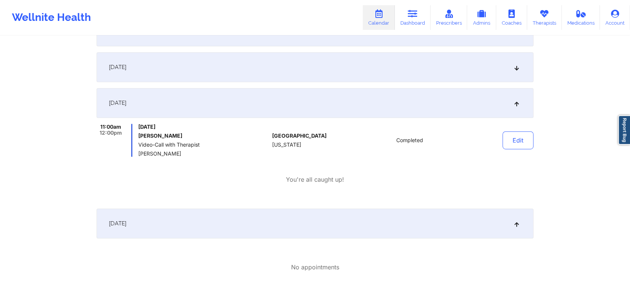
scroll to position [0, 0]
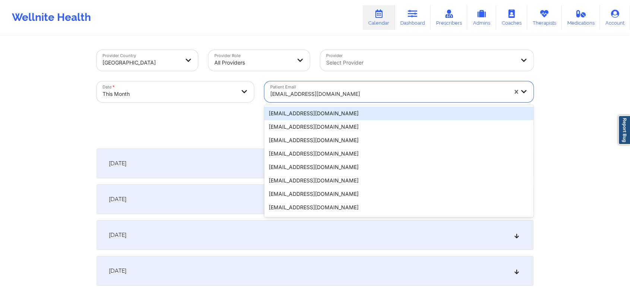
click at [315, 89] on div at bounding box center [388, 93] width 237 height 9
paste input "[EMAIL_ADDRESS][DOMAIN_NAME]"
type input "[EMAIL_ADDRESS][DOMAIN_NAME]"
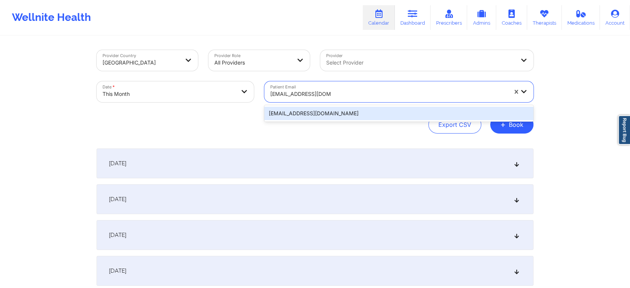
click at [340, 108] on div "[EMAIL_ADDRESS][DOMAIN_NAME]" at bounding box center [398, 113] width 269 height 13
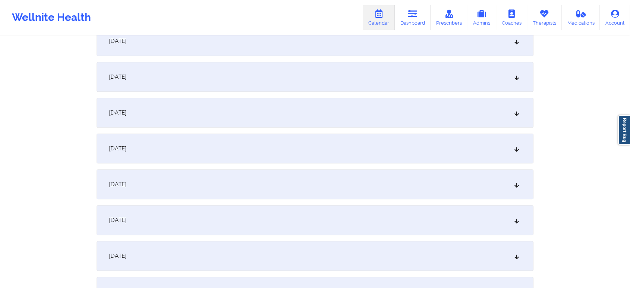
scroll to position [411, 0]
click at [397, 120] on div "[DATE]" at bounding box center [315, 110] width 437 height 30
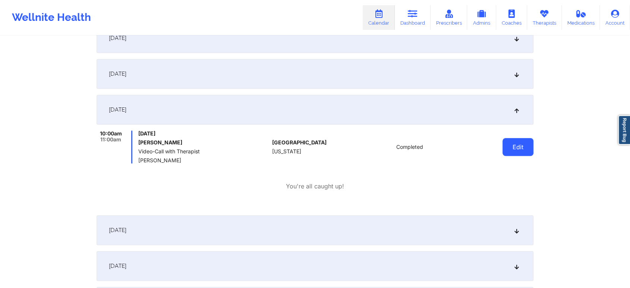
click at [508, 142] on button "Edit" at bounding box center [517, 147] width 31 height 18
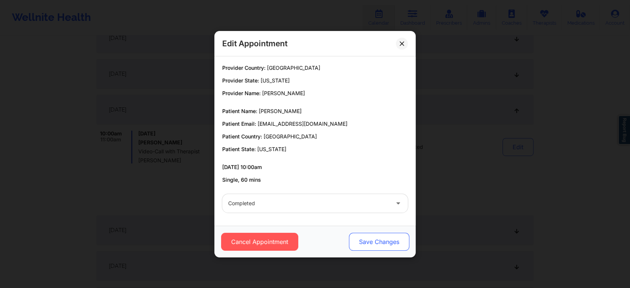
click at [391, 246] on button "Save Changes" at bounding box center [379, 242] width 60 height 18
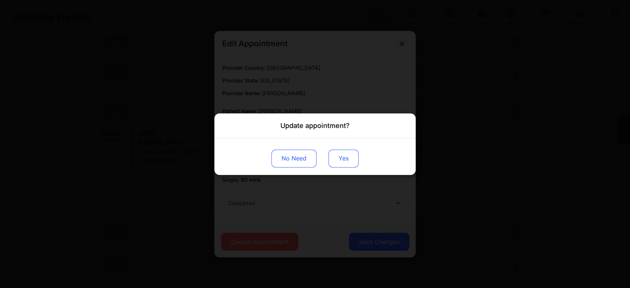
click at [343, 163] on button "Yes" at bounding box center [343, 158] width 30 height 18
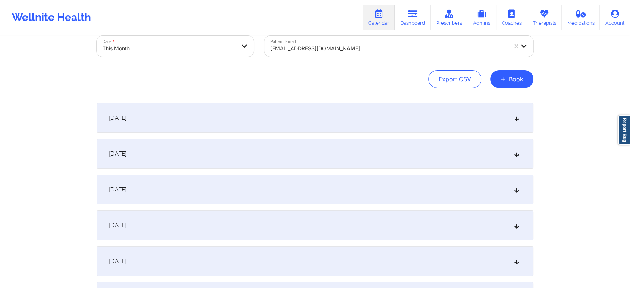
scroll to position [10, 0]
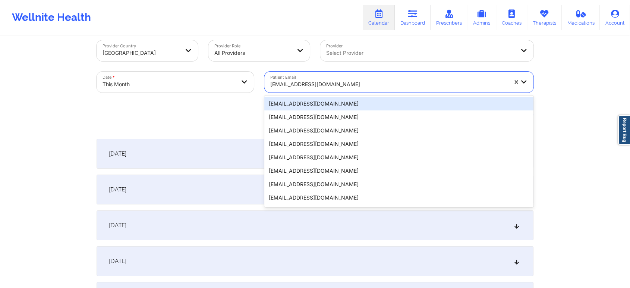
click at [367, 81] on div at bounding box center [388, 84] width 237 height 9
paste input "[PERSON_NAME][EMAIL_ADDRESS][PERSON_NAME][DOMAIN_NAME]"
type input "[PERSON_NAME][EMAIL_ADDRESS][PERSON_NAME][DOMAIN_NAME]"
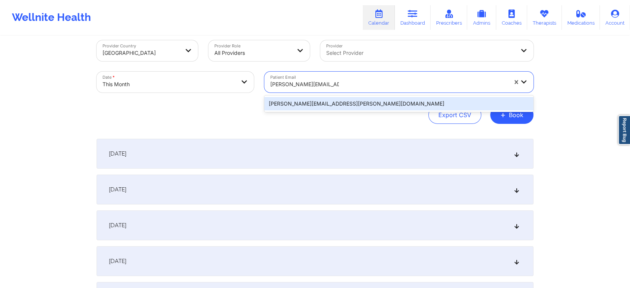
click at [345, 102] on div "[PERSON_NAME][EMAIL_ADDRESS][PERSON_NAME][DOMAIN_NAME]" at bounding box center [398, 103] width 269 height 13
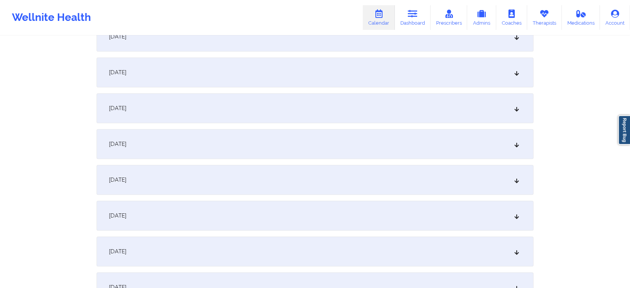
scroll to position [382, 0]
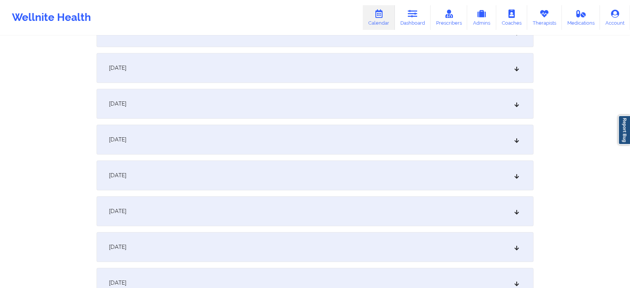
click at [399, 136] on div "[DATE]" at bounding box center [315, 139] width 437 height 30
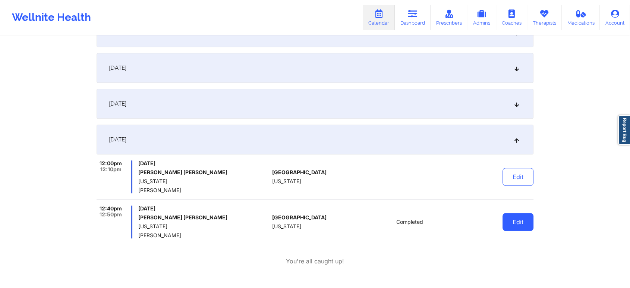
click at [531, 220] on button "Edit" at bounding box center [517, 222] width 31 height 18
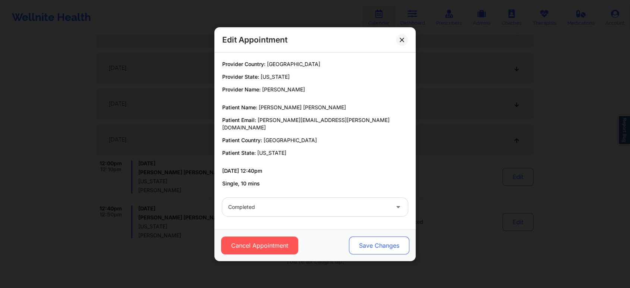
click at [379, 244] on button "Save Changes" at bounding box center [379, 245] width 60 height 18
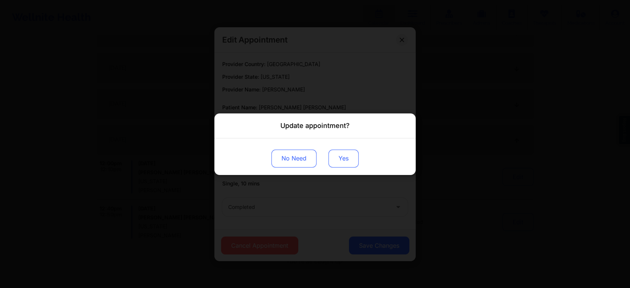
click at [341, 163] on button "Yes" at bounding box center [343, 158] width 30 height 18
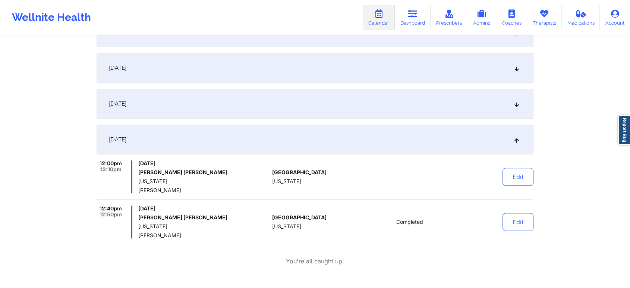
click at [511, 173] on button "Edit" at bounding box center [517, 177] width 31 height 18
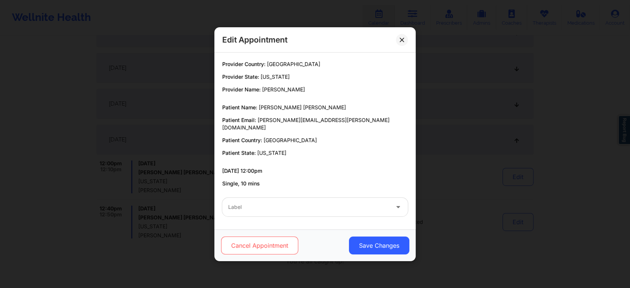
click at [279, 237] on button "Cancel Appointment" at bounding box center [259, 245] width 77 height 18
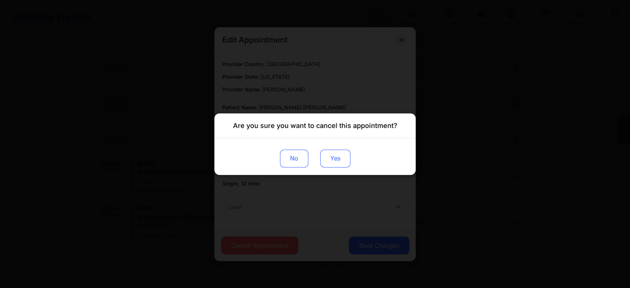
click at [331, 153] on button "Yes" at bounding box center [335, 158] width 30 height 18
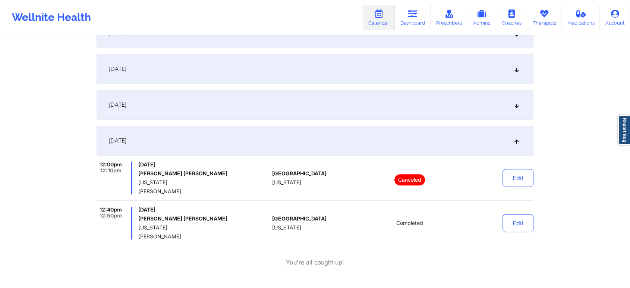
scroll to position [0, 0]
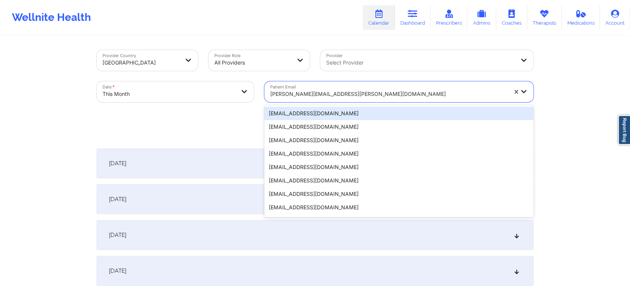
click at [307, 96] on div at bounding box center [388, 93] width 237 height 9
paste input "[EMAIL_ADDRESS][DOMAIN_NAME]"
type input "[EMAIL_ADDRESS][DOMAIN_NAME]"
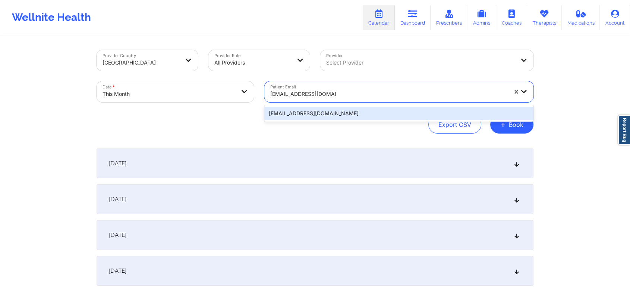
click at [314, 112] on div "[EMAIL_ADDRESS][DOMAIN_NAME]" at bounding box center [398, 113] width 269 height 13
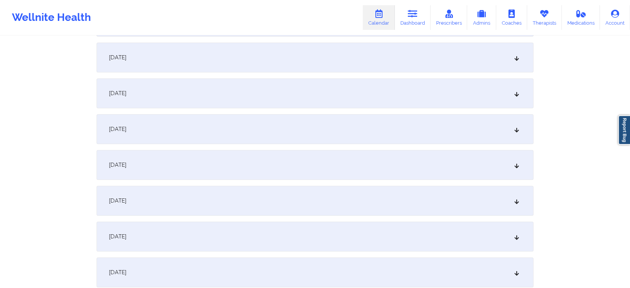
scroll to position [434, 0]
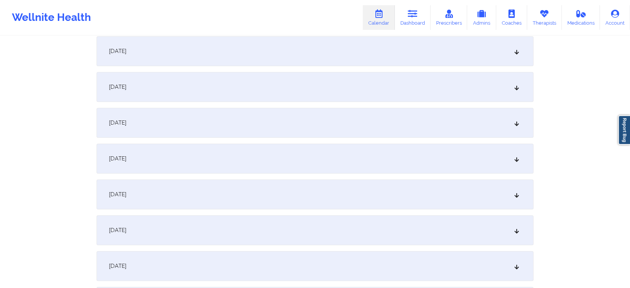
click at [303, 92] on div "[DATE]" at bounding box center [315, 87] width 437 height 30
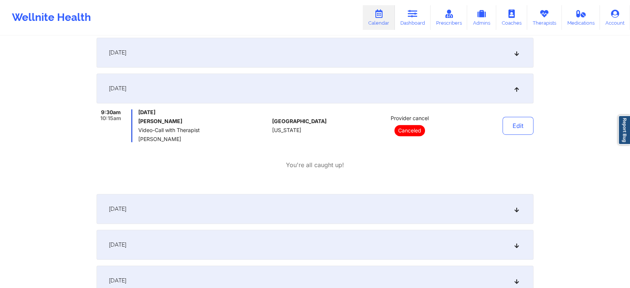
scroll to position [0, 0]
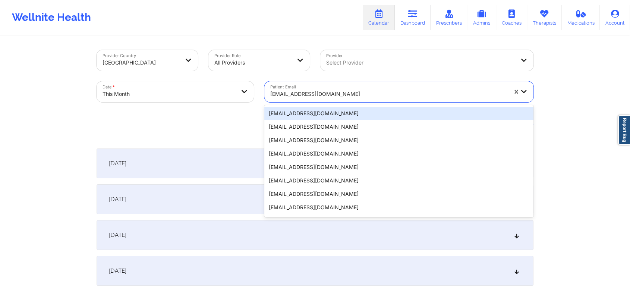
click at [298, 86] on div "[EMAIL_ADDRESS][DOMAIN_NAME]" at bounding box center [388, 94] width 237 height 16
paste input "[EMAIL_ADDRESS][DOMAIN_NAME]"
type input "[EMAIL_ADDRESS][DOMAIN_NAME]"
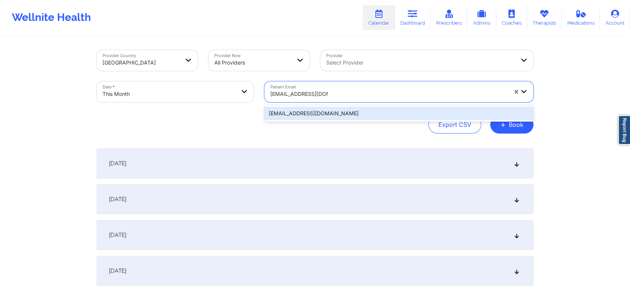
click at [310, 115] on div "[EMAIL_ADDRESS][DOMAIN_NAME]" at bounding box center [398, 113] width 269 height 13
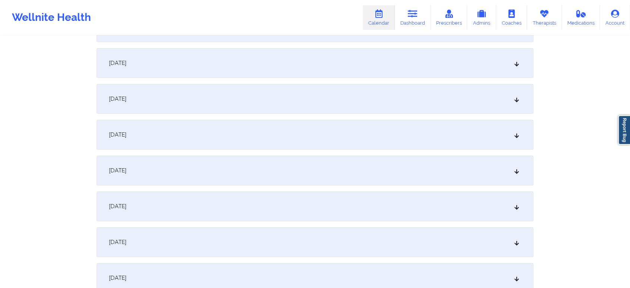
scroll to position [446, 0]
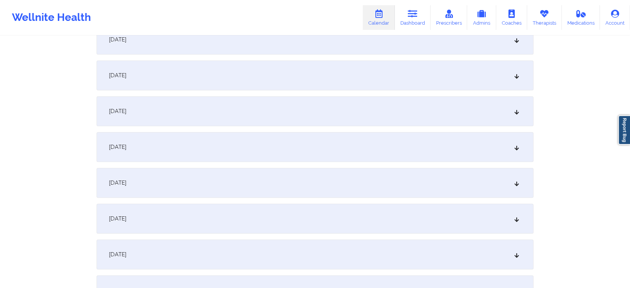
click at [218, 79] on div "[DATE]" at bounding box center [315, 75] width 437 height 30
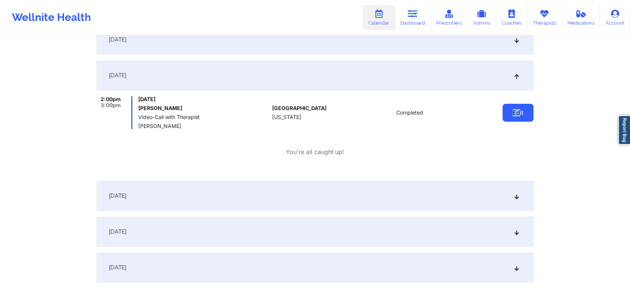
drag, startPoint x: 519, startPoint y: 102, endPoint x: 513, endPoint y: 110, distance: 10.6
click at [513, 110] on div "Edit" at bounding box center [498, 112] width 69 height 33
click at [513, 110] on button "Edit" at bounding box center [517, 113] width 31 height 18
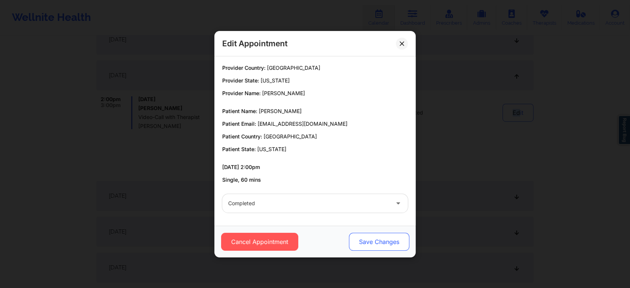
click at [379, 246] on button "Save Changes" at bounding box center [379, 242] width 60 height 18
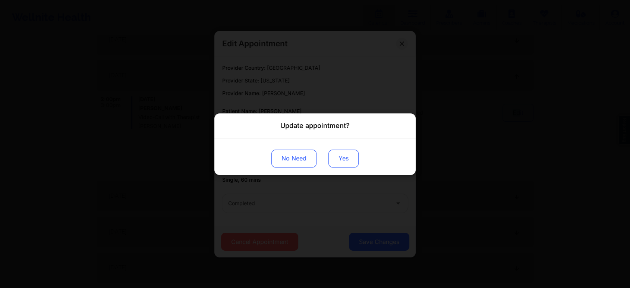
click at [340, 162] on button "Yes" at bounding box center [343, 158] width 30 height 18
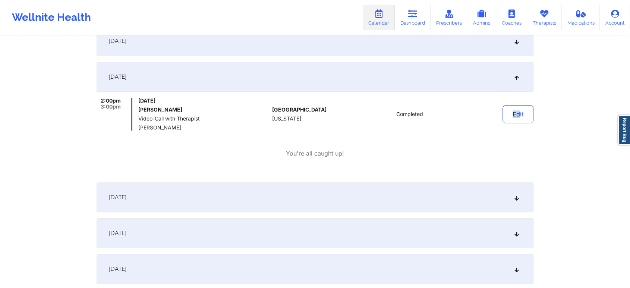
scroll to position [0, 0]
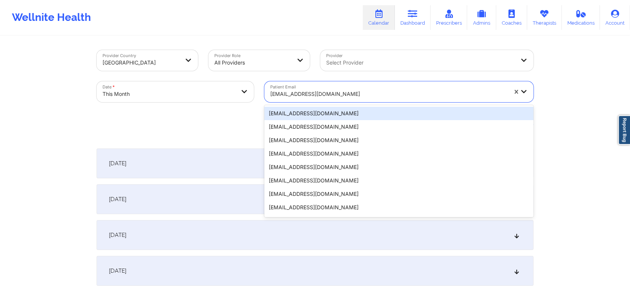
click at [284, 96] on div at bounding box center [388, 93] width 237 height 9
paste input "[EMAIL_ADDRESS][DOMAIN_NAME]"
type input "[EMAIL_ADDRESS][DOMAIN_NAME]"
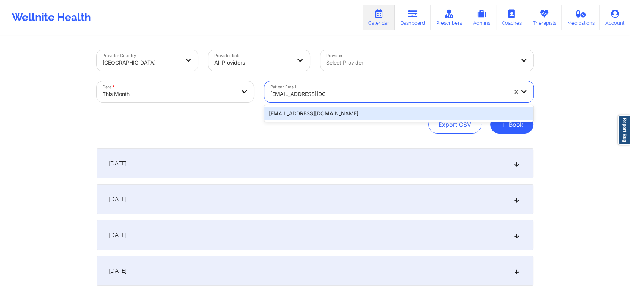
click at [319, 109] on div "[EMAIL_ADDRESS][DOMAIN_NAME]" at bounding box center [398, 113] width 269 height 13
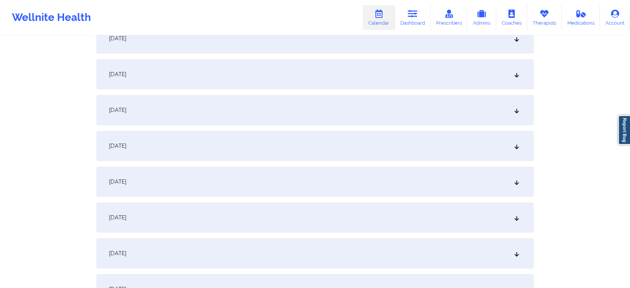
scroll to position [459, 0]
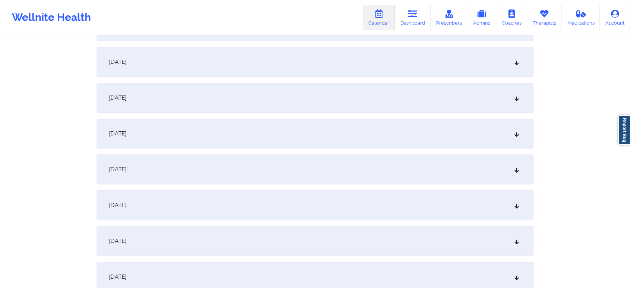
click at [198, 61] on div "[DATE]" at bounding box center [315, 62] width 437 height 30
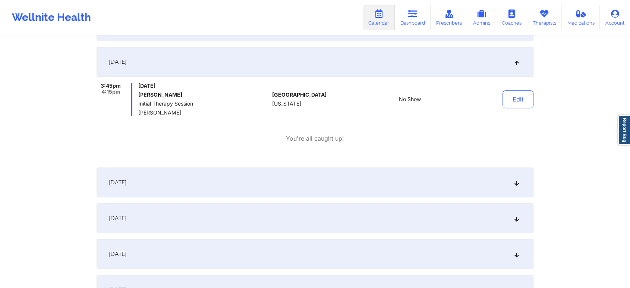
scroll to position [0, 0]
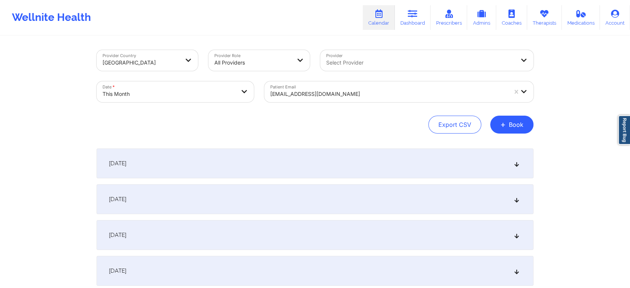
click at [301, 99] on div "[EMAIL_ADDRESS][DOMAIN_NAME]" at bounding box center [388, 94] width 237 height 16
paste input "[EMAIL_ADDRESS][DOMAIN_NAME]"
type input "[EMAIL_ADDRESS][DOMAIN_NAME]"
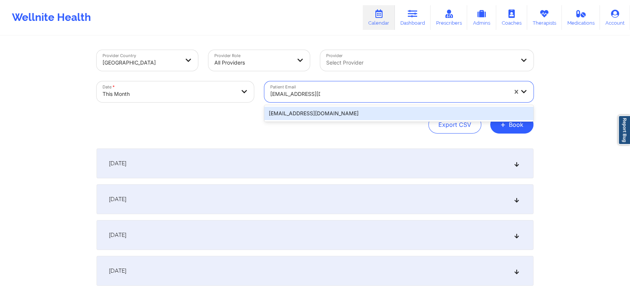
click at [309, 112] on div "[EMAIL_ADDRESS][DOMAIN_NAME]" at bounding box center [398, 113] width 269 height 13
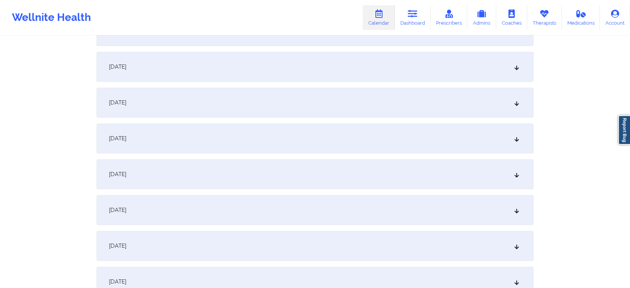
scroll to position [415, 0]
click at [293, 116] on div "[DATE]" at bounding box center [315, 106] width 437 height 30
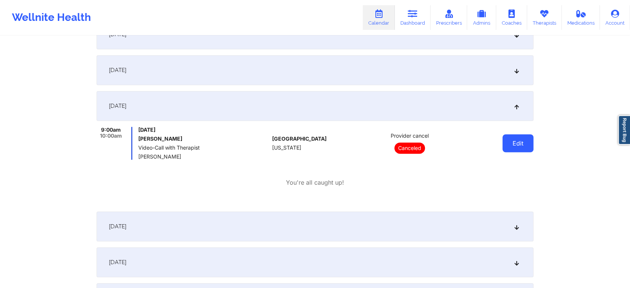
click at [514, 139] on button "Edit" at bounding box center [517, 143] width 31 height 18
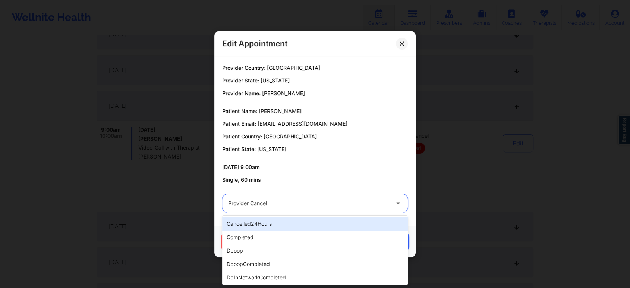
click at [341, 200] on div at bounding box center [308, 203] width 161 height 9
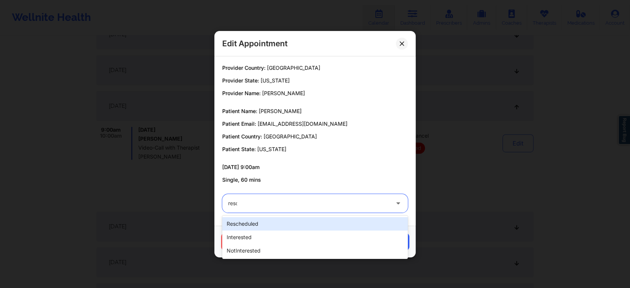
type input "[PERSON_NAME]"
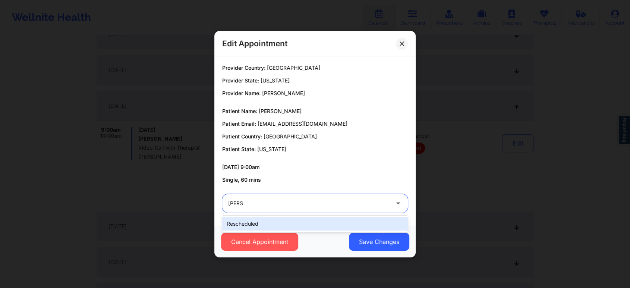
click at [320, 225] on div "rescheduled" at bounding box center [315, 223] width 186 height 13
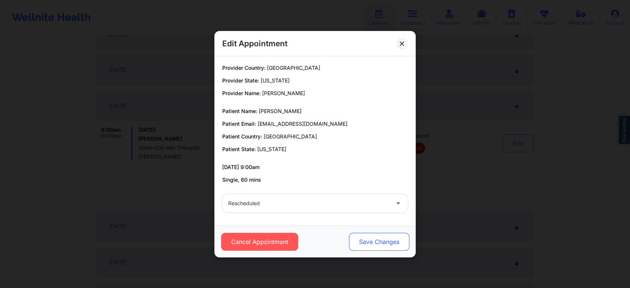
click at [406, 244] on button "Save Changes" at bounding box center [379, 242] width 60 height 18
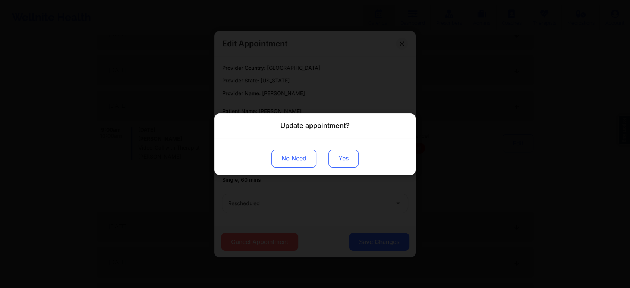
drag, startPoint x: 341, startPoint y: 145, endPoint x: 341, endPoint y: 162, distance: 16.8
click at [341, 162] on div "No Need Yes" at bounding box center [314, 156] width 201 height 37
click at [341, 162] on button "Yes" at bounding box center [343, 158] width 30 height 18
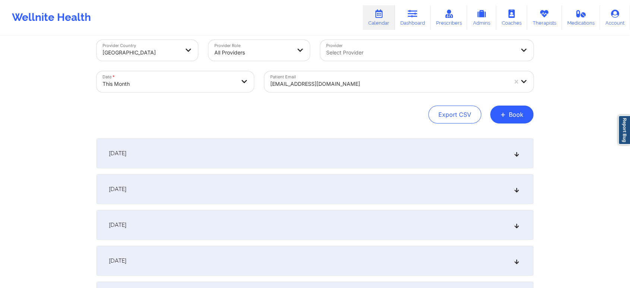
scroll to position [0, 0]
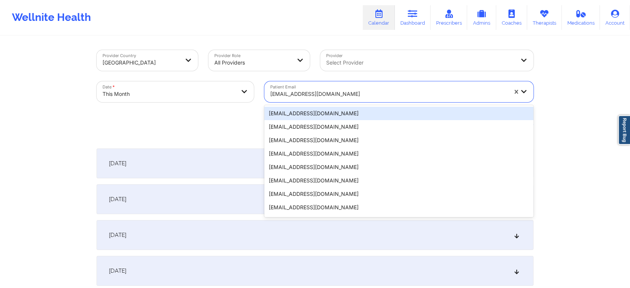
click at [331, 89] on div at bounding box center [388, 93] width 237 height 9
paste input "[EMAIL_ADDRESS][DOMAIN_NAME]"
type input "[EMAIL_ADDRESS][DOMAIN_NAME]"
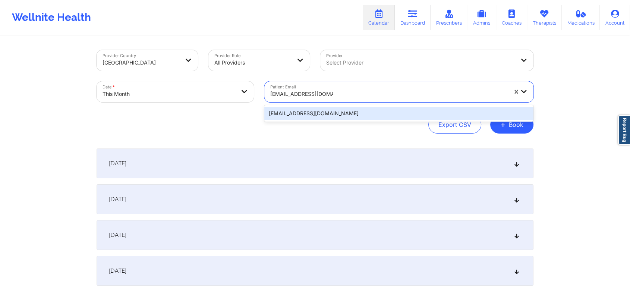
click at [309, 115] on div "[EMAIL_ADDRESS][DOMAIN_NAME]" at bounding box center [398, 113] width 269 height 13
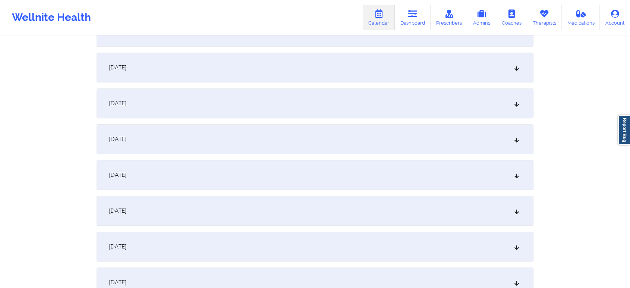
scroll to position [348, 0]
click at [399, 183] on div "[DATE]" at bounding box center [315, 173] width 437 height 30
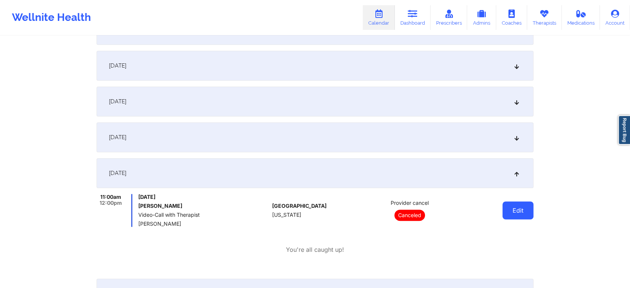
click at [514, 209] on button "Edit" at bounding box center [517, 210] width 31 height 18
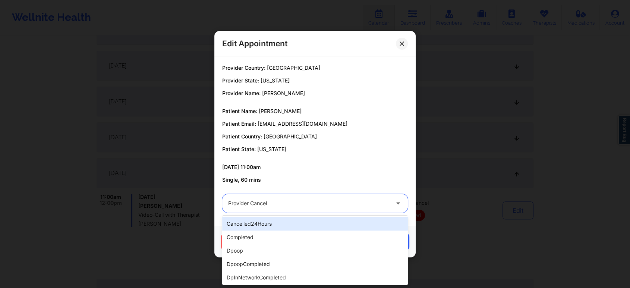
click at [292, 208] on div "Provider cancel" at bounding box center [308, 203] width 161 height 19
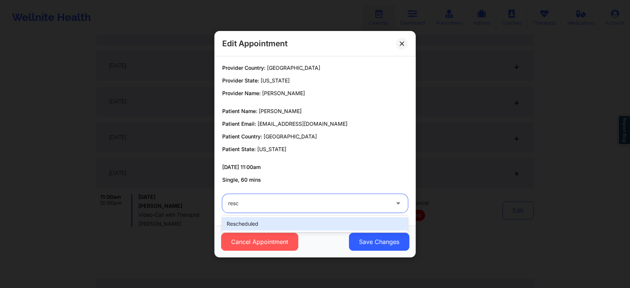
type input "[PERSON_NAME]"
click at [272, 228] on div "rescheduled" at bounding box center [315, 223] width 186 height 13
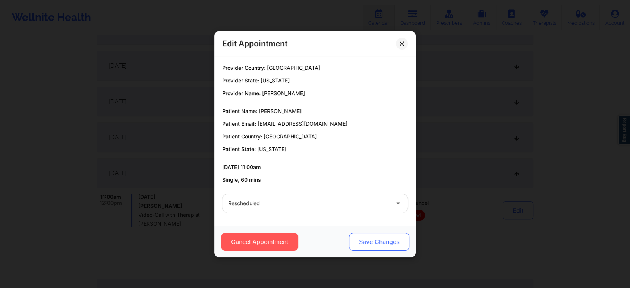
click at [373, 234] on button "Save Changes" at bounding box center [379, 242] width 60 height 18
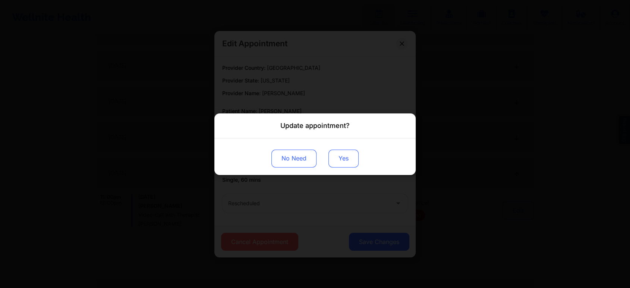
click at [343, 157] on button "Yes" at bounding box center [343, 158] width 30 height 18
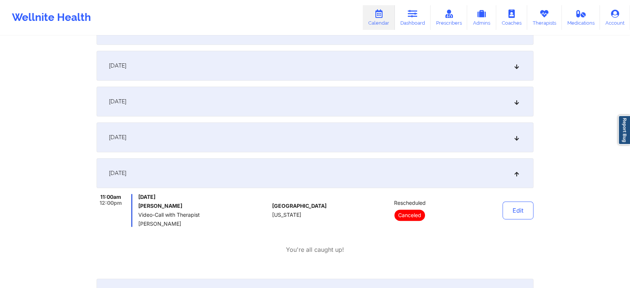
scroll to position [0, 0]
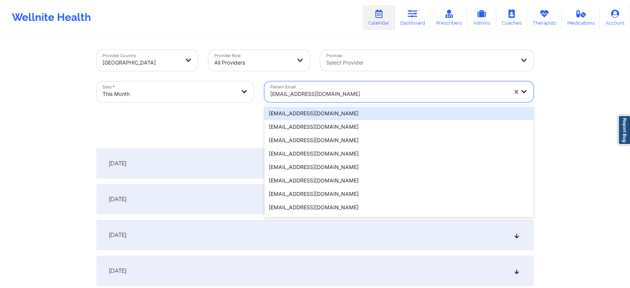
click at [332, 98] on div at bounding box center [388, 93] width 237 height 9
paste input "[EMAIL_ADDRESS][DOMAIN_NAME]"
type input "[EMAIL_ADDRESS][DOMAIN_NAME]"
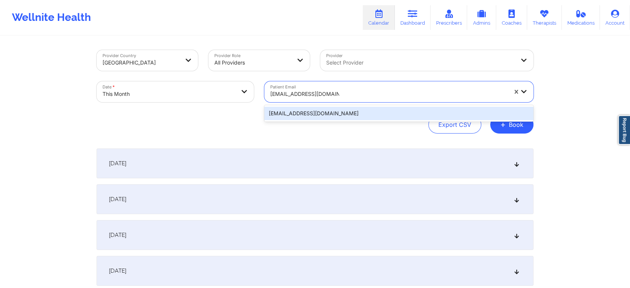
click at [344, 110] on div "[EMAIL_ADDRESS][DOMAIN_NAME]" at bounding box center [398, 113] width 269 height 13
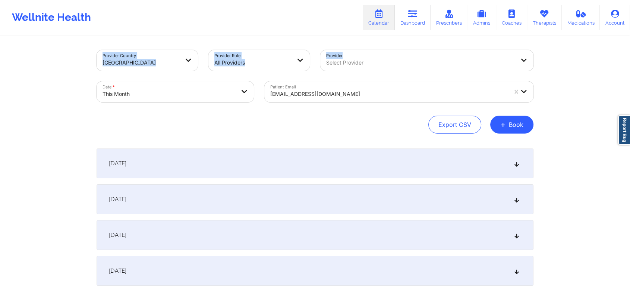
drag, startPoint x: 629, startPoint y: 32, endPoint x: 635, endPoint y: 35, distance: 7.3
click at [630, 35] on html "Wellnite Health Calendar Dashboard Prescribers Admins Coaches Therapists Medica…" at bounding box center [315, 144] width 630 height 288
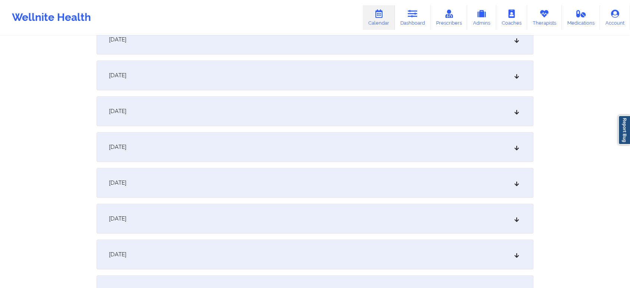
scroll to position [351, 0]
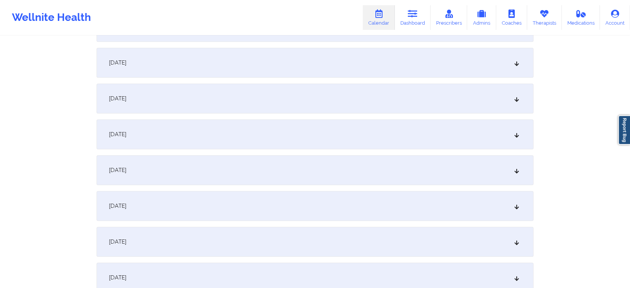
click at [432, 158] on div "[DATE]" at bounding box center [315, 170] width 437 height 30
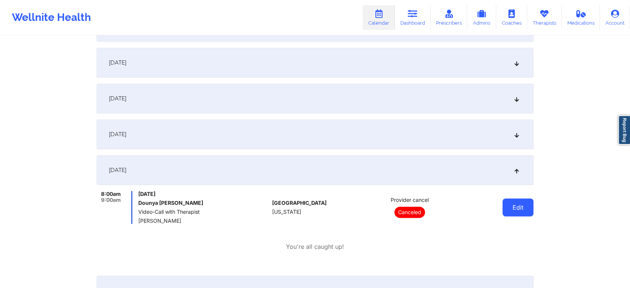
click at [509, 206] on button "Edit" at bounding box center [517, 207] width 31 height 18
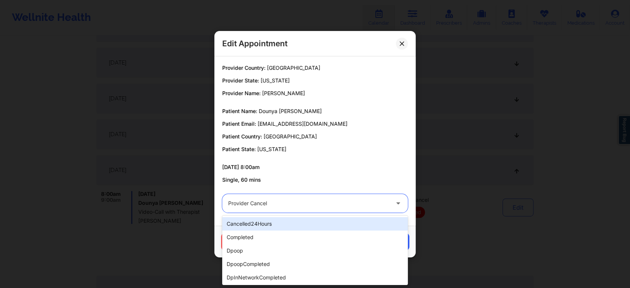
click at [292, 205] on div at bounding box center [308, 203] width 161 height 9
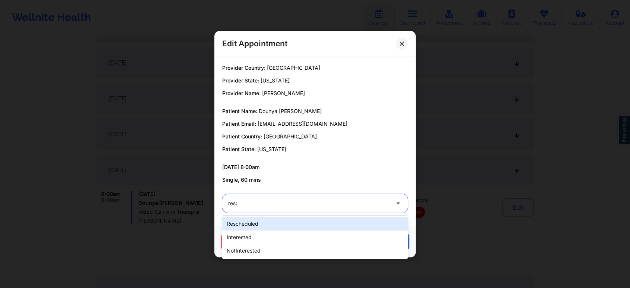
type input "[PERSON_NAME]"
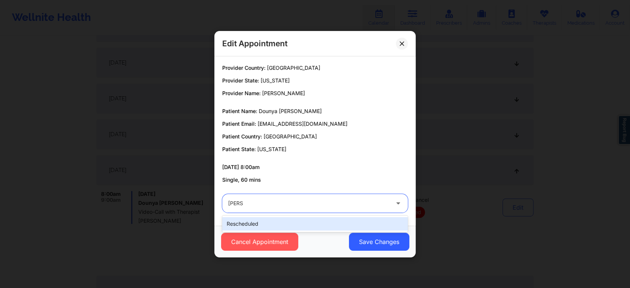
click at [267, 224] on div "rescheduled" at bounding box center [315, 223] width 186 height 13
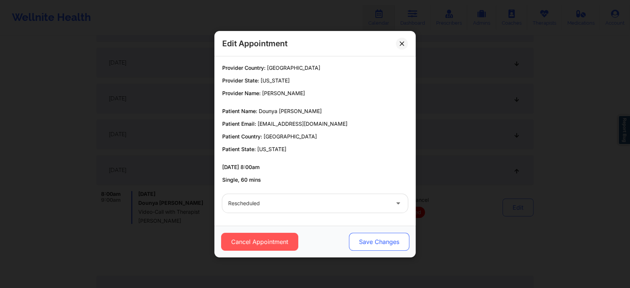
drag, startPoint x: 394, startPoint y: 258, endPoint x: 364, endPoint y: 237, distance: 36.7
click at [364, 237] on div "Edit Appointment Provider Country: [GEOGRAPHIC_DATA] Provider State: [US_STATE]…" at bounding box center [315, 144] width 630 height 288
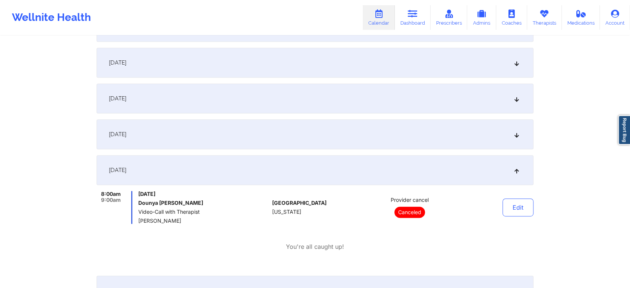
click at [364, 237] on div "8:00am 9:00am [DATE] Dounya [PERSON_NAME] Video-Call with Therapist [PERSON_NAM…" at bounding box center [315, 221] width 437 height 60
click at [513, 202] on button "Edit" at bounding box center [517, 207] width 31 height 18
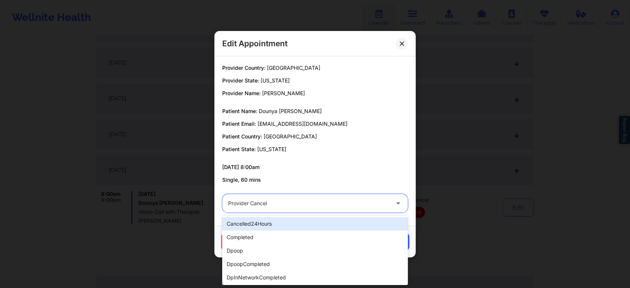
click at [313, 206] on div at bounding box center [308, 203] width 161 height 9
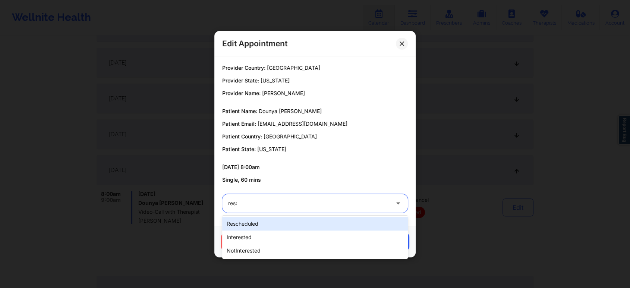
type input "[PERSON_NAME]"
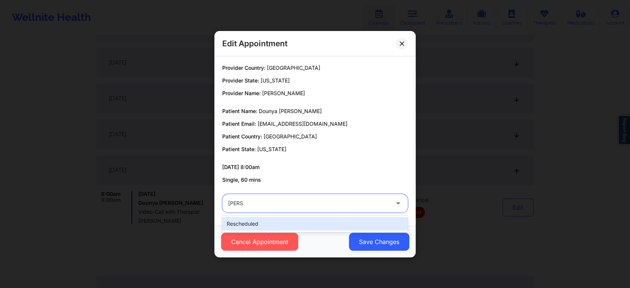
click at [292, 225] on div "rescheduled" at bounding box center [315, 223] width 186 height 13
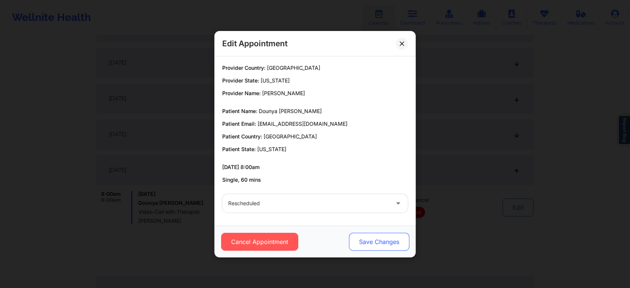
click at [380, 242] on button "Save Changes" at bounding box center [379, 242] width 60 height 18
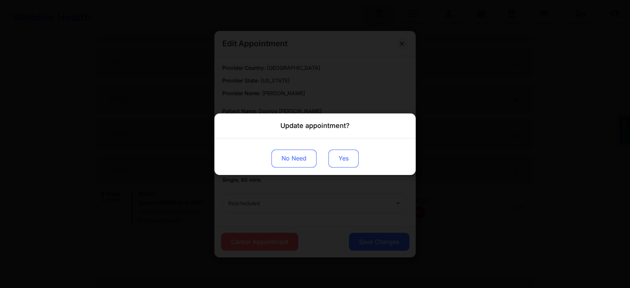
click at [339, 153] on button "Yes" at bounding box center [343, 158] width 30 height 18
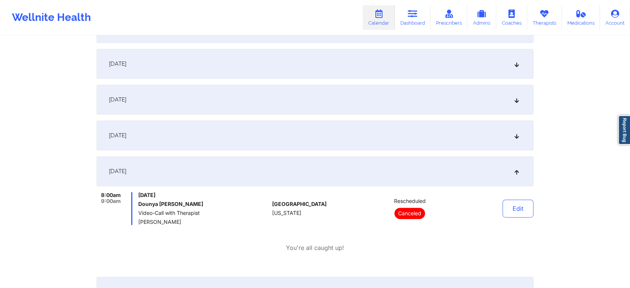
scroll to position [0, 0]
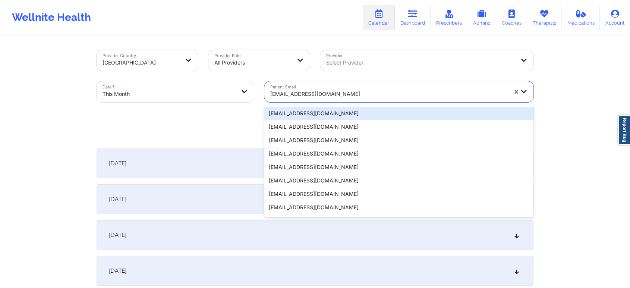
click at [308, 92] on div at bounding box center [388, 93] width 237 height 9
paste input "[EMAIL_ADDRESS][DOMAIN_NAME]"
type input "[EMAIL_ADDRESS][DOMAIN_NAME]"
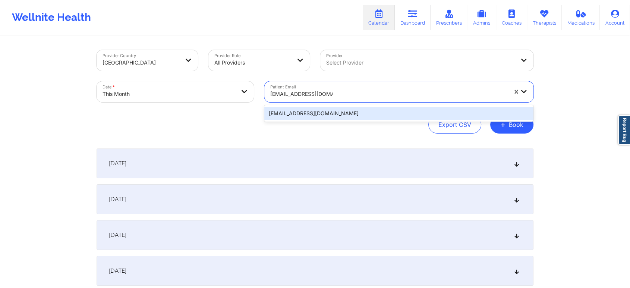
click at [341, 114] on div "[EMAIL_ADDRESS][DOMAIN_NAME]" at bounding box center [398, 113] width 269 height 13
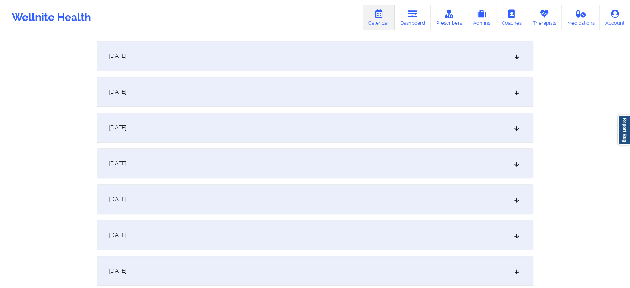
scroll to position [426, 0]
click at [436, 100] on div "[DATE]" at bounding box center [315, 95] width 437 height 30
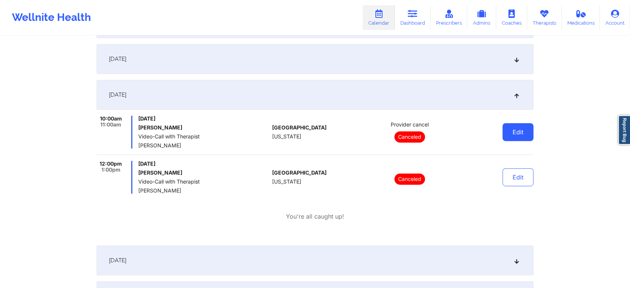
click at [527, 138] on button "Edit" at bounding box center [517, 132] width 31 height 18
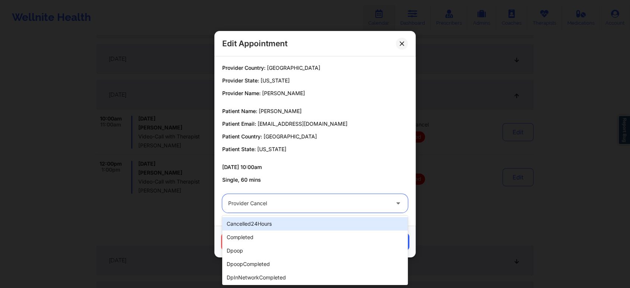
click at [361, 199] on div at bounding box center [308, 203] width 161 height 9
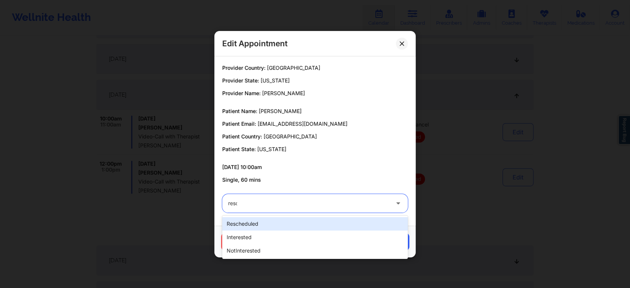
type input "[PERSON_NAME]"
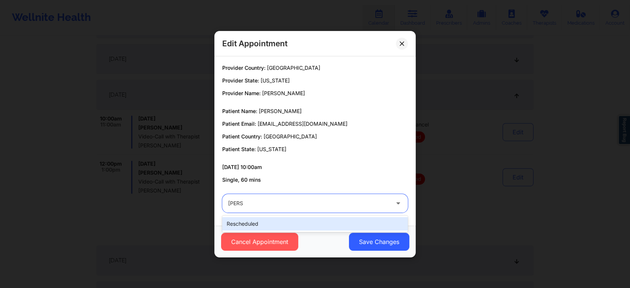
click at [342, 223] on div "rescheduled" at bounding box center [315, 223] width 186 height 13
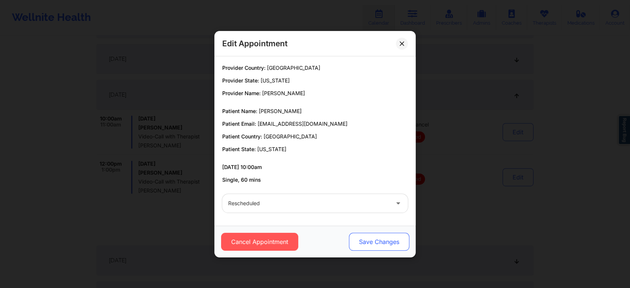
click at [388, 233] on button "Save Changes" at bounding box center [379, 242] width 60 height 18
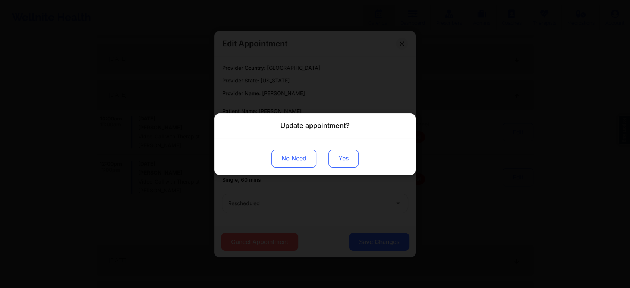
click at [348, 166] on button "Yes" at bounding box center [343, 158] width 30 height 18
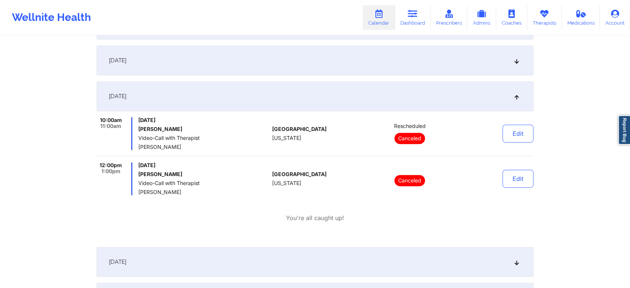
scroll to position [0, 0]
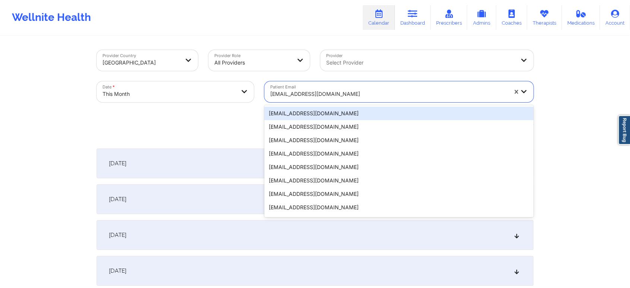
click at [308, 91] on div at bounding box center [388, 93] width 237 height 9
paste input "[EMAIL_ADDRESS][DOMAIN_NAME]"
type input "[EMAIL_ADDRESS][DOMAIN_NAME]"
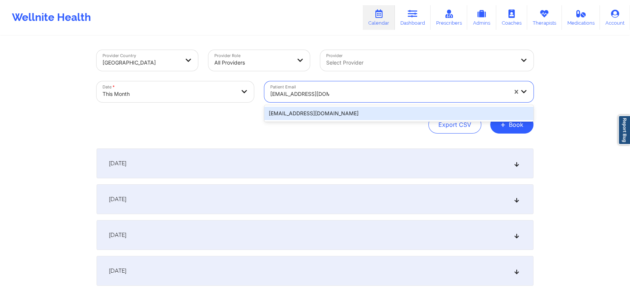
click at [314, 112] on div "[EMAIL_ADDRESS][DOMAIN_NAME]" at bounding box center [398, 113] width 269 height 13
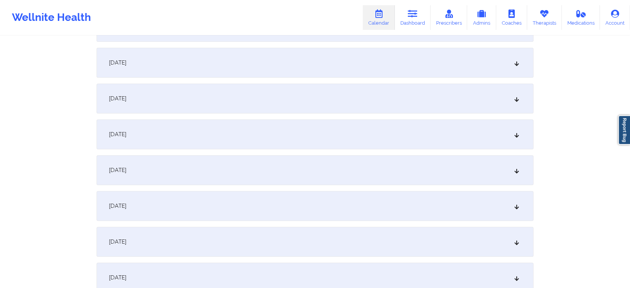
scroll to position [284, 0]
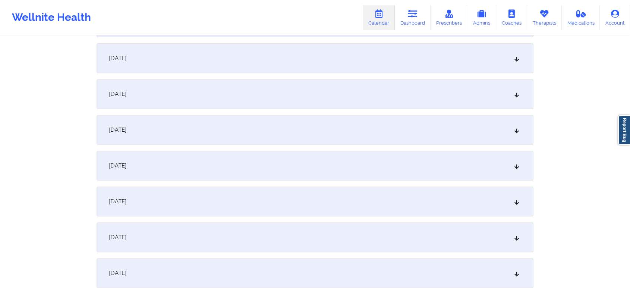
click at [372, 230] on div "[DATE]" at bounding box center [315, 237] width 437 height 30
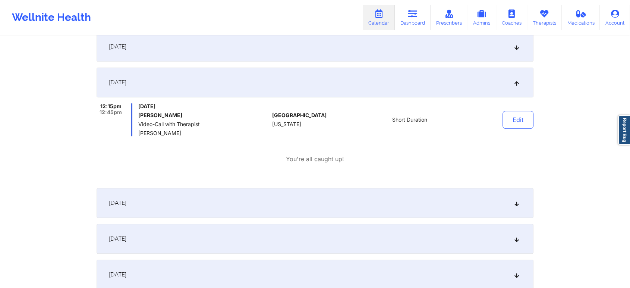
scroll to position [0, 0]
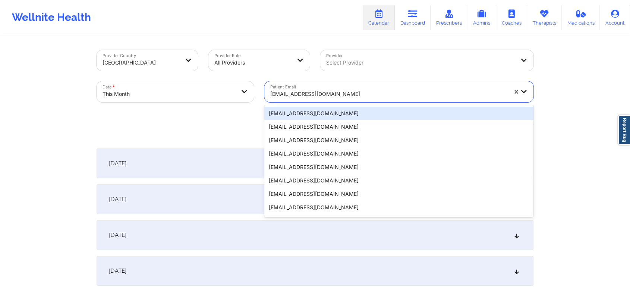
click at [347, 82] on div "[EMAIL_ADDRESS][DOMAIN_NAME]" at bounding box center [386, 91] width 244 height 21
paste input "[EMAIL_ADDRESS][DOMAIN_NAME]"
type input "[EMAIL_ADDRESS][DOMAIN_NAME]"
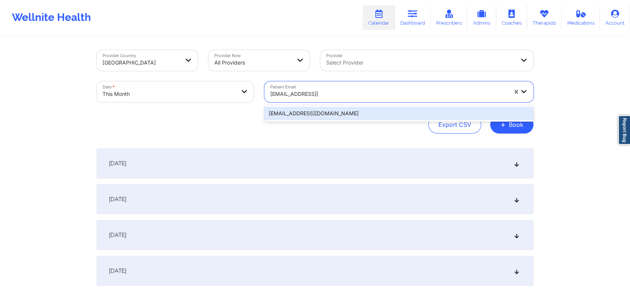
click at [357, 108] on div "[EMAIL_ADDRESS][DOMAIN_NAME]" at bounding box center [398, 113] width 269 height 13
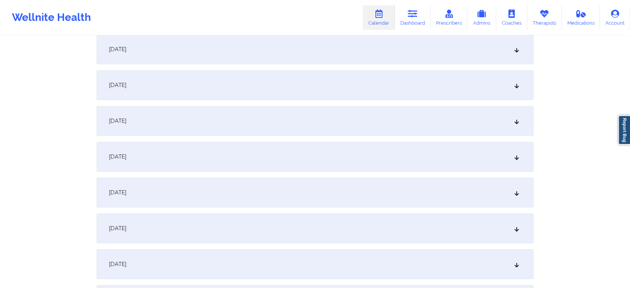
scroll to position [359, 0]
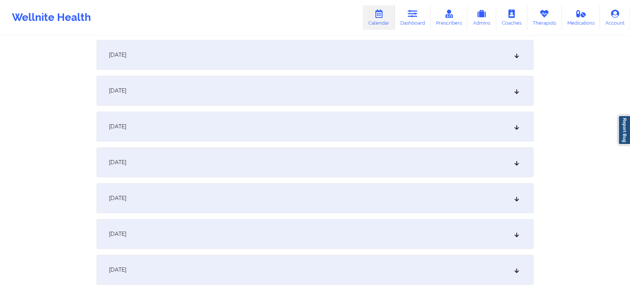
click at [436, 158] on div "[DATE]" at bounding box center [315, 162] width 437 height 30
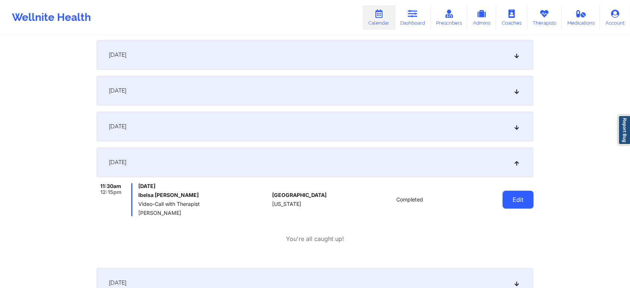
click at [519, 201] on button "Edit" at bounding box center [517, 199] width 31 height 18
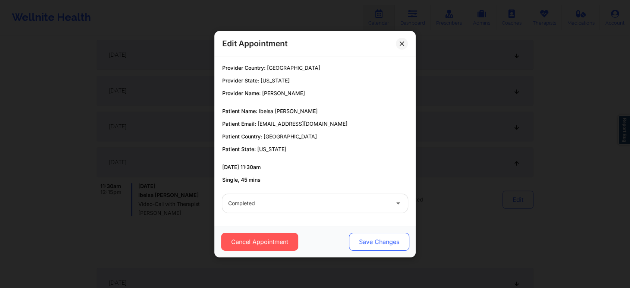
click at [368, 238] on button "Save Changes" at bounding box center [379, 242] width 60 height 18
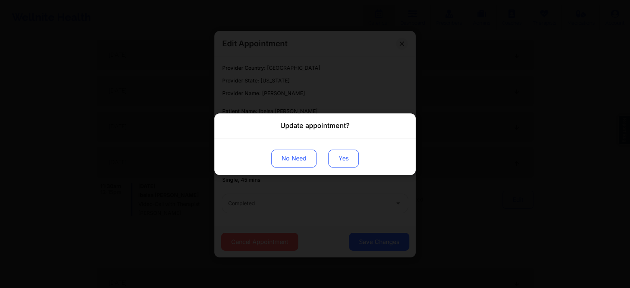
click at [335, 156] on button "Yes" at bounding box center [343, 158] width 30 height 18
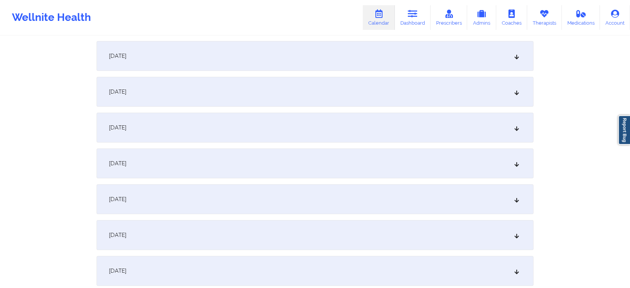
scroll to position [0, 0]
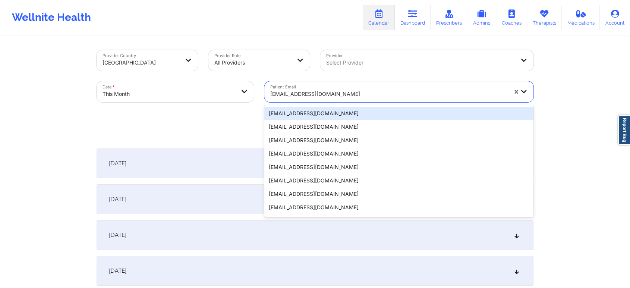
click at [309, 91] on div at bounding box center [388, 93] width 237 height 9
paste input "[EMAIL_ADDRESS][DOMAIN_NAME]"
type input "[EMAIL_ADDRESS][DOMAIN_NAME]"
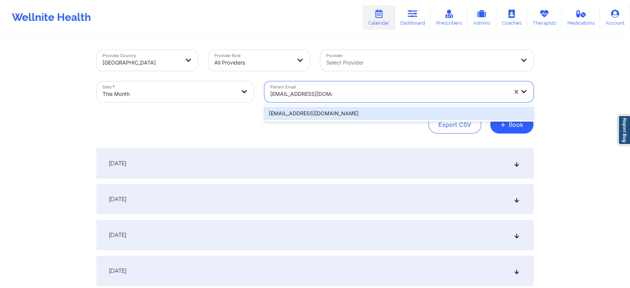
click at [318, 111] on div "[EMAIL_ADDRESS][DOMAIN_NAME]" at bounding box center [398, 113] width 269 height 13
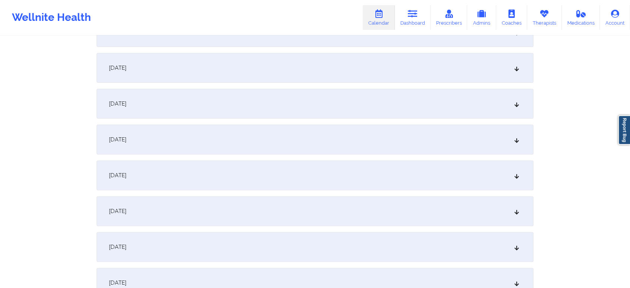
scroll to position [344, 0]
drag, startPoint x: 297, startPoint y: 203, endPoint x: 242, endPoint y: 174, distance: 61.7
click at [242, 174] on div "[DATE]" at bounding box center [315, 177] width 437 height 30
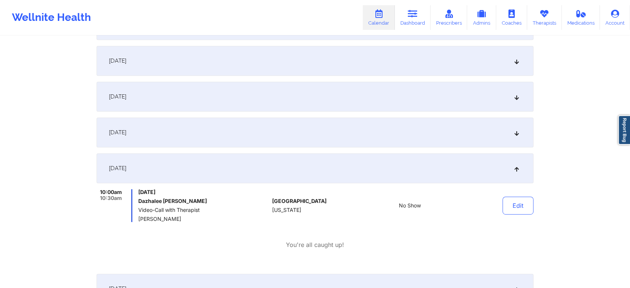
scroll to position [0, 0]
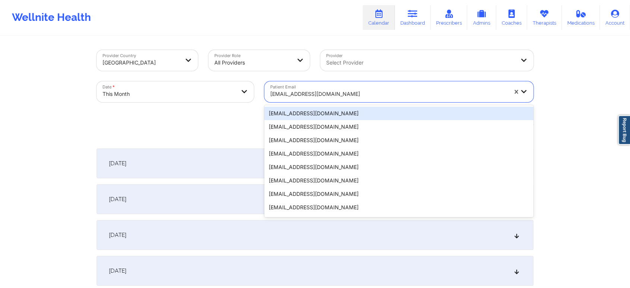
click at [304, 99] on div "[EMAIL_ADDRESS][DOMAIN_NAME]" at bounding box center [388, 94] width 237 height 16
paste input "[EMAIL_ADDRESS][DOMAIN_NAME]"
type input "[EMAIL_ADDRESS][DOMAIN_NAME]"
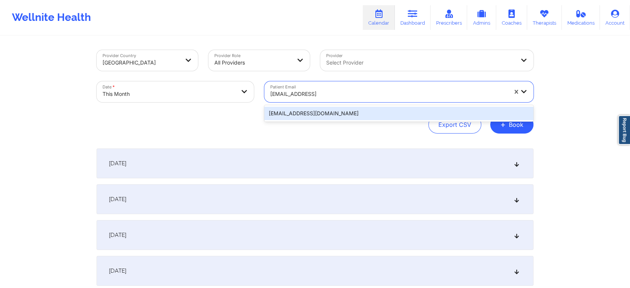
click at [317, 112] on div "[EMAIL_ADDRESS][DOMAIN_NAME]" at bounding box center [398, 113] width 269 height 13
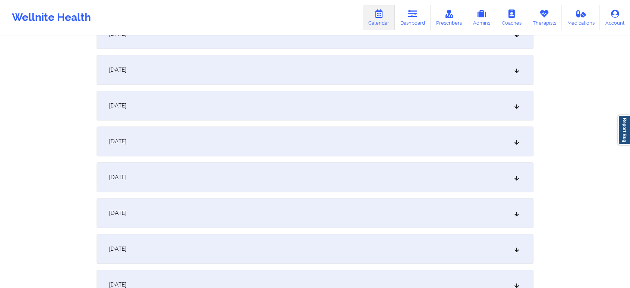
scroll to position [372, 0]
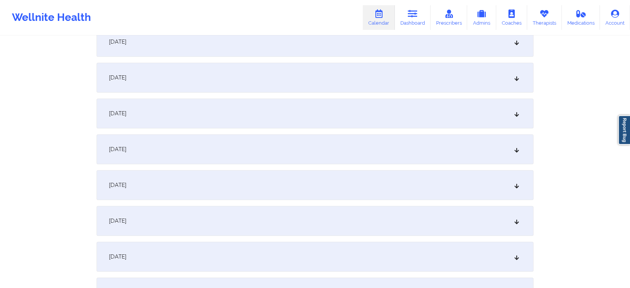
click at [296, 139] on div "[DATE]" at bounding box center [315, 149] width 437 height 30
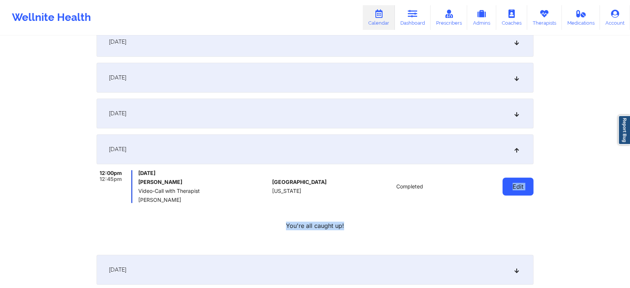
drag, startPoint x: 486, startPoint y: 221, endPoint x: 507, endPoint y: 190, distance: 37.1
click at [507, 190] on div "12:00pm 12:45pm [DATE] [PERSON_NAME] Video-Call with Therapist [PERSON_NAME] [G…" at bounding box center [315, 200] width 437 height 60
click at [507, 190] on button "Edit" at bounding box center [517, 186] width 31 height 18
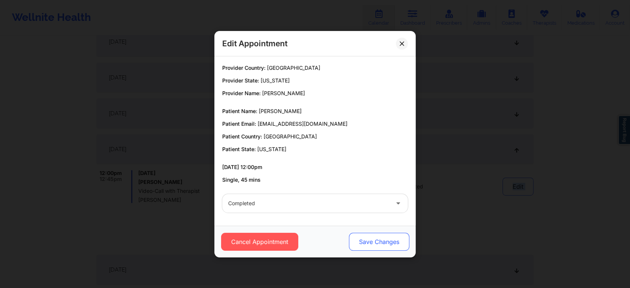
click at [370, 246] on button "Save Changes" at bounding box center [379, 242] width 60 height 18
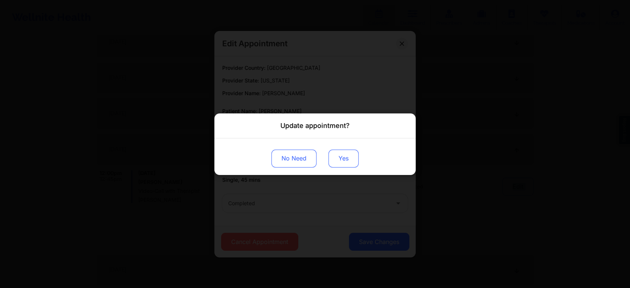
click at [355, 164] on button "Yes" at bounding box center [343, 158] width 30 height 18
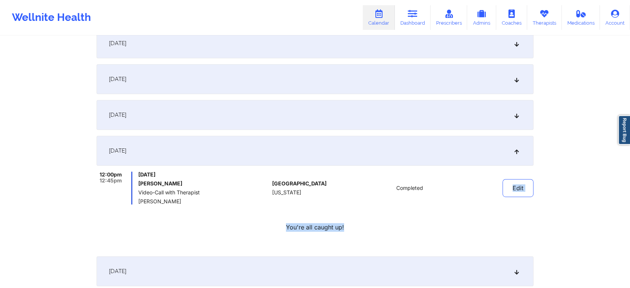
scroll to position [0, 0]
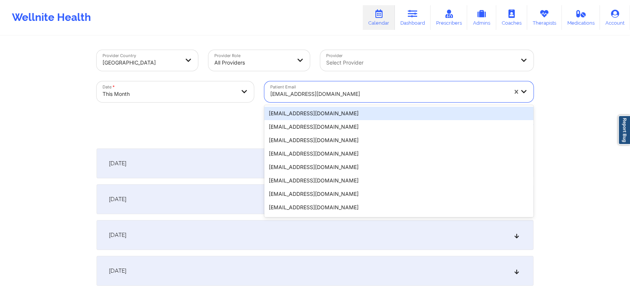
click at [317, 96] on div at bounding box center [388, 93] width 237 height 9
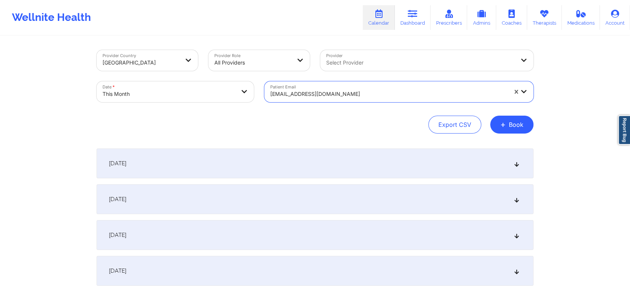
click at [317, 96] on div at bounding box center [388, 93] width 237 height 9
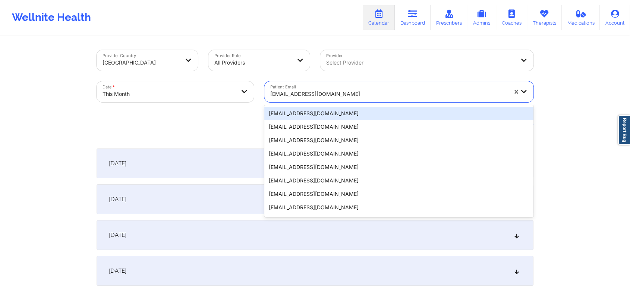
click at [317, 96] on div at bounding box center [388, 93] width 237 height 9
paste input "[EMAIL_ADDRESS][DOMAIN_NAME]"
type input "[EMAIL_ADDRESS][DOMAIN_NAME]"
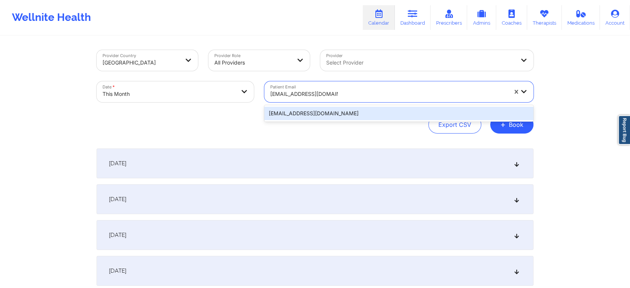
click at [325, 113] on div "[EMAIL_ADDRESS][DOMAIN_NAME]" at bounding box center [398, 113] width 269 height 13
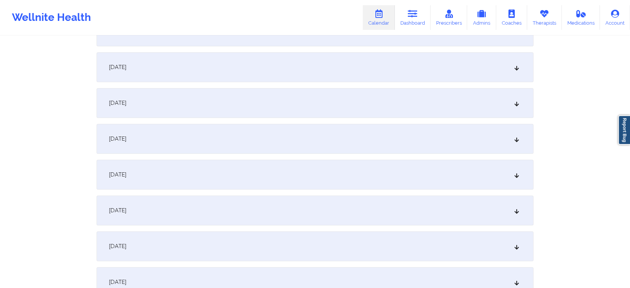
scroll to position [420, 0]
click at [367, 83] on div "[DATE] No appointments [DATE] No appointments [DATE] No appointments [DATE] No …" at bounding box center [315, 280] width 437 height 1103
click at [366, 72] on div "[DATE]" at bounding box center [315, 66] width 437 height 30
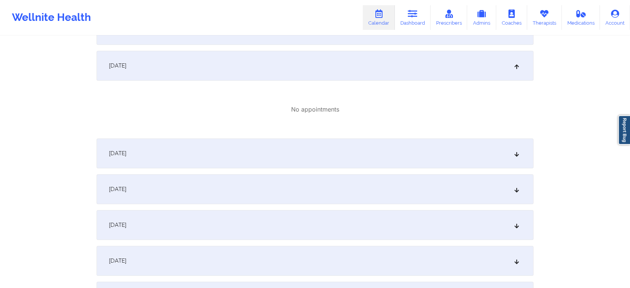
click at [315, 157] on div "[DATE]" at bounding box center [315, 153] width 437 height 30
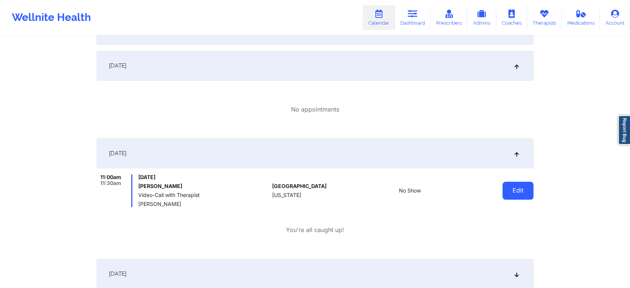
click at [519, 188] on button "Edit" at bounding box center [517, 190] width 31 height 18
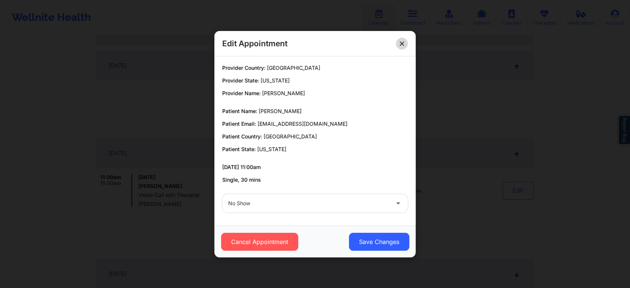
click at [403, 44] on icon at bounding box center [401, 43] width 4 height 4
